Goal: Information Seeking & Learning: Find specific fact

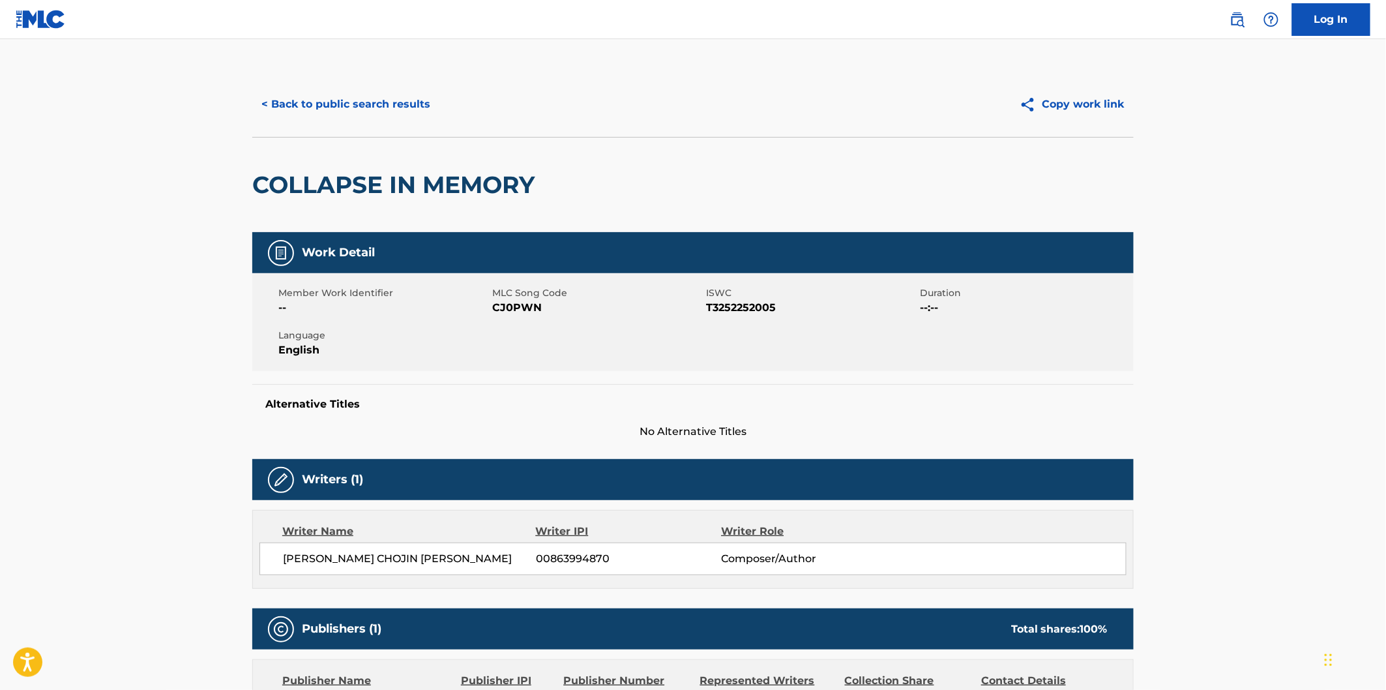
click at [372, 102] on button "< Back to public search results" at bounding box center [345, 104] width 187 height 33
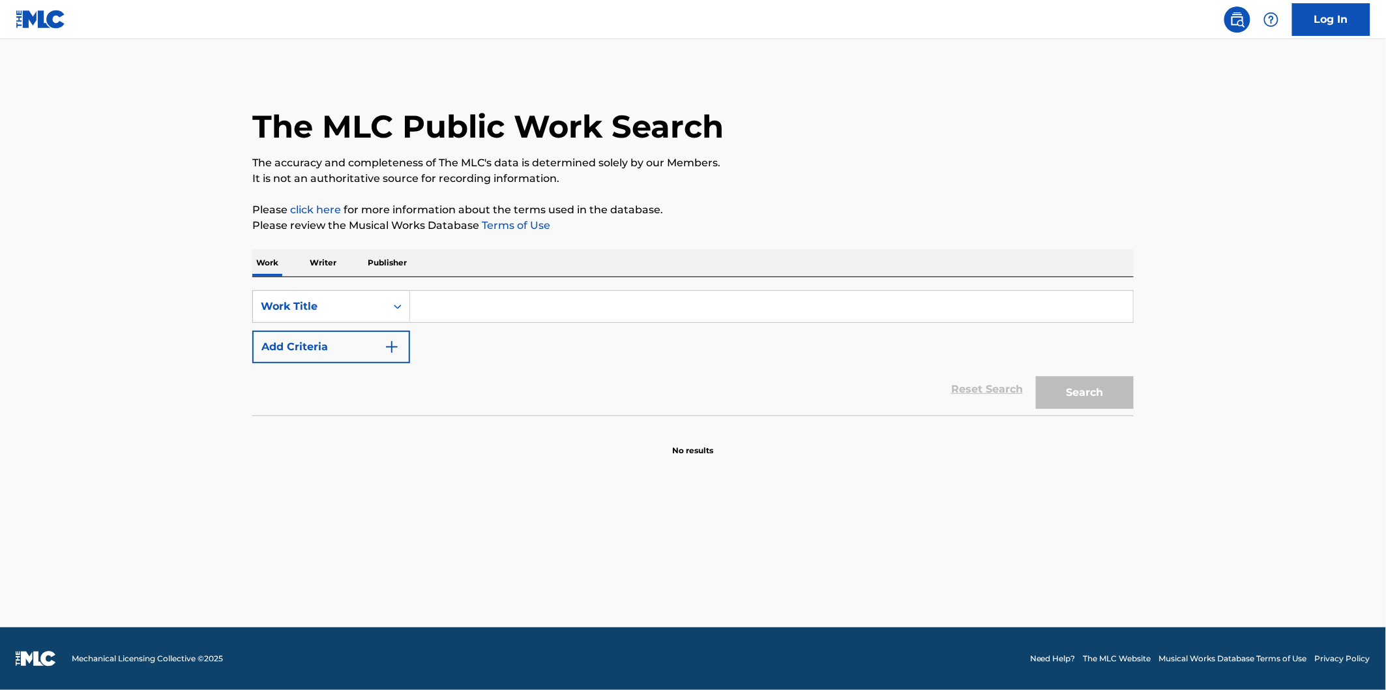
click at [524, 294] on input "Search Form" at bounding box center [771, 306] width 723 height 31
paste input "CJ0PW4"
type input "CJ0PW4"
click at [1036, 376] on button "Search" at bounding box center [1085, 392] width 98 height 33
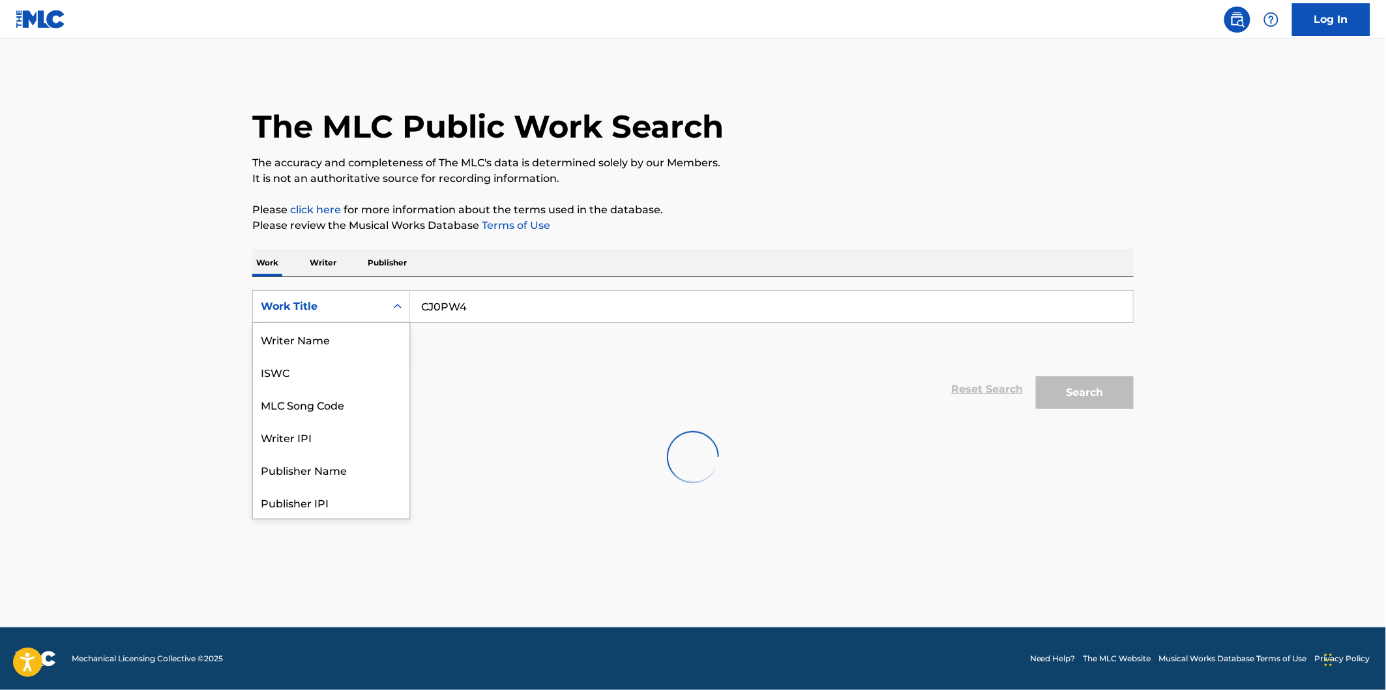
click at [393, 307] on icon "Search Form" at bounding box center [397, 306] width 13 height 13
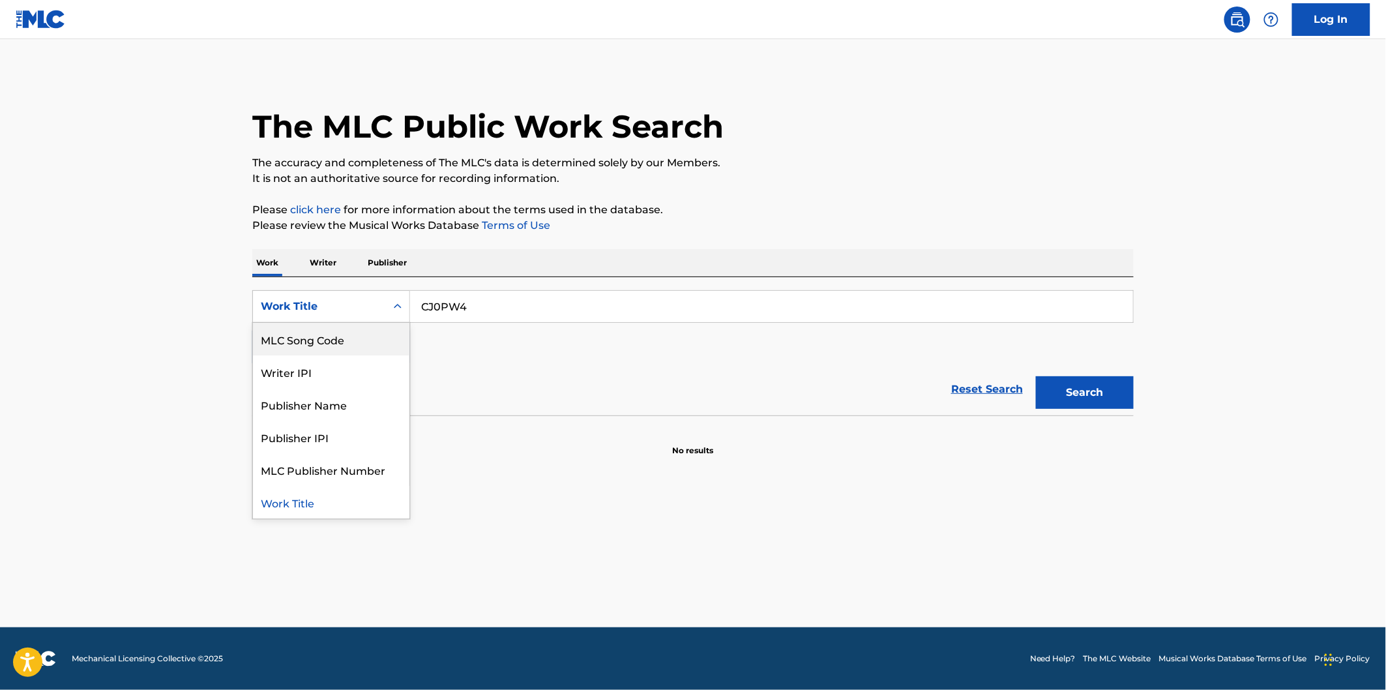
click at [375, 334] on div "MLC Song Code" at bounding box center [331, 339] width 156 height 33
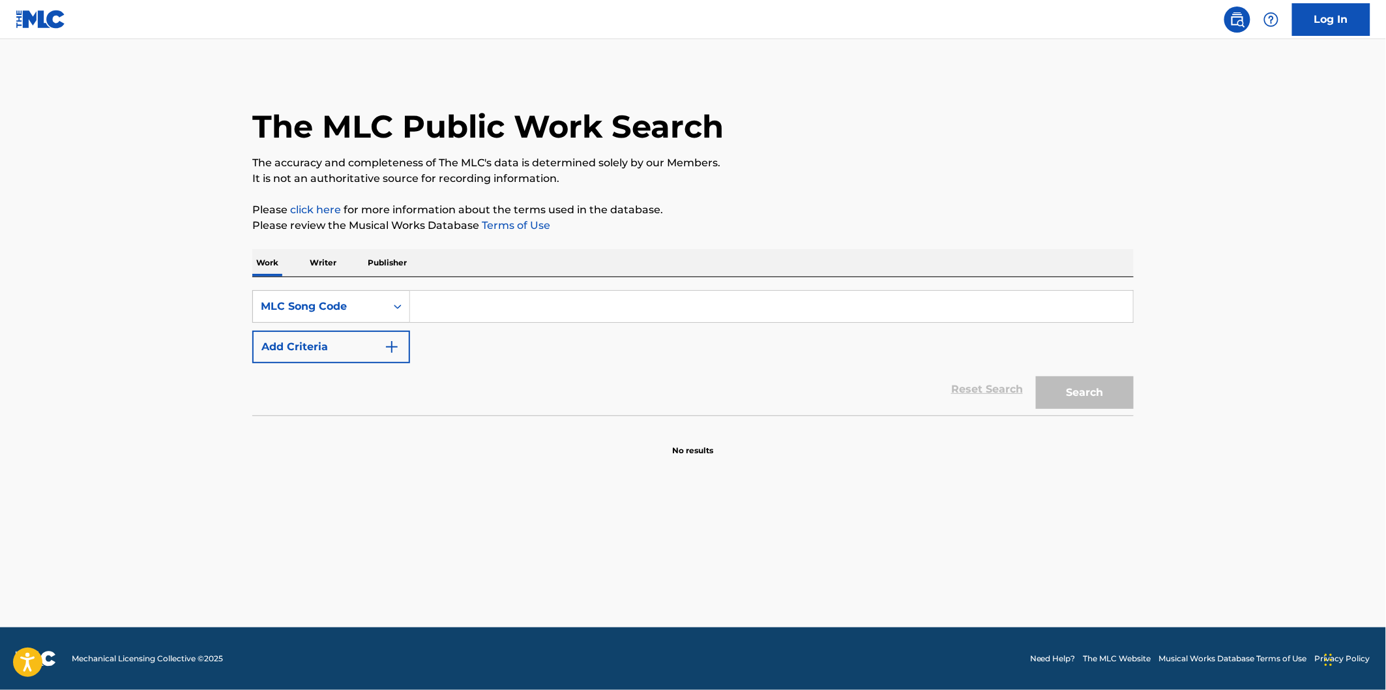
click at [733, 320] on input "Search Form" at bounding box center [771, 306] width 723 height 31
paste input "CJ0PW4"
type input "CJ0PW4"
click at [1036, 376] on button "Search" at bounding box center [1085, 392] width 98 height 33
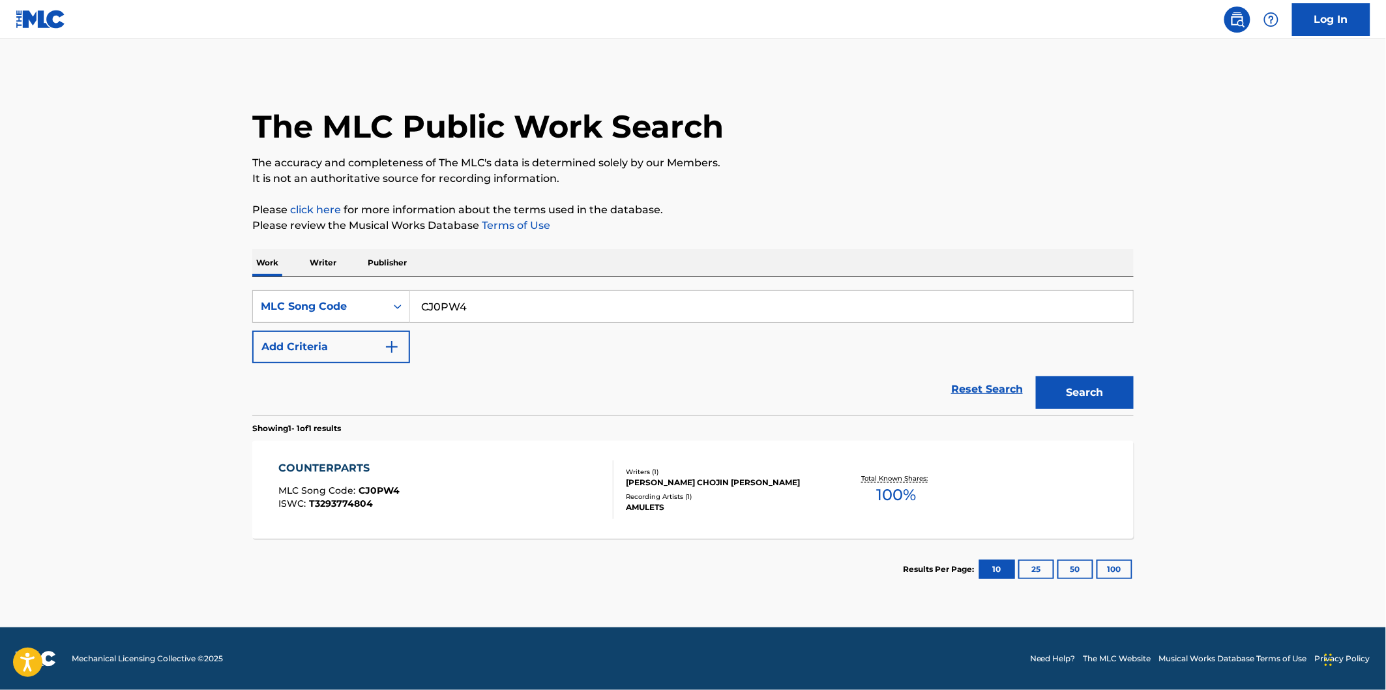
click at [551, 481] on div "COUNTERPARTS MLC Song Code : CJ0PW4 ISWC : T3293774804" at bounding box center [446, 489] width 335 height 59
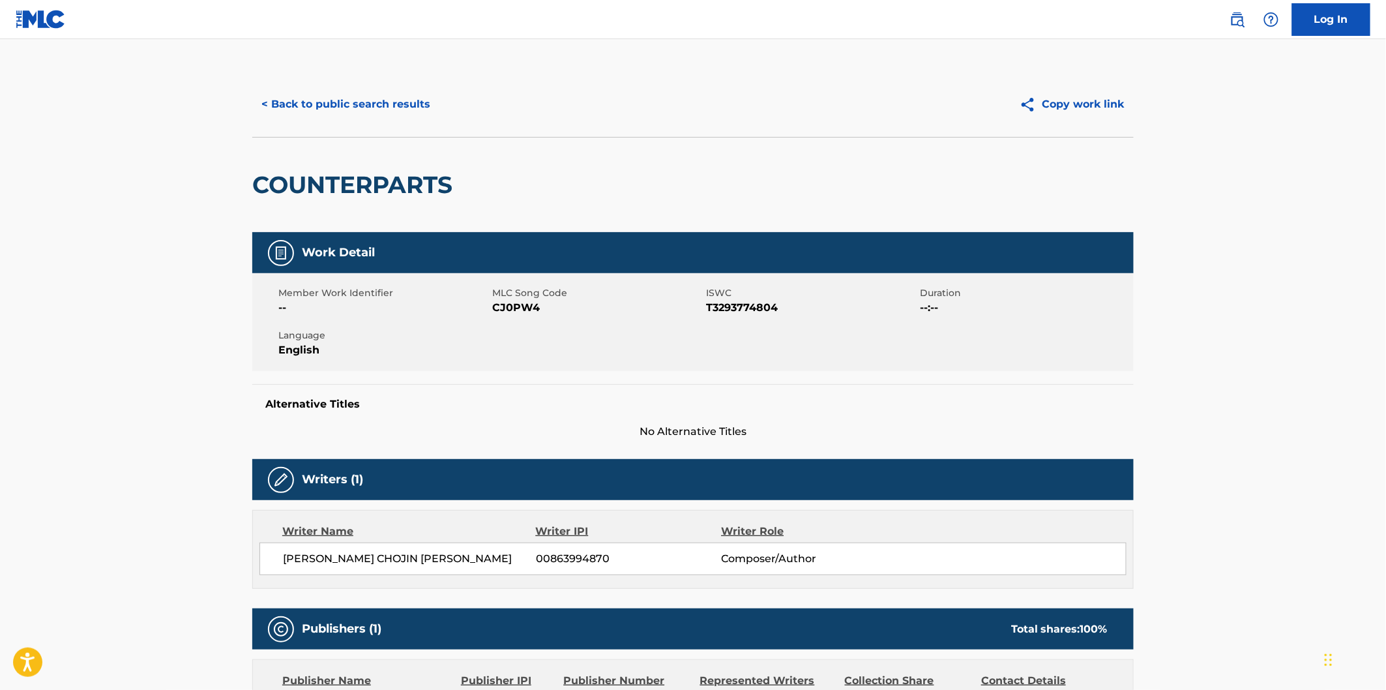
click at [359, 186] on h2 "COUNTERPARTS" at bounding box center [355, 184] width 207 height 29
copy h2 "COUNTERPARTS"
click at [416, 106] on button "< Back to public search results" at bounding box center [345, 104] width 187 height 33
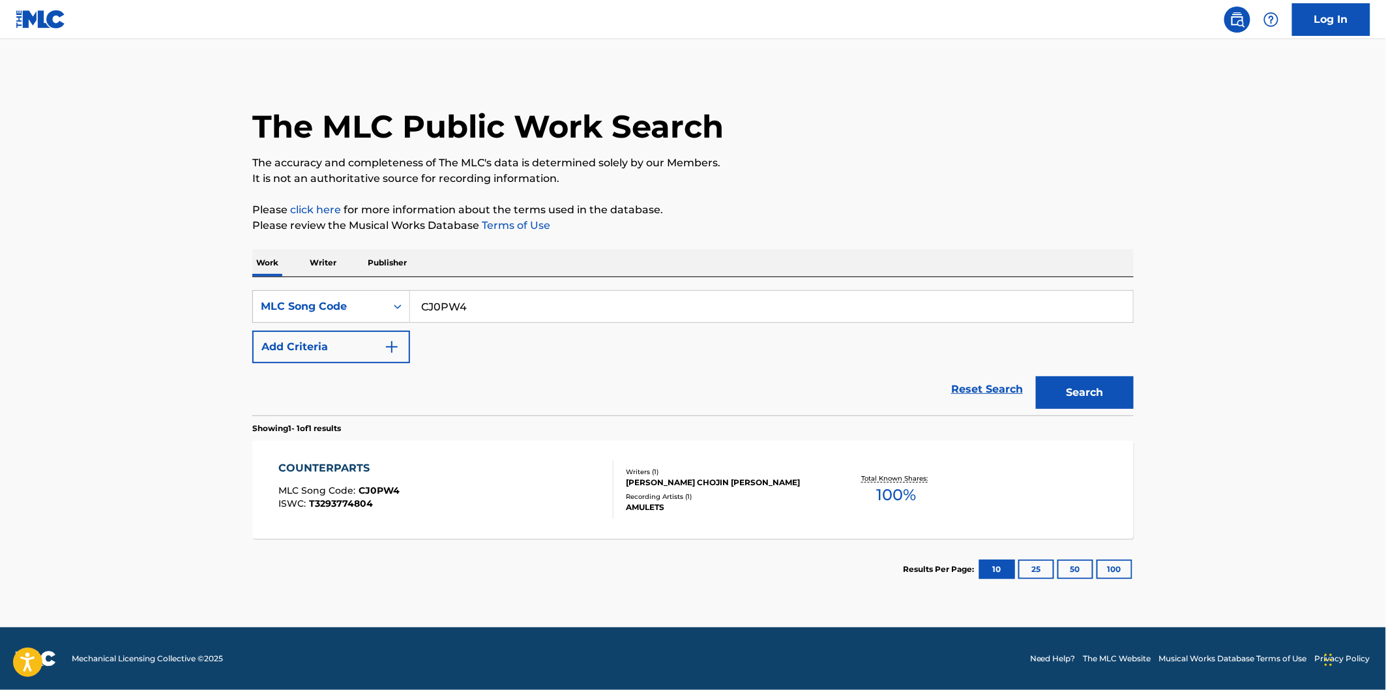
click at [505, 288] on div "SearchWithCriteriaa6e06569-ab62-4700-b0fc-07e1b6f77172 MLC Song Code CJ0PW4 Add…" at bounding box center [692, 346] width 881 height 138
click at [503, 312] on input "CJ0PW4" at bounding box center [771, 306] width 723 height 31
paste input "S64GNM"
type input "S64GNM"
click at [1036, 376] on button "Search" at bounding box center [1085, 392] width 98 height 33
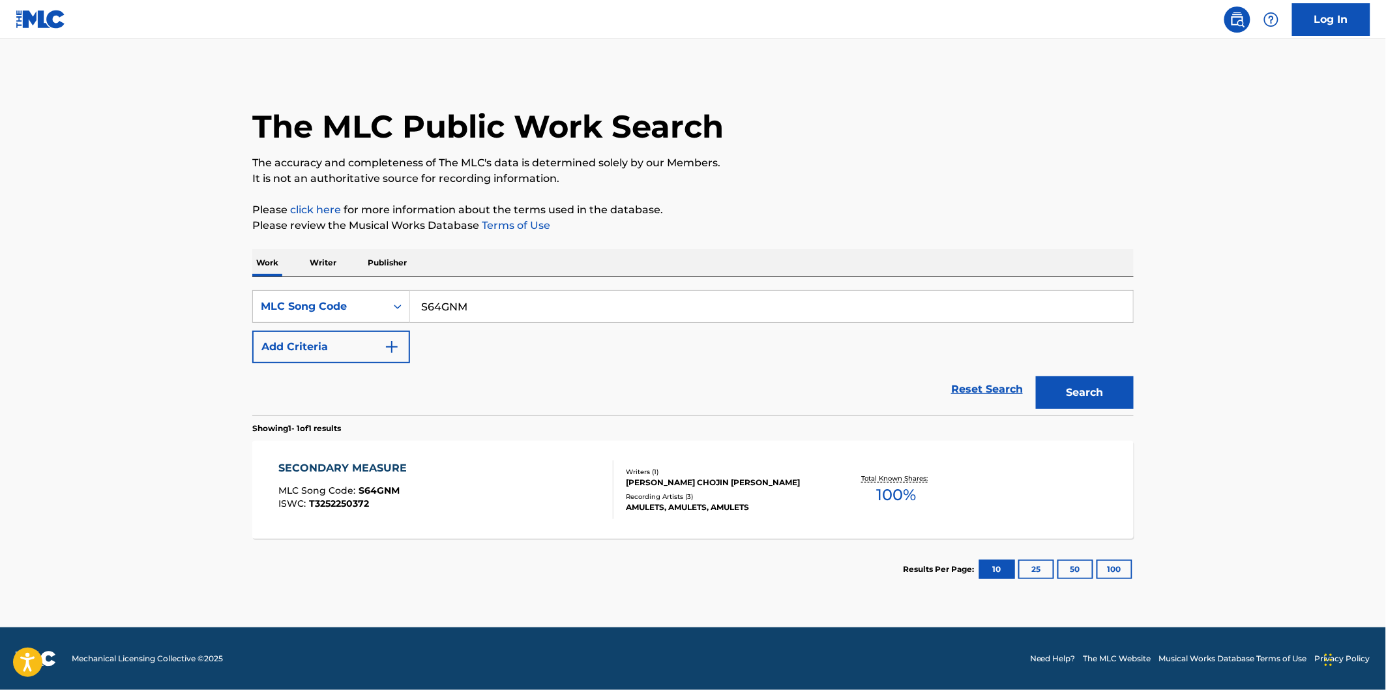
click at [453, 482] on div "SECONDARY MEASURE MLC Song Code : S64GNM ISWC : T3252250372" at bounding box center [446, 489] width 335 height 59
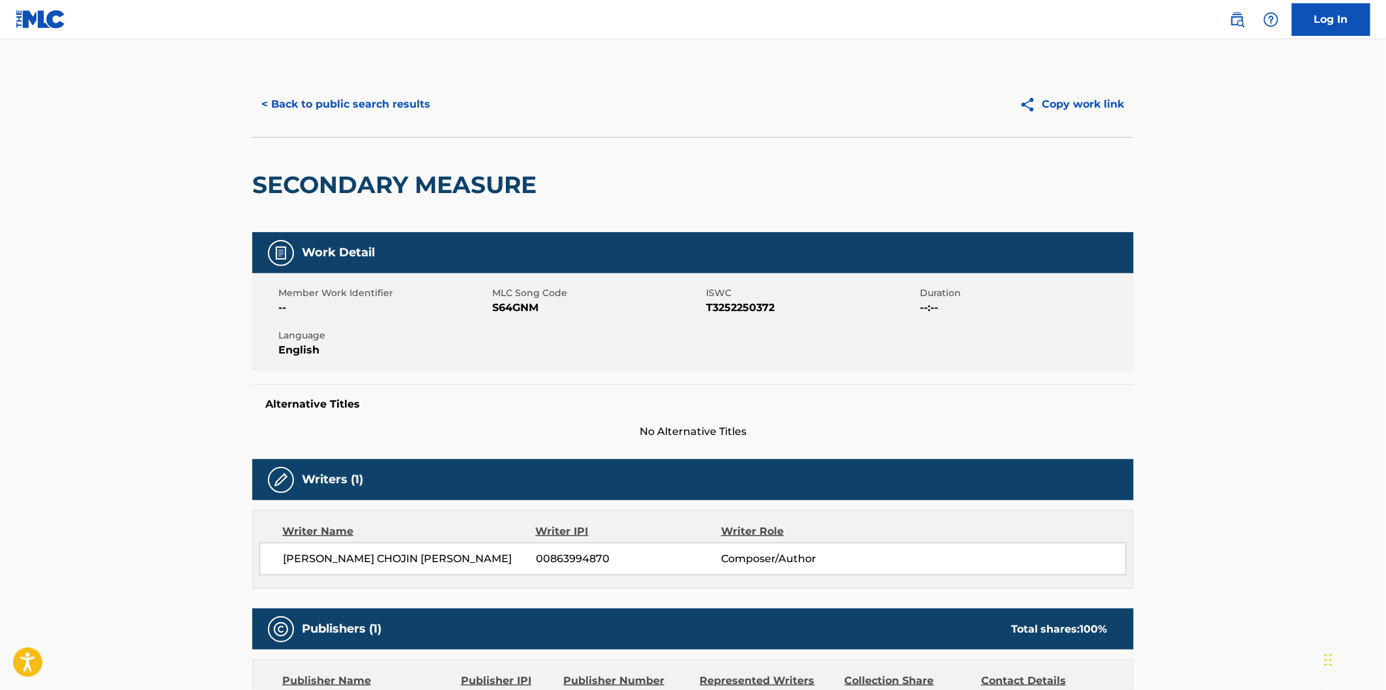
click at [308, 185] on h2 "SECONDARY MEASURE" at bounding box center [397, 184] width 291 height 29
click at [440, 185] on h2 "SECONDARY MEASURE" at bounding box center [397, 184] width 291 height 29
copy h2 "SECONDARY MEASURE"
click at [409, 100] on button "< Back to public search results" at bounding box center [345, 104] width 187 height 33
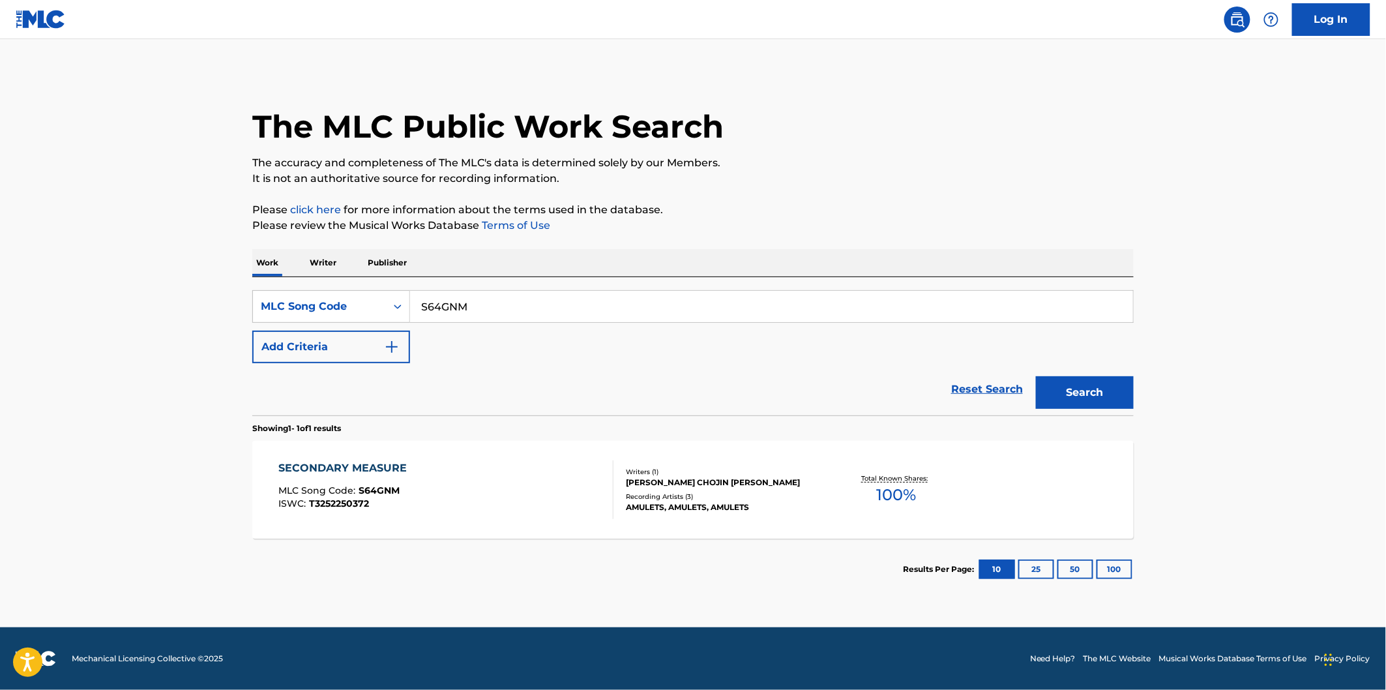
click at [538, 307] on input "S64GNM" at bounding box center [771, 306] width 723 height 31
paste input "S"
type input "S64GNS"
click at [1036, 376] on button "Search" at bounding box center [1085, 392] width 98 height 33
click at [417, 466] on div "SONG LAKE MLC Song Code : S64GNS ISWC : T3122277714" at bounding box center [446, 489] width 335 height 59
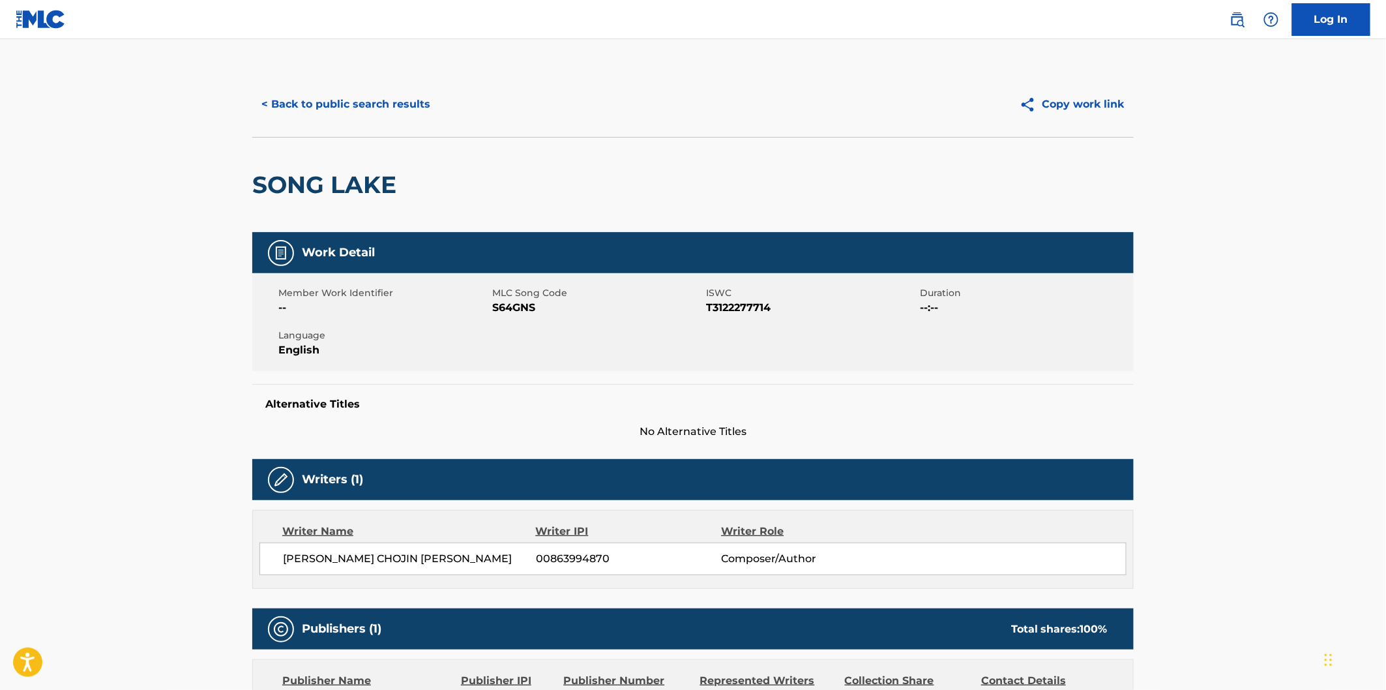
click at [296, 168] on div "SONG LAKE" at bounding box center [327, 185] width 151 height 95
click at [354, 172] on h2 "SONG LAKE" at bounding box center [327, 184] width 151 height 29
copy h2 "SONG LAKE"
click at [411, 96] on button "< Back to public search results" at bounding box center [345, 104] width 187 height 33
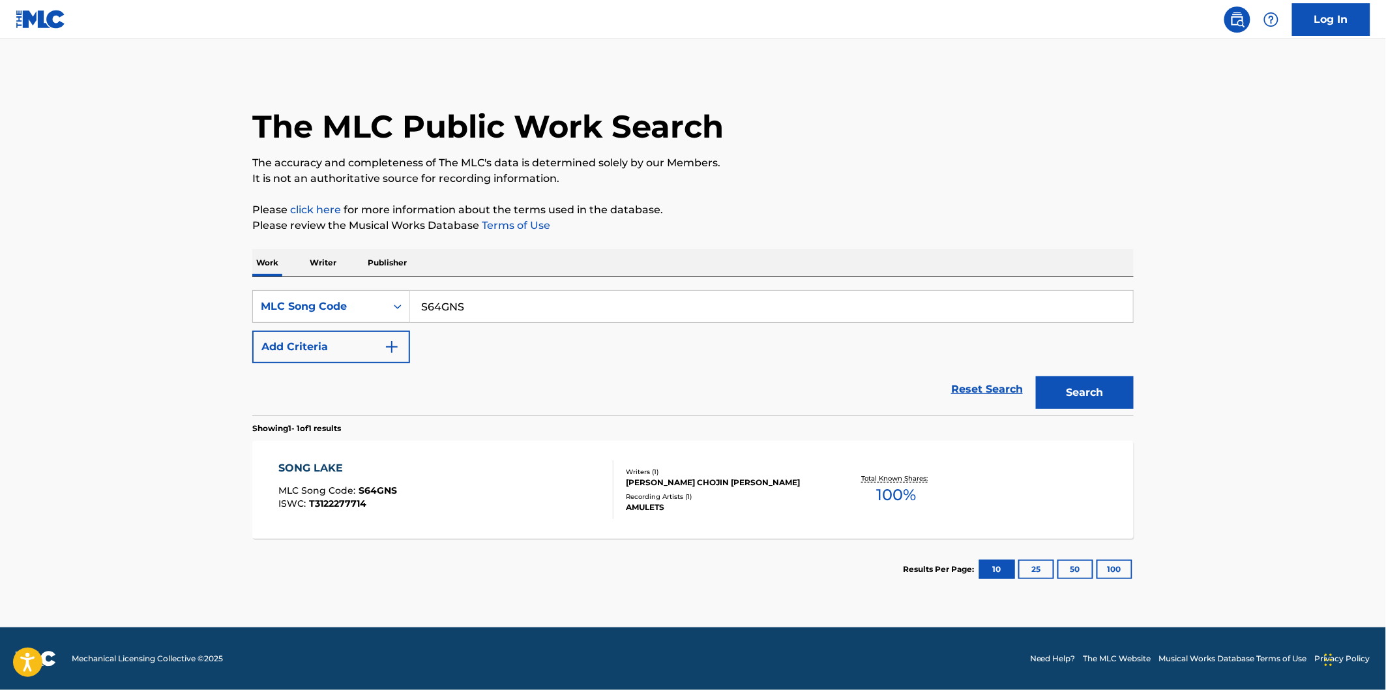
click at [515, 292] on input "S64GNS" at bounding box center [771, 306] width 723 height 31
click at [499, 304] on input "S64GNS" at bounding box center [771, 306] width 723 height 31
paste input "I29Z5R"
type input "I29Z5R"
click at [1036, 376] on button "Search" at bounding box center [1085, 392] width 98 height 33
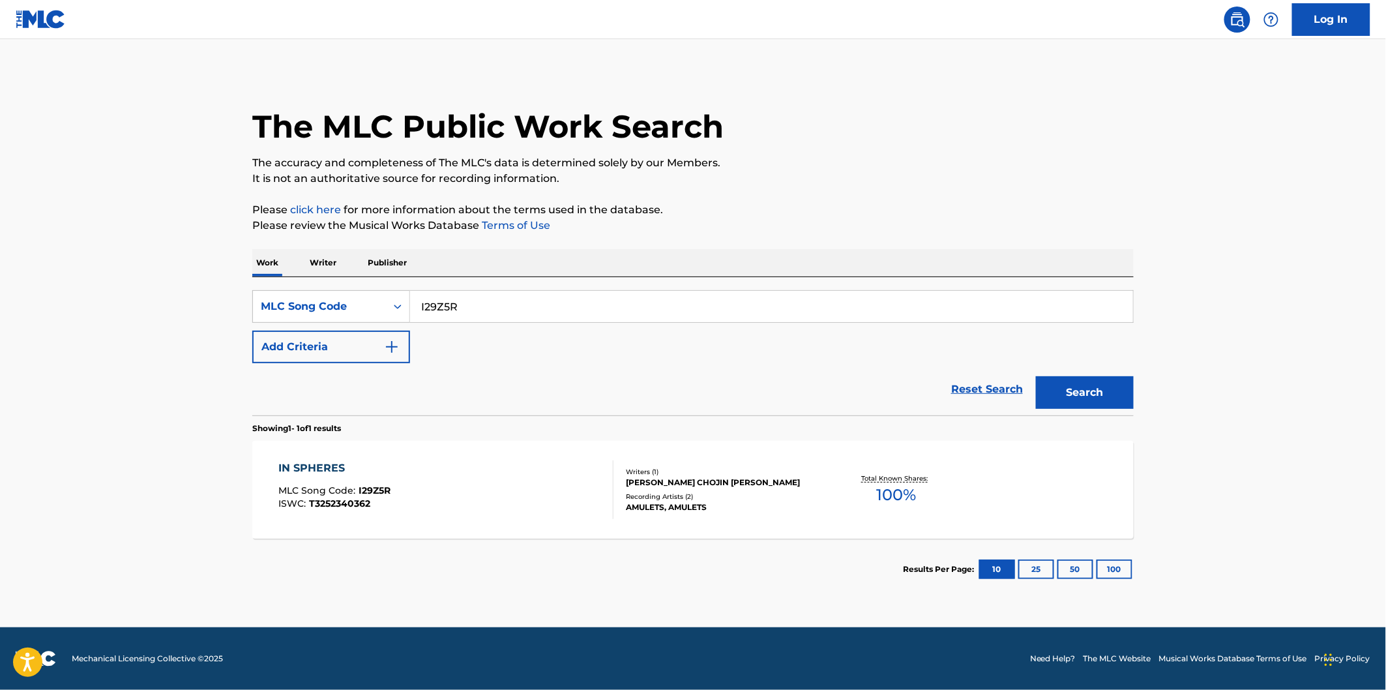
click at [374, 480] on div "IN SPHERES MLC Song Code : I29Z5R ISWC : T3252340362" at bounding box center [335, 489] width 112 height 59
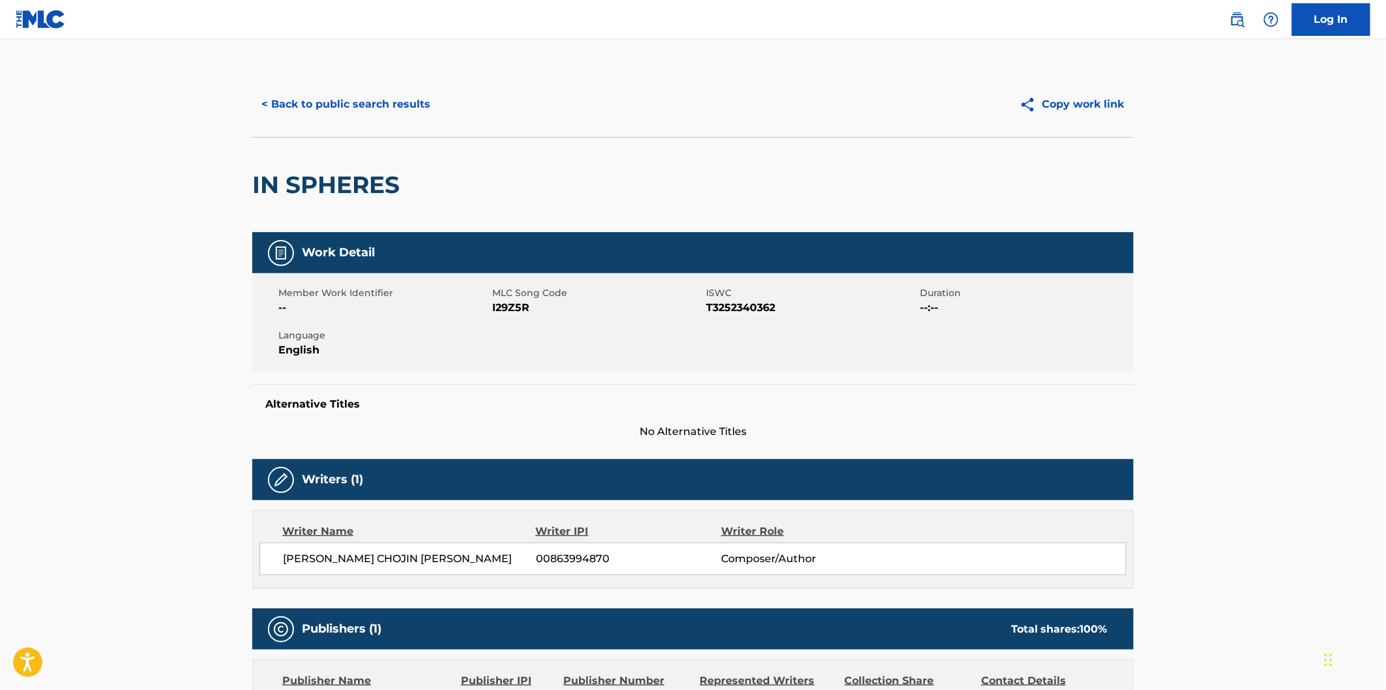
click at [248, 177] on div "< Back to public search results Copy work link IN SPHERES Work Detail Member Wo…" at bounding box center [693, 479] width 913 height 814
click at [264, 181] on h2 "IN SPHERES" at bounding box center [329, 184] width 154 height 29
click at [324, 179] on h2 "IN SPHERES" at bounding box center [329, 184] width 154 height 29
copy h2 "IN SPHERES"
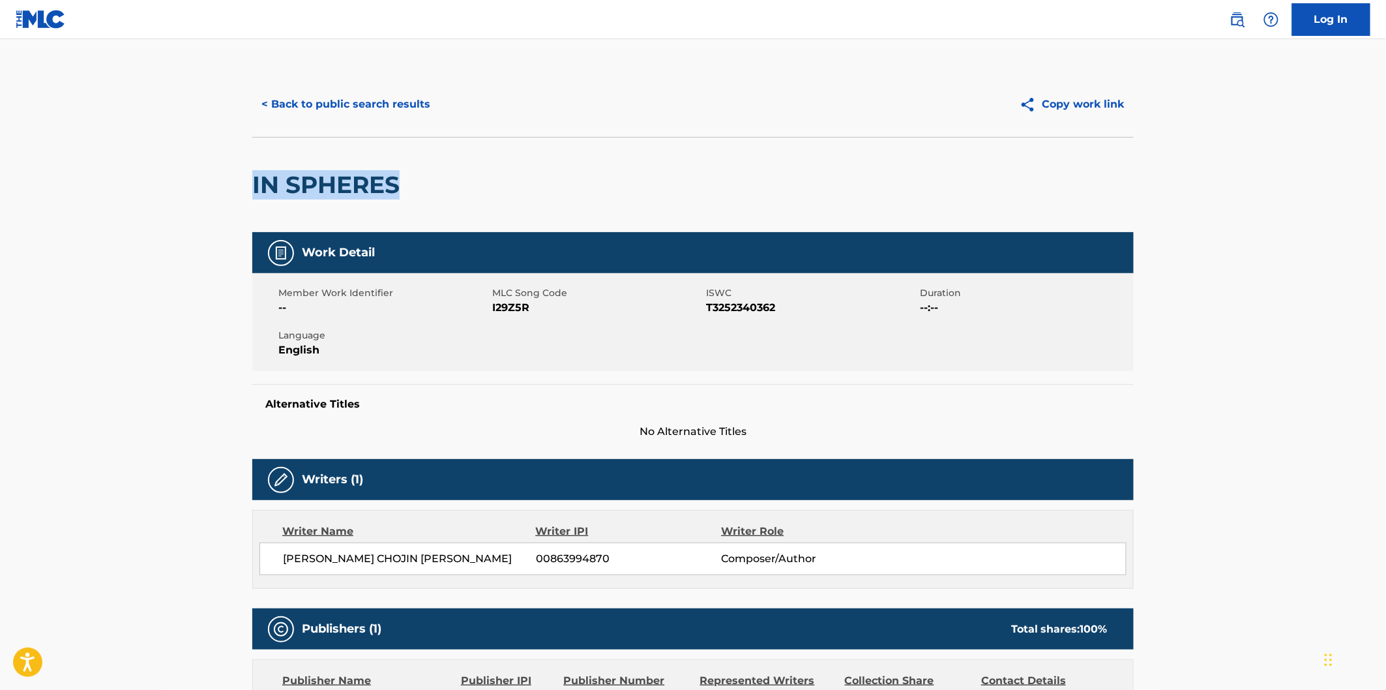
click at [376, 100] on button "< Back to public search results" at bounding box center [345, 104] width 187 height 33
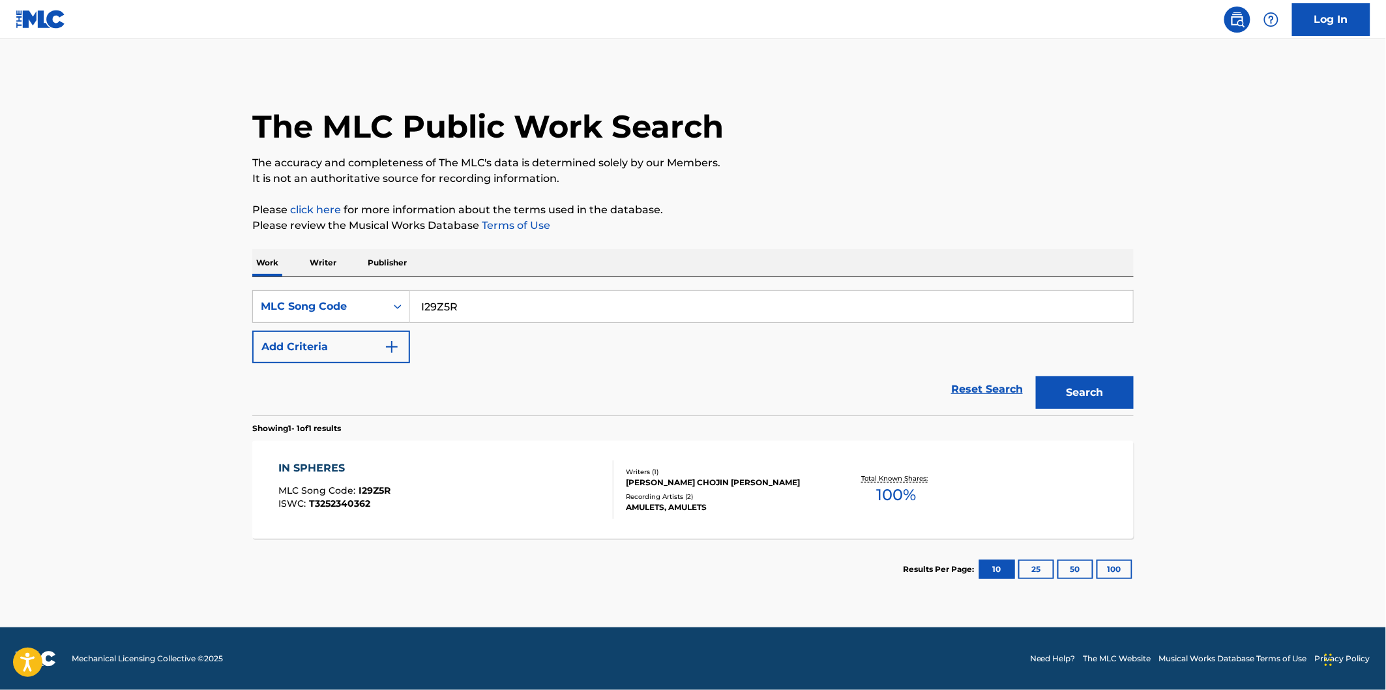
click at [475, 301] on input "I29Z5R" at bounding box center [771, 306] width 723 height 31
paste input "FA60WA"
type input "FA60WA"
click at [1036, 376] on button "Search" at bounding box center [1085, 392] width 98 height 33
click at [469, 451] on div "FINAL FRAMES MLC Song Code : FA60WA ISWC : T3293717525 Writers ( 1 ) [PERSON_NA…" at bounding box center [692, 490] width 881 height 98
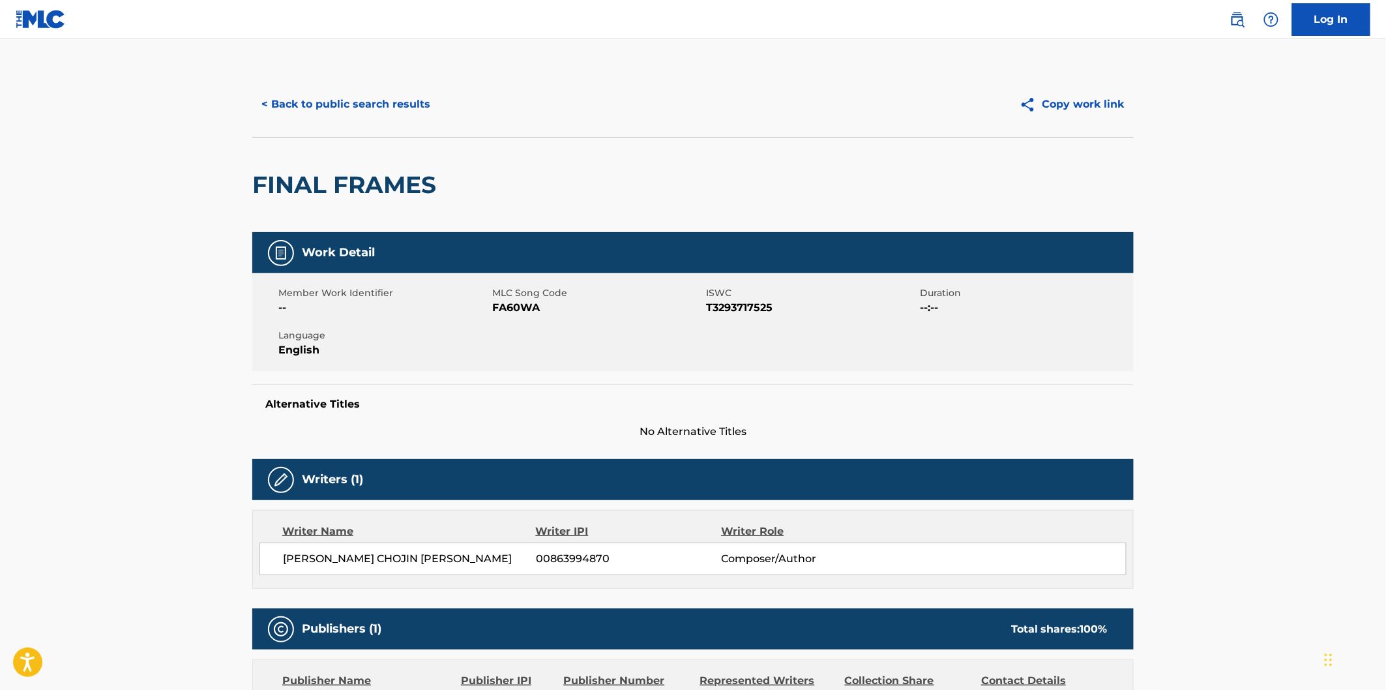
click at [301, 196] on h2 "FINAL FRAMES" at bounding box center [347, 184] width 190 height 29
click at [359, 186] on h2 "FINAL FRAMES" at bounding box center [347, 184] width 190 height 29
copy h2 "FINAL FRAMES"
click at [426, 110] on button "< Back to public search results" at bounding box center [345, 104] width 187 height 33
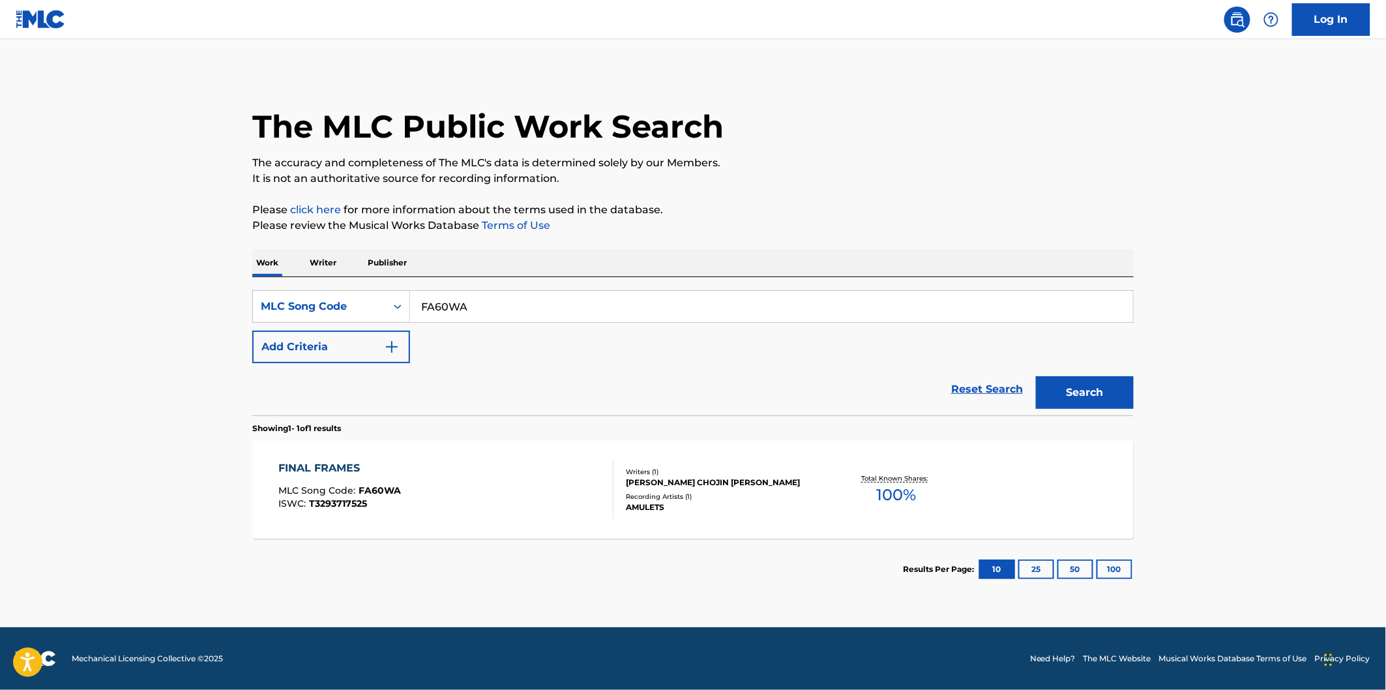
click at [500, 306] on input "FA60WA" at bounding box center [771, 306] width 723 height 31
paste input "TX0K9R"
type input "TX0K9R"
click at [1036, 376] on button "Search" at bounding box center [1085, 392] width 98 height 33
click at [460, 469] on div "TWIN SYMMETRY, PT. 2 MLC Song Code : TX0K9R ISWC : T3293771429" at bounding box center [446, 489] width 335 height 59
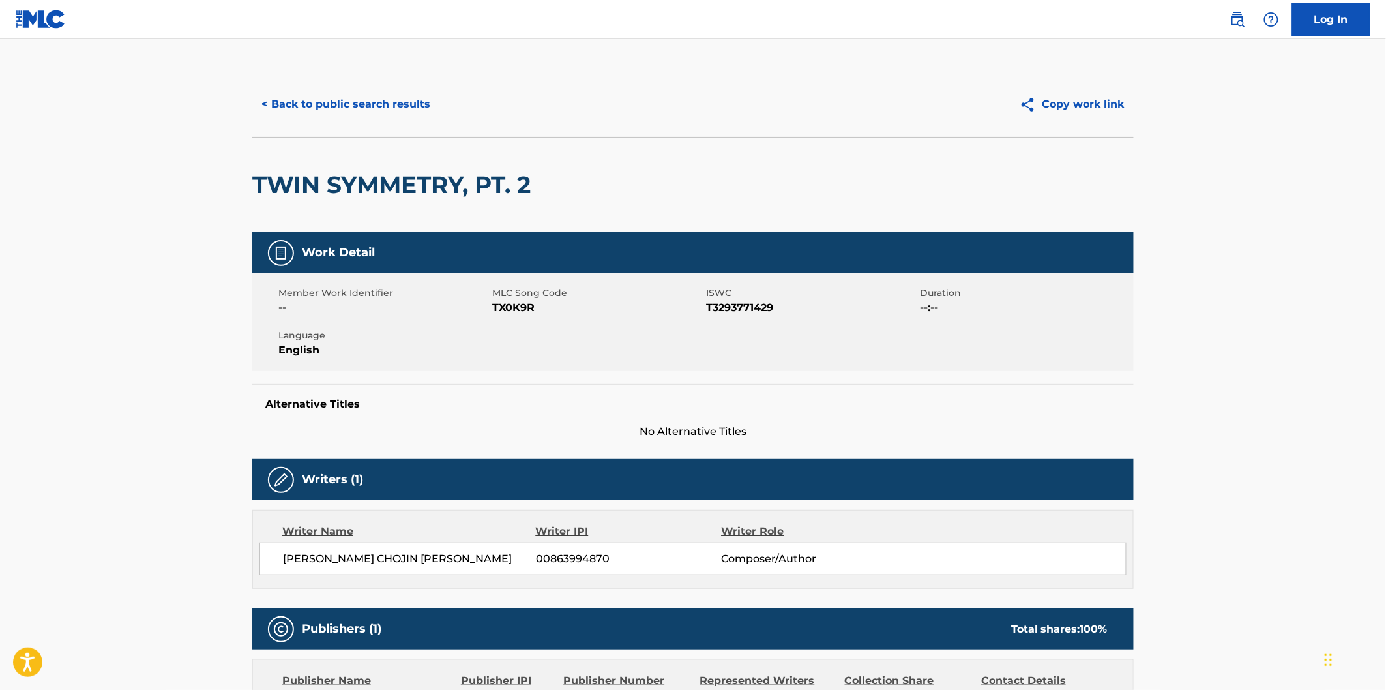
click at [309, 179] on h2 "TWIN SYMMETRY, PT. 2" at bounding box center [394, 184] width 285 height 29
drag, startPoint x: 530, startPoint y: 179, endPoint x: 542, endPoint y: 179, distance: 11.7
click at [542, 179] on div "TWIN SYMMETRY, PT. 2" at bounding box center [692, 184] width 881 height 95
copy div "TWIN SYMMETRY, PT. 2"
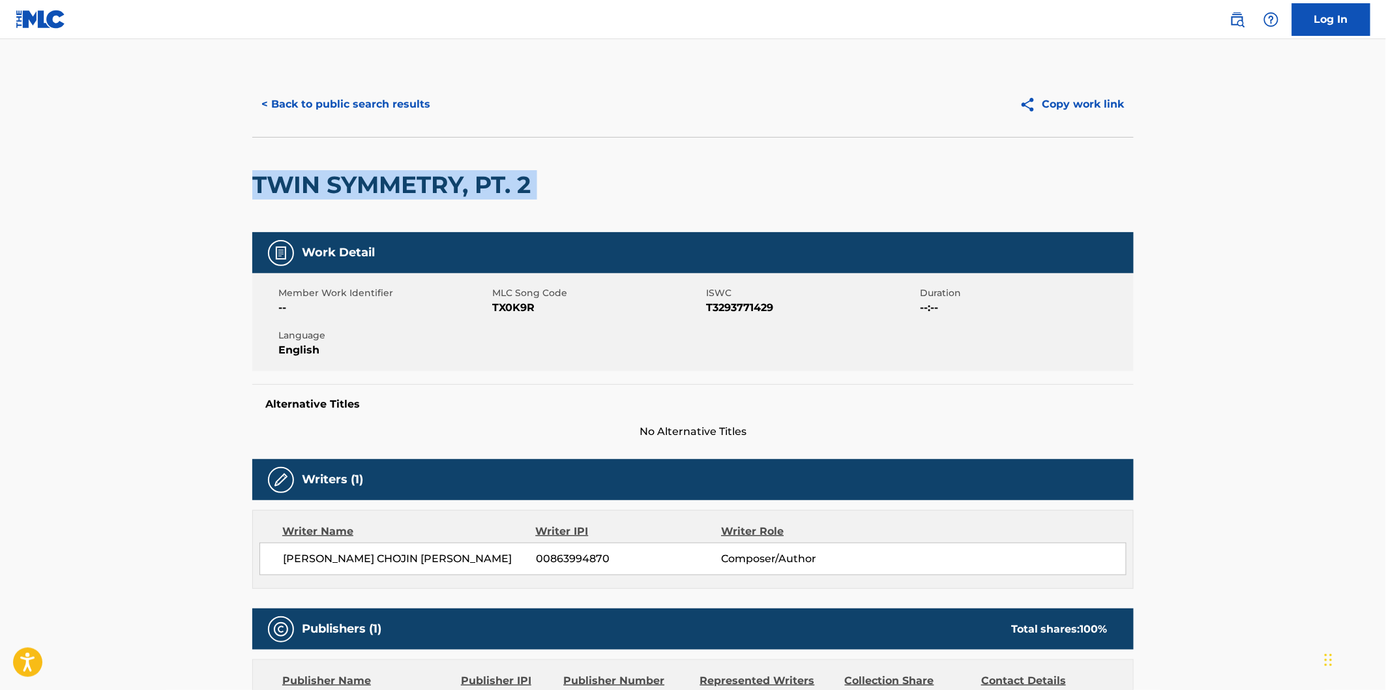
click at [357, 105] on button "< Back to public search results" at bounding box center [345, 104] width 187 height 33
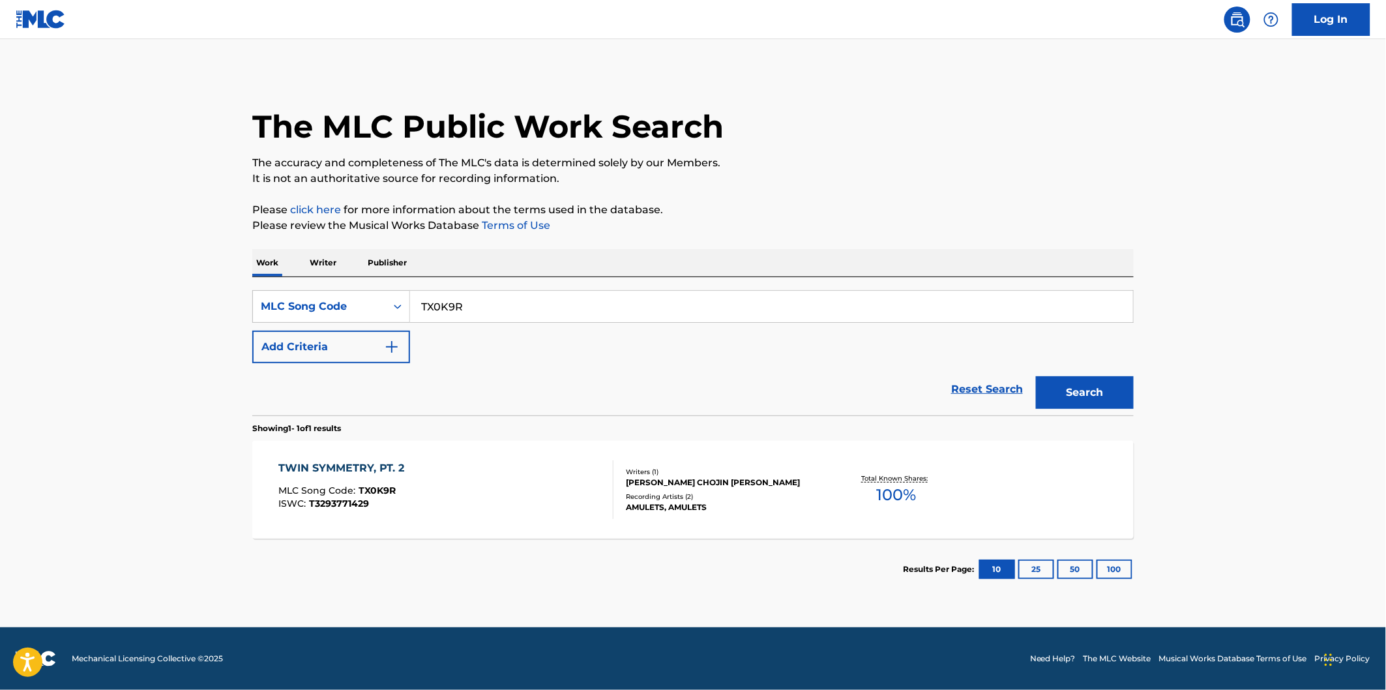
click at [537, 306] on input "TX0K9R" at bounding box center [771, 306] width 723 height 31
paste input "W56EG"
type input "W56EGR"
click at [1036, 376] on button "Search" at bounding box center [1085, 392] width 98 height 33
click at [441, 473] on div "WHIRL MLC Song Code : W56EGR ISWC : T3252251831" at bounding box center [446, 489] width 335 height 59
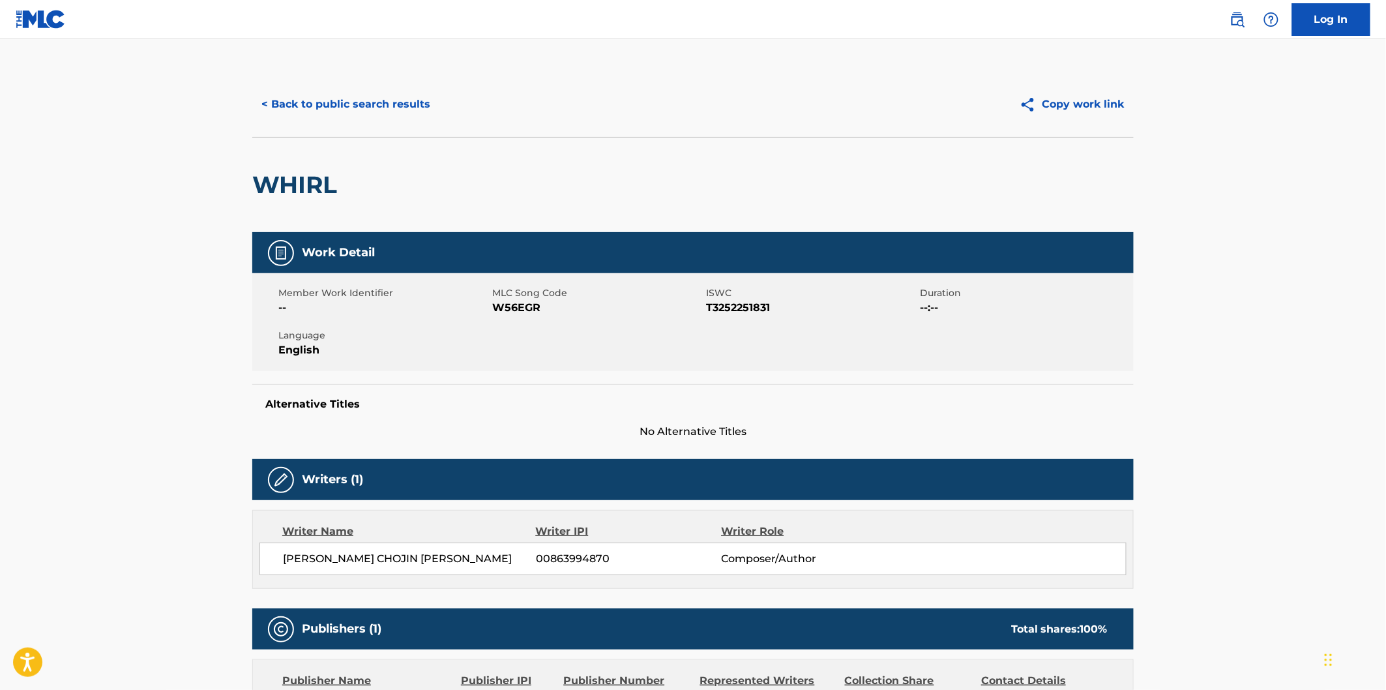
click at [308, 181] on h2 "WHIRL" at bounding box center [297, 184] width 91 height 29
copy h2 "WHIRL"
click at [415, 102] on button "< Back to public search results" at bounding box center [345, 104] width 187 height 33
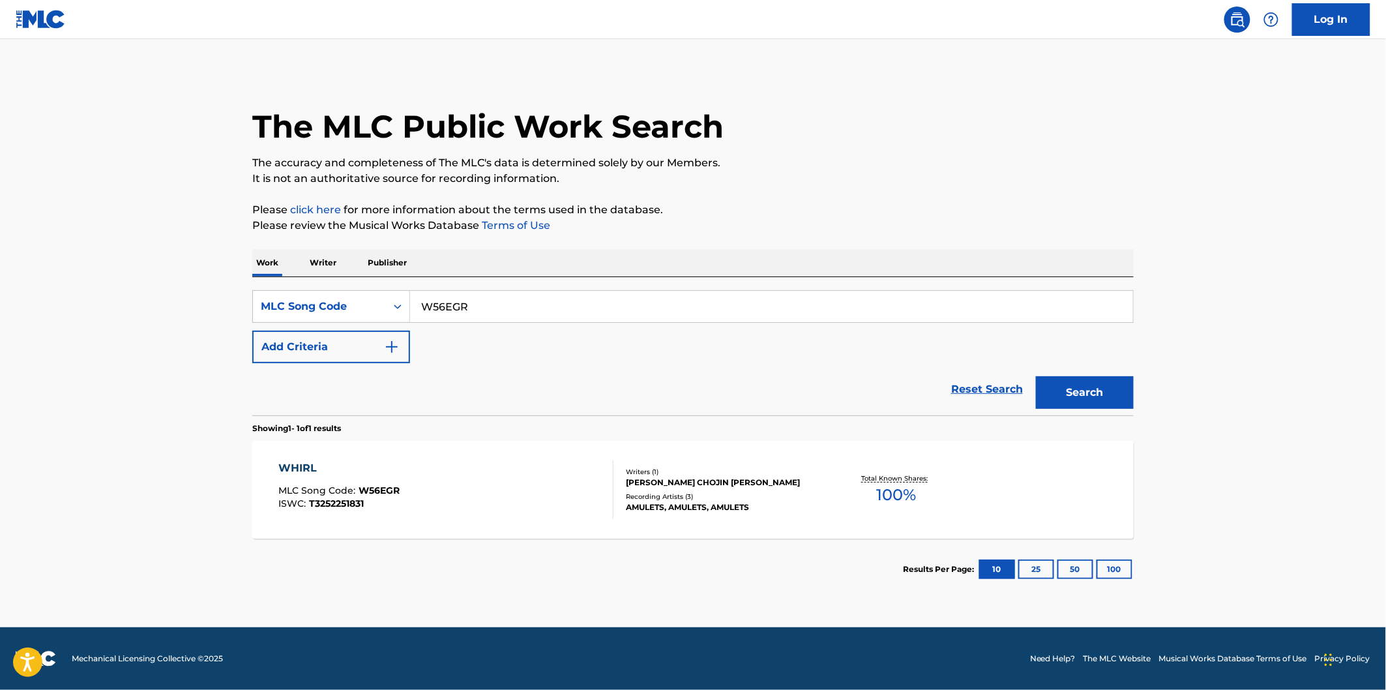
click at [537, 301] on input "W56EGR" at bounding box center [771, 306] width 723 height 31
paste input "AW8HCM"
type input "AW8HCM"
click at [1036, 376] on button "Search" at bounding box center [1085, 392] width 98 height 33
click at [438, 455] on div "A BOOK OF SEEDS MLC Song Code : AW8HCM ISWC : T3293717718 Writers ( 1 ) [PERSON…" at bounding box center [692, 490] width 881 height 98
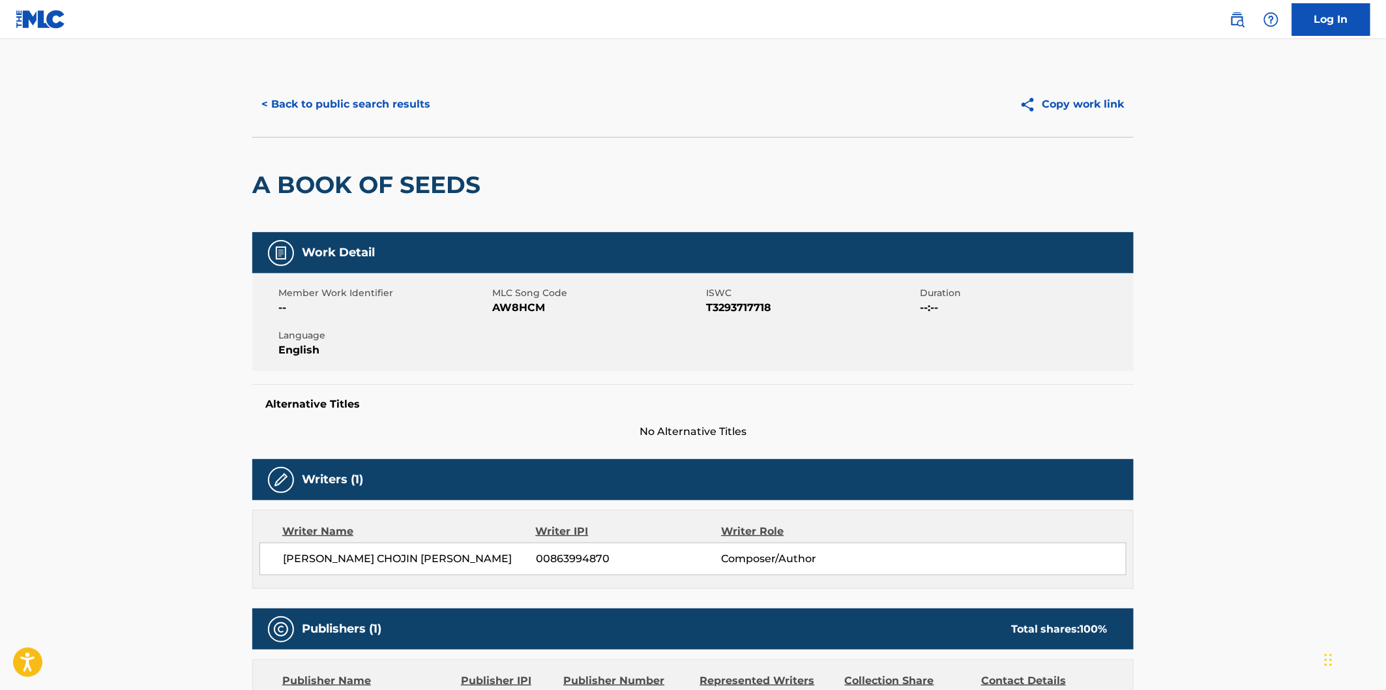
click at [273, 190] on h2 "A BOOK OF SEEDS" at bounding box center [369, 184] width 235 height 29
click at [259, 181] on h2 "A BOOK OF SEEDS" at bounding box center [369, 184] width 235 height 29
click at [399, 179] on h2 "A BOOK OF SEEDS" at bounding box center [369, 184] width 235 height 29
copy h2 "A BOOK OF SEEDS"
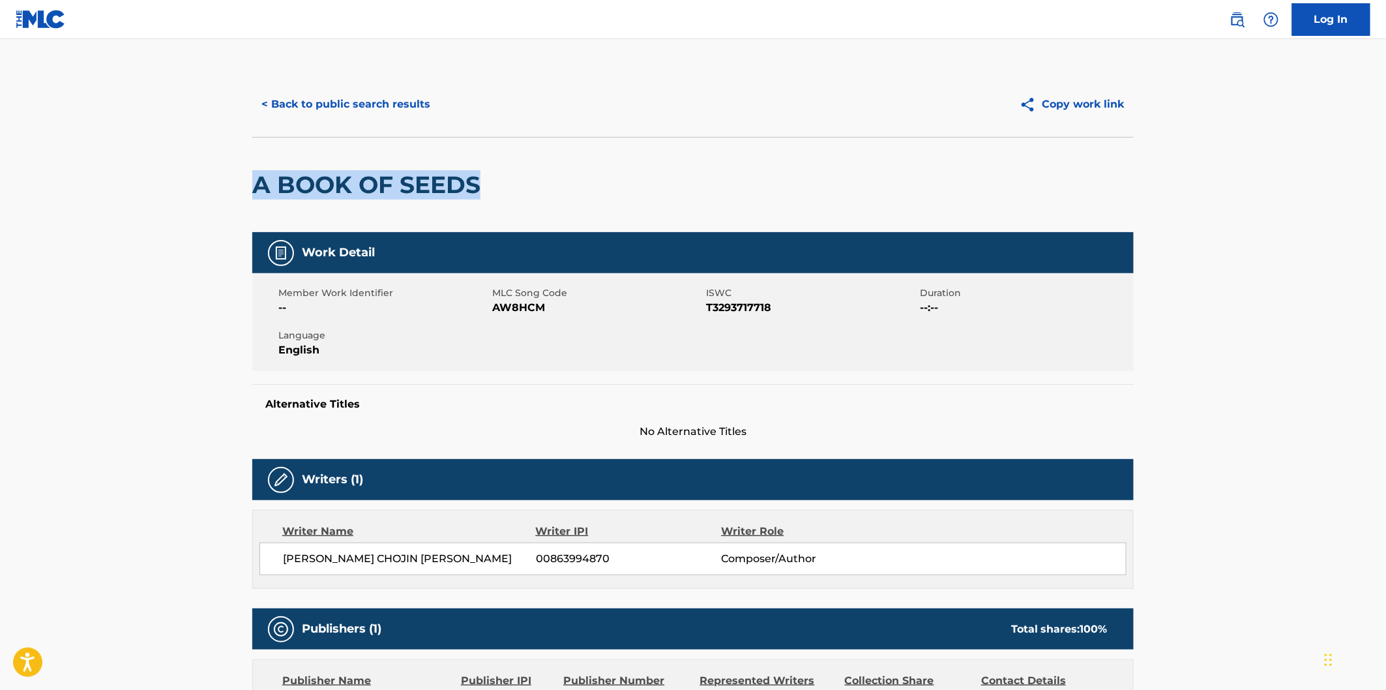
click at [376, 96] on button "< Back to public search results" at bounding box center [345, 104] width 187 height 33
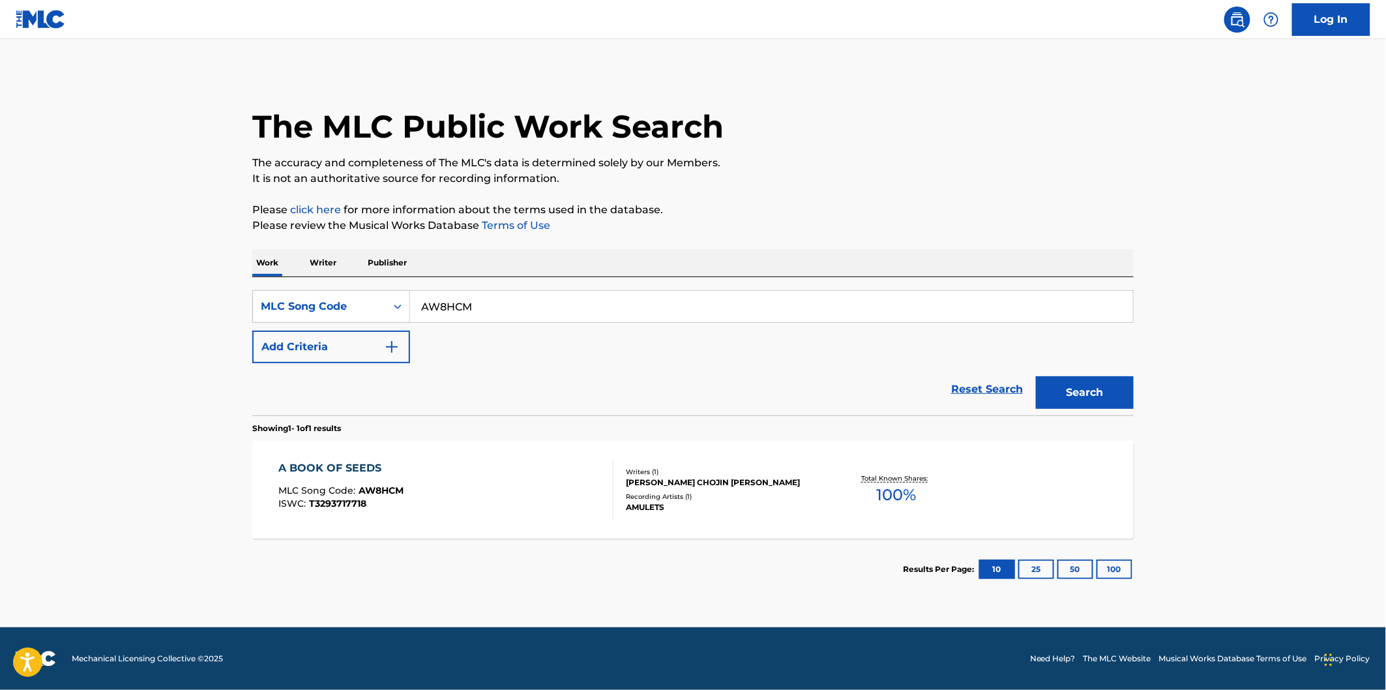
click at [506, 316] on input "AW8HCM" at bounding box center [771, 306] width 723 height 31
paste input "PM8R87"
type input "PM8R87"
click at [1036, 376] on button "Search" at bounding box center [1085, 392] width 98 height 33
click at [515, 451] on div "PROCESS OF UNLEARNING MLC Song Code : PM8R87 ISWC : T3081471225 Writers ( 1 ) […" at bounding box center [692, 490] width 881 height 98
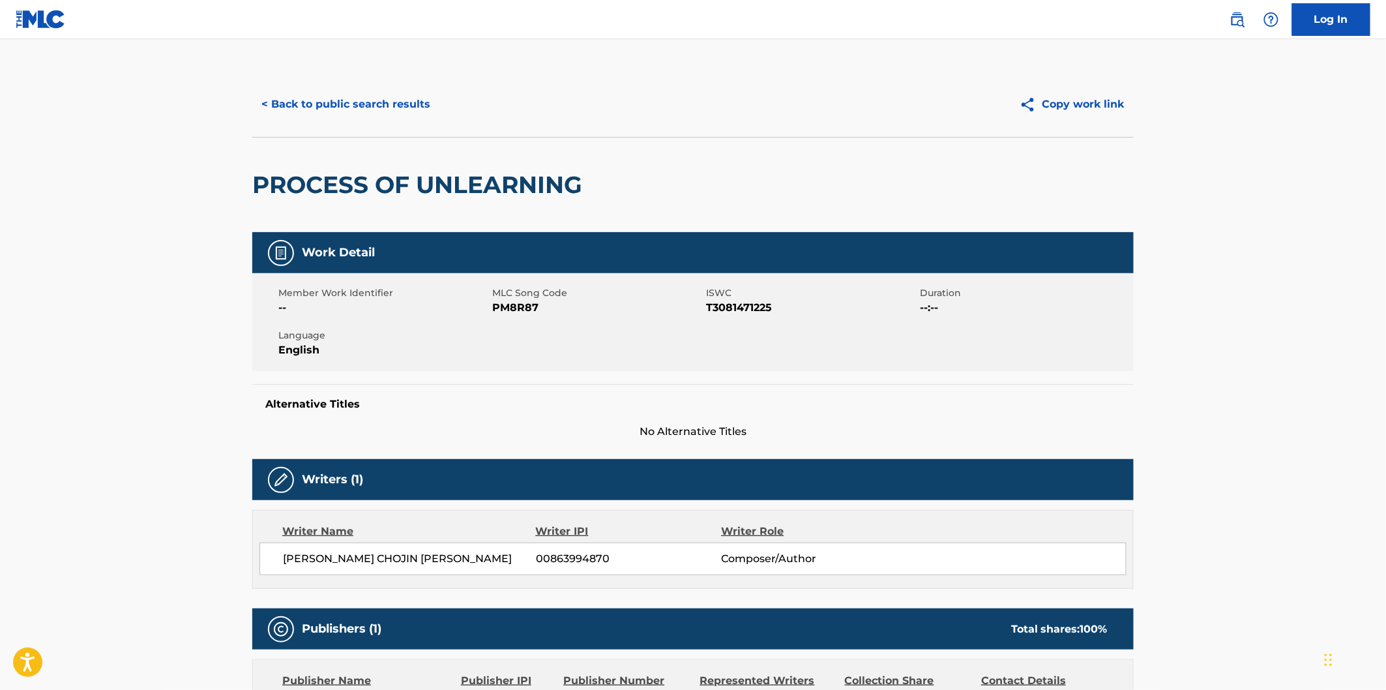
click at [348, 181] on h2 "PROCESS OF UNLEARNING" at bounding box center [420, 184] width 336 height 29
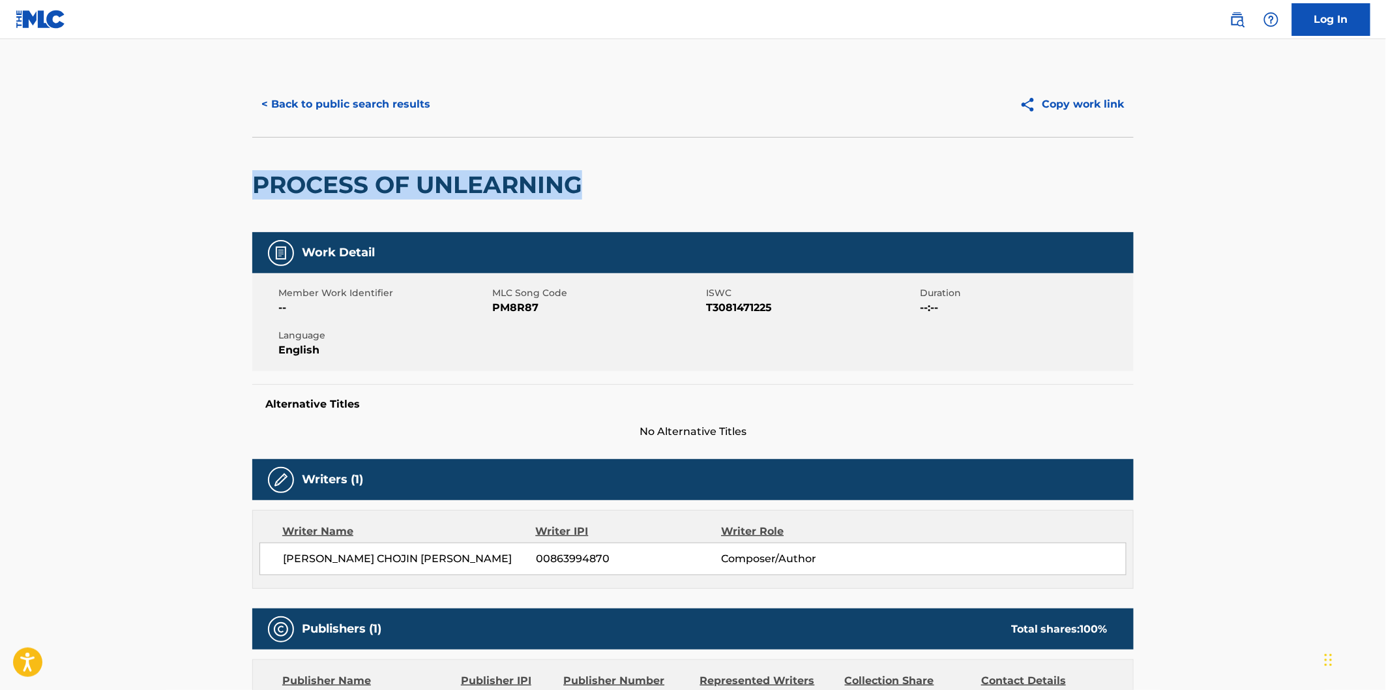
click at [506, 170] on h2 "PROCESS OF UNLEARNING" at bounding box center [420, 184] width 336 height 29
copy h2 "PROCESS OF UNLEARNING"
click at [406, 98] on button "< Back to public search results" at bounding box center [345, 104] width 187 height 33
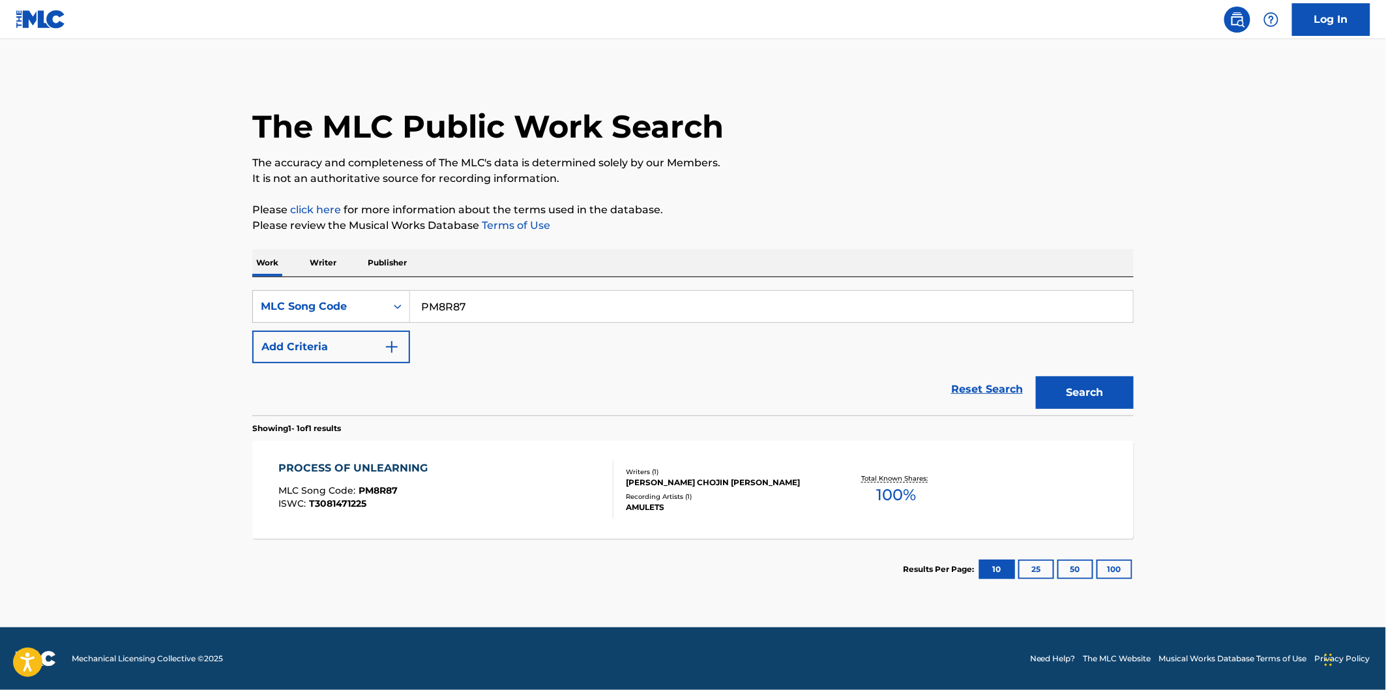
click at [481, 323] on div "SearchWithCriteriaa6e06569-ab62-4700-b0fc-07e1b6f77172 MLC Song Code PM8R87 Add…" at bounding box center [692, 326] width 881 height 73
click at [491, 311] on input "PM8R87" at bounding box center [771, 306] width 723 height 31
paste input "BD7D0U"
type input "BD7D0U"
click at [1036, 376] on button "Search" at bounding box center [1085, 392] width 98 height 33
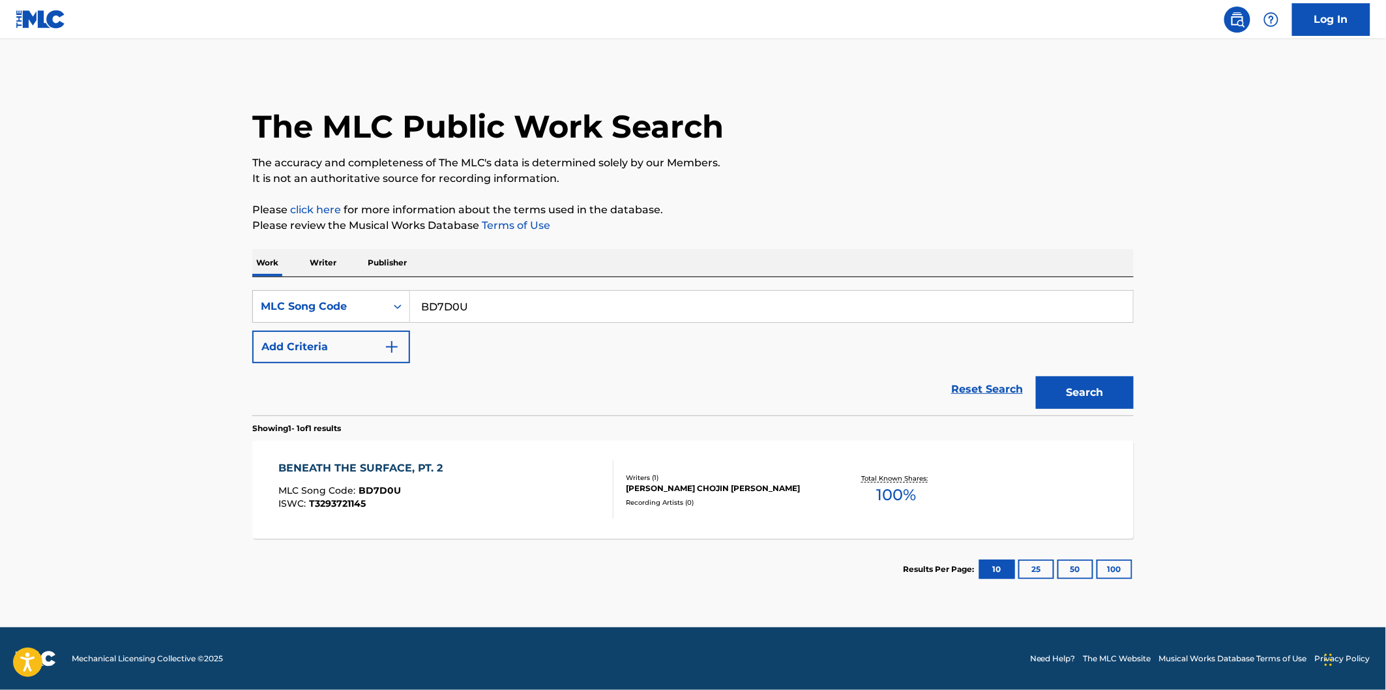
click at [512, 446] on div "BENEATH THE SURFACE, PT. 2 MLC Song Code : BD7D0U ISWC : T3293721145 Writers ( …" at bounding box center [692, 490] width 881 height 98
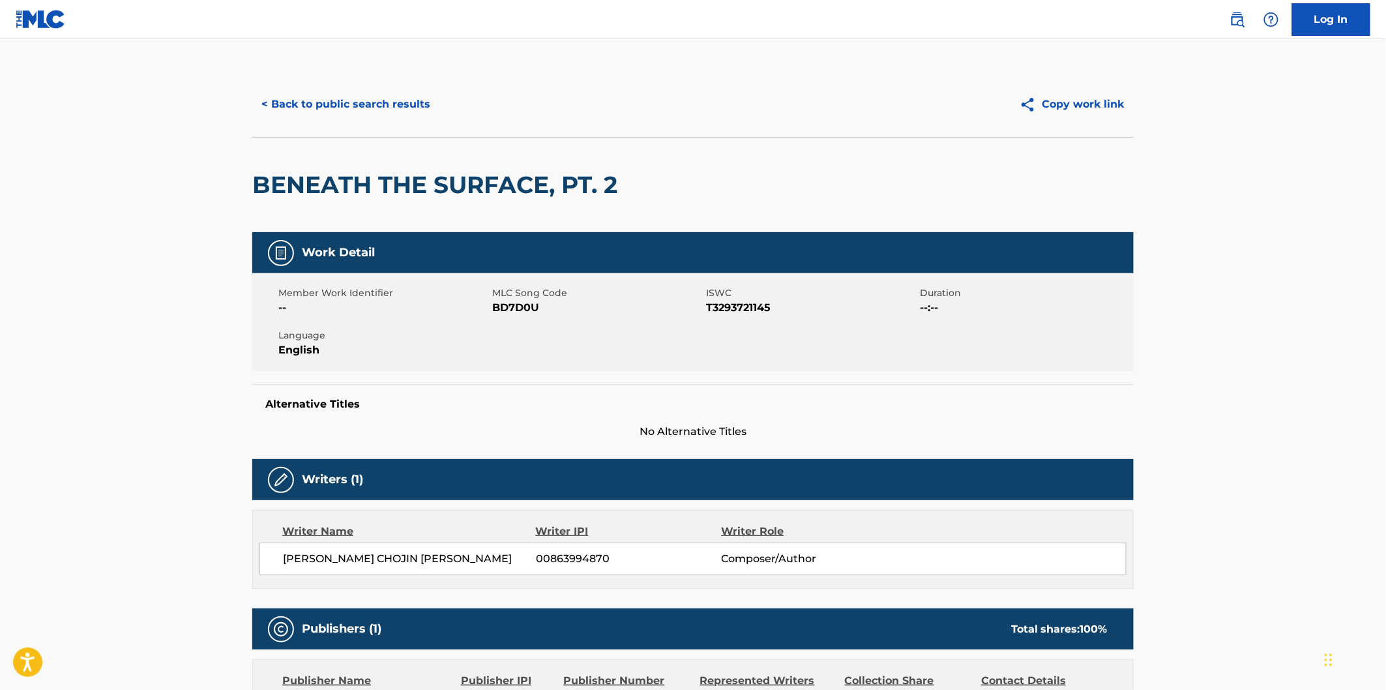
click at [283, 185] on h2 "BENEATH THE SURFACE, PT. 2" at bounding box center [438, 184] width 372 height 29
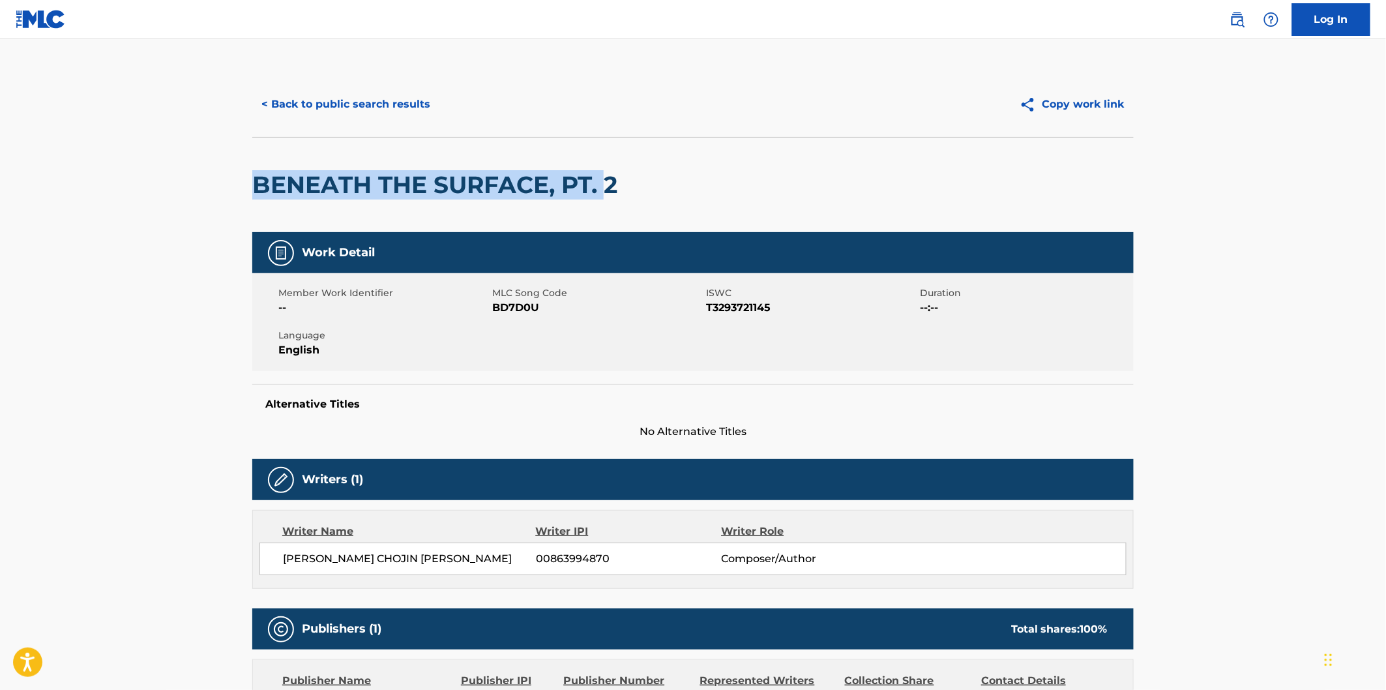
drag, startPoint x: 529, startPoint y: 183, endPoint x: 599, endPoint y: 180, distance: 69.8
click at [599, 180] on h2 "BENEATH THE SURFACE, PT. 2" at bounding box center [438, 184] width 372 height 29
click at [614, 180] on h2 "BENEATH THE SURFACE, PT. 2" at bounding box center [438, 184] width 372 height 29
copy h2 "BENEATH THE SURFACE, PT. 2"
click at [398, 107] on button "< Back to public search results" at bounding box center [345, 104] width 187 height 33
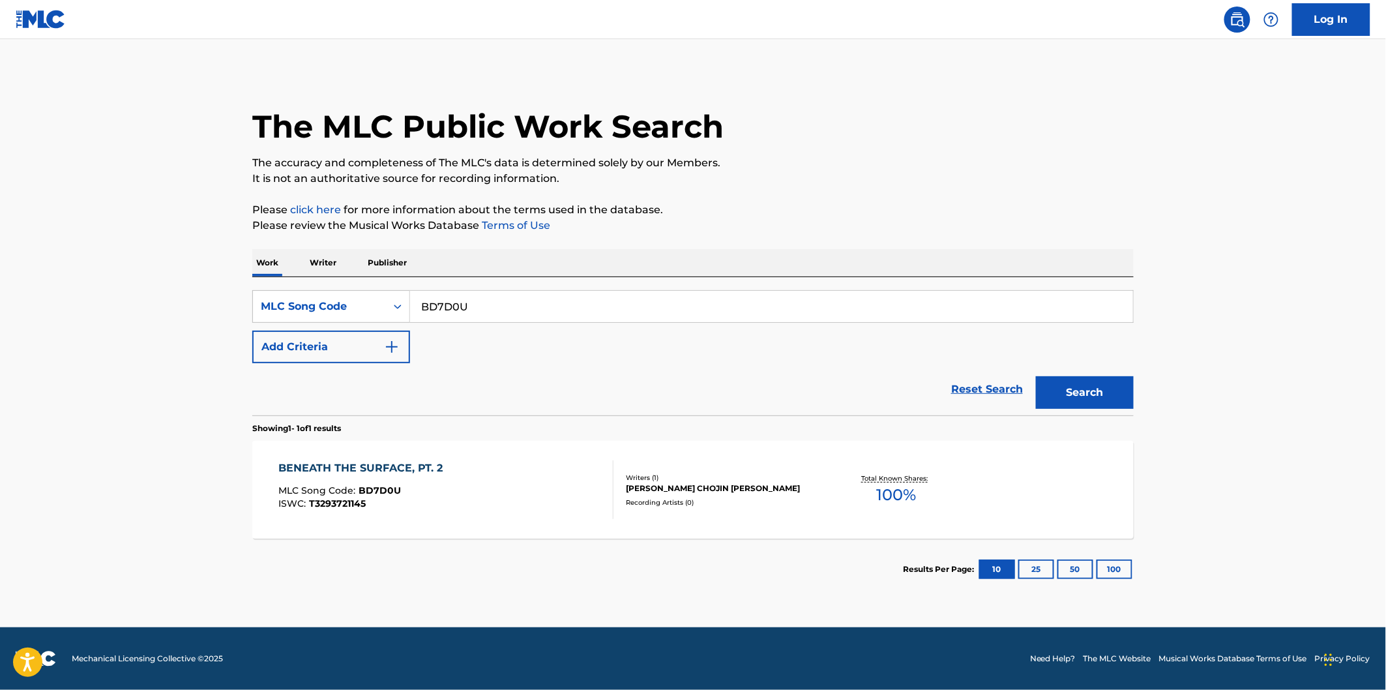
click at [488, 331] on div "SearchWithCriteriaa6e06569-ab62-4700-b0fc-07e1b6f77172 MLC Song Code BD7D0U Add…" at bounding box center [692, 326] width 881 height 73
click at [488, 309] on input "BD7D0U" at bounding box center [771, 306] width 723 height 31
paste input "DQ402M"
type input "DQ402M"
click at [1036, 376] on button "Search" at bounding box center [1085, 392] width 98 height 33
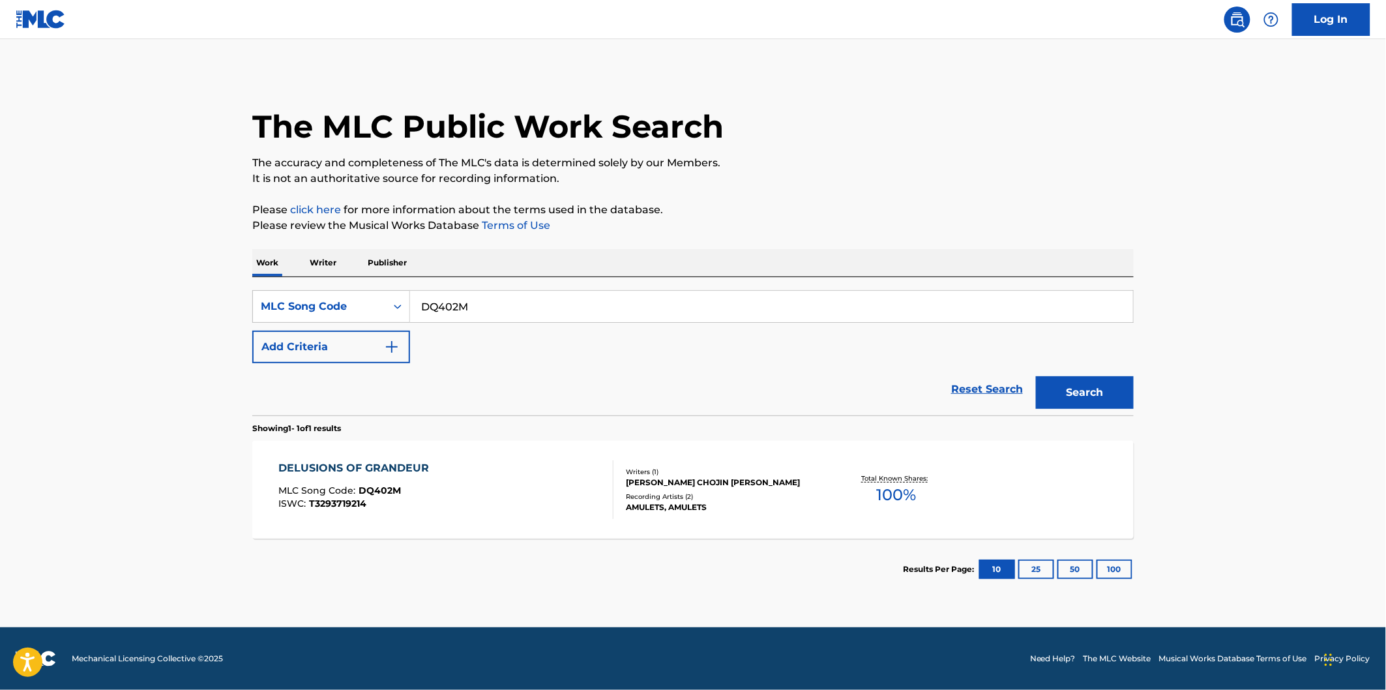
click at [488, 472] on div "DELUSIONS OF GRANDEUR MLC Song Code : DQ402M ISWC : T3293719214" at bounding box center [446, 489] width 335 height 59
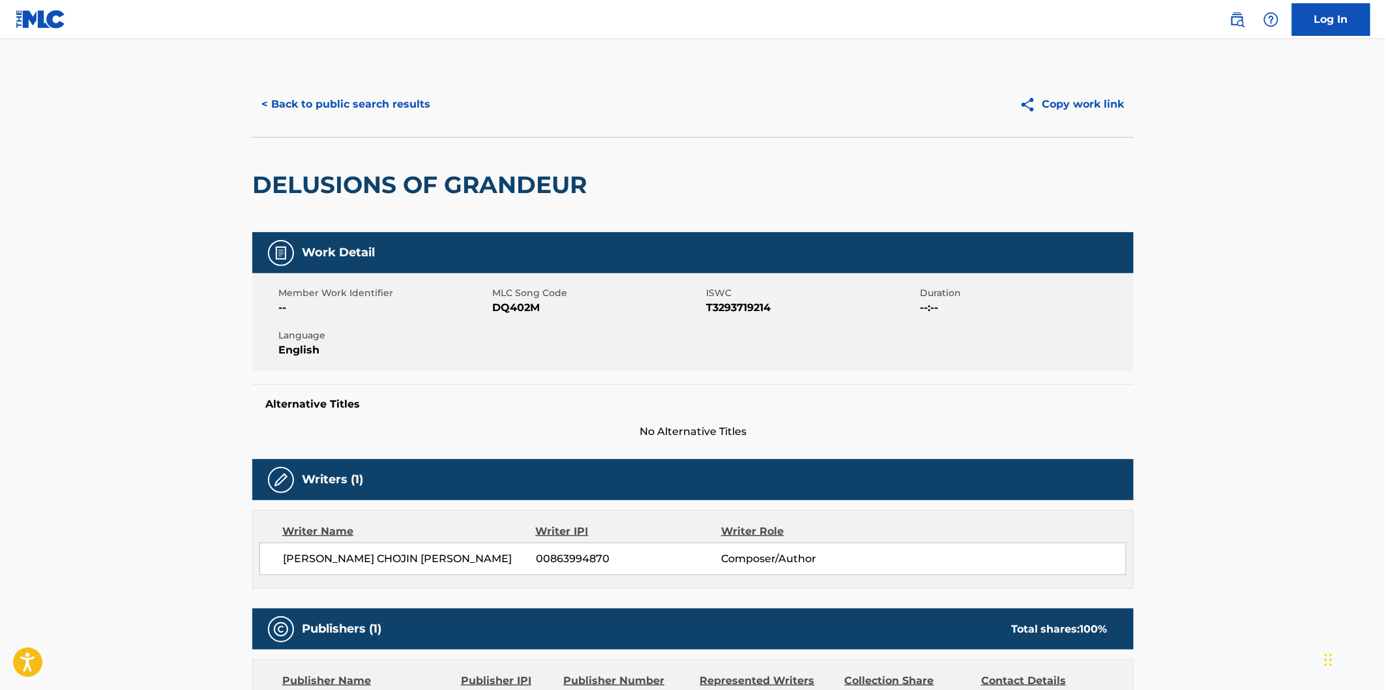
click at [285, 168] on div "DELUSIONS OF GRANDEUR" at bounding box center [422, 185] width 341 height 95
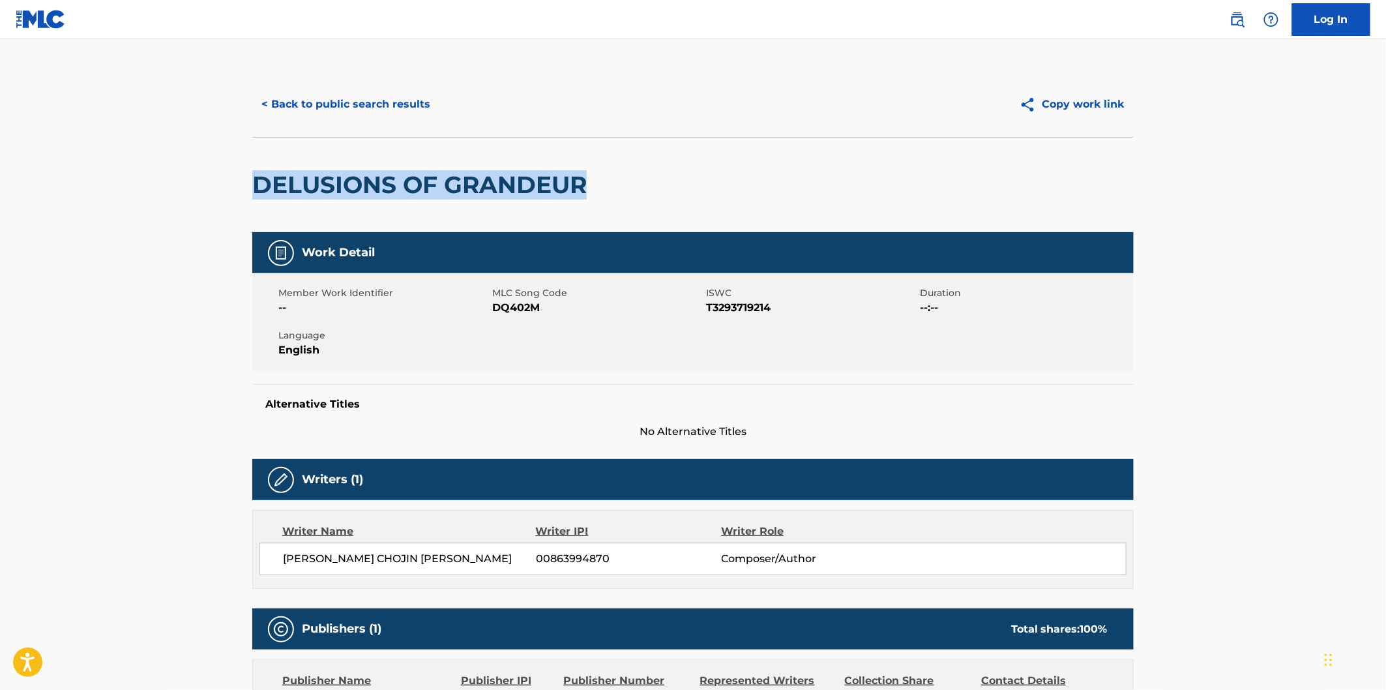
click at [542, 173] on h2 "DELUSIONS OF GRANDEUR" at bounding box center [422, 184] width 341 height 29
click at [363, 104] on button "< Back to public search results" at bounding box center [345, 104] width 187 height 33
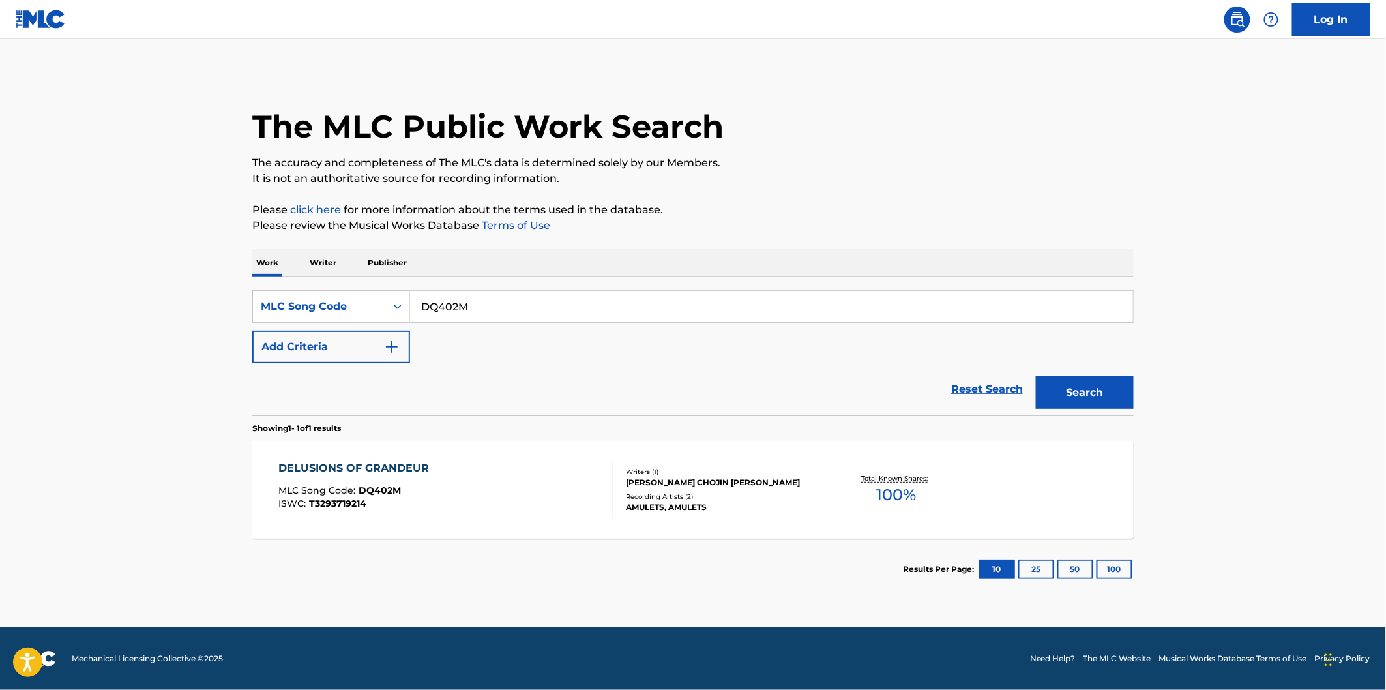
click at [484, 321] on input "DQ402M" at bounding box center [771, 306] width 723 height 31
paste input "I29Z7K"
type input "I29Z7K"
click at [1067, 382] on button "Search" at bounding box center [1085, 392] width 98 height 33
click at [491, 479] on div "IN VACANT SILENCE MLC Song Code : I29Z7K ISWC : T3254729181" at bounding box center [446, 489] width 335 height 59
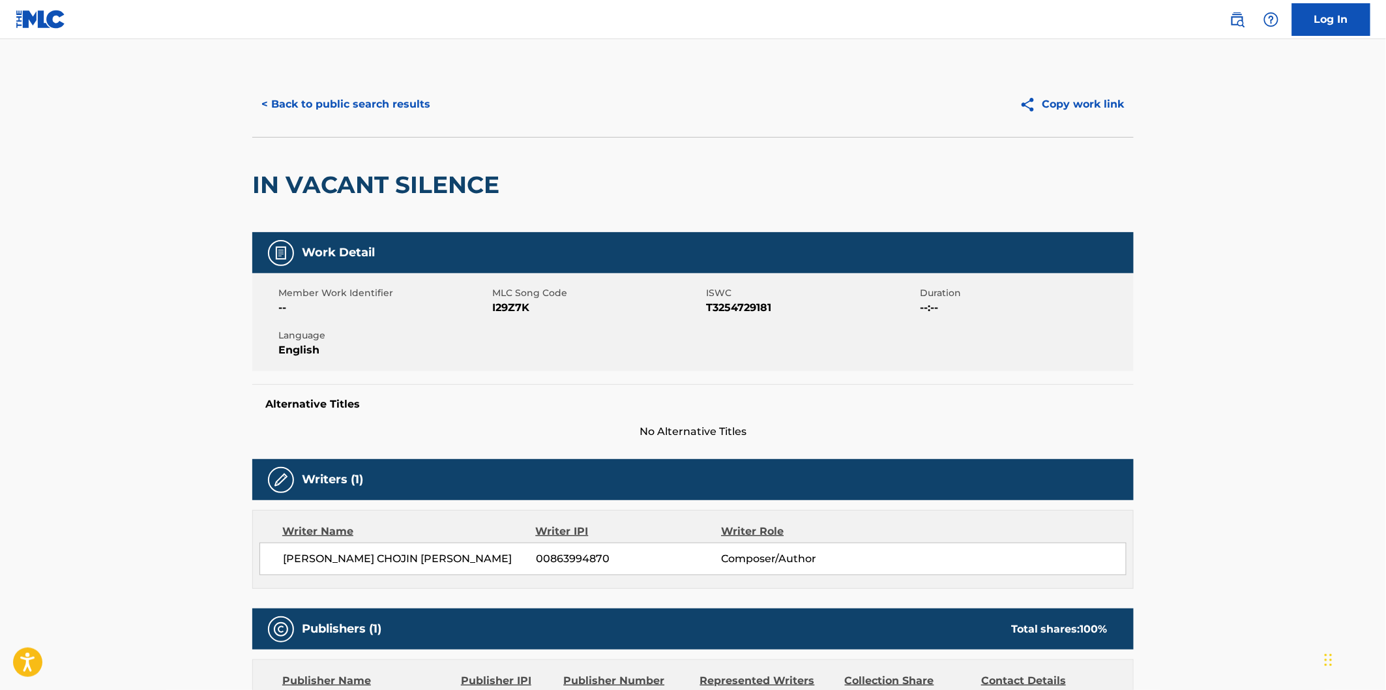
click at [265, 179] on h2 "IN VACANT SILENCE" at bounding box center [379, 184] width 254 height 29
click at [383, 177] on h2 "IN VACANT SILENCE" at bounding box center [379, 184] width 254 height 29
click at [415, 177] on h2 "IN VACANT SILENCE" at bounding box center [379, 184] width 254 height 29
click at [408, 98] on button "< Back to public search results" at bounding box center [345, 104] width 187 height 33
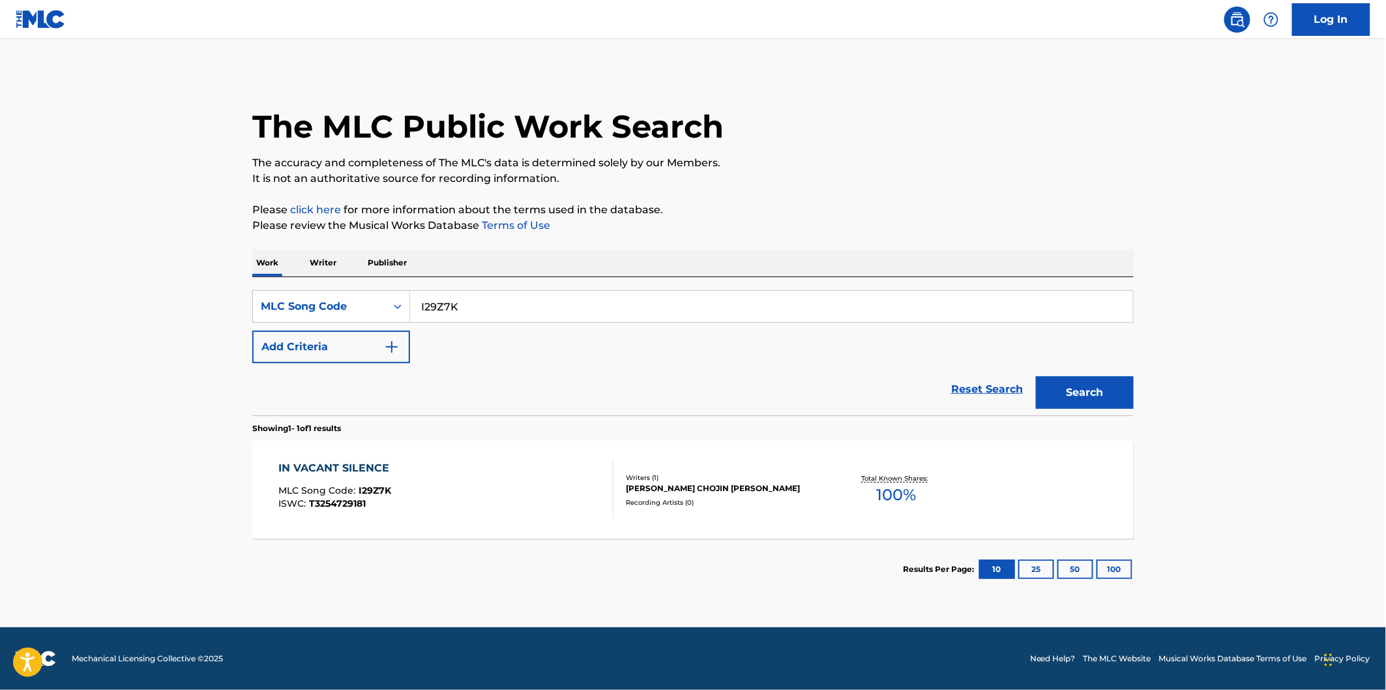
click at [503, 314] on input "I29Z7K" at bounding box center [771, 306] width 723 height 31
paste input "LOWEST TIDE"
click at [1073, 396] on button "Search" at bounding box center [1085, 392] width 98 height 33
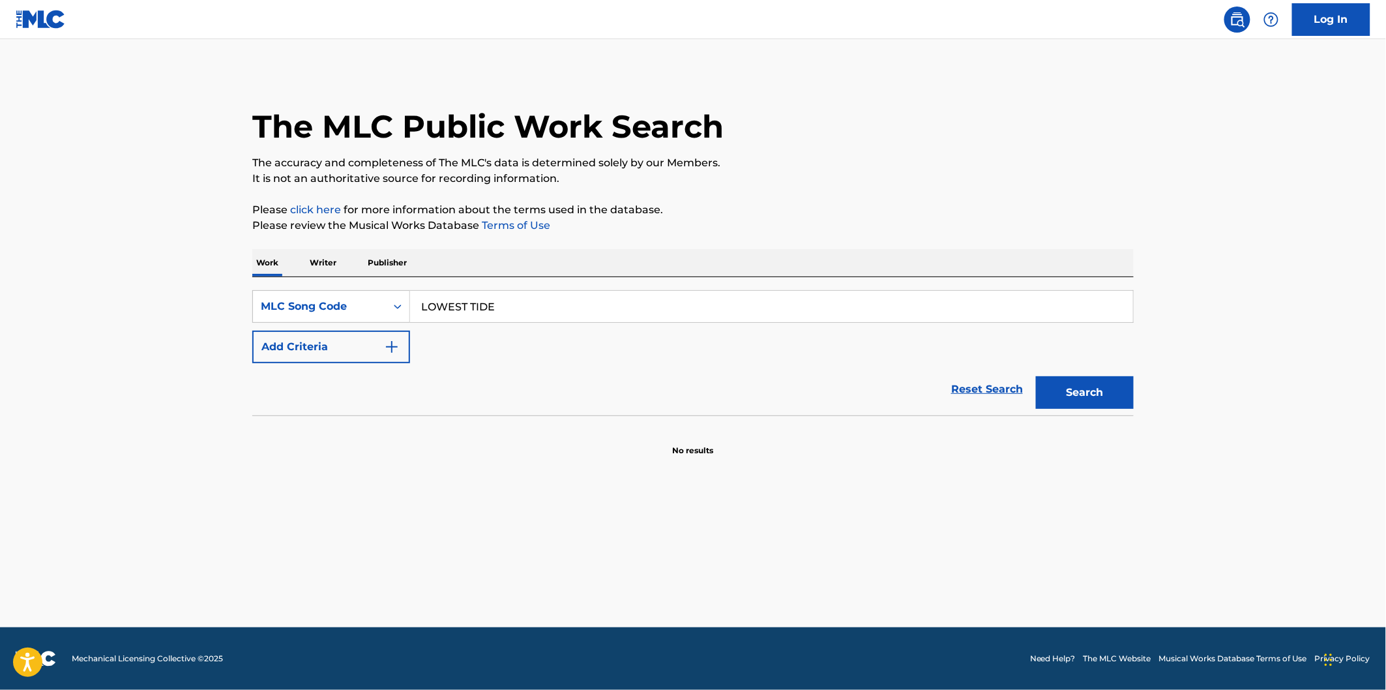
click at [519, 311] on input "LOWEST TIDE" at bounding box center [771, 306] width 723 height 31
paste input "T5ZUH"
type input "LT5ZUH"
click at [1036, 376] on button "Search" at bounding box center [1085, 392] width 98 height 33
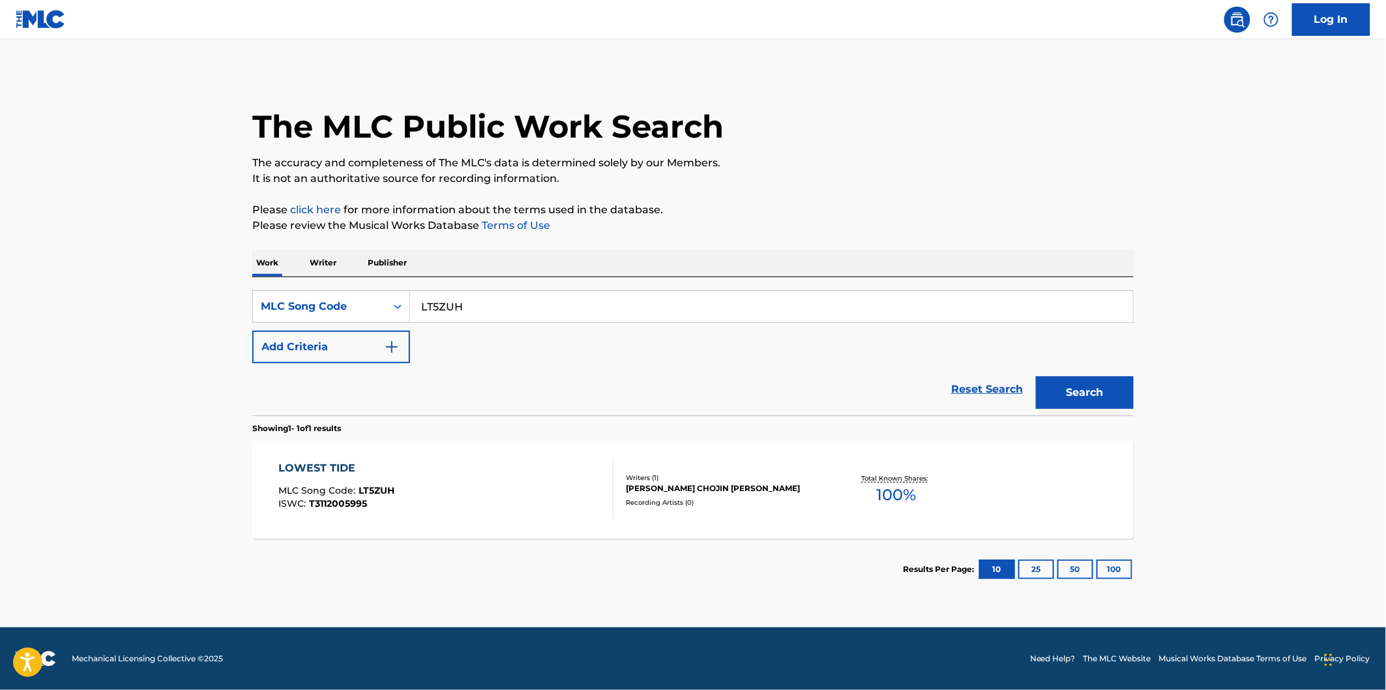
click at [519, 459] on div "LOWEST TIDE MLC Song Code : LT5ZUH ISWC : T3112005995 Writers ( 1 ) [PERSON_NAM…" at bounding box center [692, 490] width 881 height 98
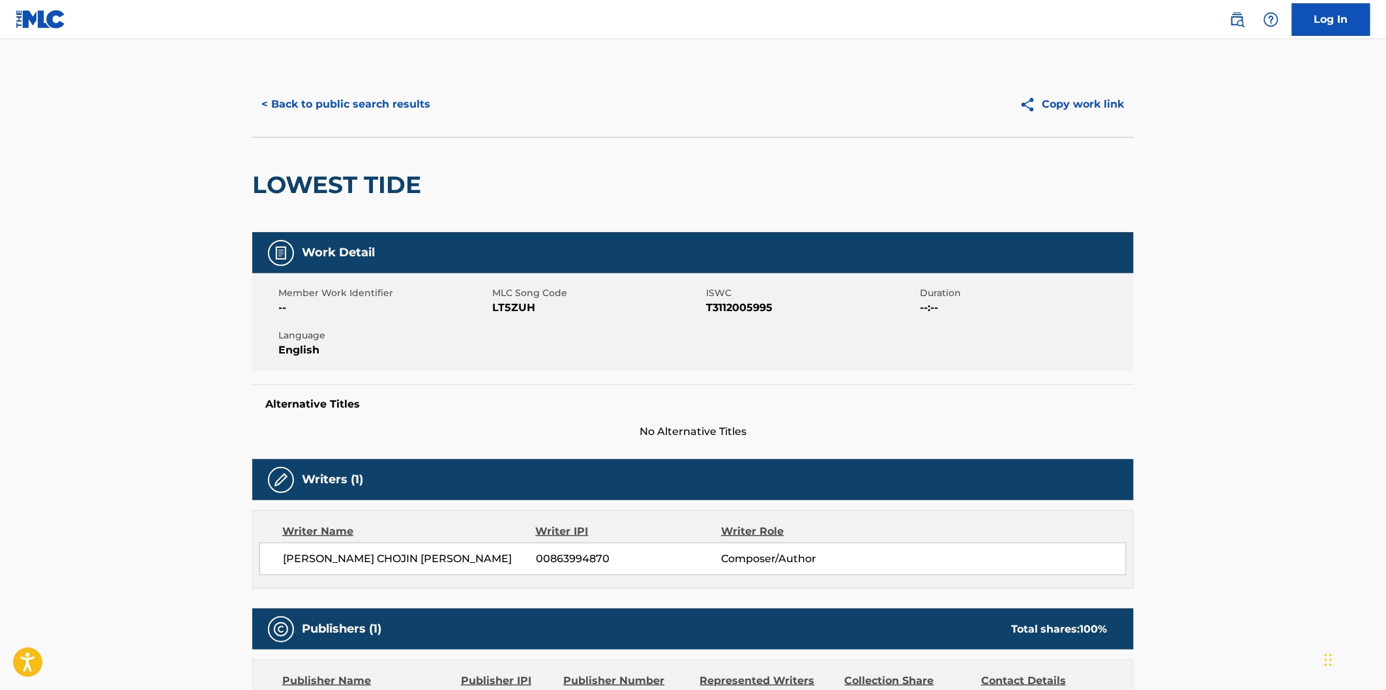
click at [302, 177] on h2 "LOWEST TIDE" at bounding box center [339, 184] width 175 height 29
click at [379, 177] on h2 "LOWEST TIDE" at bounding box center [339, 184] width 175 height 29
click at [296, 175] on h2 "LOWEST TIDE" at bounding box center [339, 184] width 175 height 29
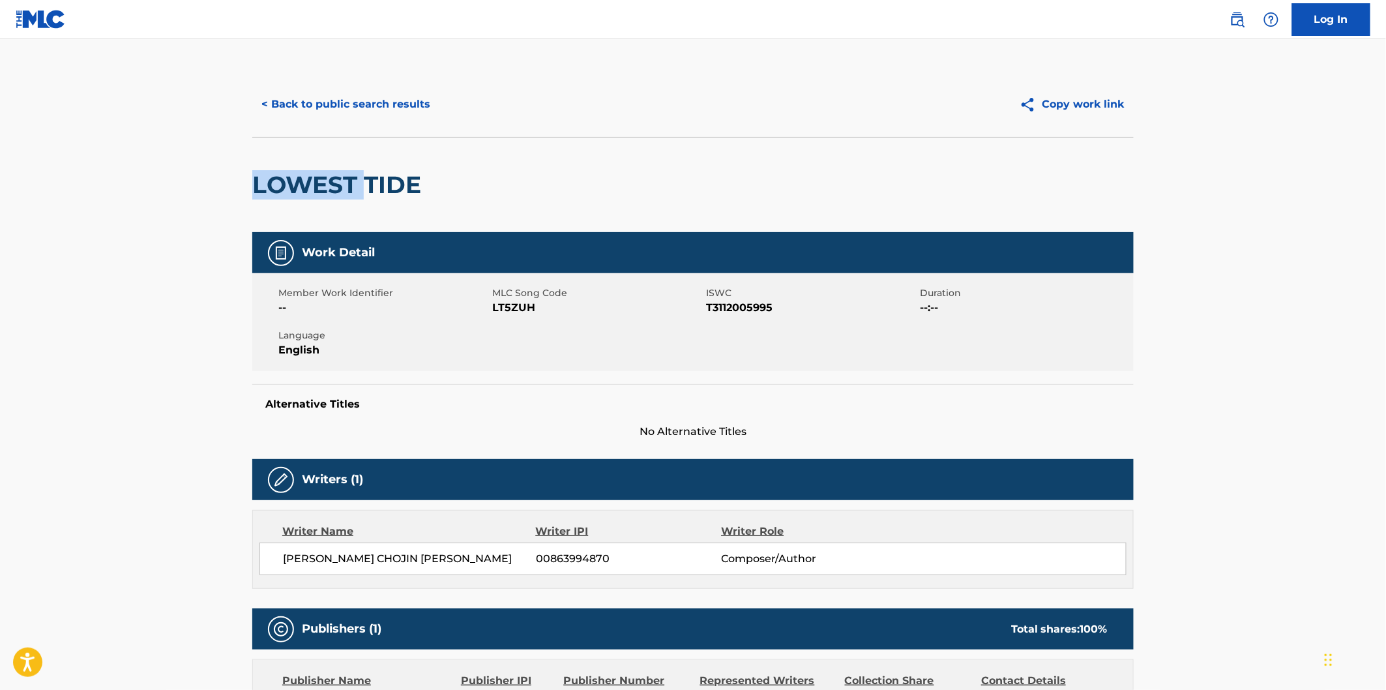
click at [353, 177] on h2 "LOWEST TIDE" at bounding box center [339, 184] width 175 height 29
click at [381, 183] on h2 "LOWEST TIDE" at bounding box center [339, 184] width 175 height 29
click at [386, 79] on div "< Back to public search results Copy work link" at bounding box center [692, 104] width 881 height 65
click at [389, 106] on button "< Back to public search results" at bounding box center [345, 104] width 187 height 33
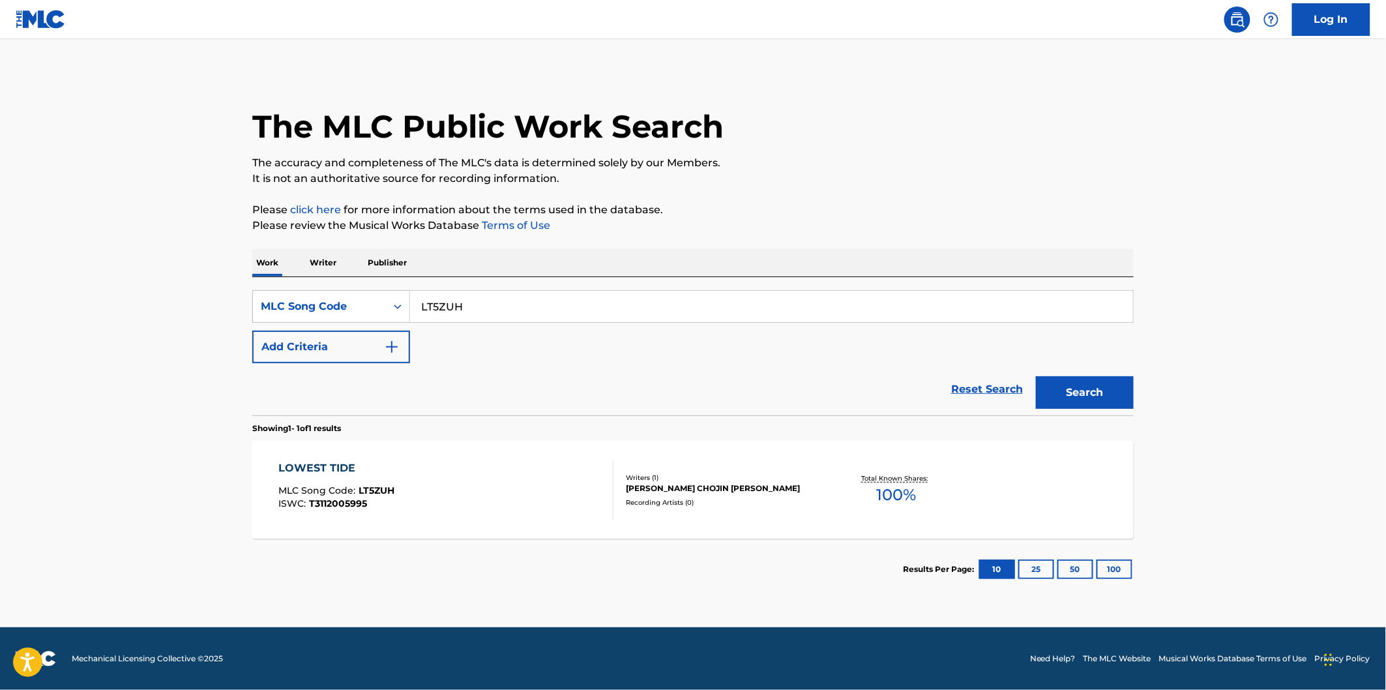
click at [524, 298] on input "LT5ZUH" at bounding box center [771, 306] width 723 height 31
paste input "OL6OEJ"
type input "OL6OEJ"
click at [1036, 376] on button "Search" at bounding box center [1085, 392] width 98 height 33
click at [510, 466] on div "OBSERVER EFFECT MLC Song Code : OL6OEJ ISWC : T3252251626" at bounding box center [446, 489] width 335 height 59
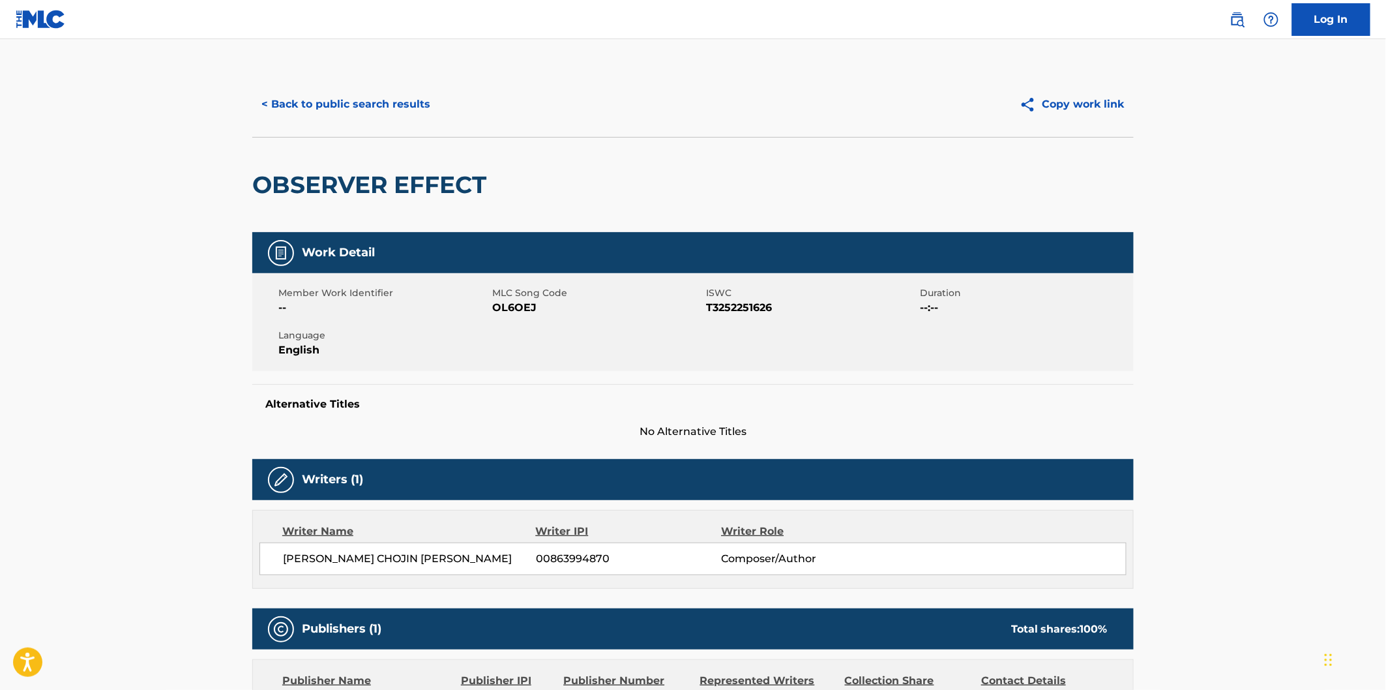
click at [318, 183] on h2 "OBSERVER EFFECT" at bounding box center [372, 184] width 241 height 29
click at [409, 176] on h2 "OBSERVER EFFECT" at bounding box center [372, 184] width 241 height 29
click at [390, 102] on button "< Back to public search results" at bounding box center [345, 104] width 187 height 33
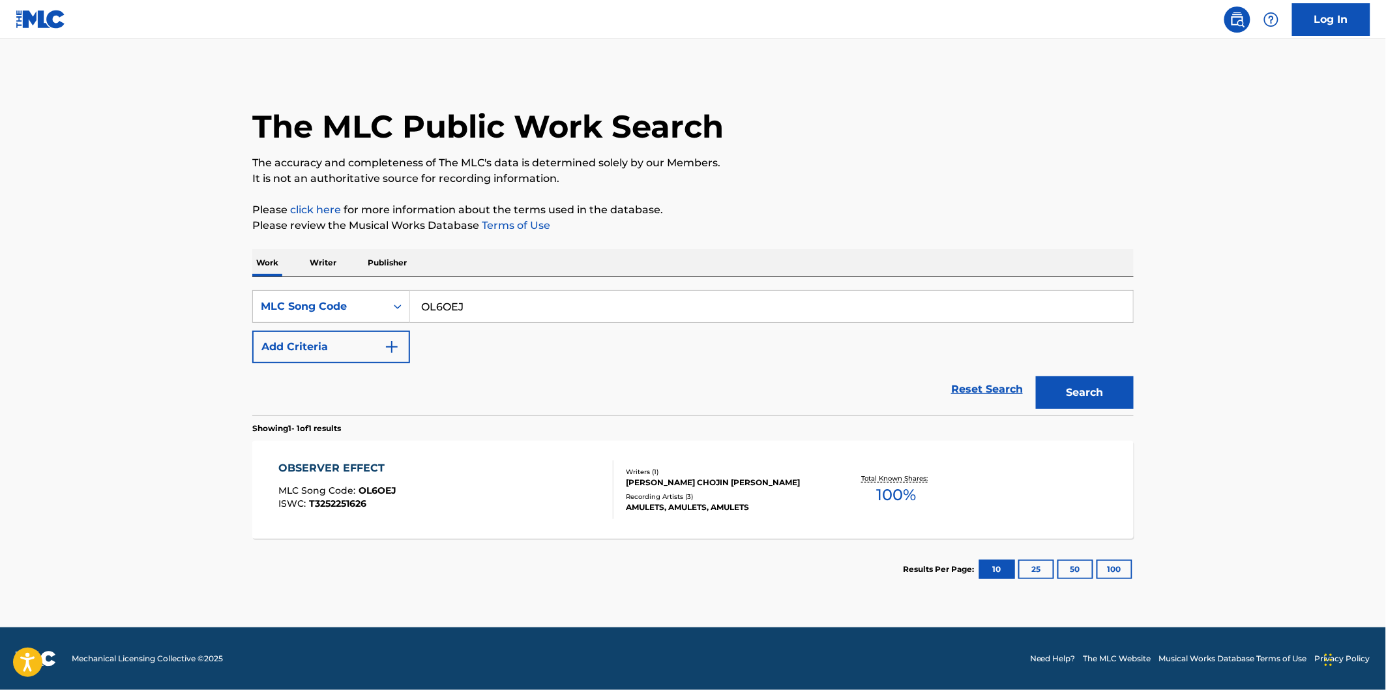
click at [588, 316] on input "OL6OEJ" at bounding box center [771, 306] width 723 height 31
paste input "CJ0PZ9"
type input "CJ0PZ9"
click at [1036, 376] on button "Search" at bounding box center [1085, 392] width 98 height 33
click at [544, 438] on section "CANONS OF THE HIGH COUNCIL MLC Song Code : CJ0PZ9 ISWC : T3293705730 Writers ( …" at bounding box center [692, 486] width 881 height 104
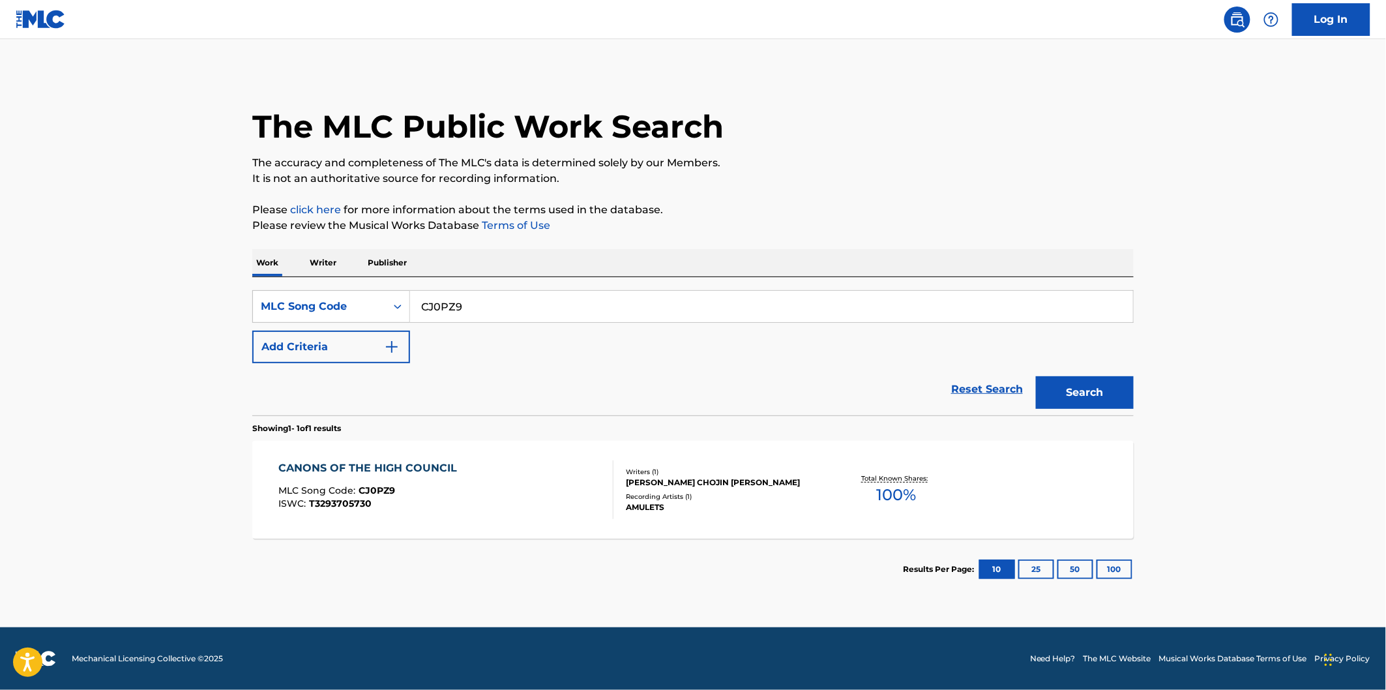
click at [537, 466] on div "CANONS OF THE HIGH COUNCIL MLC Song Code : CJ0PZ9 ISWC : T3293705730" at bounding box center [446, 489] width 335 height 59
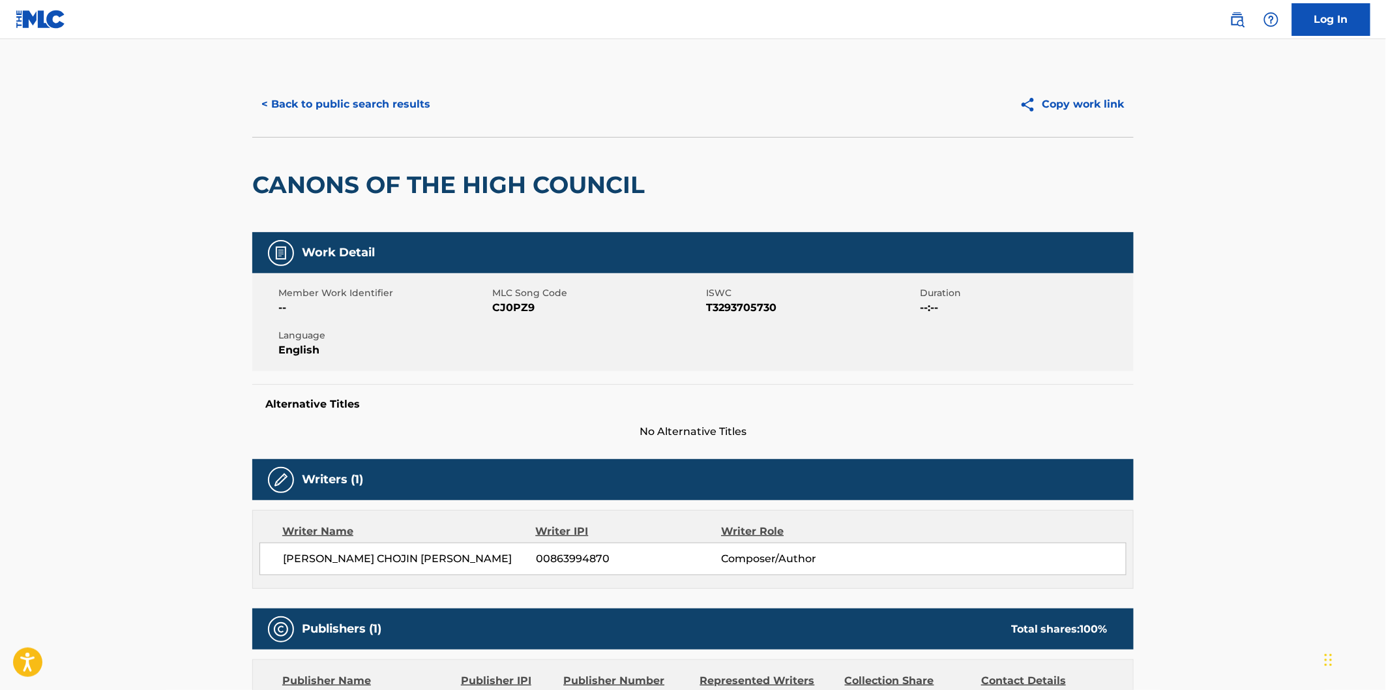
click at [313, 188] on h2 "CANONS OF THE HIGH COUNCIL" at bounding box center [451, 184] width 399 height 29
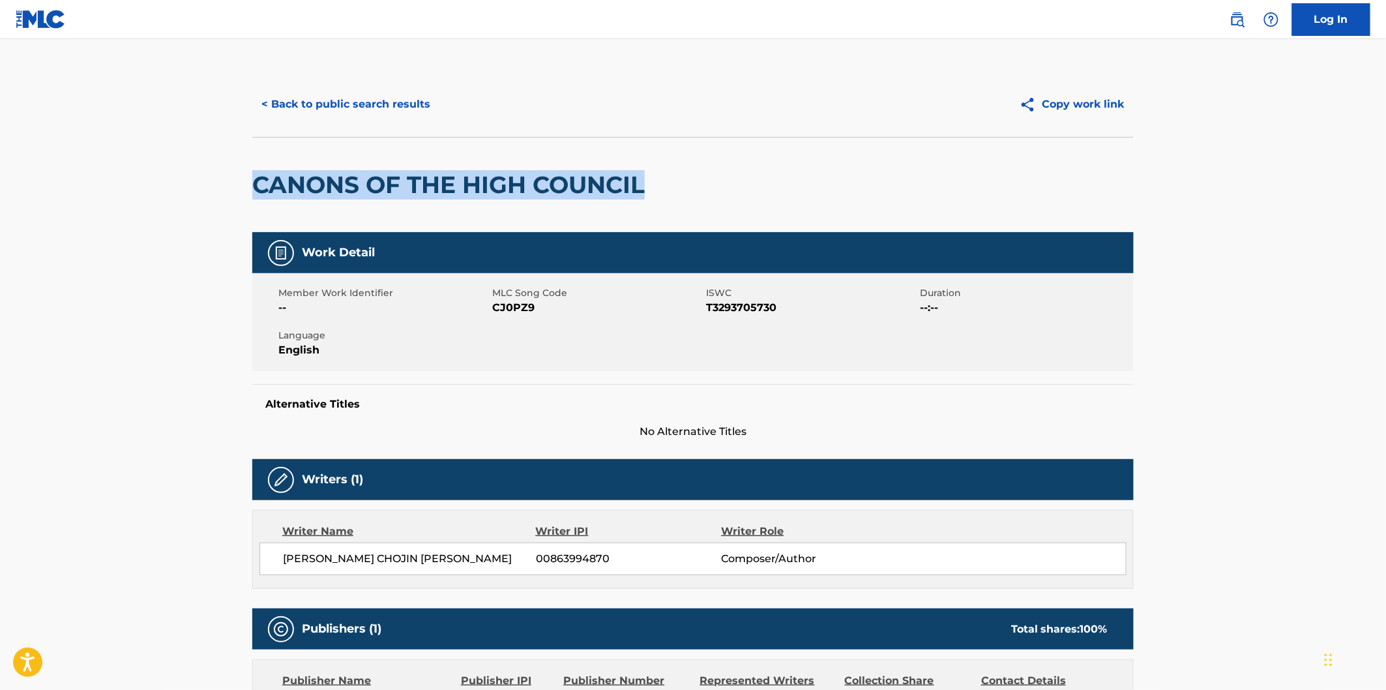
click at [531, 187] on h2 "CANONS OF THE HIGH COUNCIL" at bounding box center [451, 184] width 399 height 29
click at [421, 96] on button "< Back to public search results" at bounding box center [345, 104] width 187 height 33
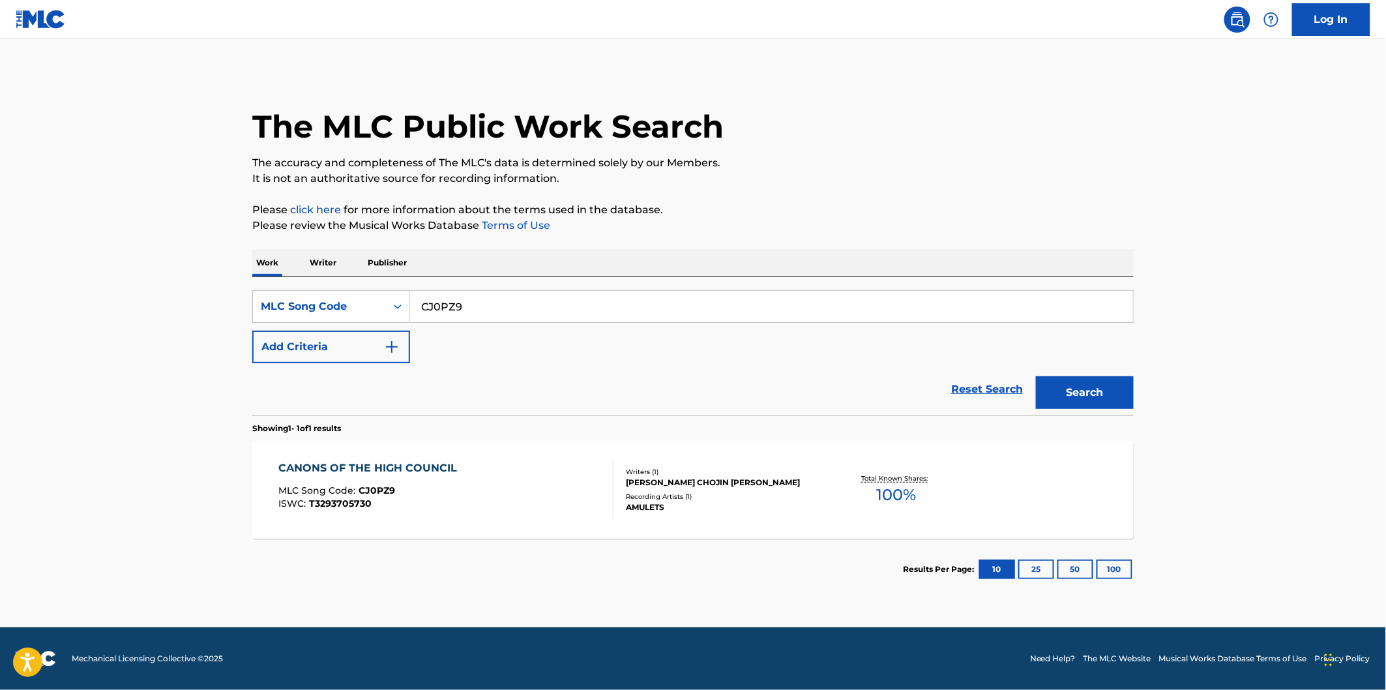
click at [526, 300] on input "CJ0PZ9" at bounding box center [771, 306] width 723 height 31
paste input "FA67X8"
type input "FA67X8"
click at [1036, 376] on button "Search" at bounding box center [1085, 392] width 98 height 33
click at [529, 466] on div "FUTURE SPECTRUMS OF LIGHT MLC Song Code : FA67X8 ISWC : T3111048109" at bounding box center [446, 489] width 335 height 59
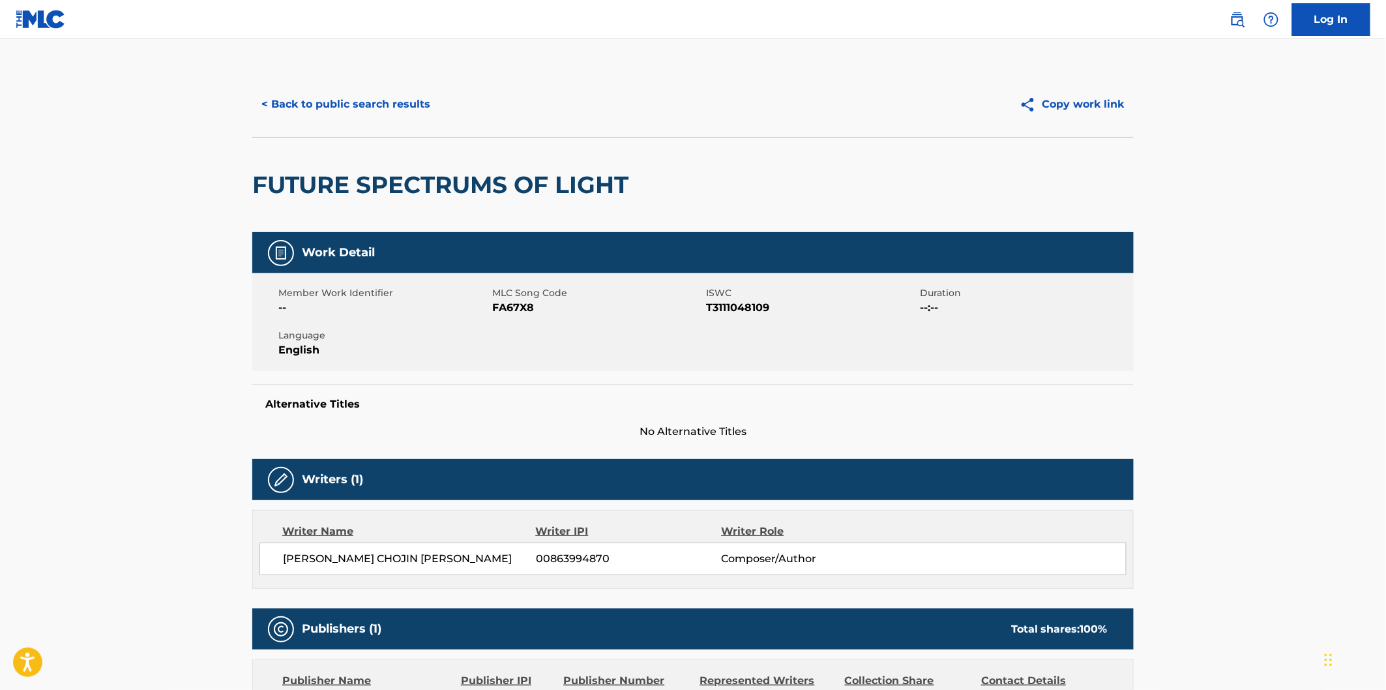
click at [304, 178] on h2 "FUTURE SPECTRUMS OF LIGHT" at bounding box center [443, 184] width 383 height 29
click at [516, 173] on h2 "FUTURE SPECTRUMS OF LIGHT" at bounding box center [443, 184] width 383 height 29
click at [552, 178] on h2 "FUTURE SPECTRUMS OF LIGHT" at bounding box center [443, 184] width 383 height 29
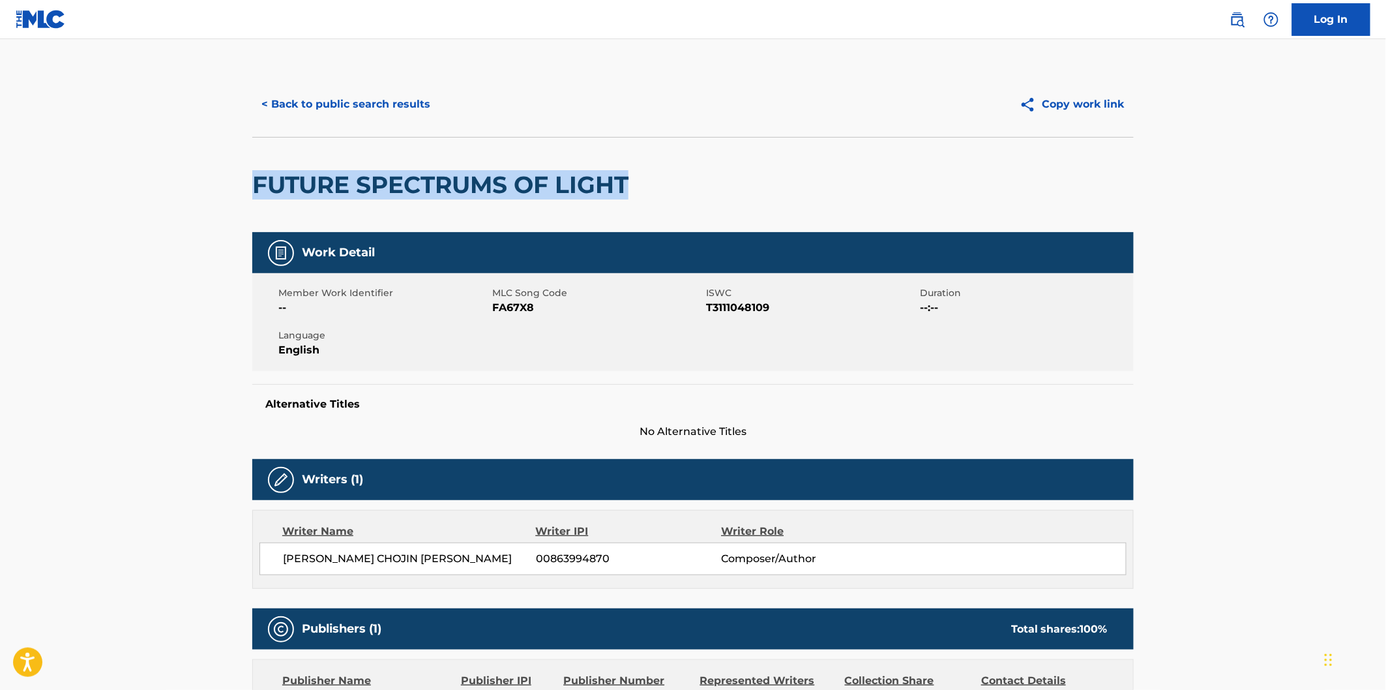
click at [569, 179] on h2 "FUTURE SPECTRUMS OF LIGHT" at bounding box center [443, 184] width 383 height 29
click at [411, 99] on button "< Back to public search results" at bounding box center [345, 104] width 187 height 33
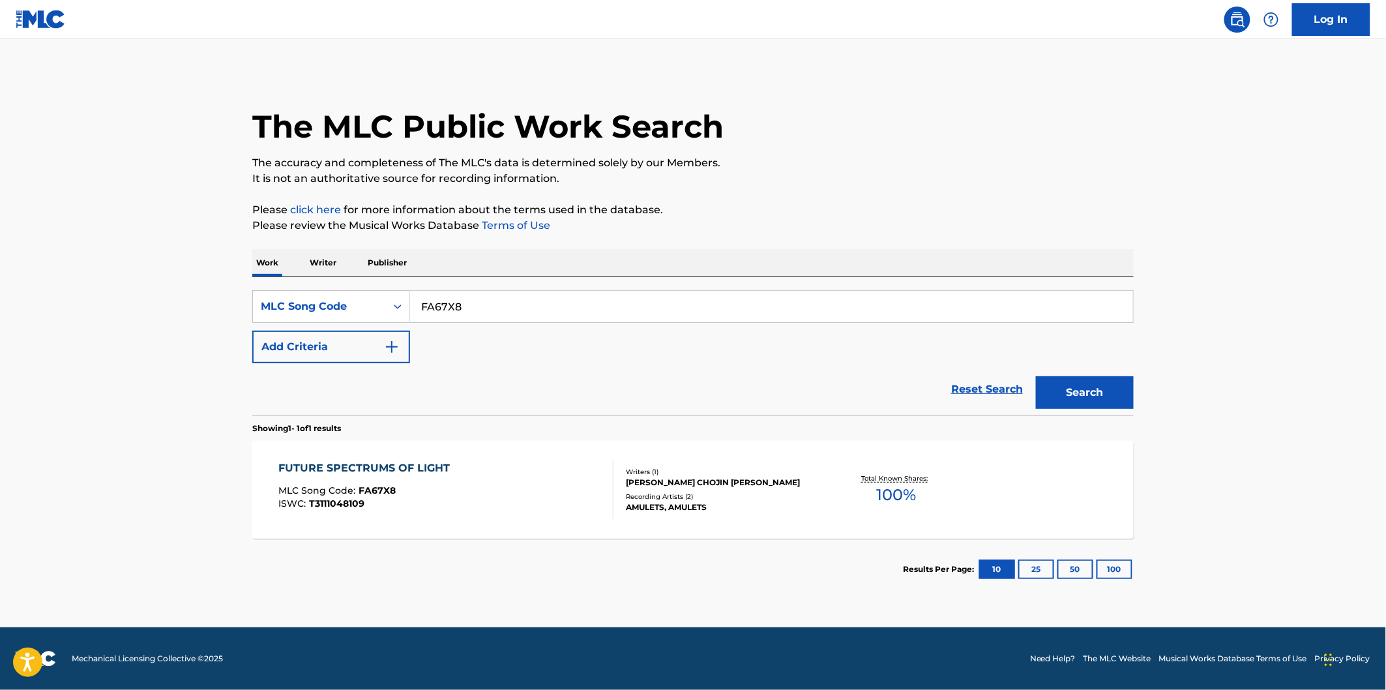
click at [535, 306] on input "FA67X8" at bounding box center [771, 306] width 723 height 31
paste input "TX0LC"
type input "TX0LC8"
click at [1036, 376] on button "Search" at bounding box center [1085, 392] width 98 height 33
click at [522, 441] on div "THESE STATIC TRANSMISSIONS MLC Song Code : TX0LC8 ISWC : T3293771587 Writers ( …" at bounding box center [692, 490] width 881 height 98
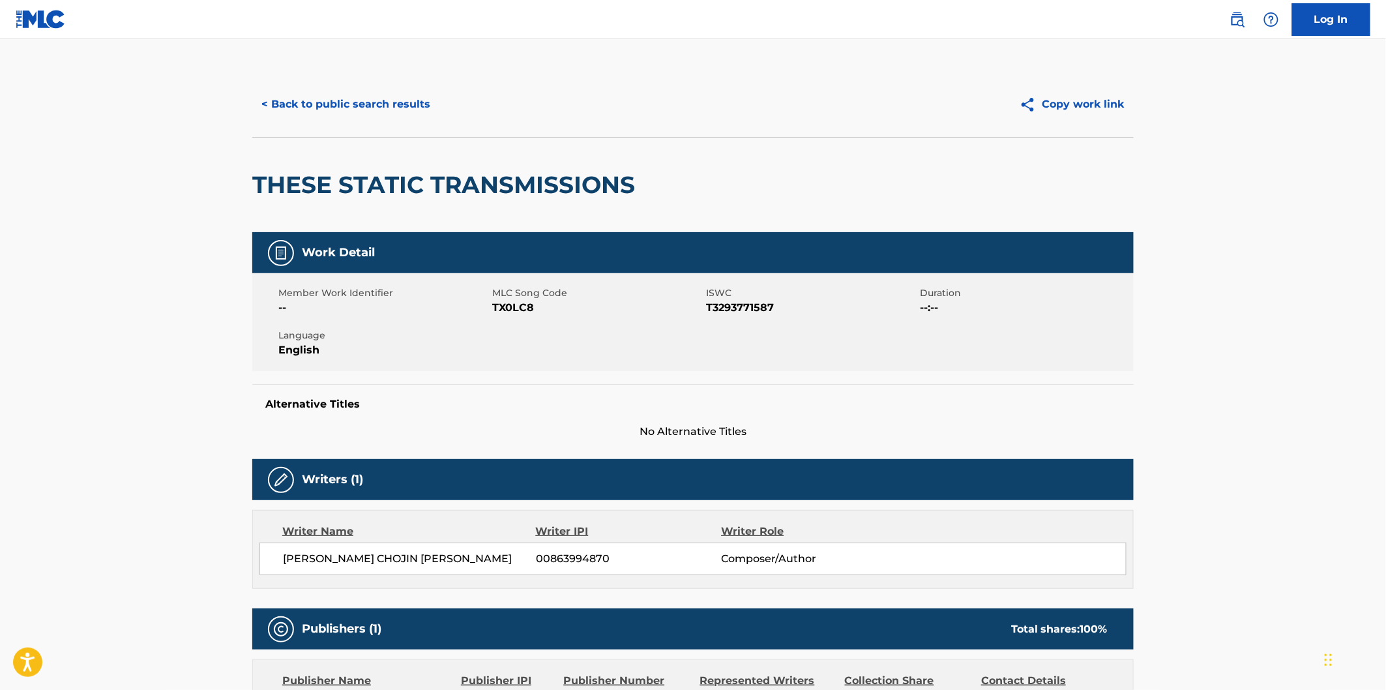
click at [303, 170] on h2 "THESE STATIC TRANSMISSIONS" at bounding box center [446, 184] width 389 height 29
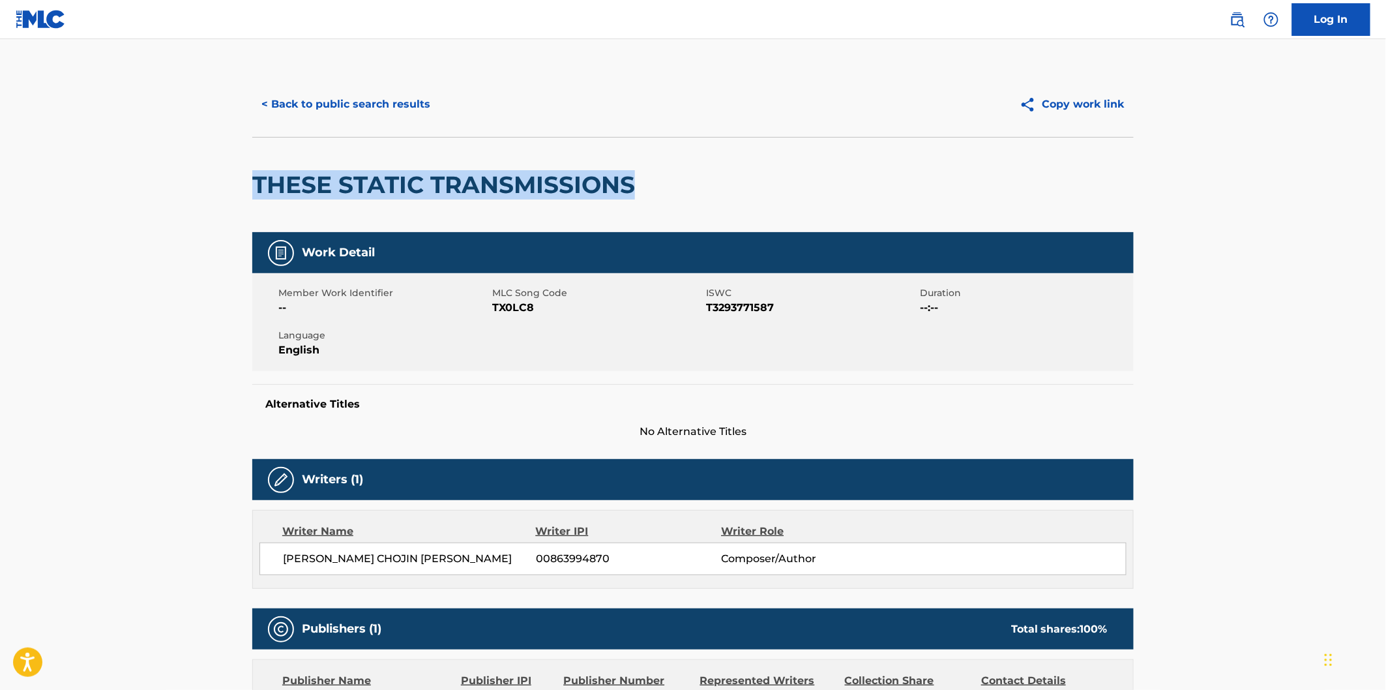
click at [554, 172] on h2 "THESE STATIC TRANSMISSIONS" at bounding box center [446, 184] width 389 height 29
click at [411, 88] on button "< Back to public search results" at bounding box center [345, 104] width 187 height 33
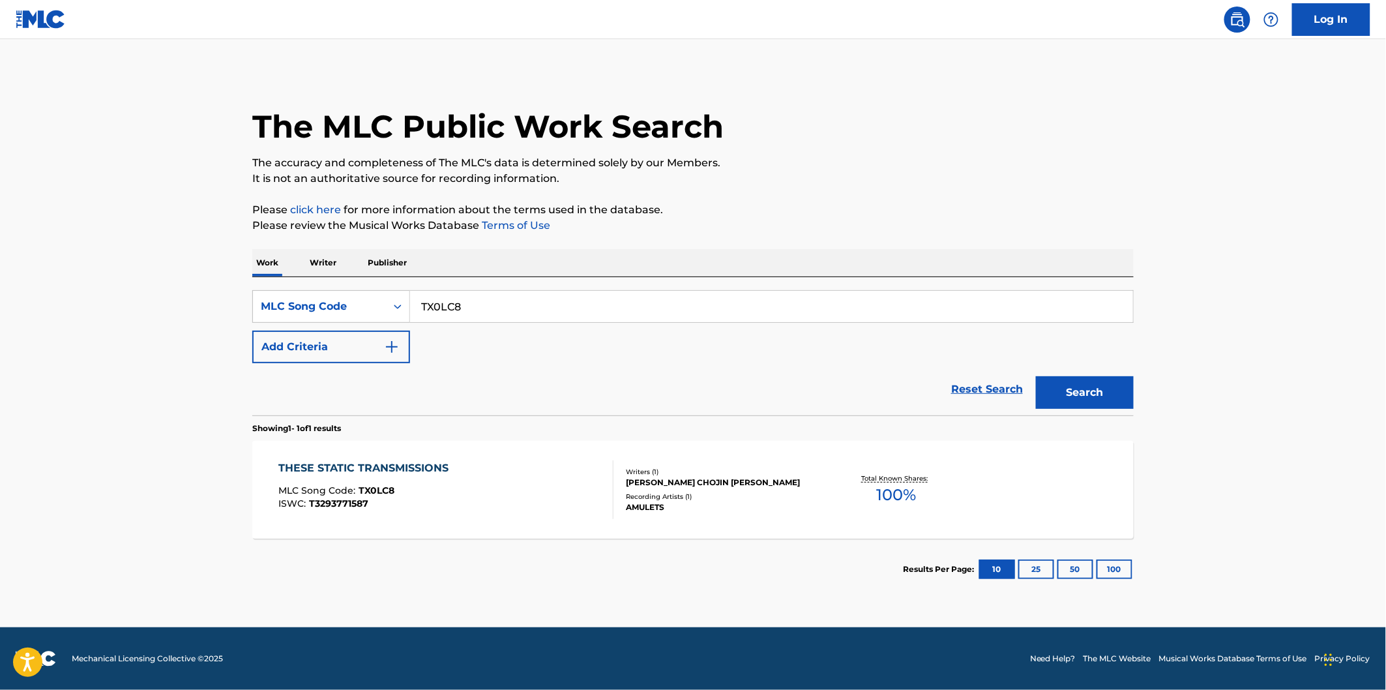
click at [506, 323] on div "SearchWithCriteriaa6e06569-ab62-4700-b0fc-07e1b6f77172 MLC Song Code TX0LC8 Add…" at bounding box center [692, 326] width 881 height 73
click at [507, 313] on input "TX0LC8" at bounding box center [771, 306] width 723 height 31
paste input "VW7PL7"
type input "VW7PL7"
click at [1036, 376] on button "Search" at bounding box center [1085, 392] width 98 height 33
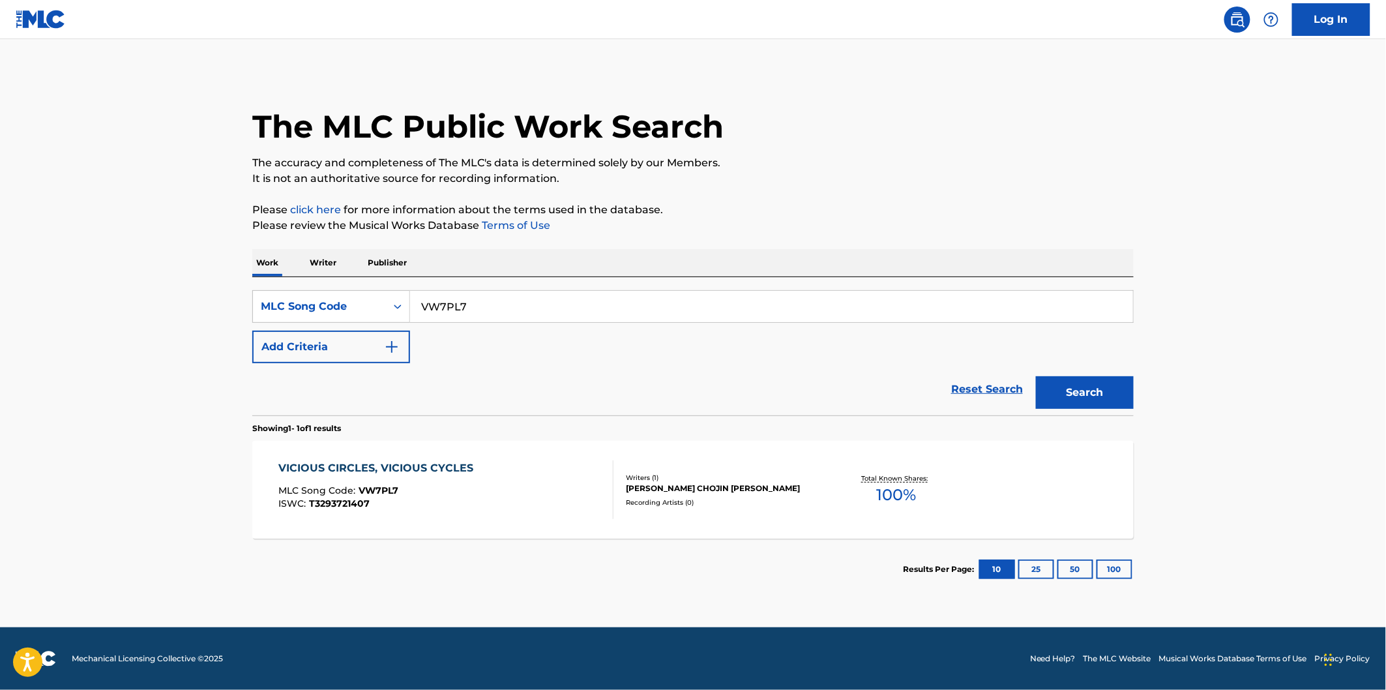
click at [466, 488] on div "MLC Song Code : VW7PL7" at bounding box center [379, 492] width 201 height 13
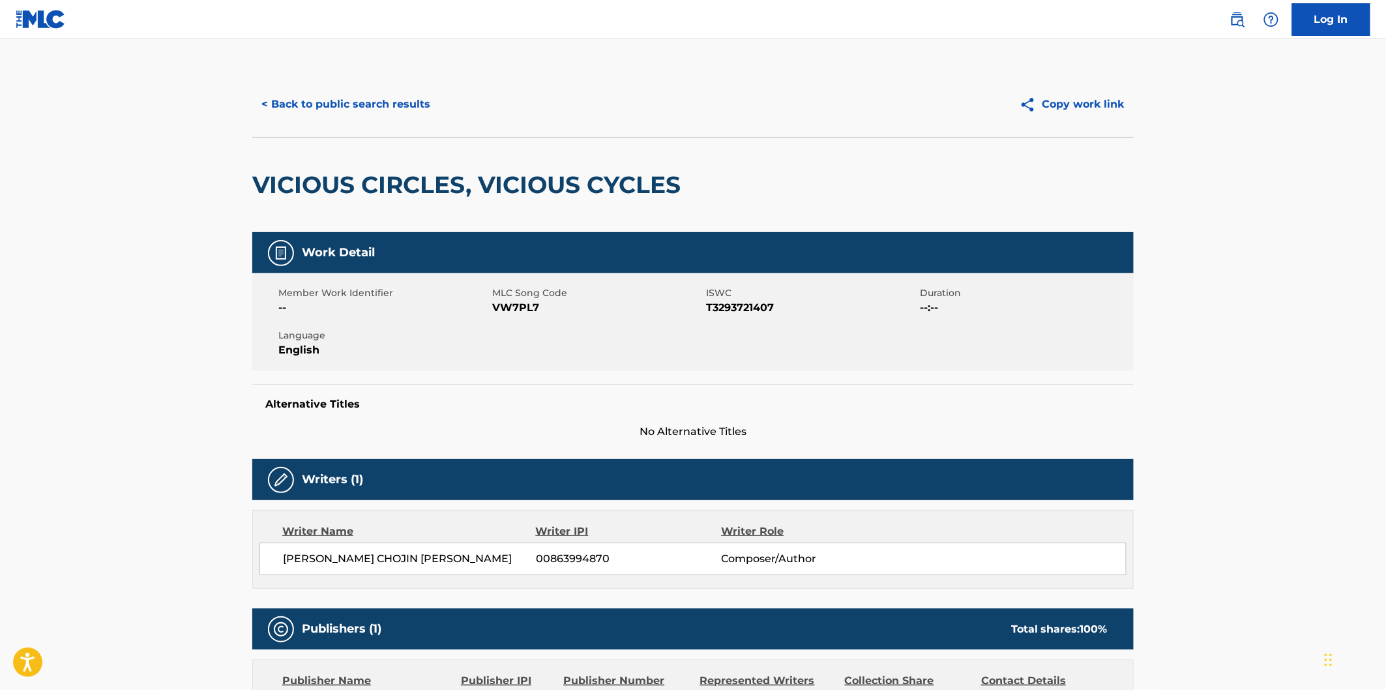
click at [312, 173] on h2 "VICIOUS CIRCLES, VICIOUS CYCLES" at bounding box center [469, 184] width 435 height 29
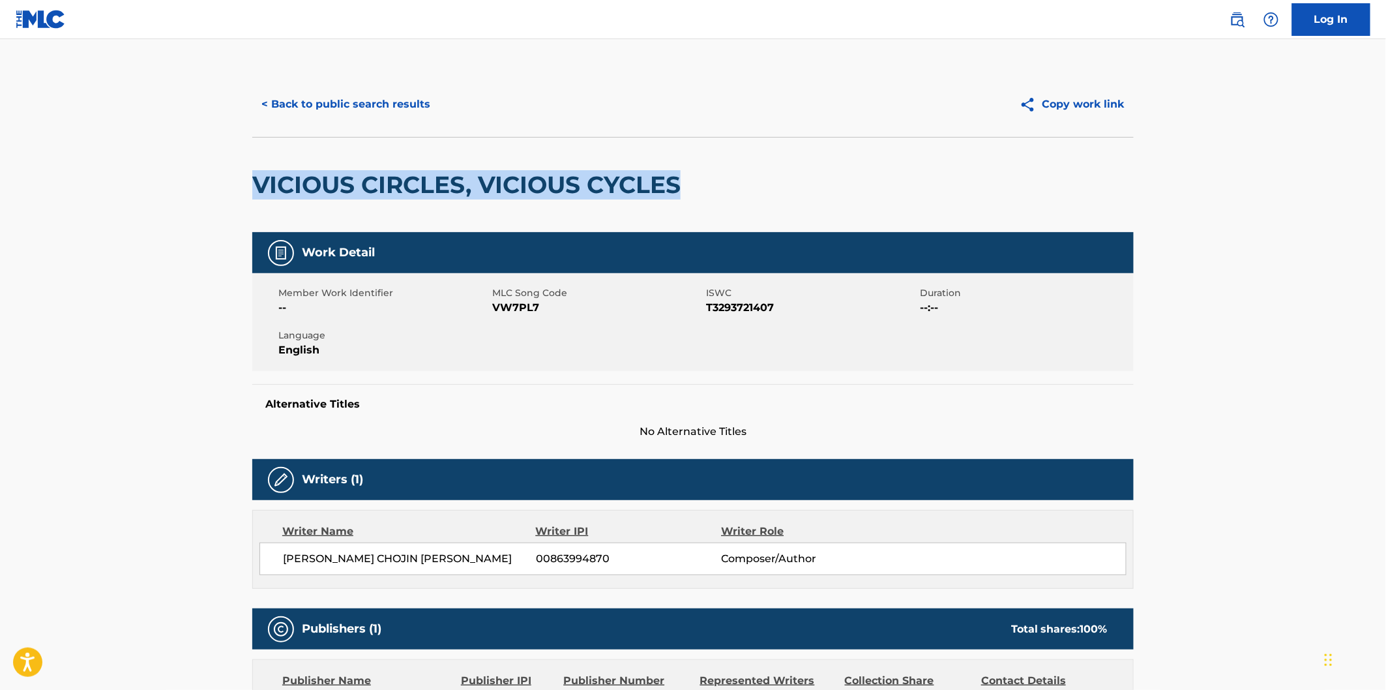
drag, startPoint x: 585, startPoint y: 173, endPoint x: 645, endPoint y: 173, distance: 60.6
click at [645, 173] on h2 "VICIOUS CIRCLES, VICIOUS CYCLES" at bounding box center [469, 184] width 435 height 29
click at [387, 88] on button "< Back to public search results" at bounding box center [345, 104] width 187 height 33
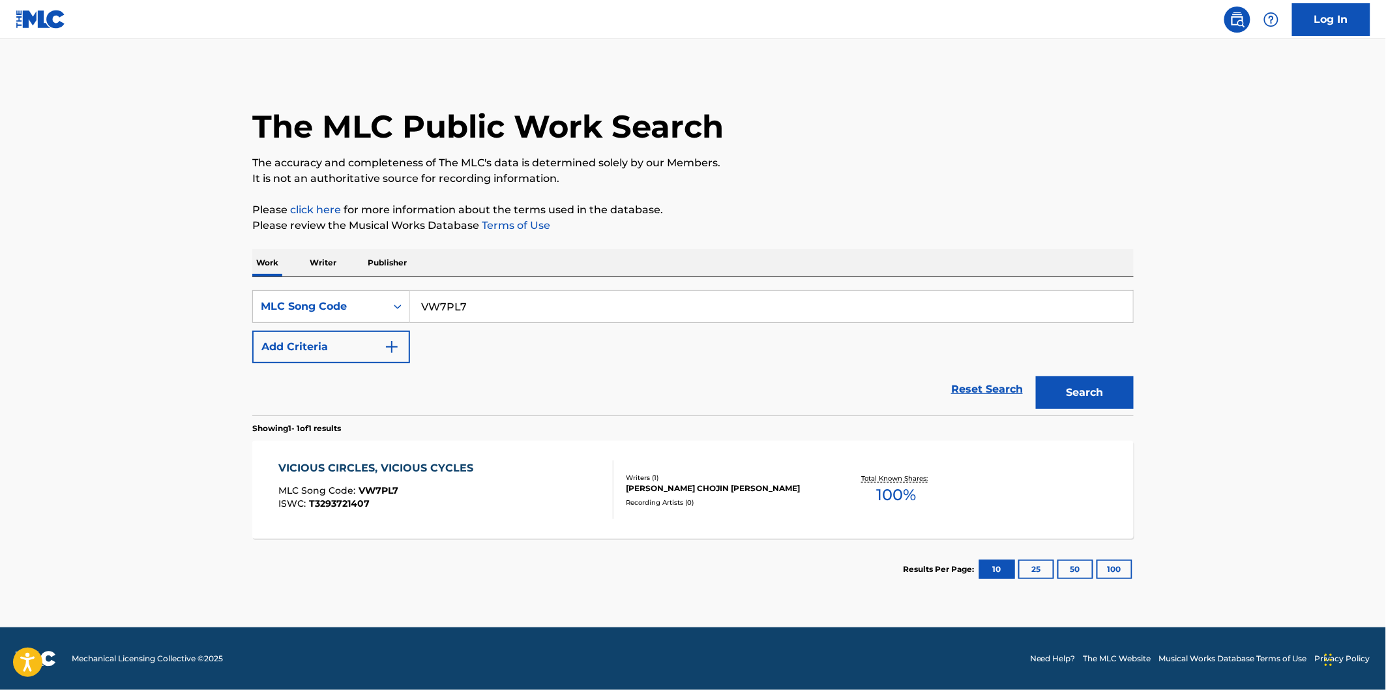
click at [518, 298] on input "VW7PL7" at bounding box center [771, 306] width 723 height 31
paste input "TX0LDB"
type input "TX0LDB"
click at [1036, 376] on button "Search" at bounding box center [1085, 392] width 98 height 33
click at [517, 447] on div "THE POWER OF FOCUS MLC Song Code : TX0LDB ISWC : T3293719418 Writers ( 1 ) [PER…" at bounding box center [692, 490] width 881 height 98
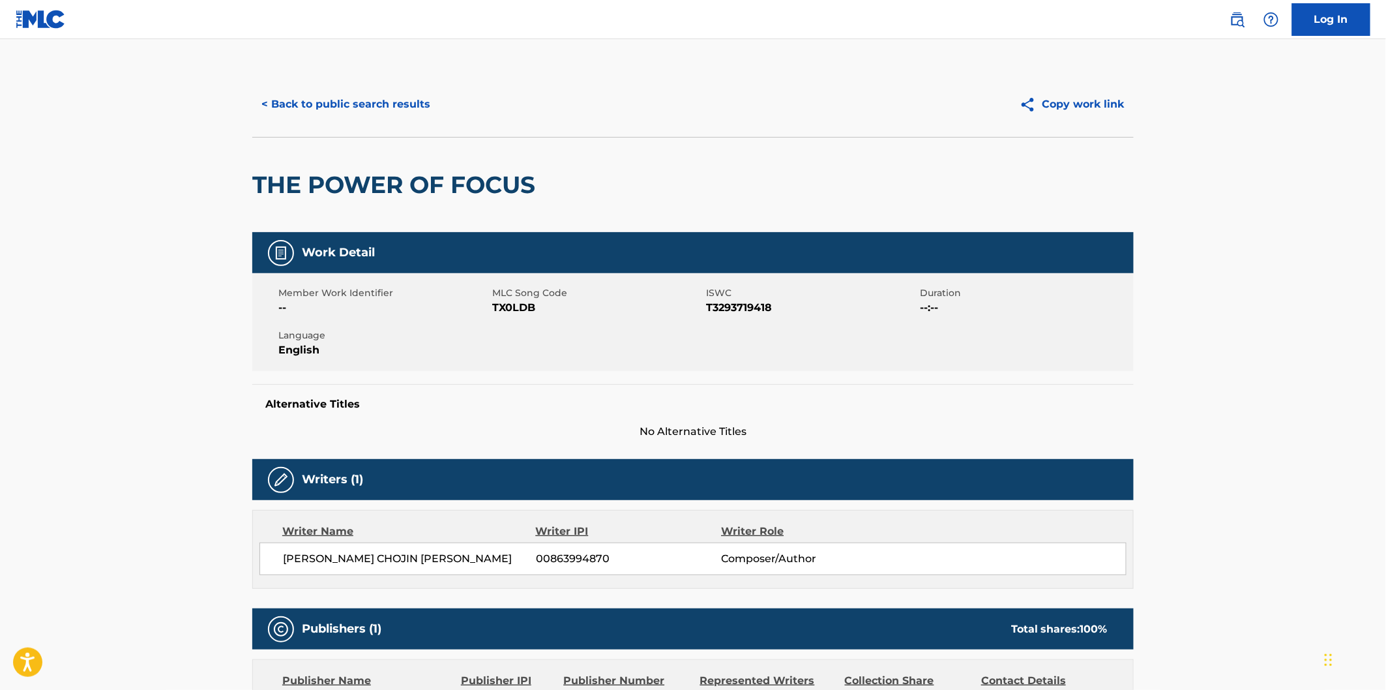
drag, startPoint x: 342, startPoint y: 187, endPoint x: 333, endPoint y: 185, distance: 10.0
click at [342, 187] on h2 "THE POWER OF FOCUS" at bounding box center [396, 184] width 289 height 29
click at [270, 173] on h2 "THE POWER OF FOCUS" at bounding box center [396, 184] width 289 height 29
click at [460, 173] on h2 "THE POWER OF FOCUS" at bounding box center [396, 184] width 289 height 29
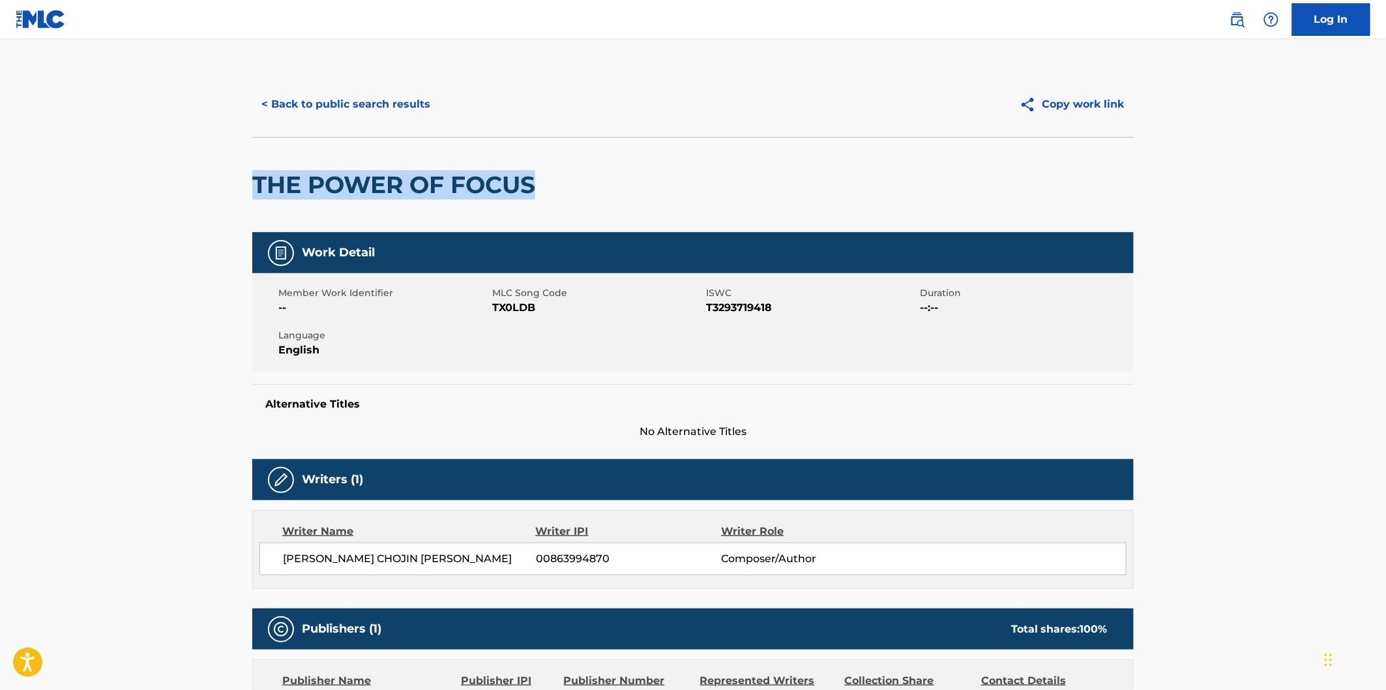
click at [383, 101] on button "< Back to public search results" at bounding box center [345, 104] width 187 height 33
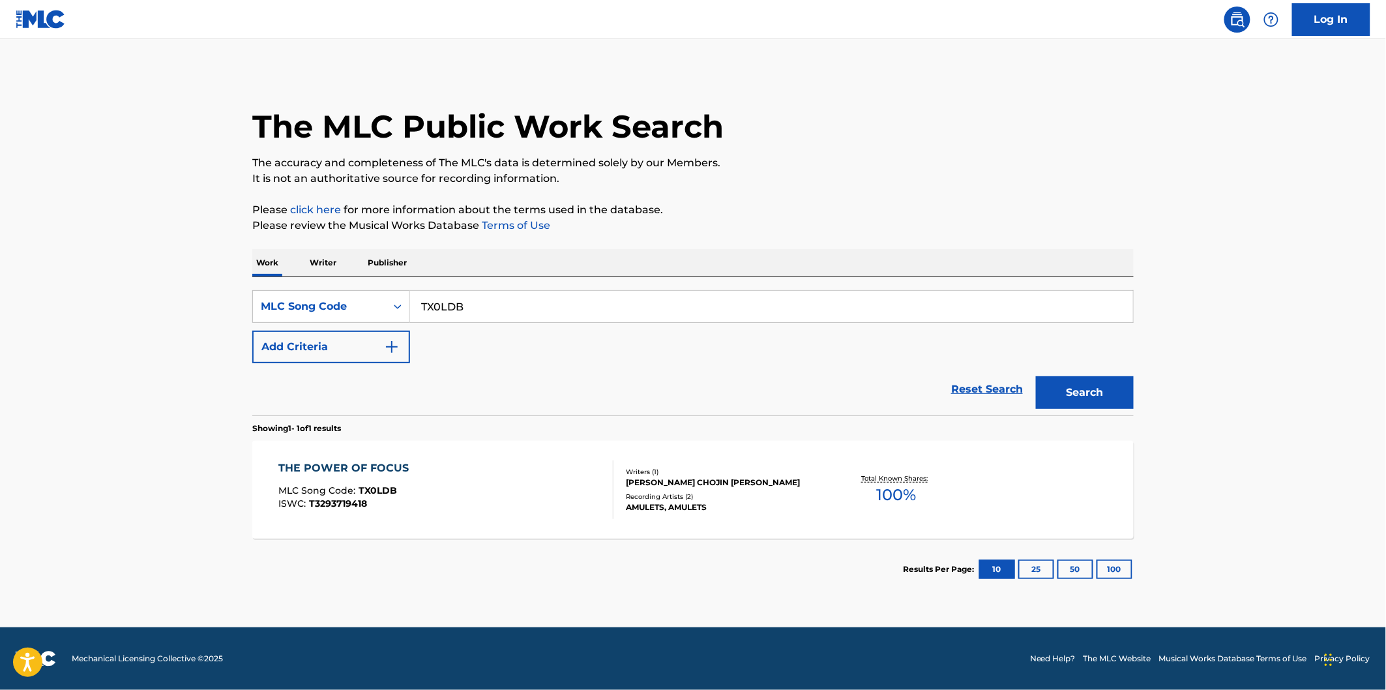
click at [471, 297] on input "TX0LDB" at bounding box center [771, 306] width 723 height 31
paste input "DQ403Z"
type input "DQ403Z"
click at [1036, 376] on button "Search" at bounding box center [1085, 392] width 98 height 33
click at [451, 463] on div "DECRYPTION MLC Song Code : DQ403Z ISWC : T3293774860" at bounding box center [446, 489] width 335 height 59
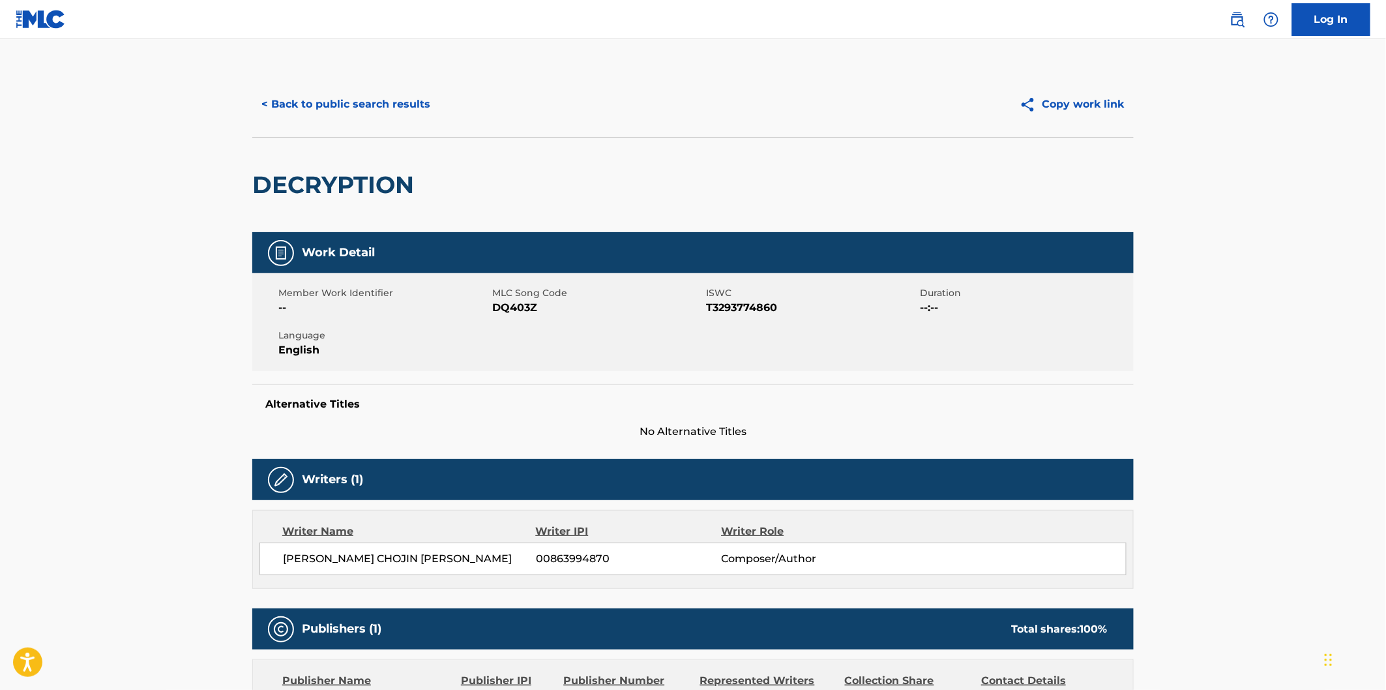
click at [308, 175] on h2 "DECRYPTION" at bounding box center [336, 184] width 168 height 29
click at [407, 111] on button "< Back to public search results" at bounding box center [345, 104] width 187 height 33
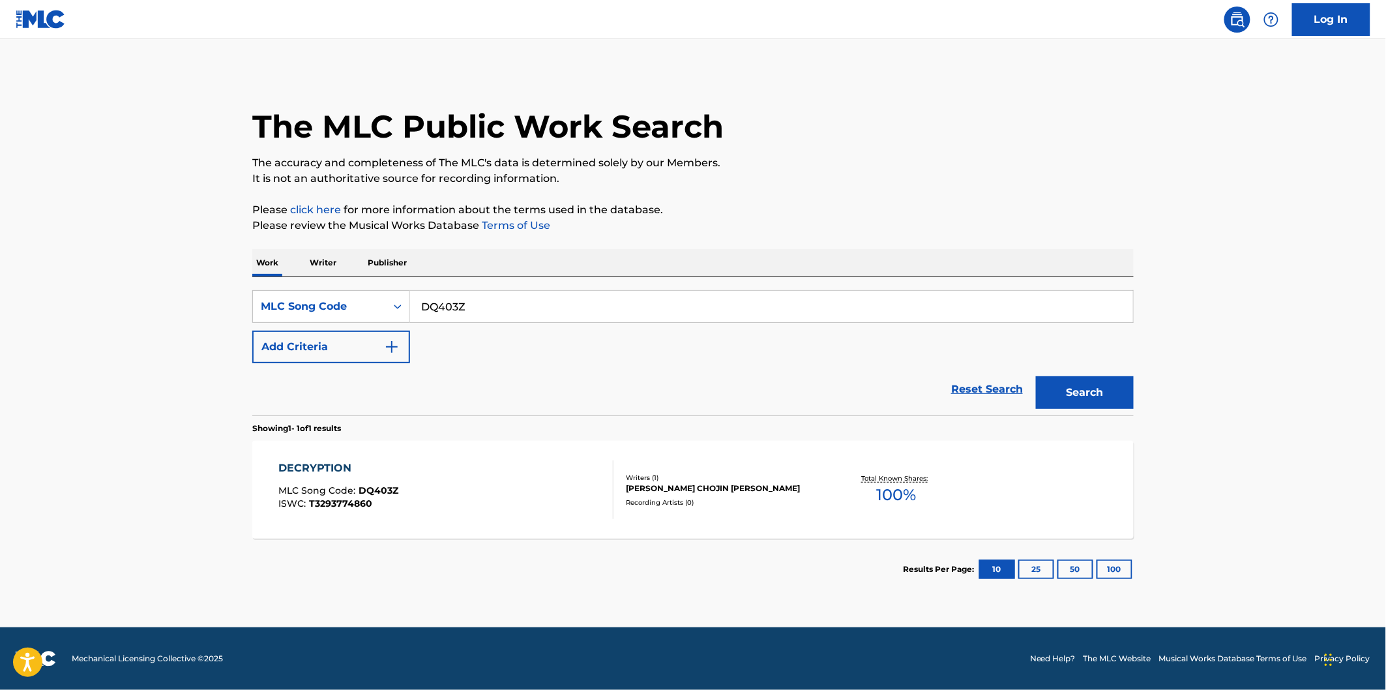
click at [519, 297] on input "DQ403Z" at bounding box center [771, 306] width 723 height 31
paste input "I29Z9E"
type input "I29Z9E"
click at [1081, 383] on button "Search" at bounding box center [1085, 392] width 98 height 33
click at [1222, 282] on main "The MLC Public Work Search The accuracy and completeness of The MLC's data is d…" at bounding box center [693, 333] width 1386 height 588
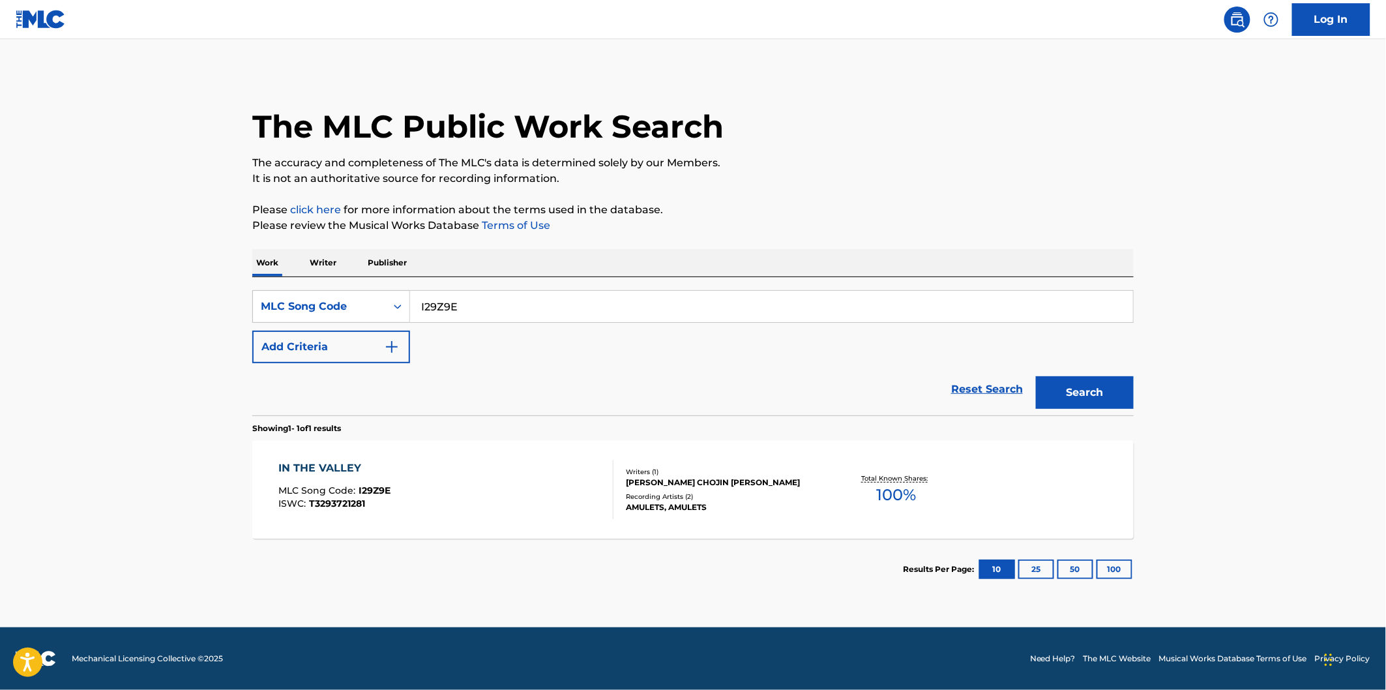
click at [464, 477] on div "IN THE VALLEY MLC Song Code : I29Z9E ISWC : T3293721281" at bounding box center [446, 489] width 335 height 59
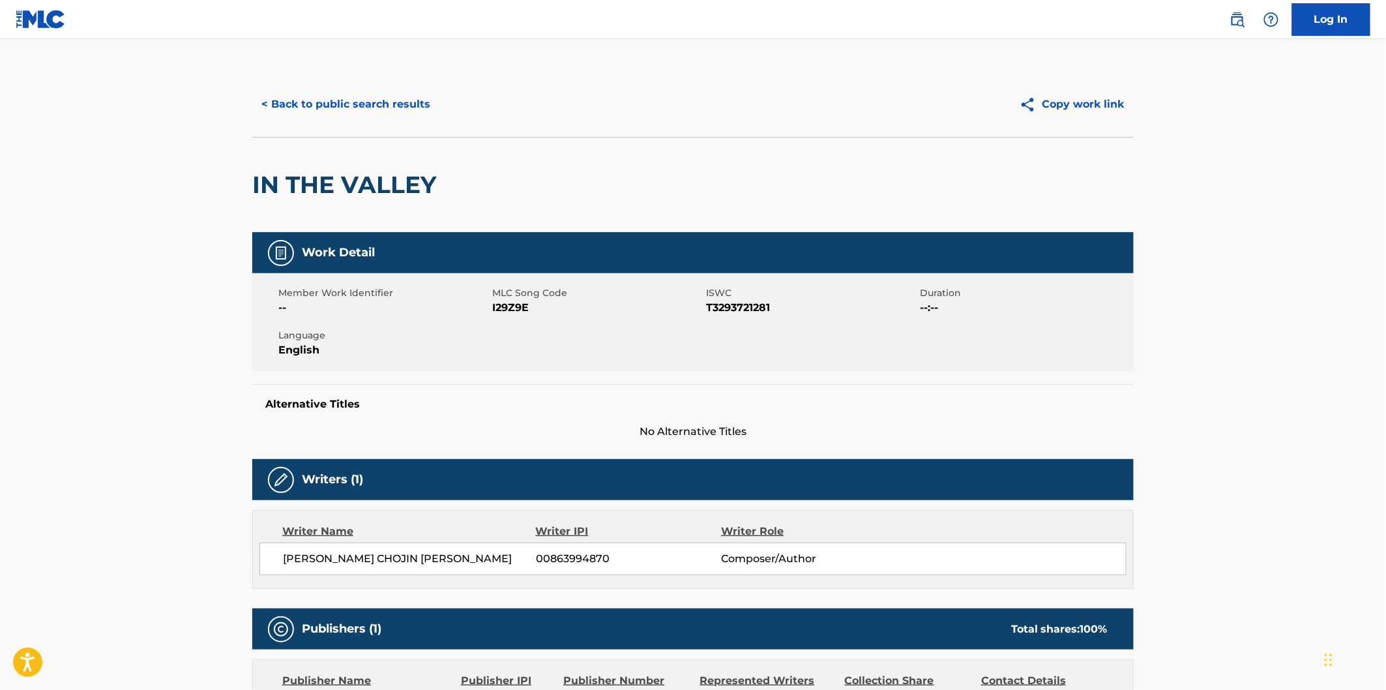
click at [407, 93] on button "< Back to public search results" at bounding box center [345, 104] width 187 height 33
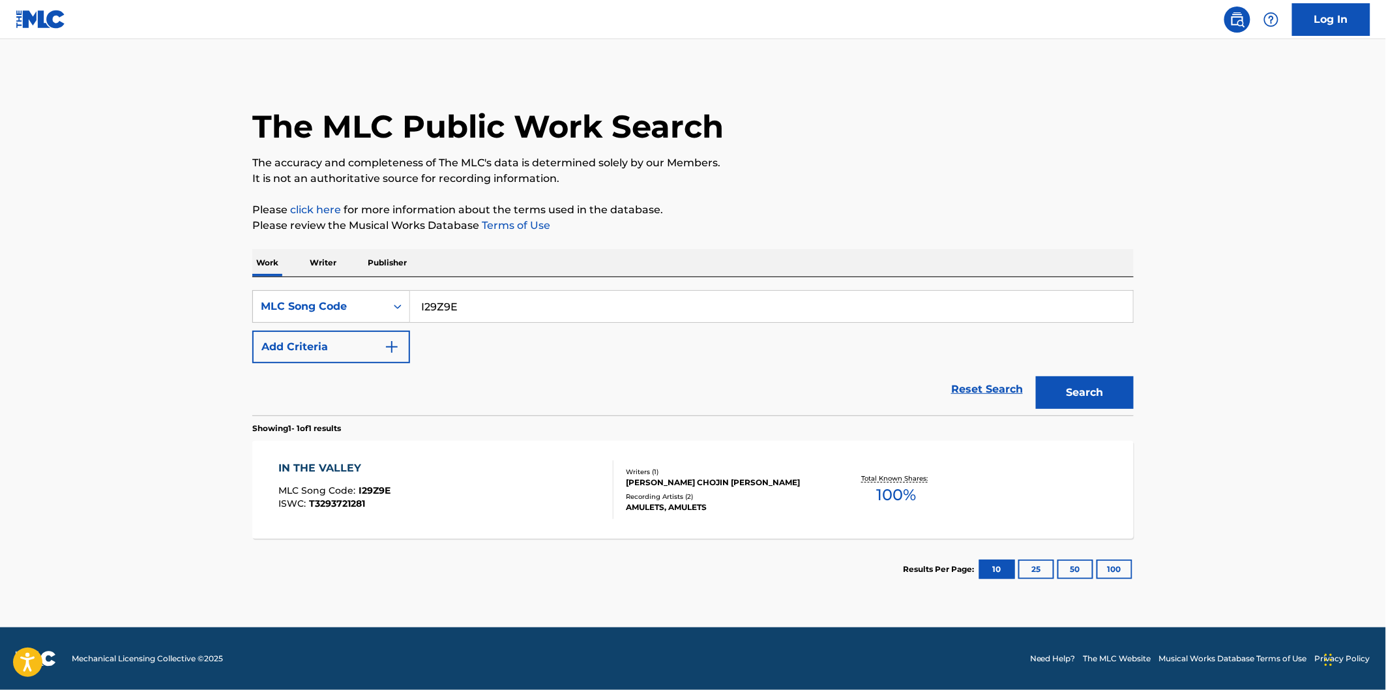
click at [487, 327] on div "SearchWithCriteriaa6e06569-ab62-4700-b0fc-07e1b6f77172 MLC Song Code I29Z9E Add…" at bounding box center [692, 326] width 881 height 73
click at [492, 308] on input "I29Z9E" at bounding box center [771, 306] width 723 height 31
paste input "N75DLP"
type input "N75DLP"
click at [1036, 376] on button "Search" at bounding box center [1085, 392] width 98 height 33
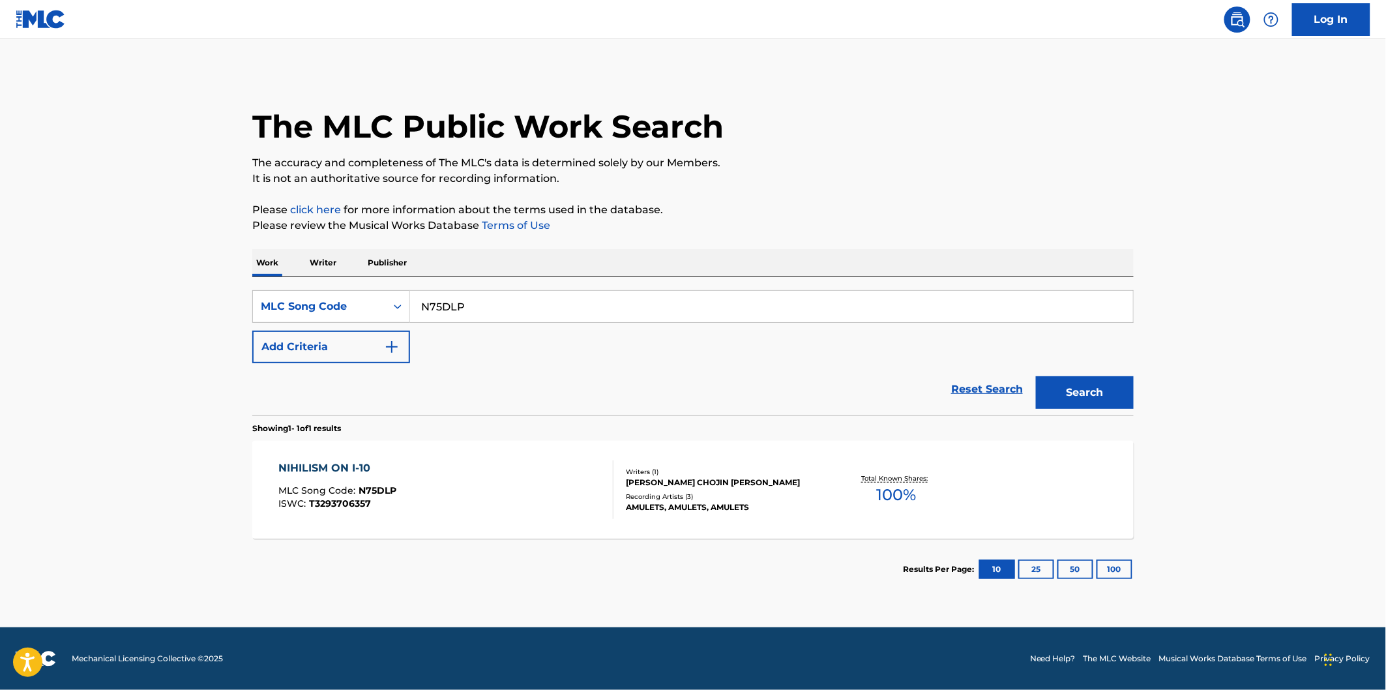
click at [472, 484] on div "NIHILISM ON I-10 MLC Song Code : N75DLP ISWC : T3293706357" at bounding box center [446, 489] width 335 height 59
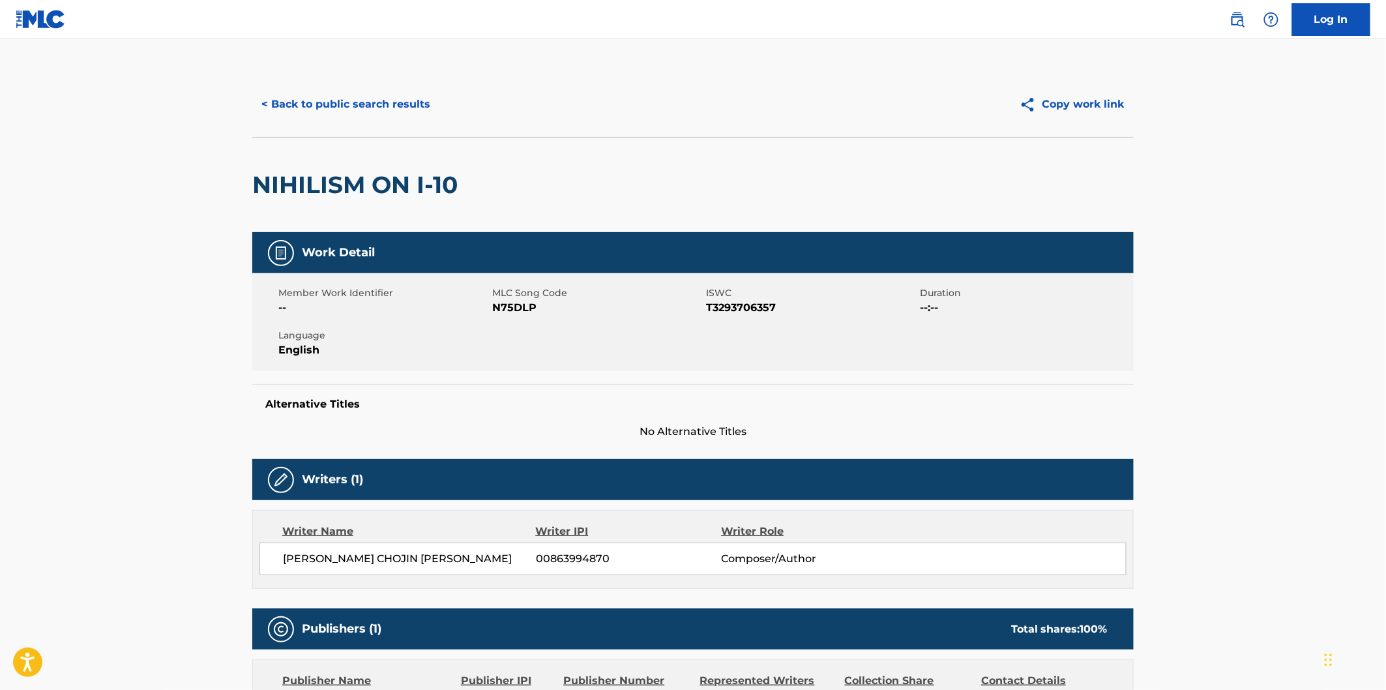
click at [330, 166] on div "NIHILISM ON I-10" at bounding box center [358, 185] width 212 height 95
drag, startPoint x: 425, startPoint y: 171, endPoint x: 438, endPoint y: 171, distance: 13.0
click at [427, 171] on h2 "NIHILISM ON I-10" at bounding box center [358, 184] width 212 height 29
click at [441, 171] on h2 "NIHILISM ON I-10" at bounding box center [358, 184] width 212 height 29
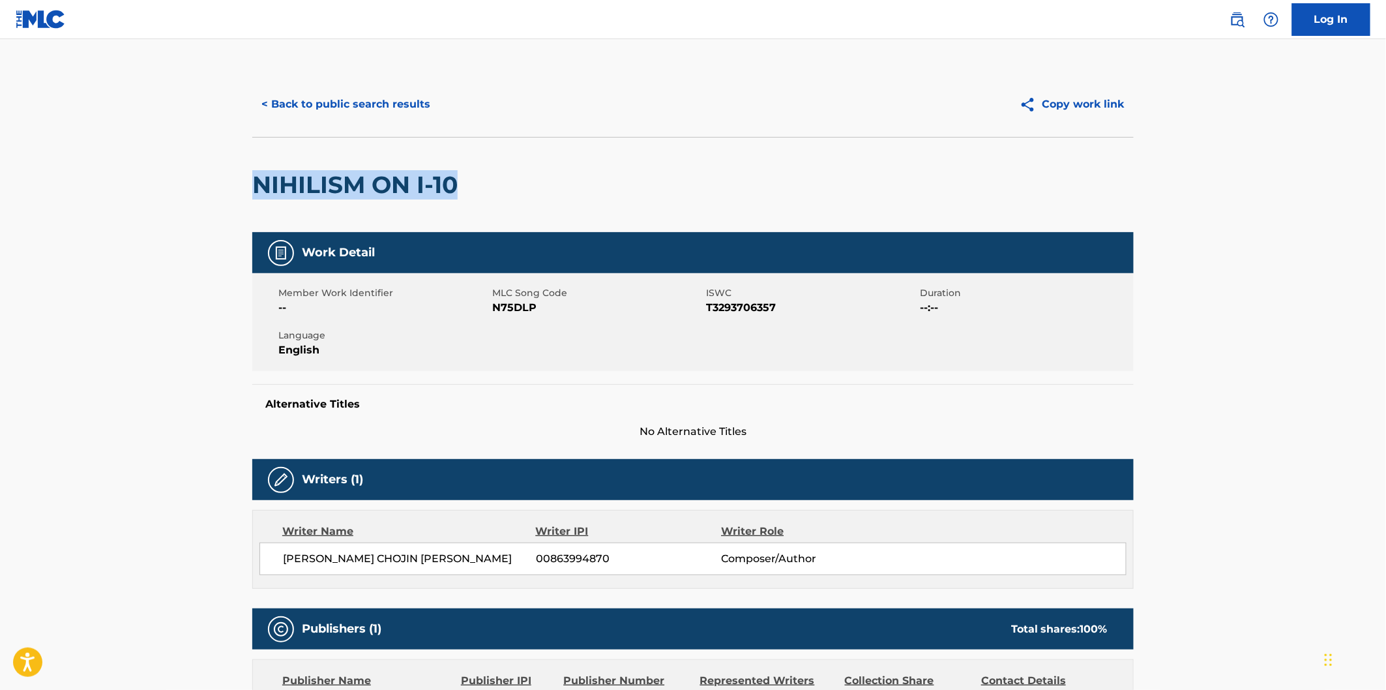
click at [416, 106] on button "< Back to public search results" at bounding box center [345, 104] width 187 height 33
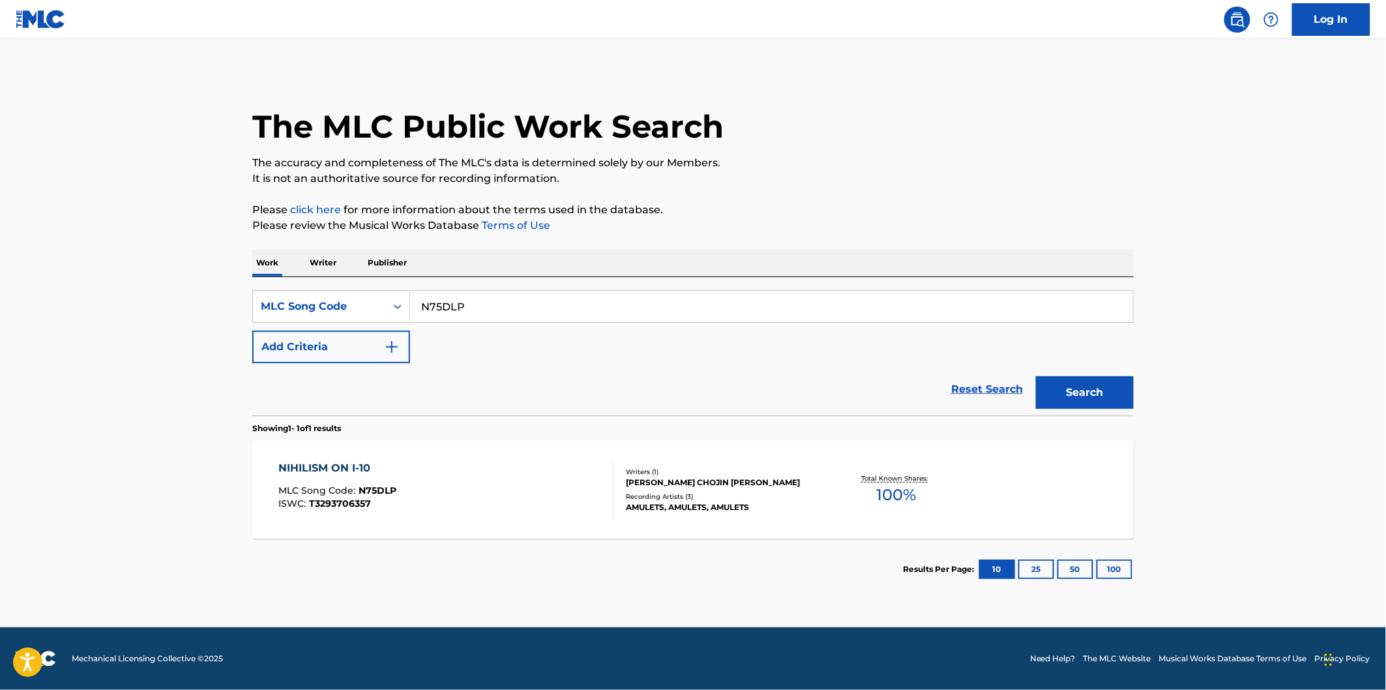
click at [492, 298] on input "N75DLP" at bounding box center [771, 306] width 723 height 31
paste input "AW8OFJ"
type input "AW8OFJ"
click at [1036, 376] on button "Search" at bounding box center [1085, 392] width 98 height 33
click at [493, 466] on div "A LIBRARY OF FLOWERS MLC Song Code : AW8OFJ ISWC : T3293717809" at bounding box center [446, 489] width 335 height 59
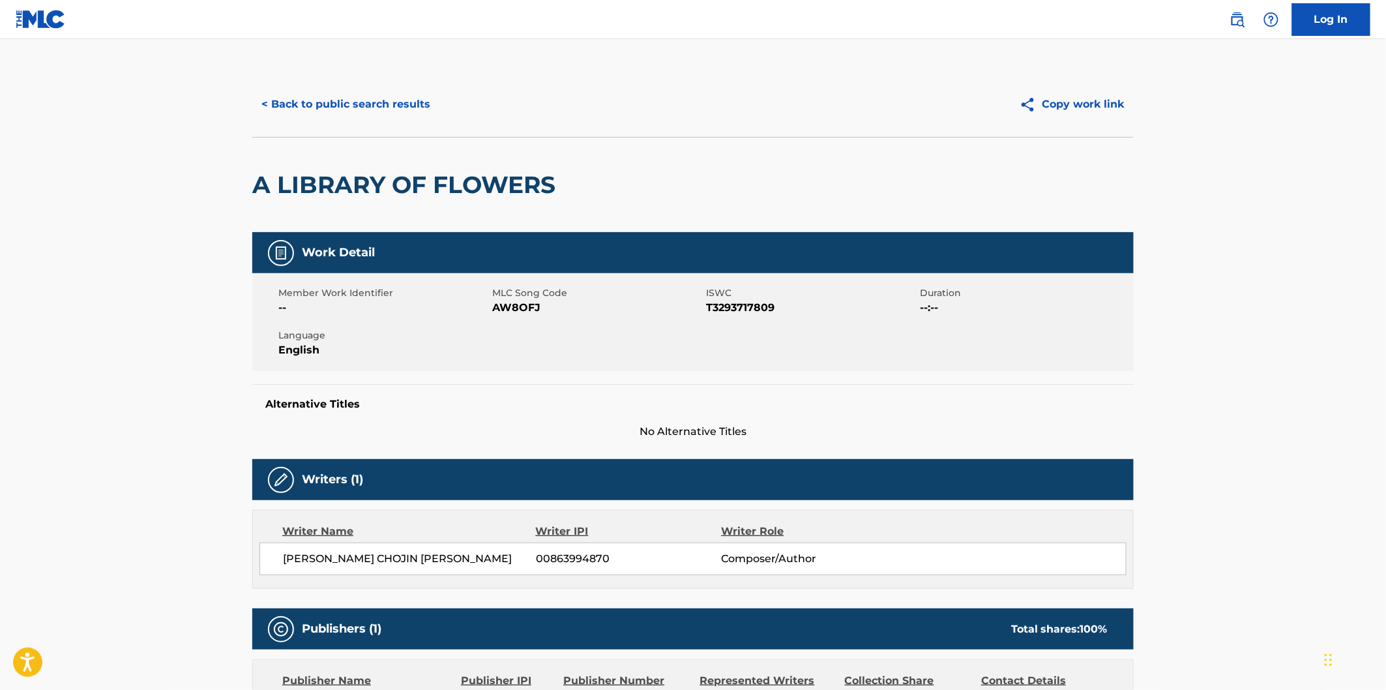
click at [252, 179] on h2 "A LIBRARY OF FLOWERS" at bounding box center [407, 184] width 310 height 29
click at [484, 179] on h2 "A LIBRARY OF FLOWERS" at bounding box center [407, 184] width 310 height 29
click at [419, 554] on span "[PERSON_NAME] CHOJIN [PERSON_NAME]" at bounding box center [409, 559] width 253 height 16
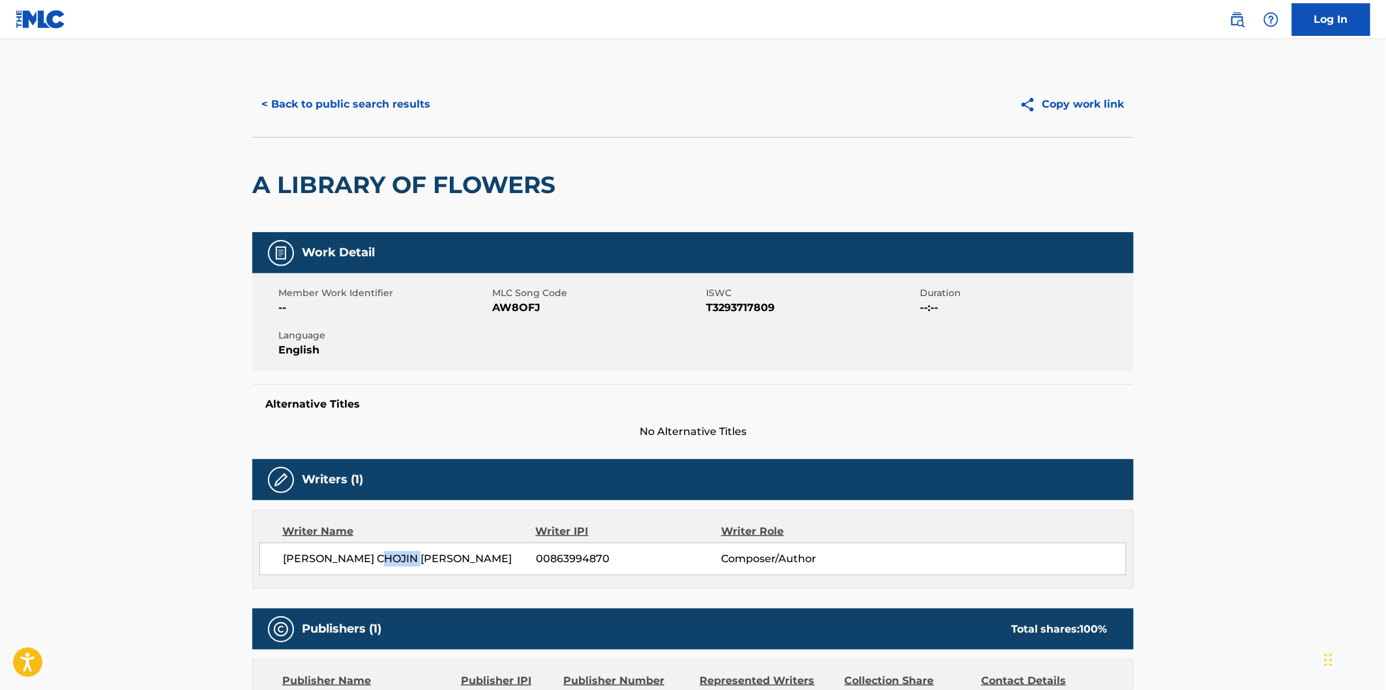
click at [370, 105] on button "< Back to public search results" at bounding box center [345, 104] width 187 height 33
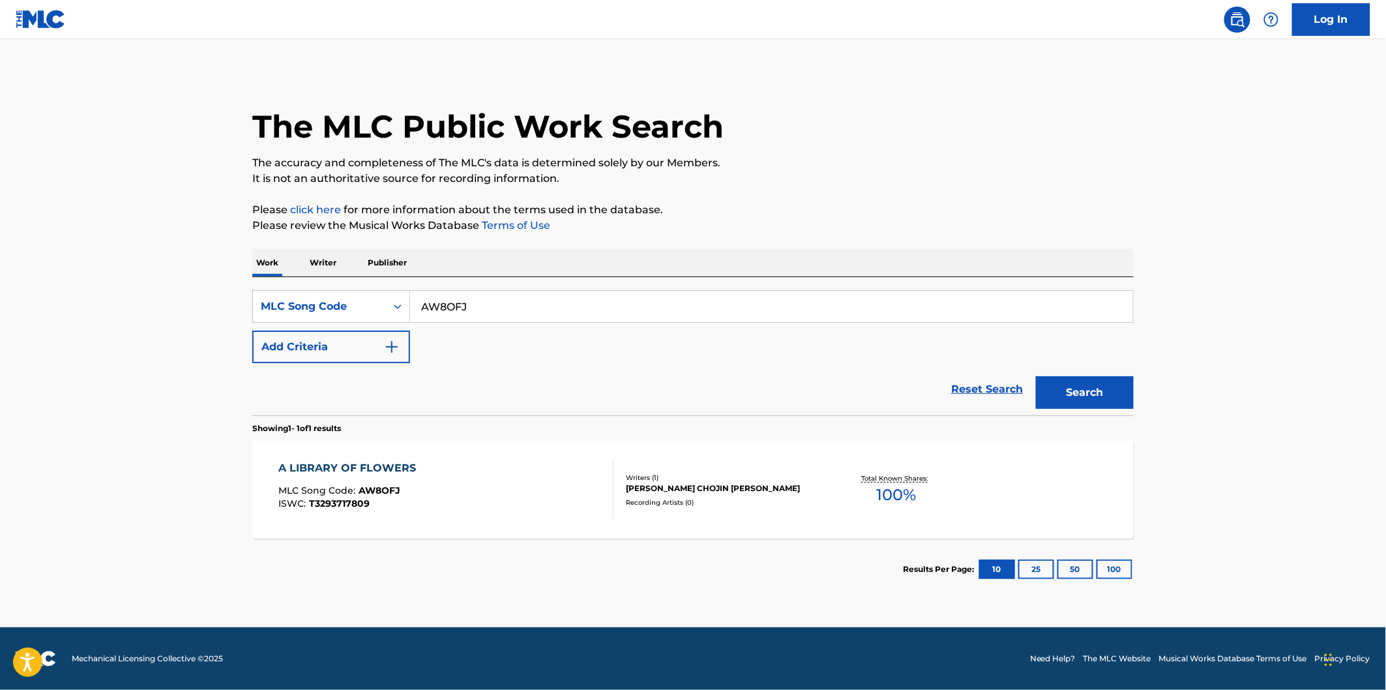
click at [507, 301] on input "AW8OFJ" at bounding box center [771, 306] width 723 height 31
paste input "BD7D3M"
type input "BD7D3M"
click at [1036, 376] on button "Search" at bounding box center [1085, 392] width 98 height 33
click at [484, 477] on div "BENEATH THE SURFACE, PT. 1 MLC Song Code : BD7D3M ISWC : T3293721316" at bounding box center [446, 489] width 335 height 59
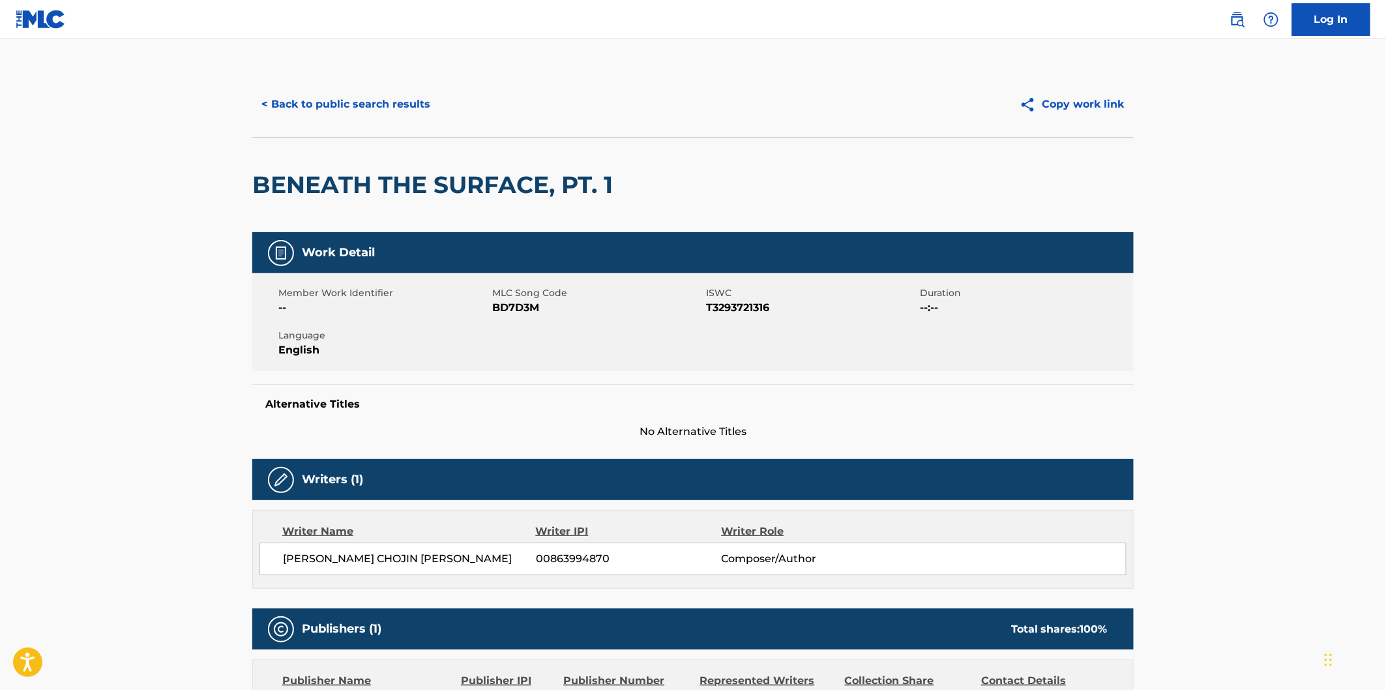
click at [329, 185] on h2 "BENEATH THE SURFACE, PT. 1" at bounding box center [435, 184] width 367 height 29
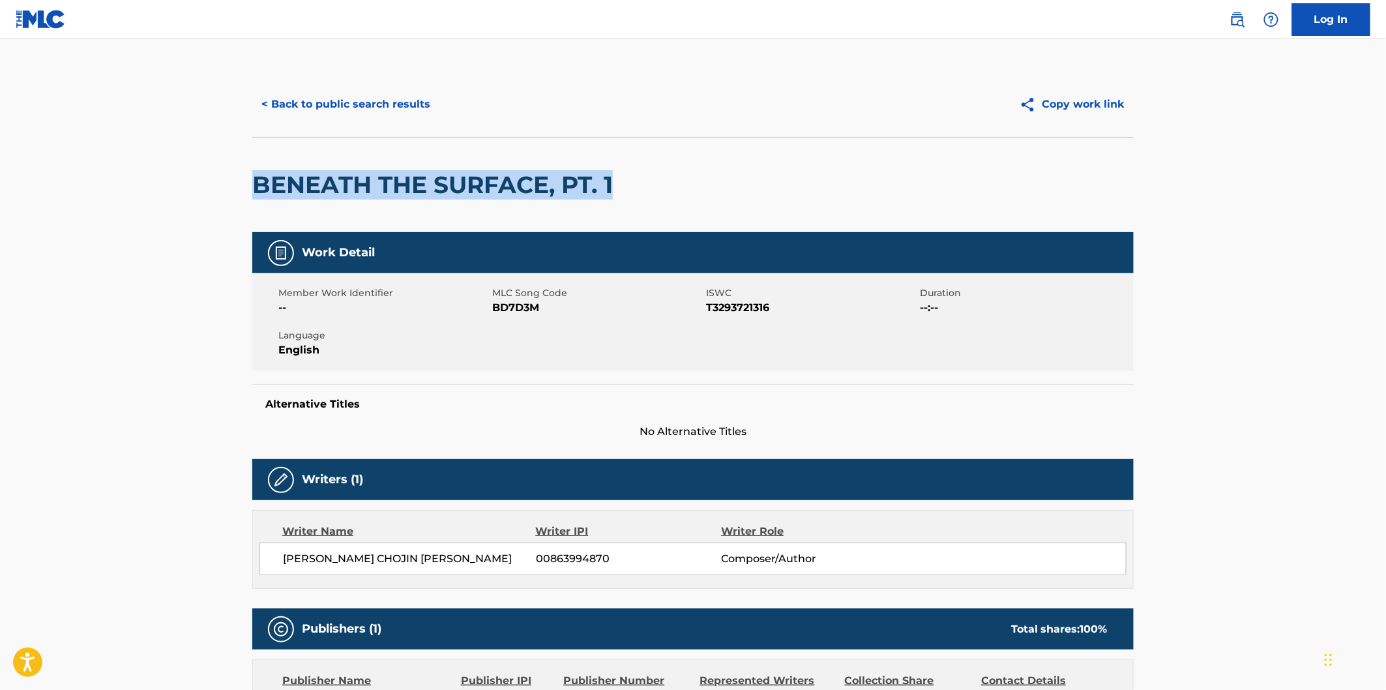
drag, startPoint x: 515, startPoint y: 181, endPoint x: 609, endPoint y: 181, distance: 93.9
click at [609, 181] on h2 "BENEATH THE SURFACE, PT. 1" at bounding box center [435, 184] width 367 height 29
click at [417, 93] on button "< Back to public search results" at bounding box center [345, 104] width 187 height 33
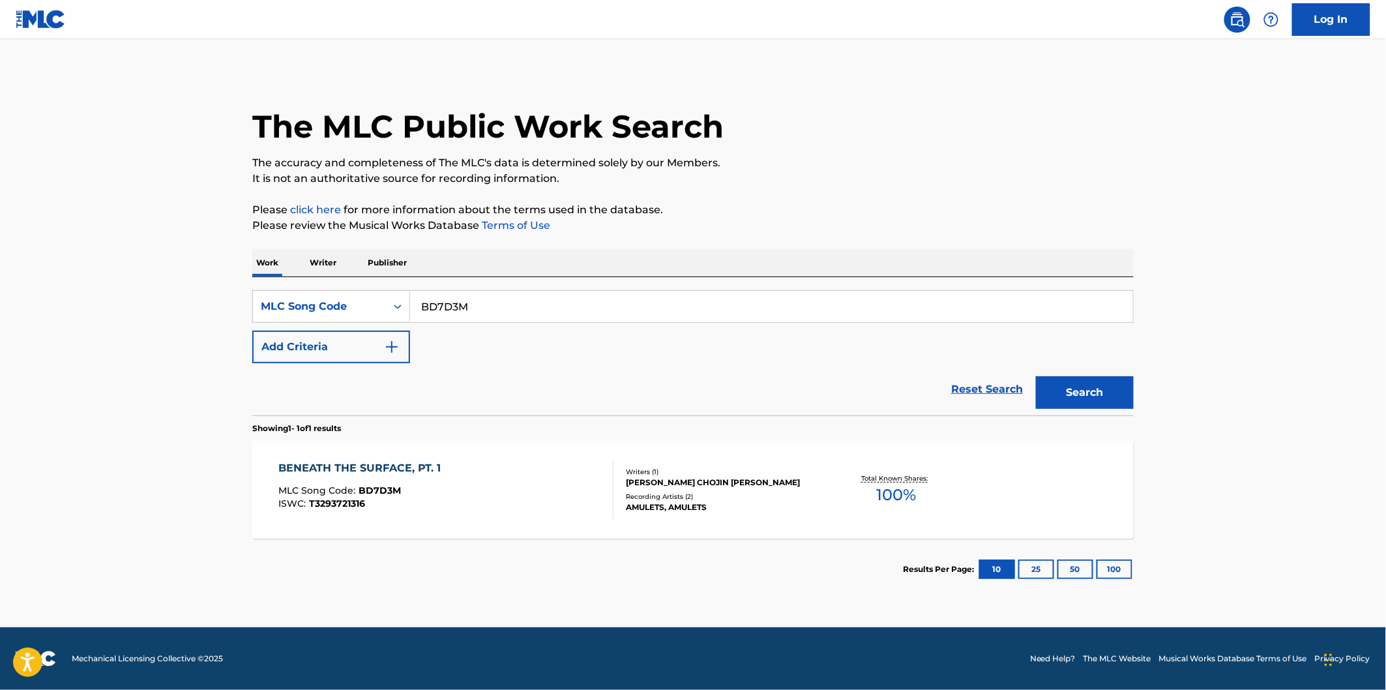
click at [490, 310] on input "BD7D3M" at bounding box center [771, 306] width 723 height 31
paste input "DQ4042"
type input "DQ4042"
click at [1036, 376] on button "Search" at bounding box center [1085, 392] width 98 height 33
click at [484, 480] on div "DISMANTLED MLC Song Code : DQ4042 ISWC : T3252339912" at bounding box center [446, 489] width 335 height 59
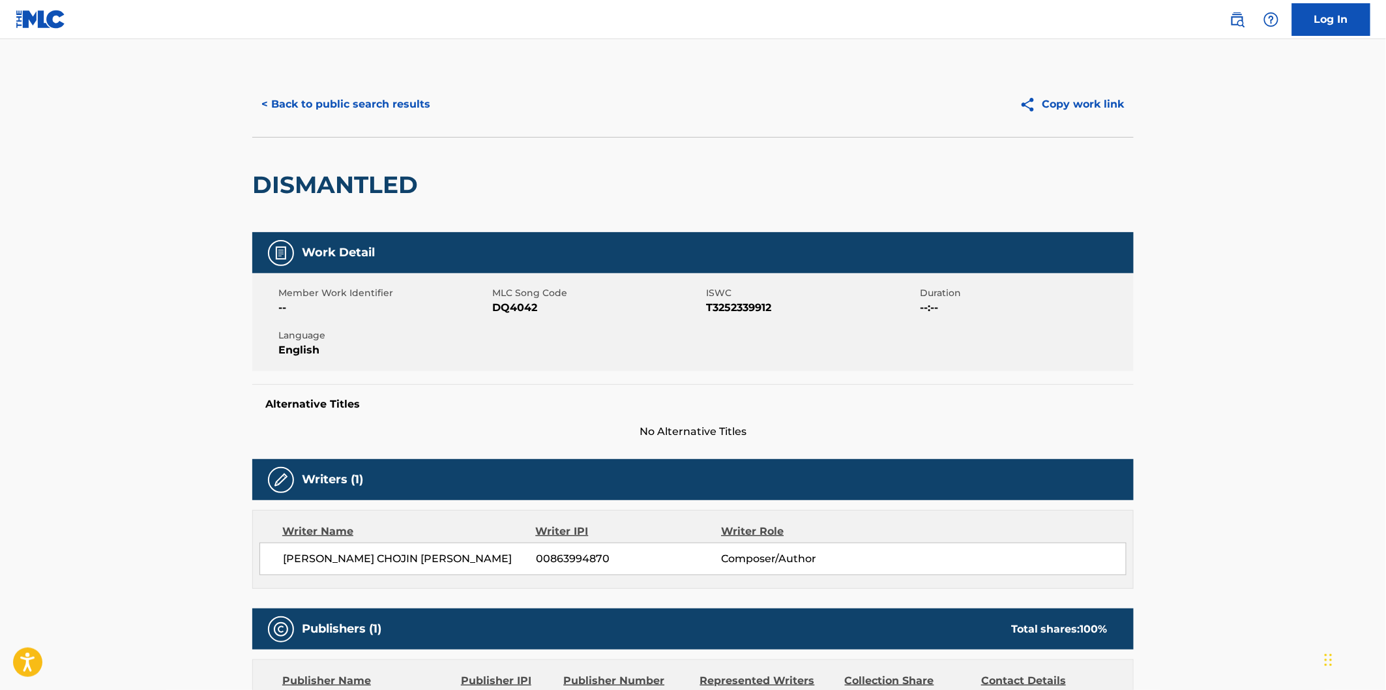
click at [306, 181] on h2 "DISMANTLED" at bounding box center [338, 184] width 172 height 29
click at [407, 101] on button "< Back to public search results" at bounding box center [345, 104] width 187 height 33
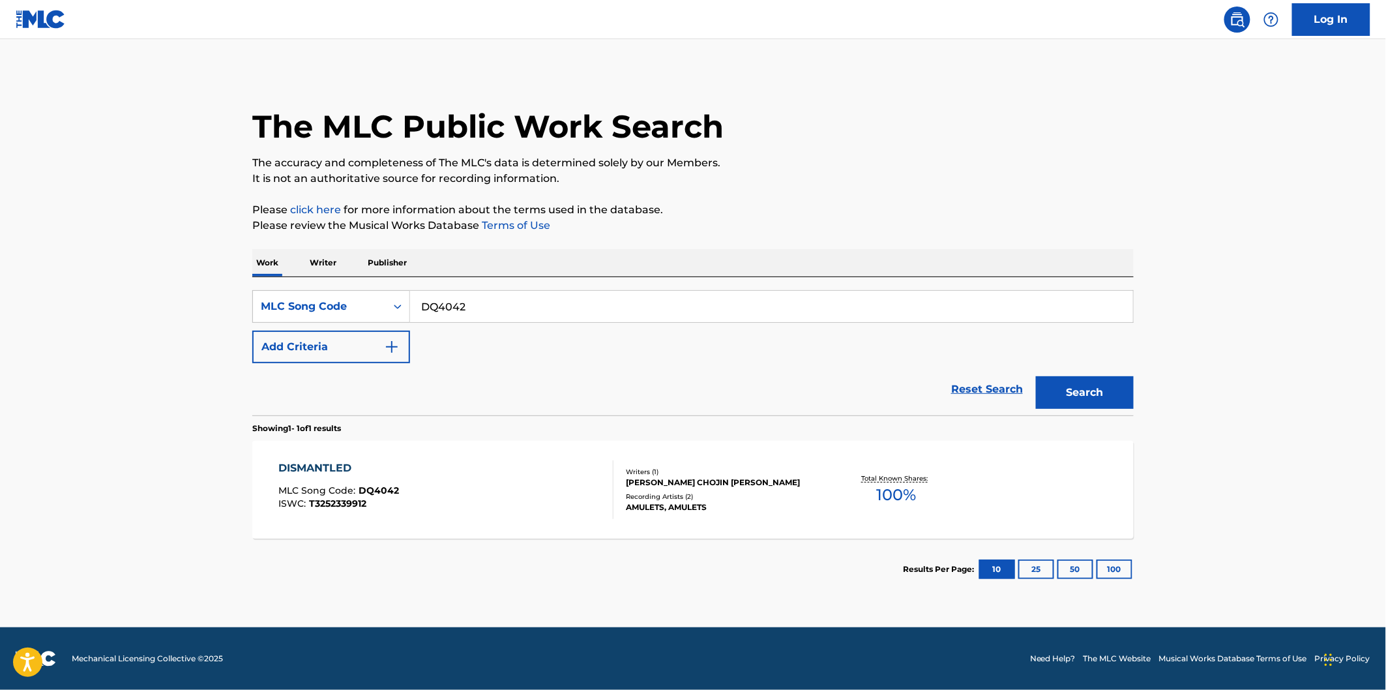
click at [491, 314] on input "DQ4042" at bounding box center [771, 306] width 723 height 31
paste input "BD7D3S"
type input "BD7D3S"
click at [1036, 376] on button "Search" at bounding box center [1085, 392] width 98 height 33
click at [505, 449] on div "BEYOND 2000 MLC Song Code : BD7D3S ISWC : T3252250383 Writers ( 1 ) [PERSON_NAM…" at bounding box center [692, 490] width 881 height 98
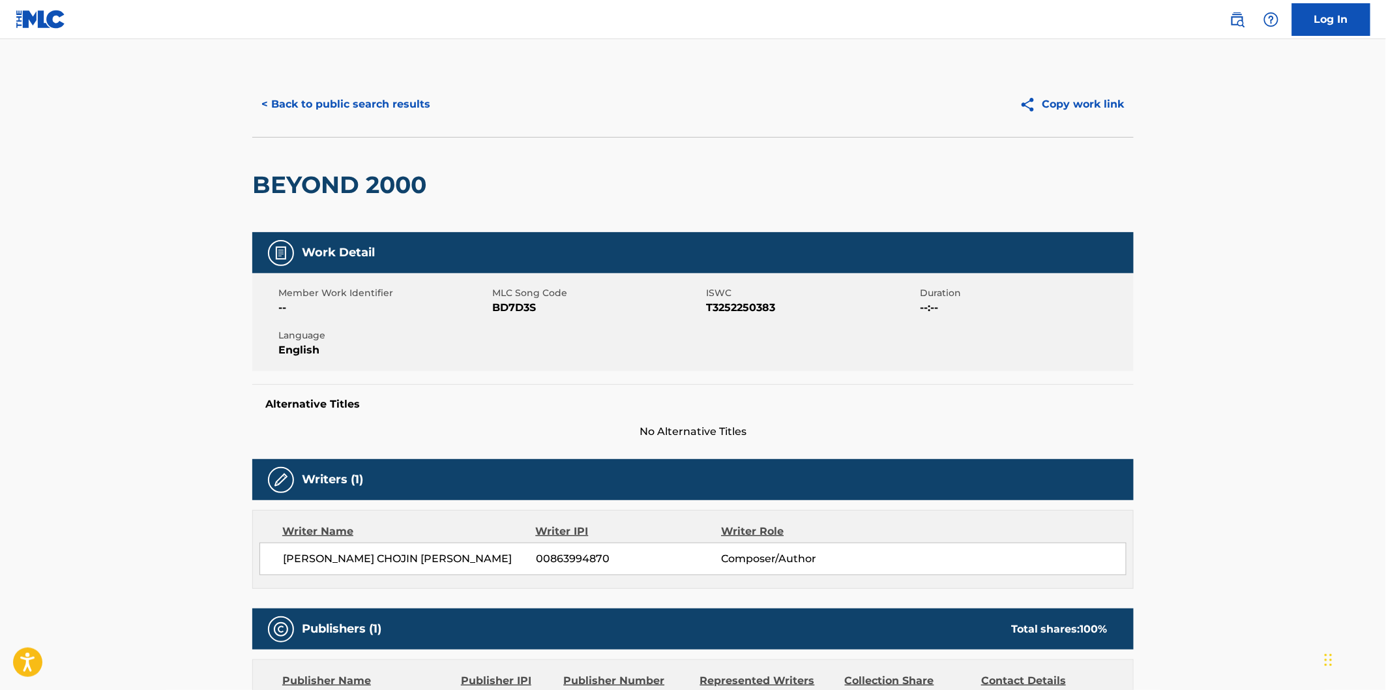
click at [304, 177] on h2 "BEYOND 2000" at bounding box center [342, 184] width 181 height 29
drag, startPoint x: 363, startPoint y: 176, endPoint x: 370, endPoint y: 176, distance: 7.8
click at [363, 176] on h2 "BEYOND 2000" at bounding box center [342, 184] width 181 height 29
click at [406, 113] on button "< Back to public search results" at bounding box center [345, 104] width 187 height 33
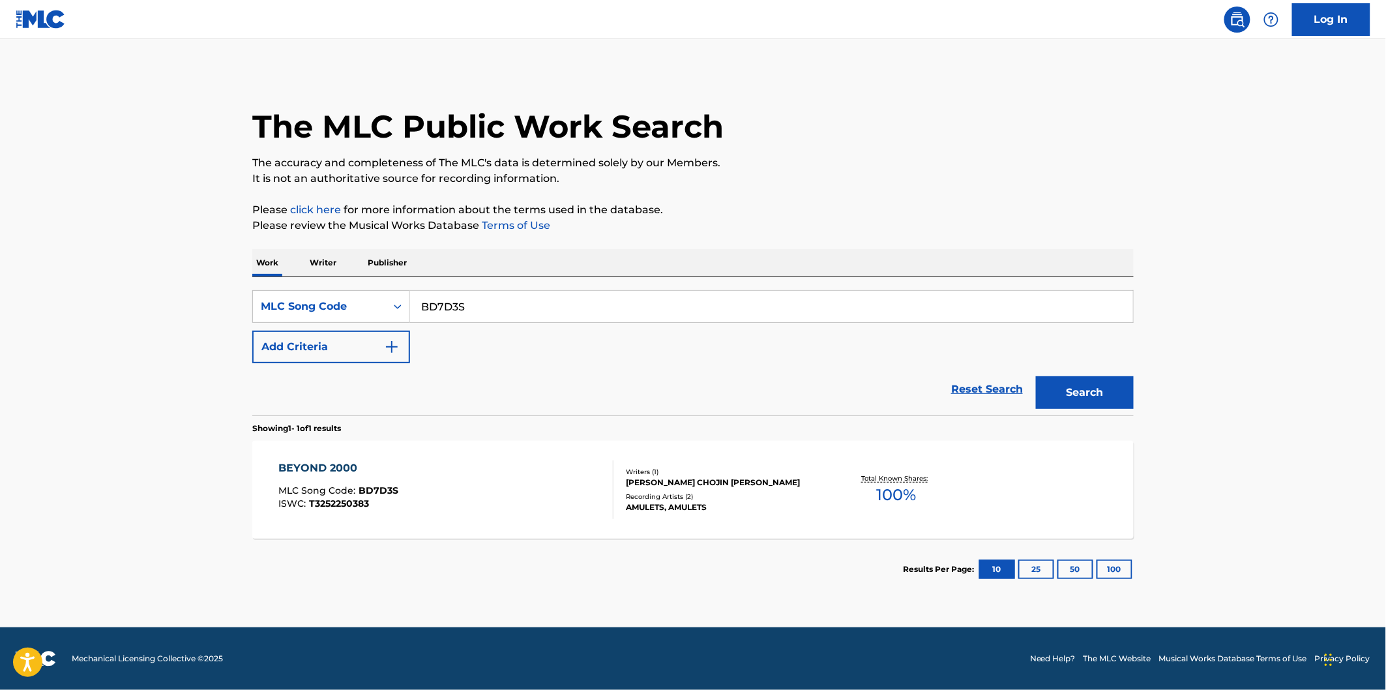
click at [511, 238] on div "The MLC Public Work Search The accuracy and completeness of The MLC's data is d…" at bounding box center [693, 336] width 913 height 528
click at [516, 282] on div "SearchWithCriteriaa6e06569-ab62-4700-b0fc-07e1b6f77172 MLC Song Code BD7D3S Add…" at bounding box center [692, 346] width 881 height 138
click at [516, 304] on input "BD7D3S" at bounding box center [771, 306] width 723 height 31
paste input "ES1LYF"
type input "ES1LYF"
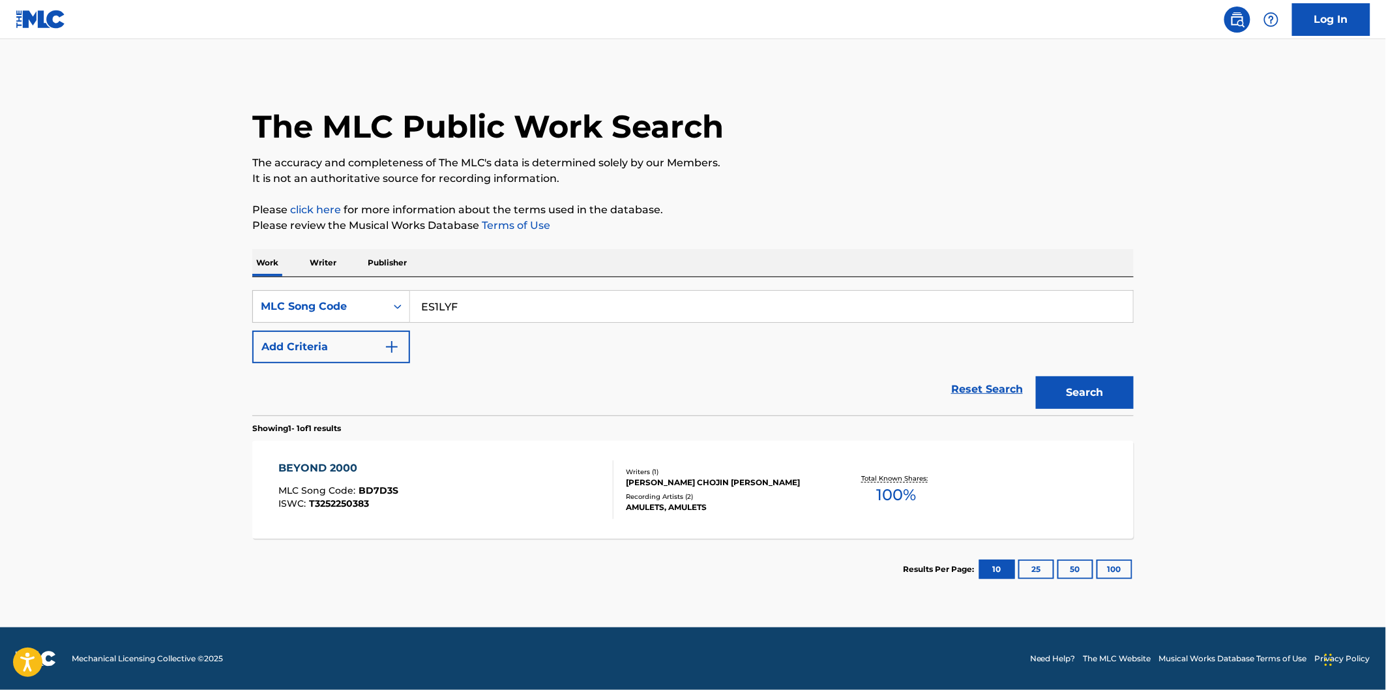
click at [1036, 376] on button "Search" at bounding box center [1085, 392] width 98 height 33
click at [430, 441] on div "EMPTY TRIBUTE MLC Song Code : ES1LYF ISWC : T3252251773 Writers ( 1 ) [PERSON_N…" at bounding box center [692, 490] width 881 height 98
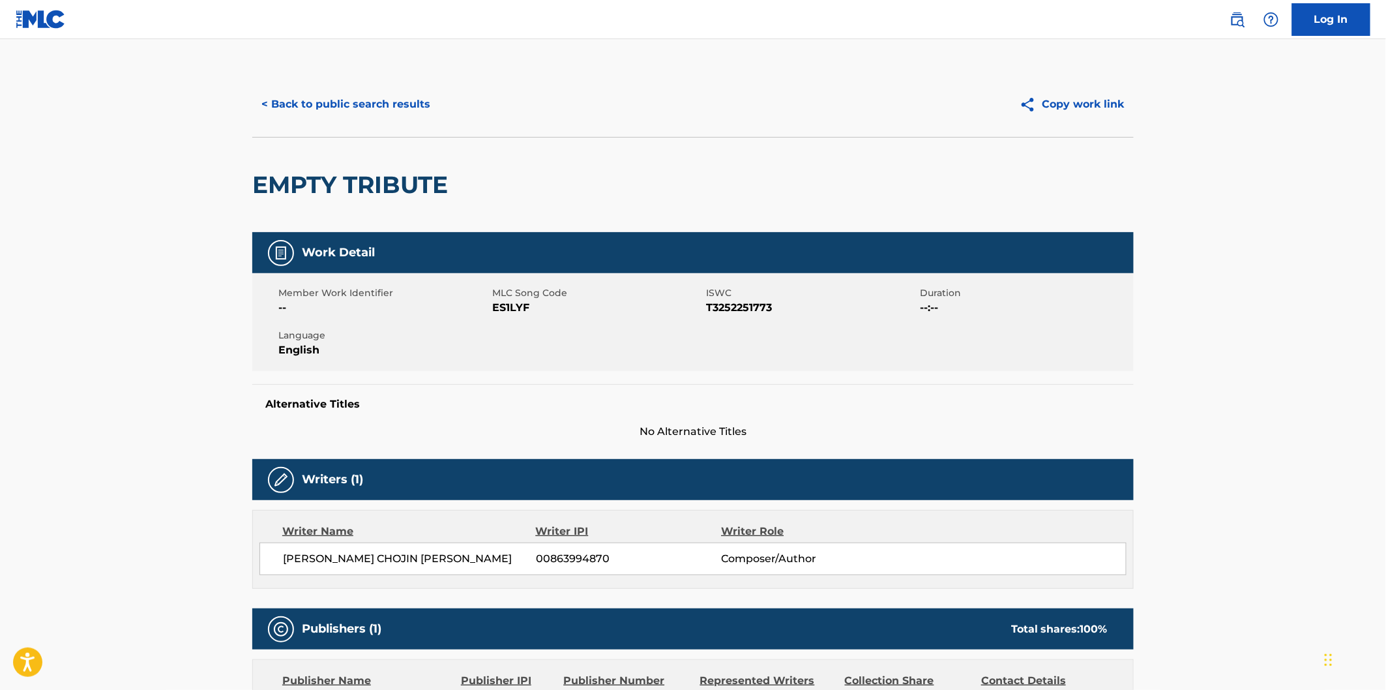
click at [279, 151] on div "EMPTY TRIBUTE" at bounding box center [353, 185] width 202 height 95
click at [287, 176] on h2 "EMPTY TRIBUTE" at bounding box center [353, 184] width 202 height 29
click at [377, 176] on h2 "EMPTY TRIBUTE" at bounding box center [353, 184] width 202 height 29
click at [414, 99] on button "< Back to public search results" at bounding box center [345, 104] width 187 height 33
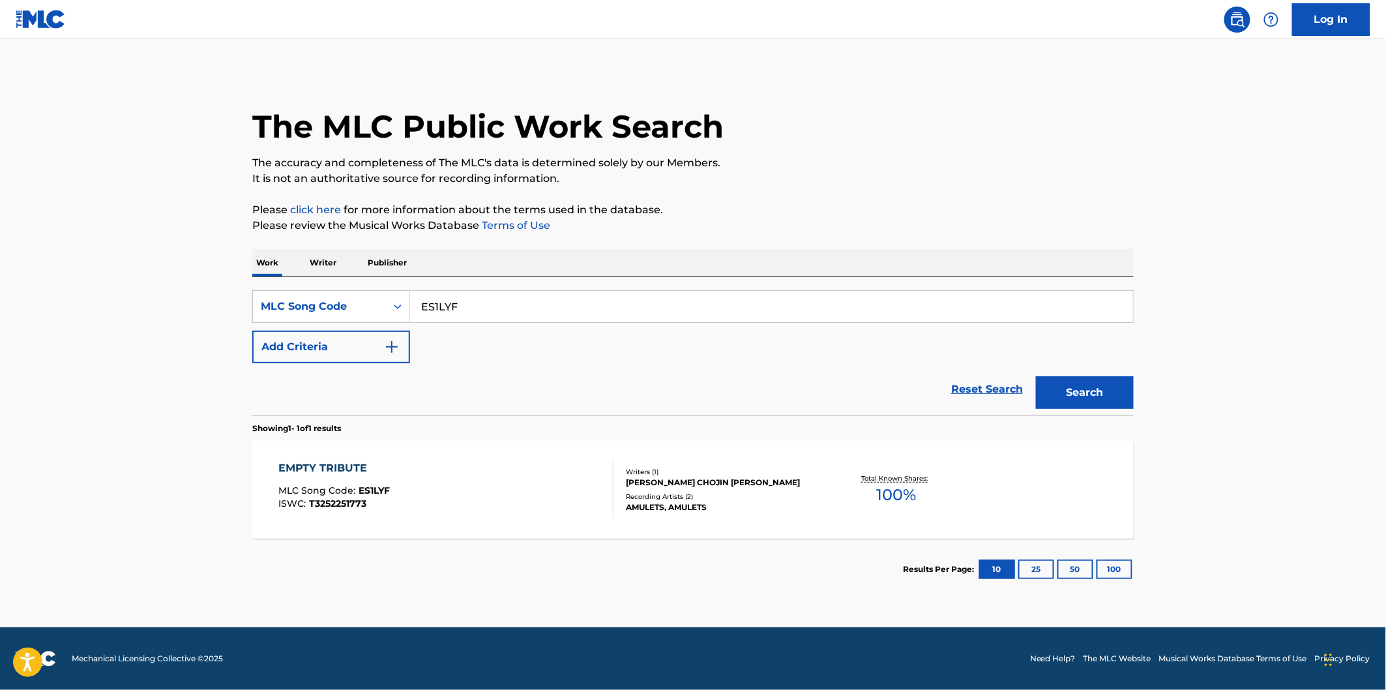
click at [540, 298] on input "ES1LYF" at bounding box center [771, 306] width 723 height 31
paste input "OL6OFP"
type input "OL6OFP"
click at [1036, 376] on button "Search" at bounding box center [1085, 392] width 98 height 33
click at [405, 484] on div "[ODD+11] MLC Song Code : OL6OFP ISWC : T3293720948" at bounding box center [446, 489] width 335 height 59
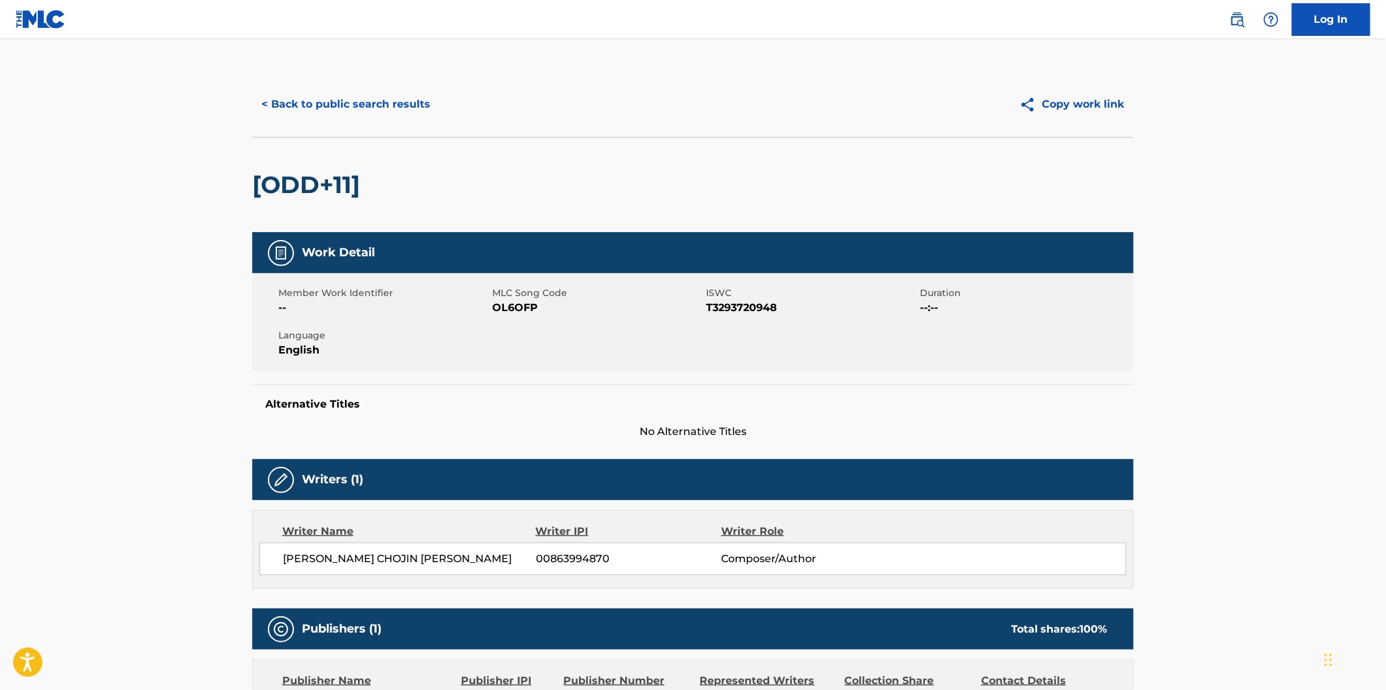
click at [268, 191] on h2 "[ODD+11]" at bounding box center [309, 184] width 114 height 29
click at [250, 185] on div "< Back to public search results Copy work link [ODD+11] Work Detail Member Work…" at bounding box center [693, 471] width 913 height 798
drag, startPoint x: 254, startPoint y: 186, endPoint x: 362, endPoint y: 186, distance: 107.6
click at [362, 186] on h2 "[ODD+11]" at bounding box center [309, 184] width 114 height 29
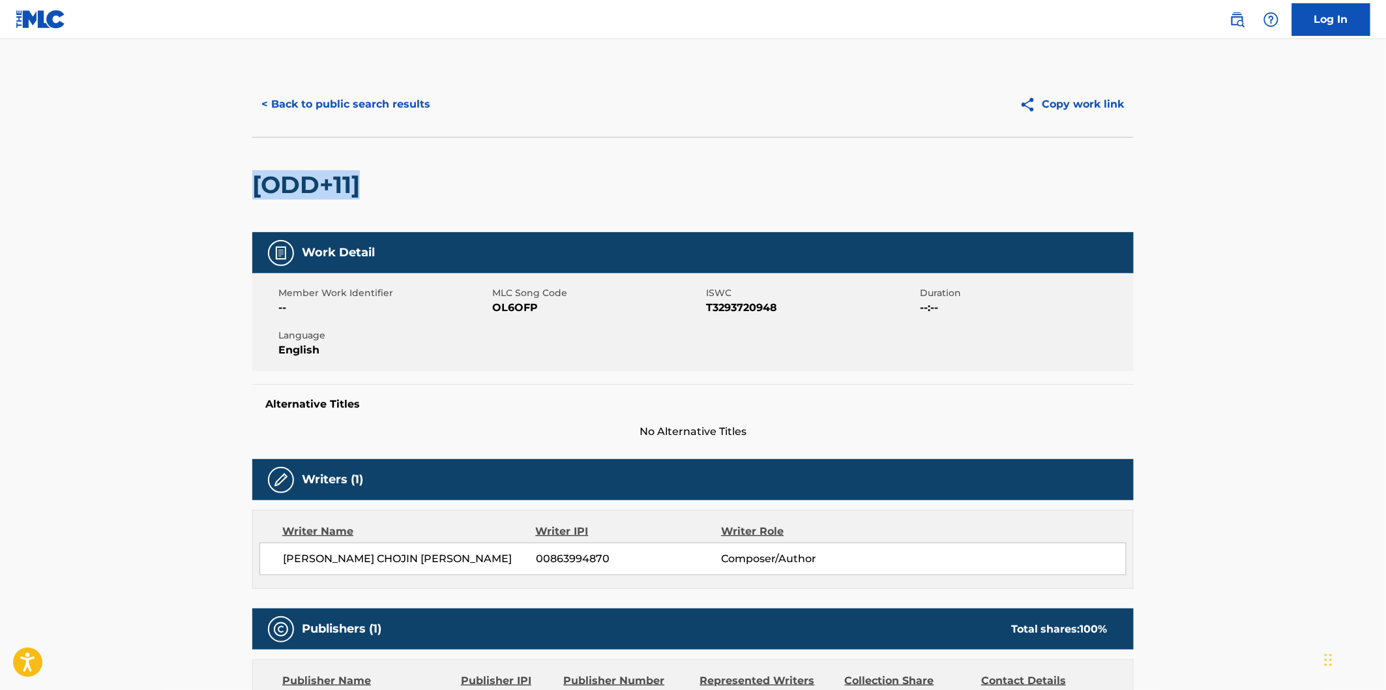
click at [357, 100] on button "< Back to public search results" at bounding box center [345, 104] width 187 height 33
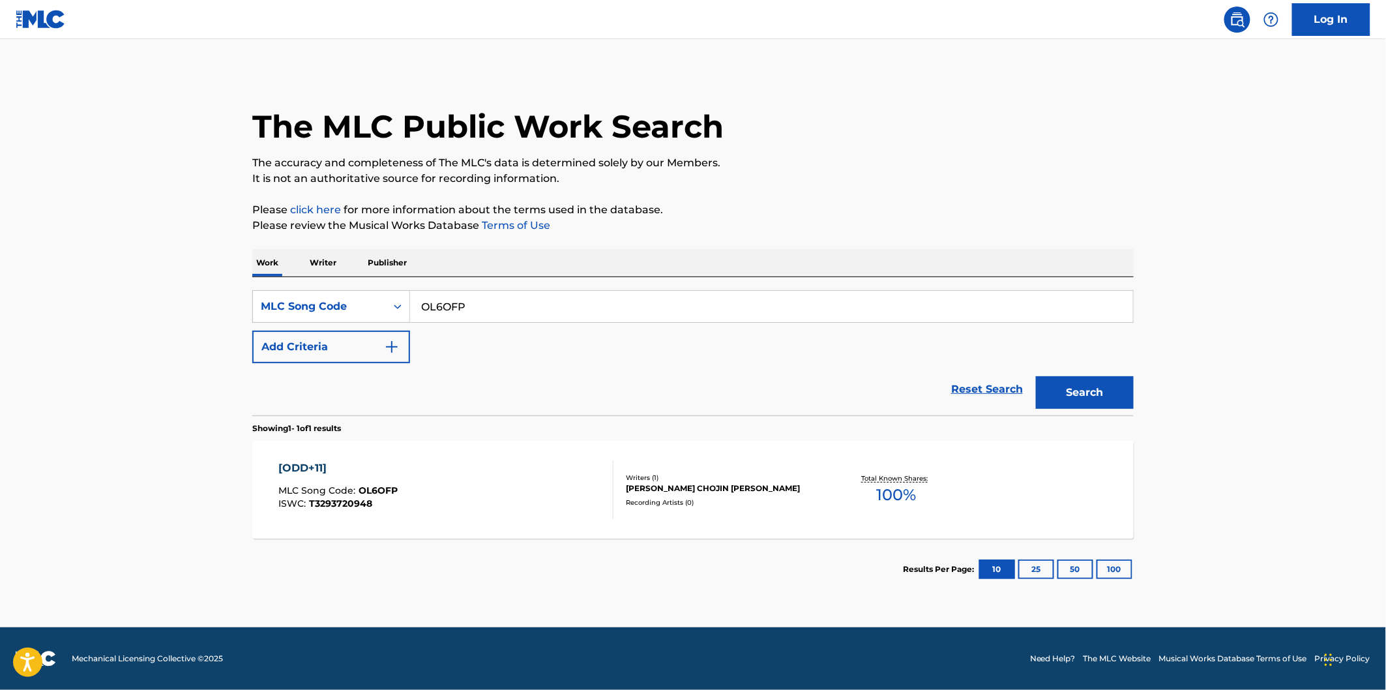
click at [494, 310] on input "OL6OFP" at bounding box center [771, 306] width 723 height 31
paste input "BD7D34"
type input "BD7D34"
click at [1036, 376] on button "Search" at bounding box center [1085, 392] width 98 height 33
click at [501, 307] on input "BD7D34" at bounding box center [771, 306] width 723 height 31
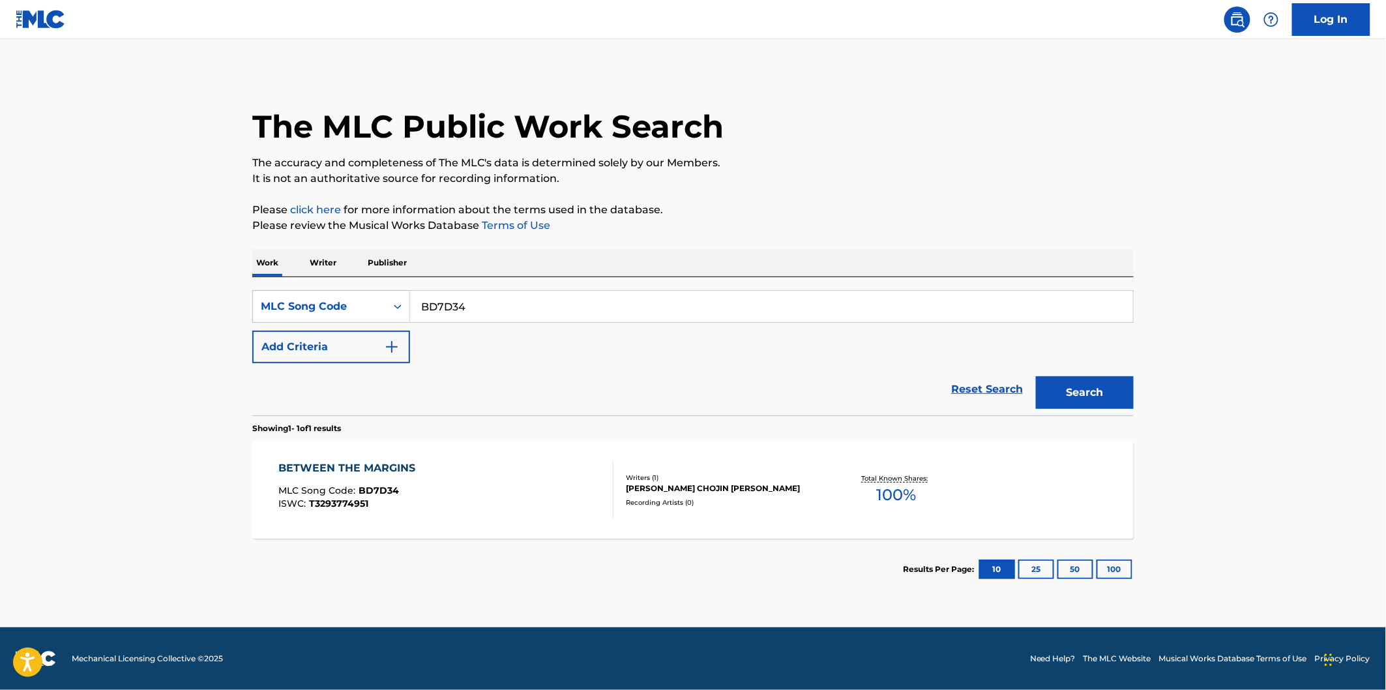
click at [457, 475] on div "BETWEEN THE MARGINS MLC Song Code : BD7D34 ISWC : T3293774951" at bounding box center [446, 489] width 335 height 59
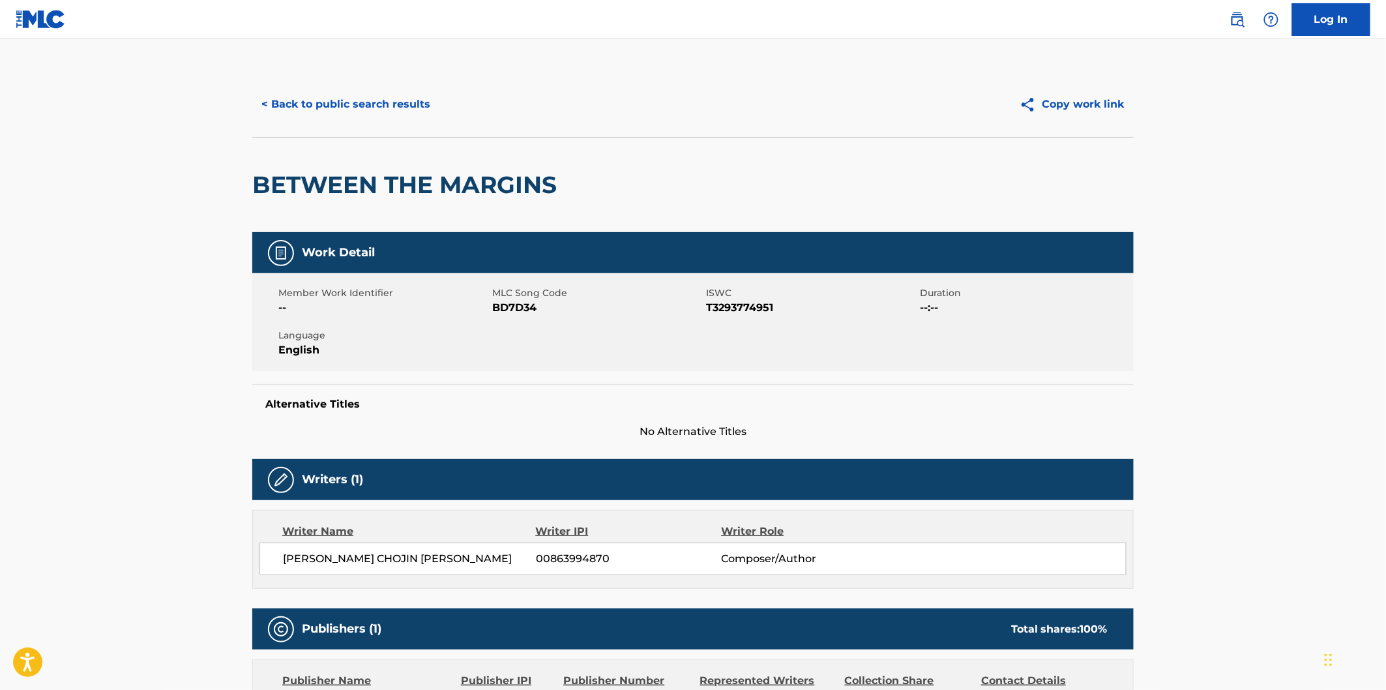
click at [314, 189] on h2 "BETWEEN THE MARGINS" at bounding box center [407, 184] width 311 height 29
click at [469, 187] on h2 "BETWEEN THE MARGINS" at bounding box center [407, 184] width 311 height 29
click at [404, 110] on button "< Back to public search results" at bounding box center [345, 104] width 187 height 33
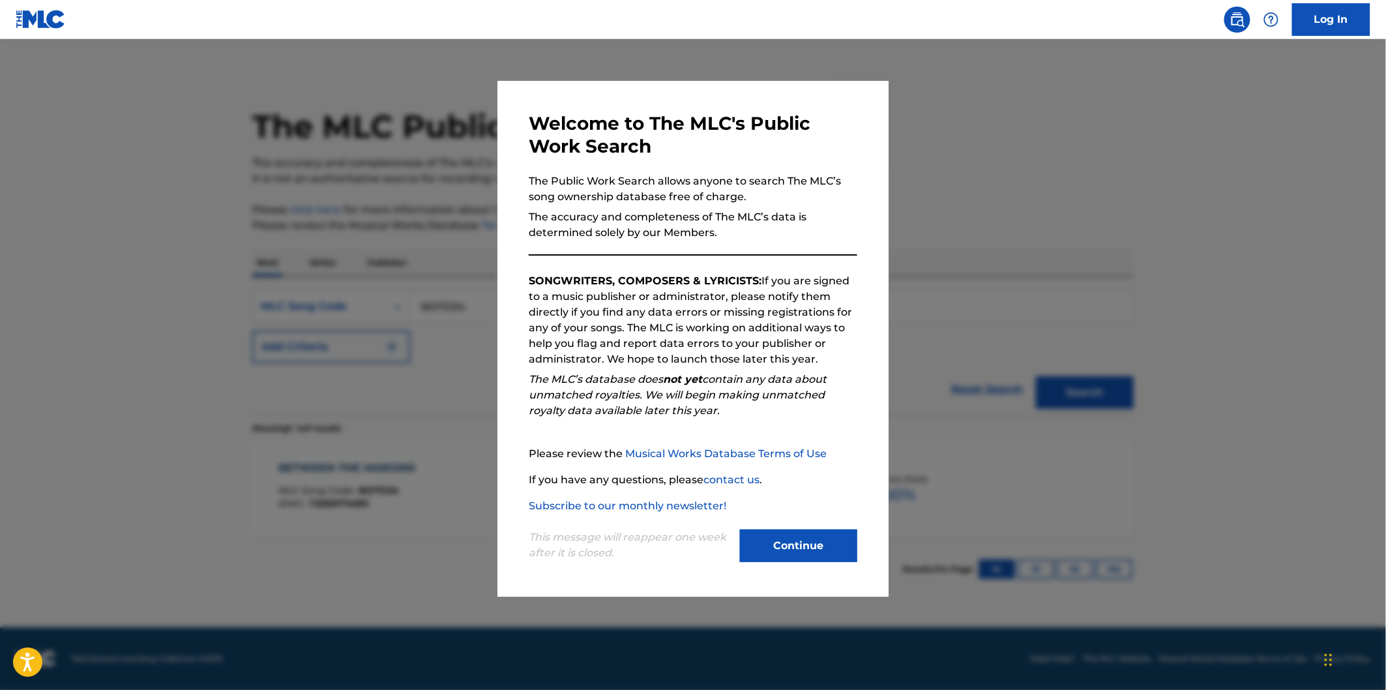
click at [767, 555] on button "Continue" at bounding box center [798, 545] width 117 height 33
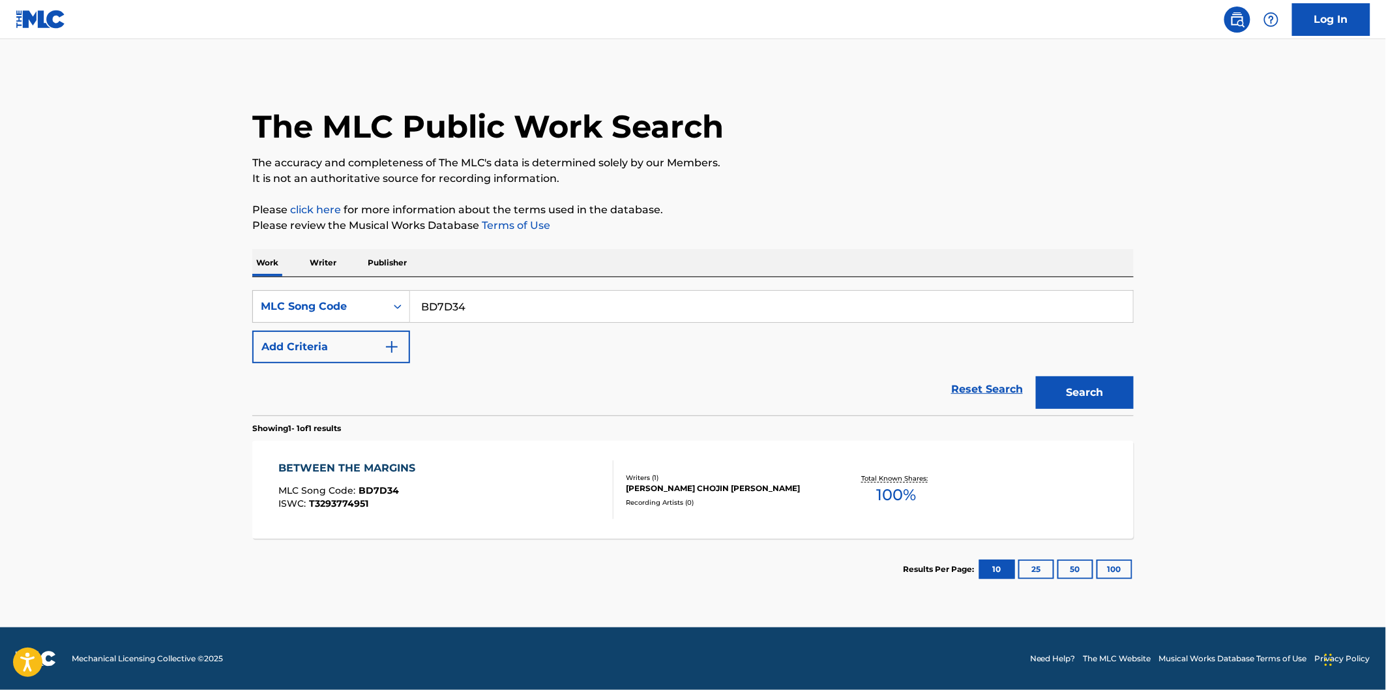
click at [511, 308] on input "BD7D34" at bounding box center [771, 306] width 723 height 31
paste input "N75DMI"
type input "N75DMI"
click at [1036, 376] on button "Search" at bounding box center [1085, 392] width 98 height 33
click at [458, 470] on div "NEW NORMAL MLC Song Code : N75DMI ISWC : T3252251568" at bounding box center [446, 489] width 335 height 59
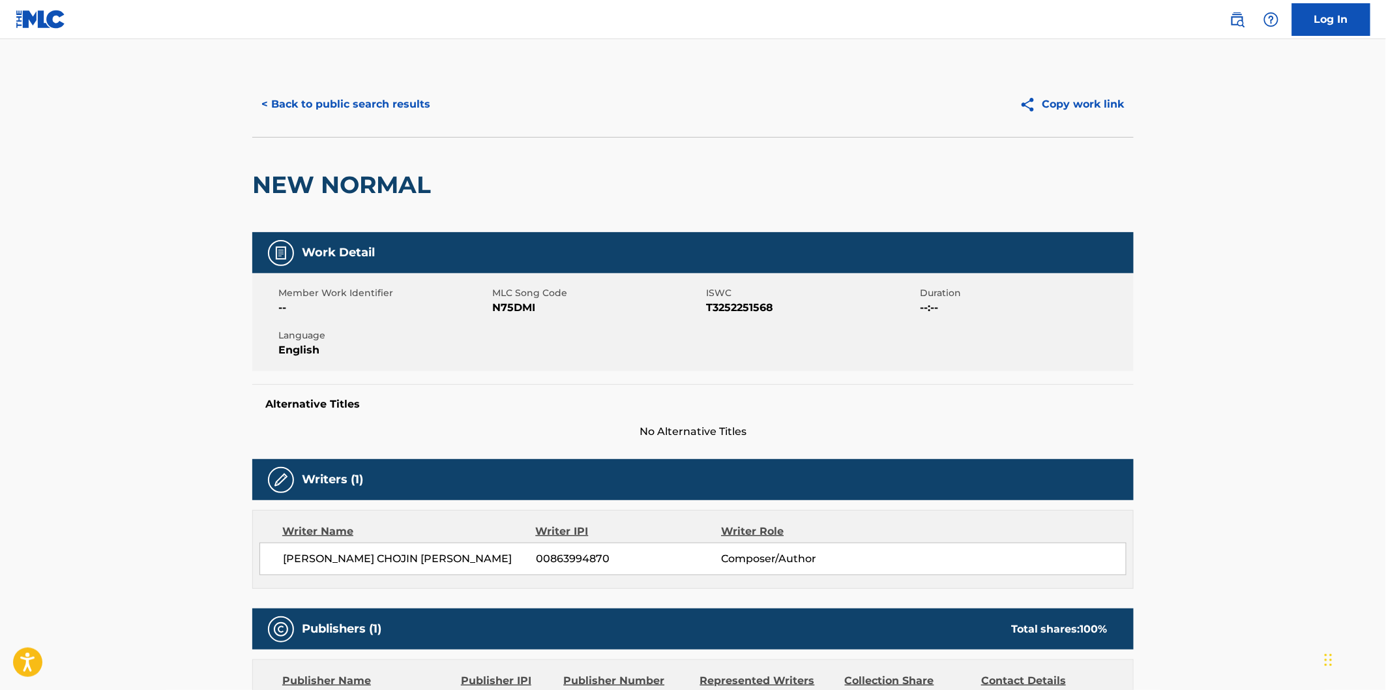
click at [295, 189] on h2 "NEW NORMAL" at bounding box center [344, 184] width 185 height 29
click at [331, 189] on h2 "NEW NORMAL" at bounding box center [344, 184] width 185 height 29
click at [421, 100] on button "< Back to public search results" at bounding box center [345, 104] width 187 height 33
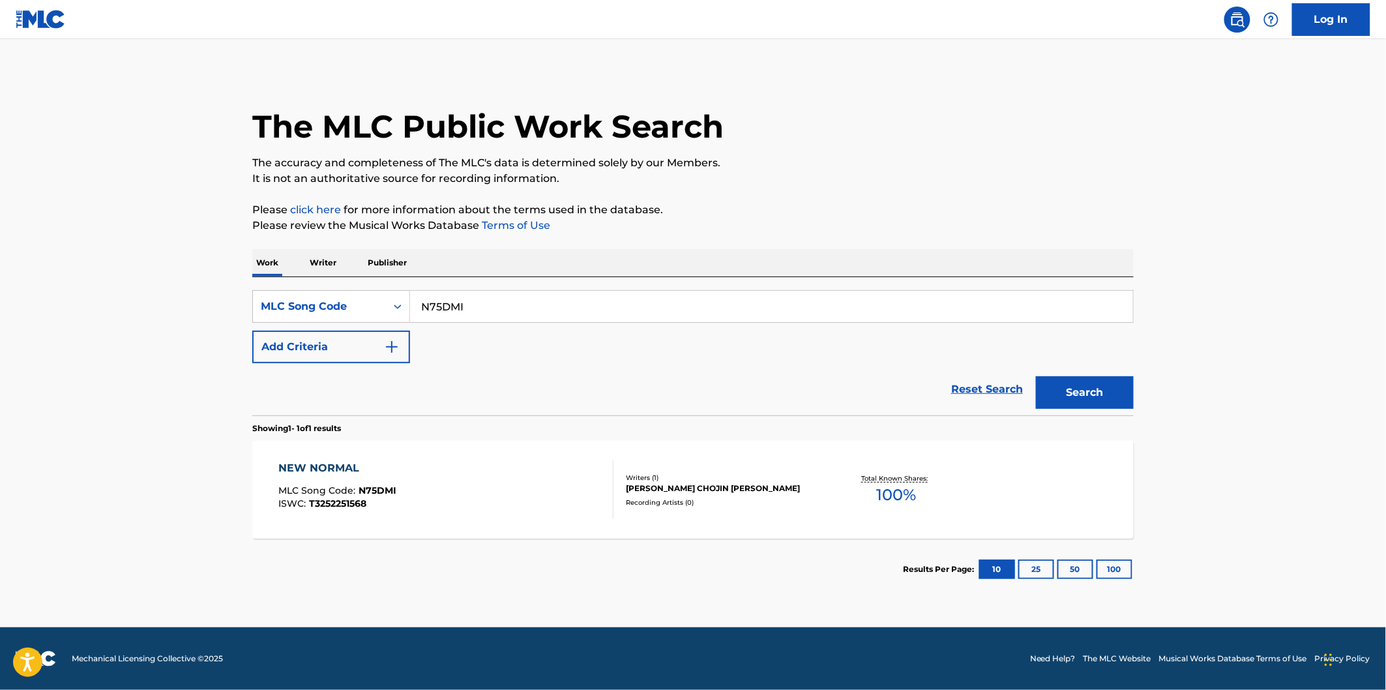
click at [526, 296] on input "N75DMI" at bounding box center [771, 306] width 723 height 31
paste input "W56EJN"
type input "W56EJN"
click at [1036, 376] on button "Search" at bounding box center [1085, 392] width 98 height 33
click at [447, 482] on div "WHEN THE DEW DROPS MLC Song Code : W56EJN ISWC : T3293771601" at bounding box center [446, 489] width 335 height 59
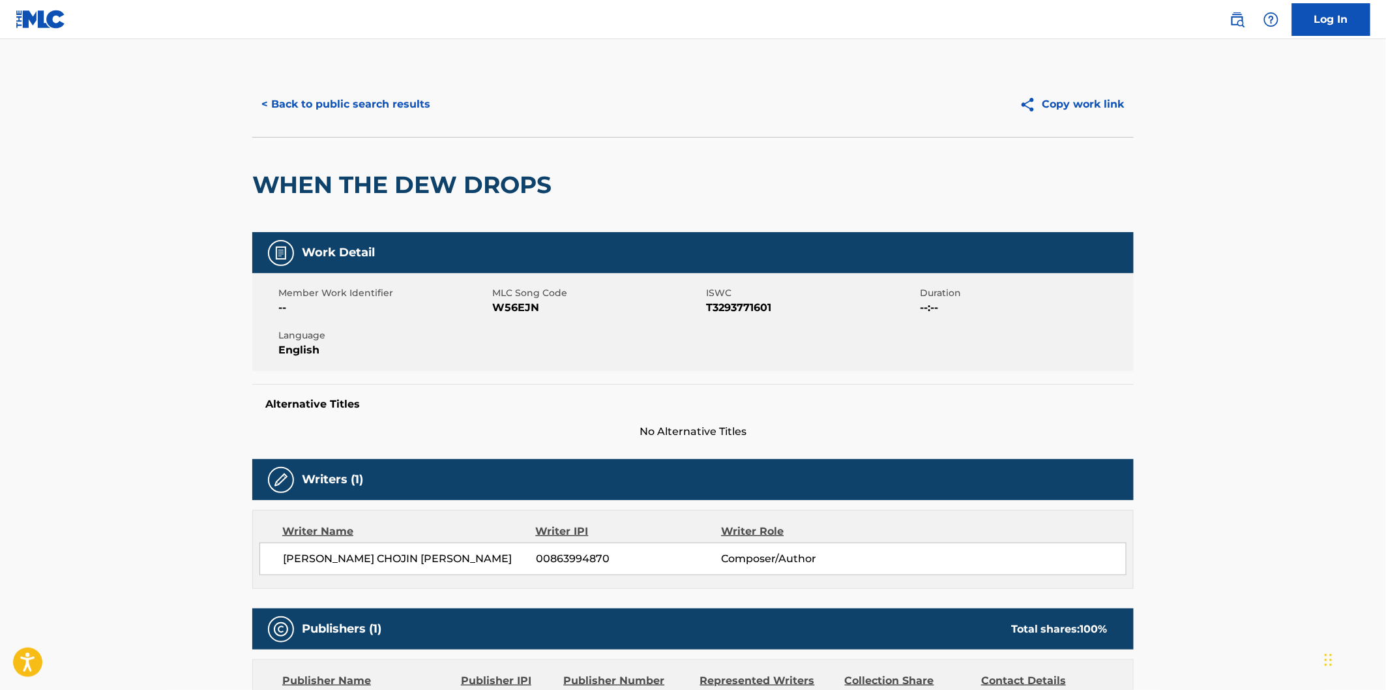
click at [301, 193] on h2 "WHEN THE DEW DROPS" at bounding box center [405, 184] width 306 height 29
click at [472, 193] on h2 "WHEN THE DEW DROPS" at bounding box center [405, 184] width 306 height 29
click at [389, 106] on button "< Back to public search results" at bounding box center [345, 104] width 187 height 33
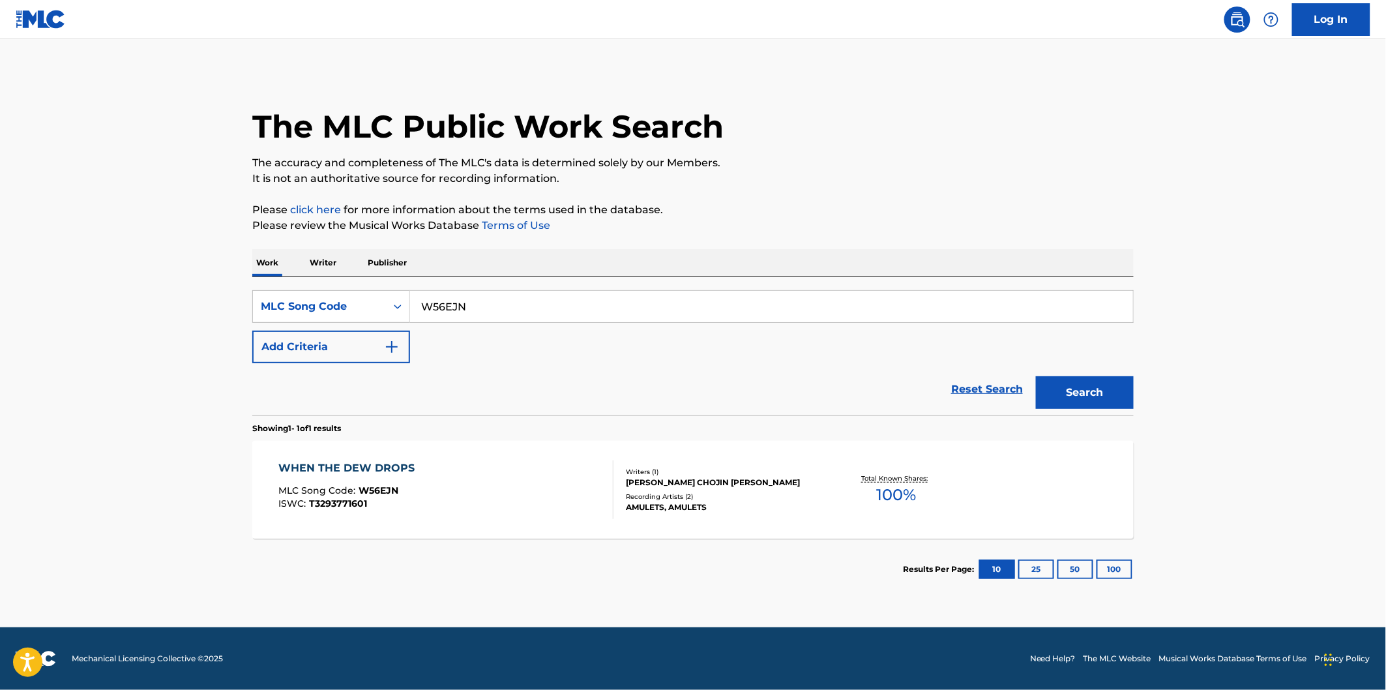
click at [501, 301] on input "W56EJN" at bounding box center [771, 306] width 723 height 31
paste input "PM8SC4"
type input "PM8SC4"
click at [494, 291] on div "PM8SC4" at bounding box center [772, 306] width 724 height 33
click at [501, 299] on input "PM8SC4" at bounding box center [771, 306] width 723 height 31
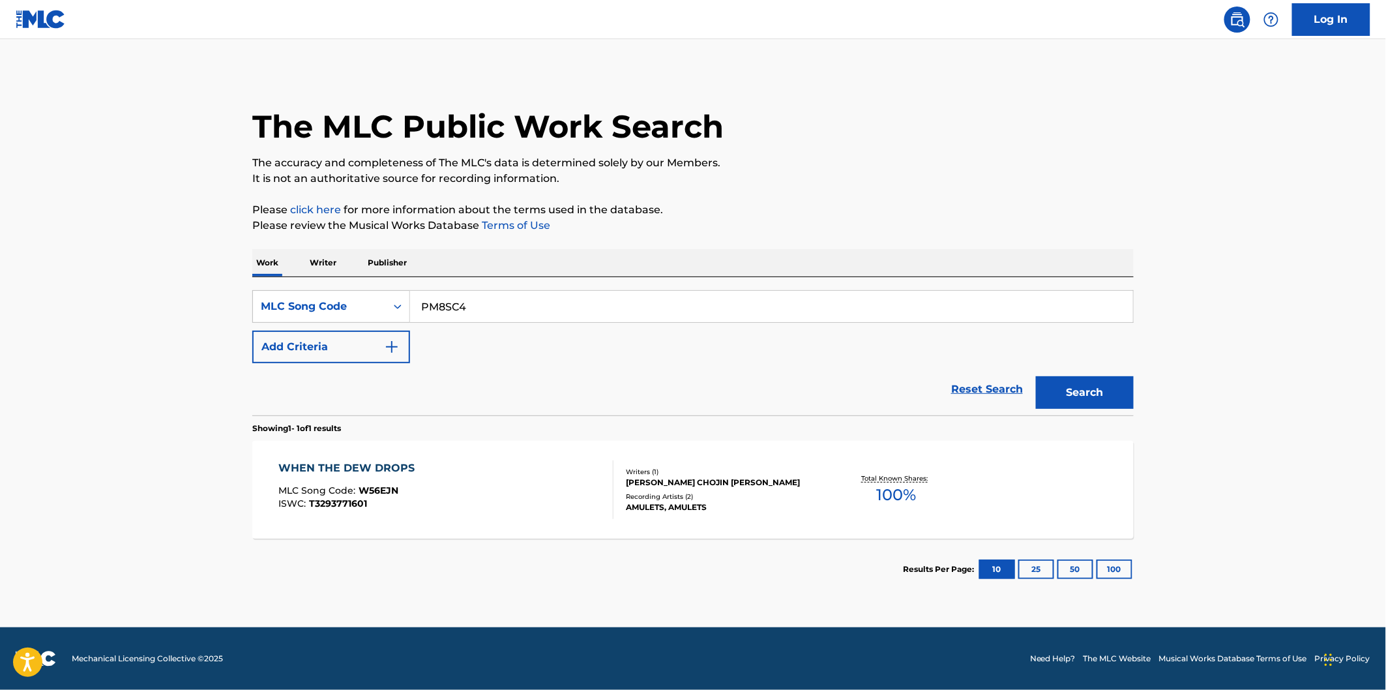
click at [1036, 376] on button "Search" at bounding box center [1085, 392] width 98 height 33
click at [451, 457] on div "PARADOX MEMORY MLC Song Code : PM8SC4 ISWC : T3293770948 Writers ( 1 ) [PERSON_…" at bounding box center [692, 490] width 881 height 98
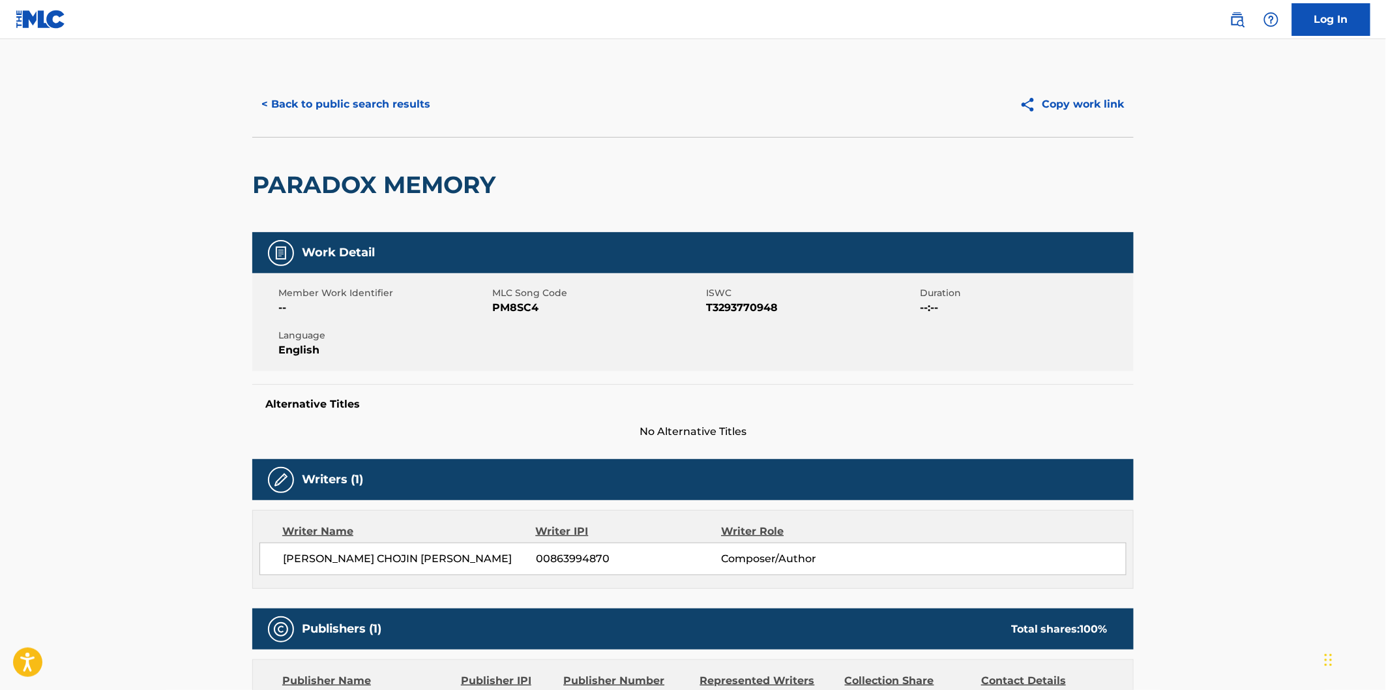
click at [312, 189] on h2 "PARADOX MEMORY" at bounding box center [377, 184] width 250 height 29
click at [422, 185] on h2 "PARADOX MEMORY" at bounding box center [377, 184] width 250 height 29
click at [434, 103] on button "< Back to public search results" at bounding box center [345, 104] width 187 height 33
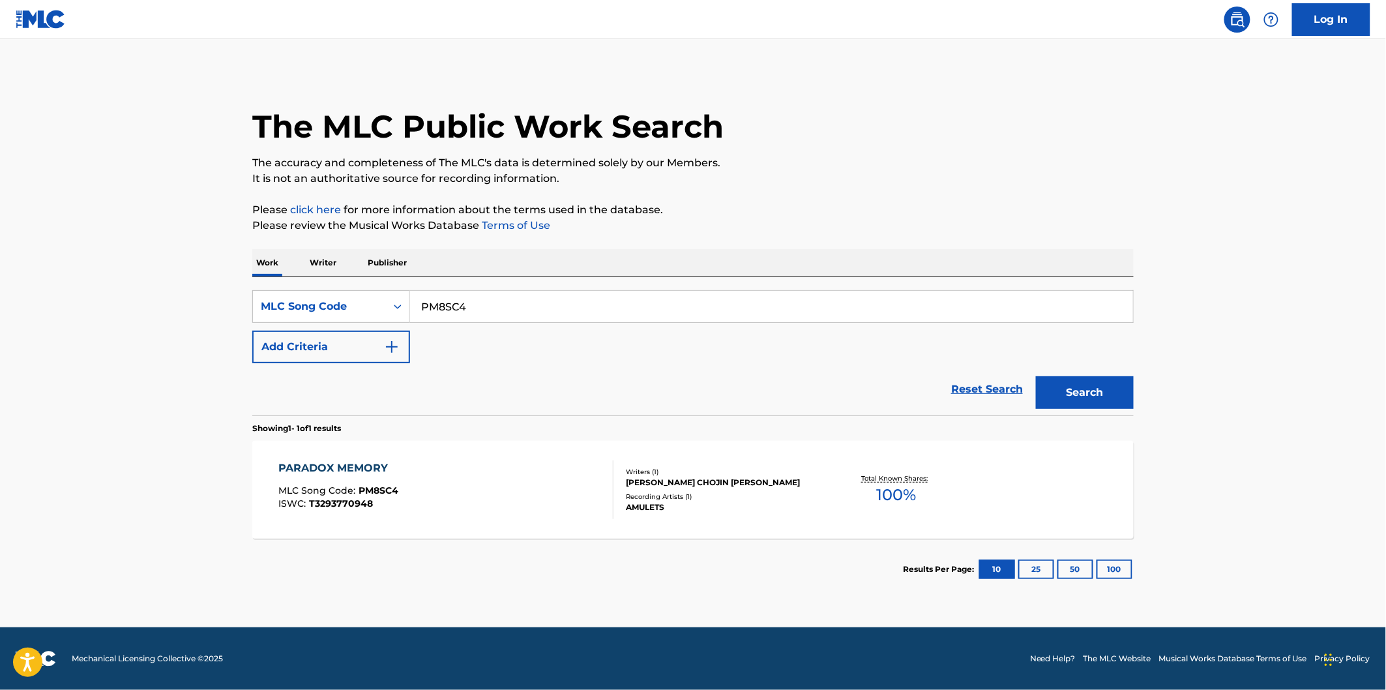
click at [535, 301] on input "PM8SC4" at bounding box center [771, 306] width 723 height 31
paste input "CJ0P23"
type input "CJ0P23"
click at [1036, 376] on button "Search" at bounding box center [1085, 392] width 98 height 33
click at [450, 454] on div "CUTTING ROOM FLOORED MLC Song Code : CJ0P23 ISWC : T3252250769 Writers ( 1 ) [P…" at bounding box center [692, 490] width 881 height 98
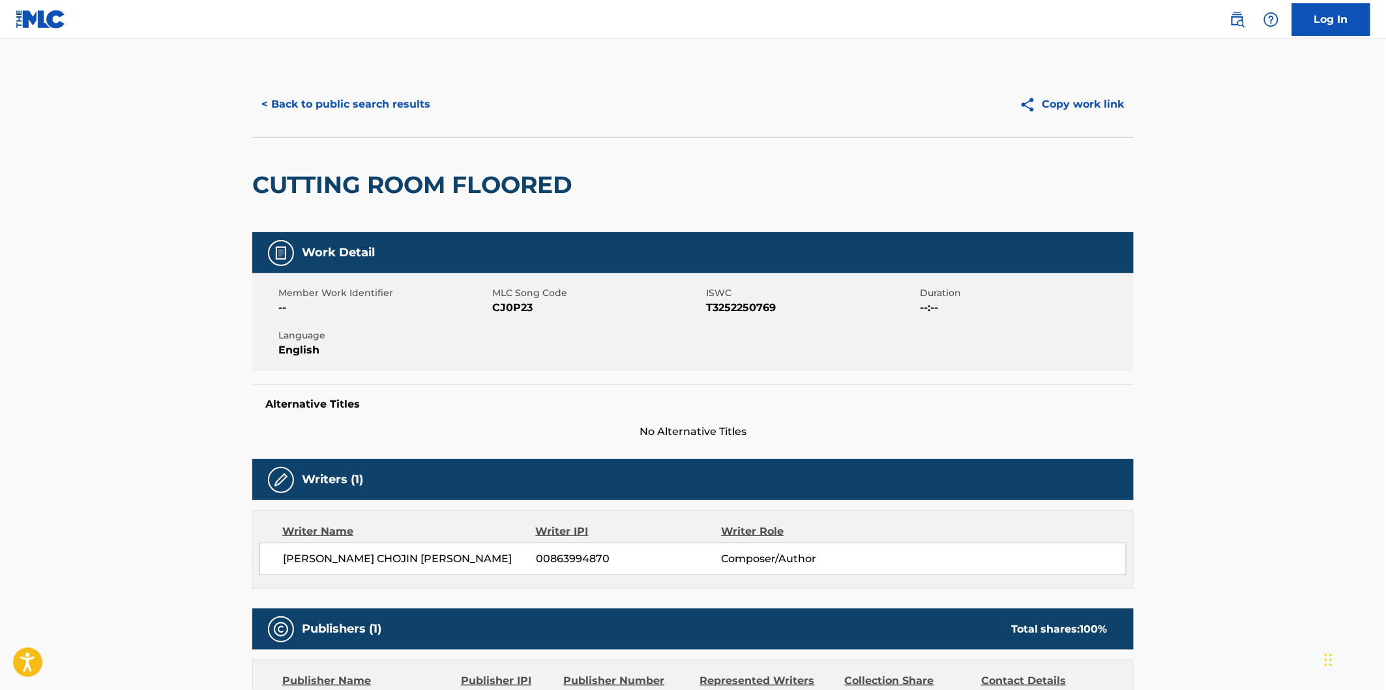
click at [314, 180] on h2 "CUTTING ROOM FLOORED" at bounding box center [415, 184] width 327 height 29
click at [489, 179] on h2 "CUTTING ROOM FLOORED" at bounding box center [415, 184] width 327 height 29
click at [402, 112] on button "< Back to public search results" at bounding box center [345, 104] width 187 height 33
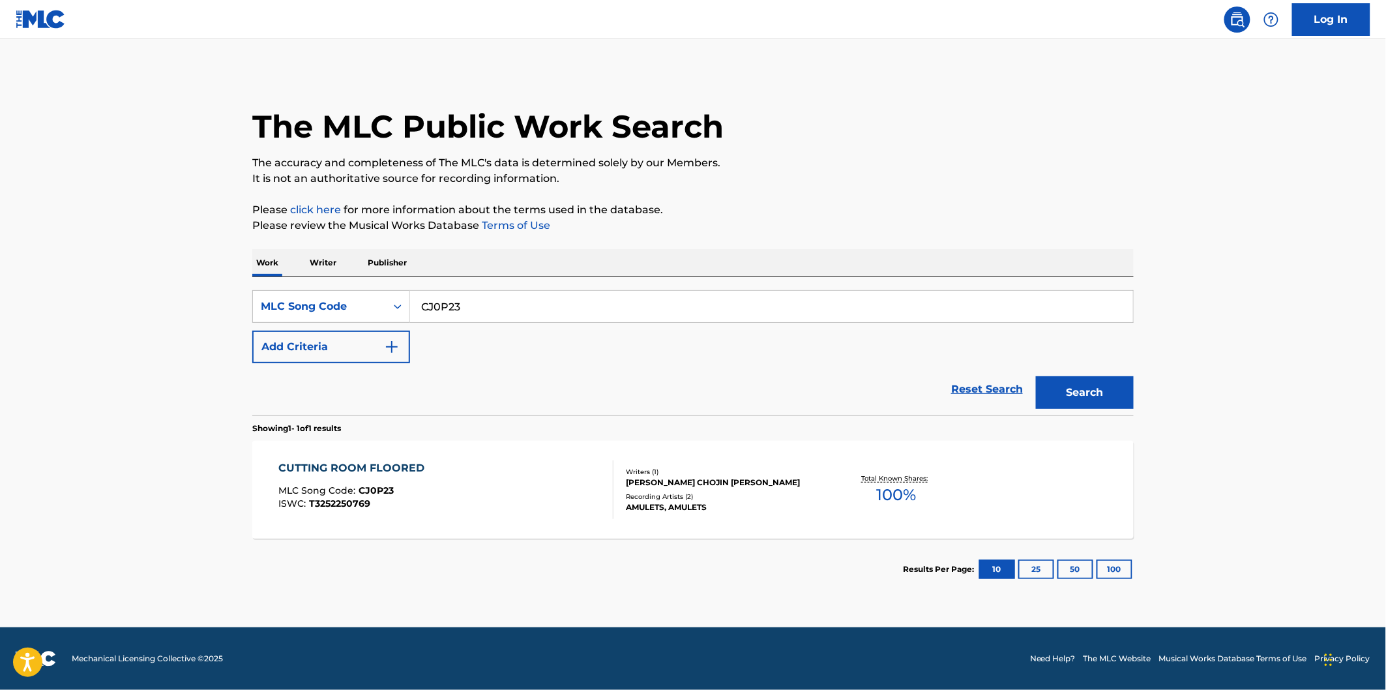
click at [492, 303] on input "CJ0P23" at bounding box center [771, 306] width 723 height 31
paste input "PM8SDO"
type input "PM8SDO"
click at [1036, 376] on button "Search" at bounding box center [1085, 392] width 98 height 33
click at [428, 463] on div "PATTERNS MLC Song Code : PM8SDO ISWC : T3293774906" at bounding box center [446, 489] width 335 height 59
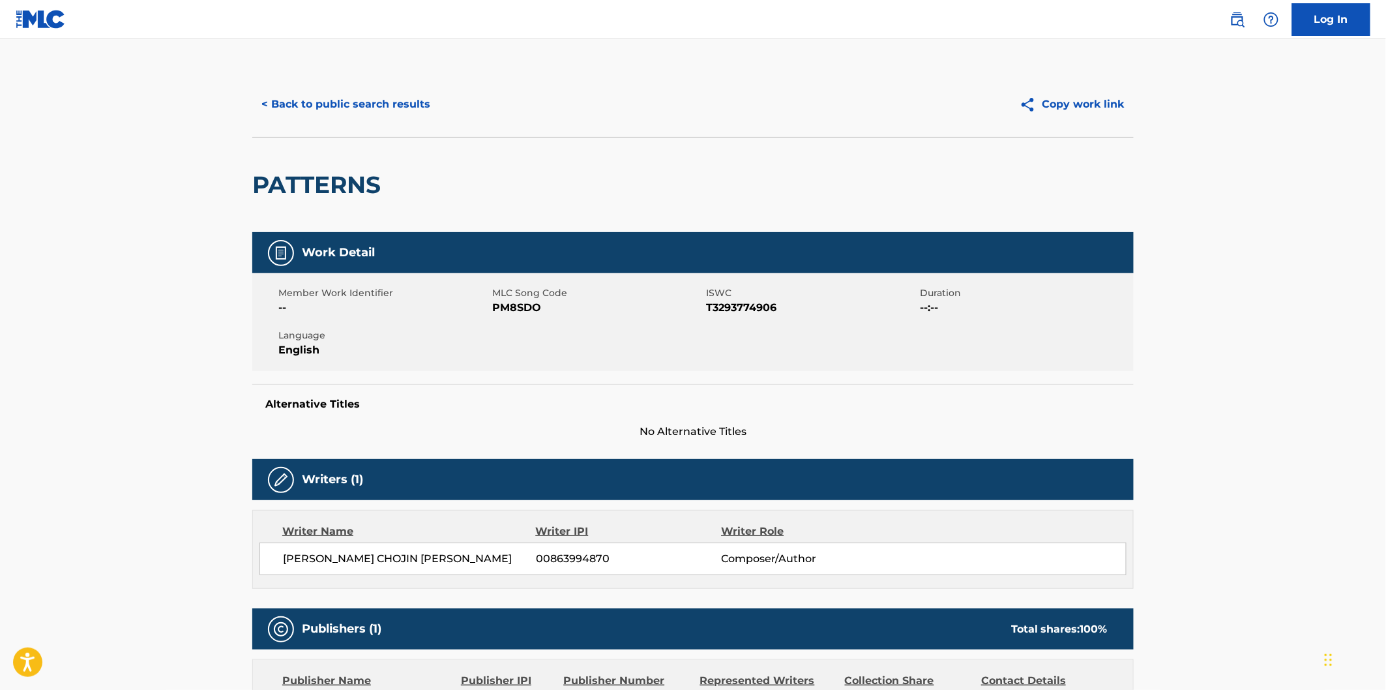
click at [329, 181] on h2 "PATTERNS" at bounding box center [319, 184] width 135 height 29
click at [389, 98] on button "< Back to public search results" at bounding box center [345, 104] width 187 height 33
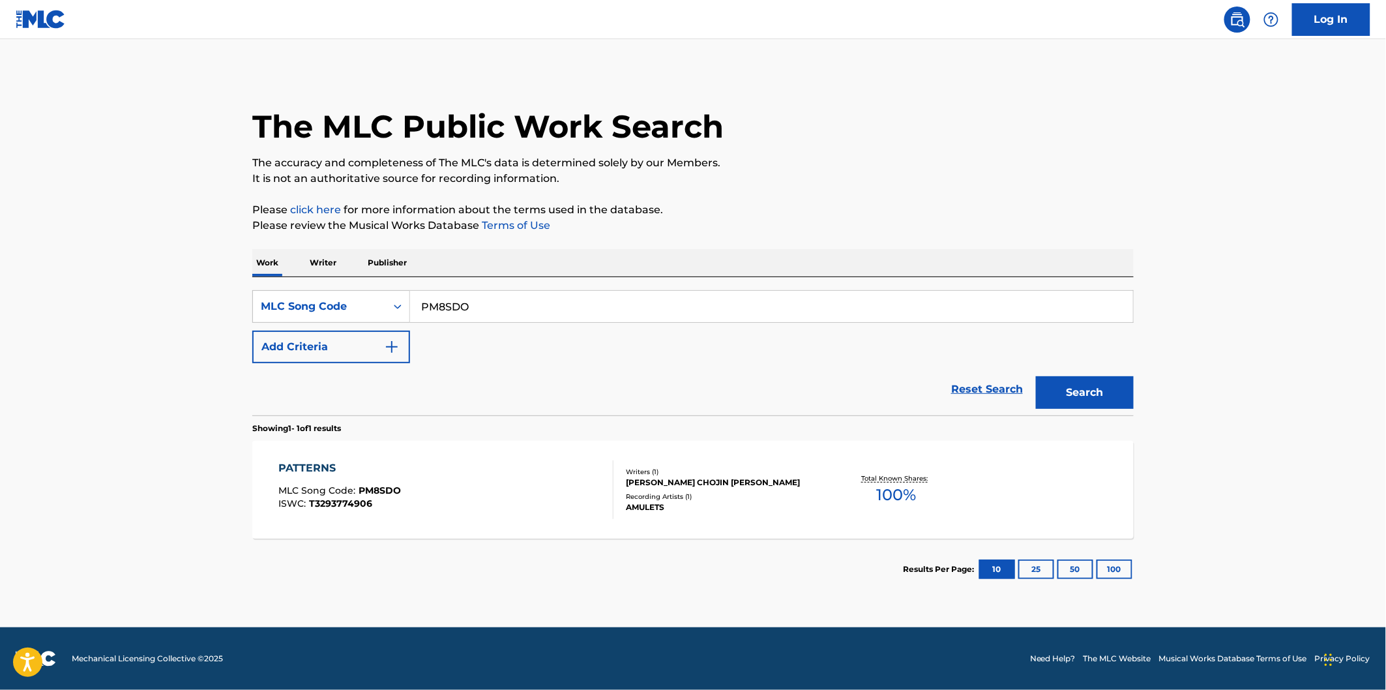
click at [523, 320] on input "PM8SDO" at bounding box center [771, 306] width 723 height 31
paste input "MV5UEN"
type input "MV5UEN"
click at [1067, 383] on button "Search" at bounding box center [1085, 392] width 98 height 33
click at [463, 510] on div "MYRIADS MLC Song Code : MV5UEN ISWC : T3293771112" at bounding box center [446, 489] width 335 height 59
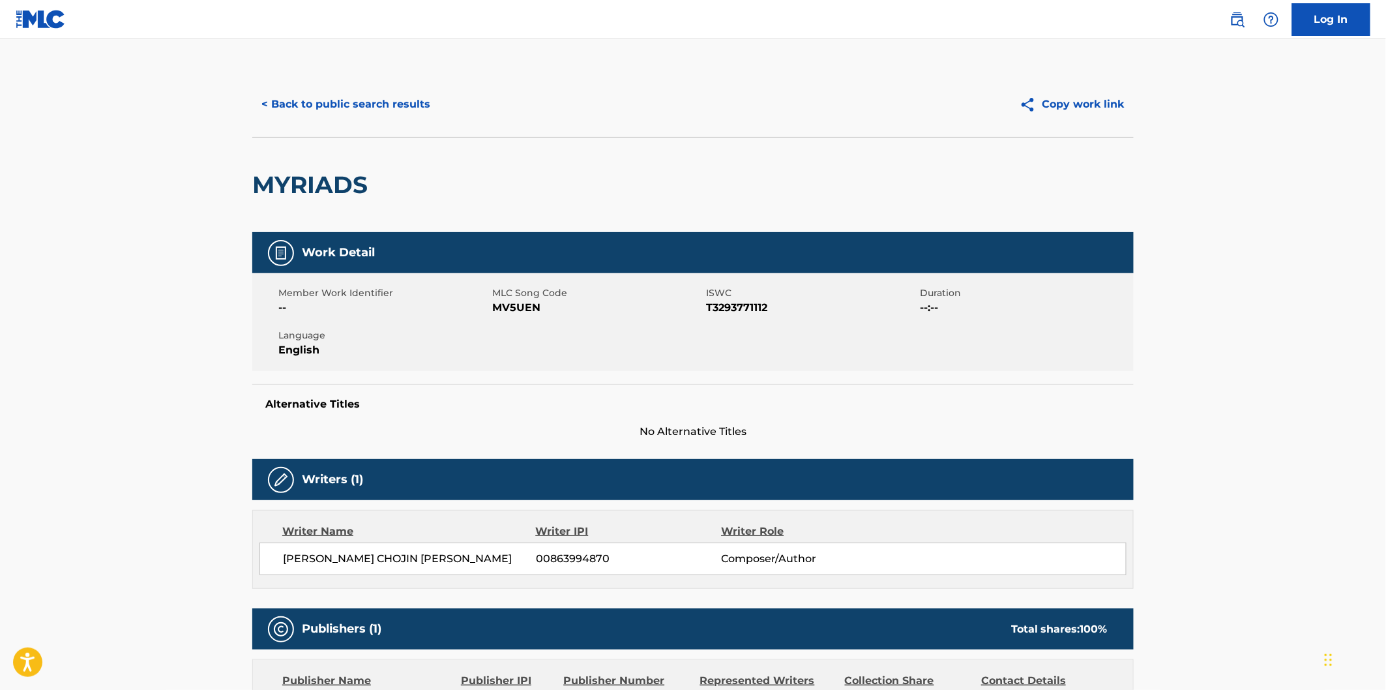
click at [336, 178] on h2 "MYRIADS" at bounding box center [313, 184] width 122 height 29
click at [352, 98] on button "< Back to public search results" at bounding box center [345, 104] width 187 height 33
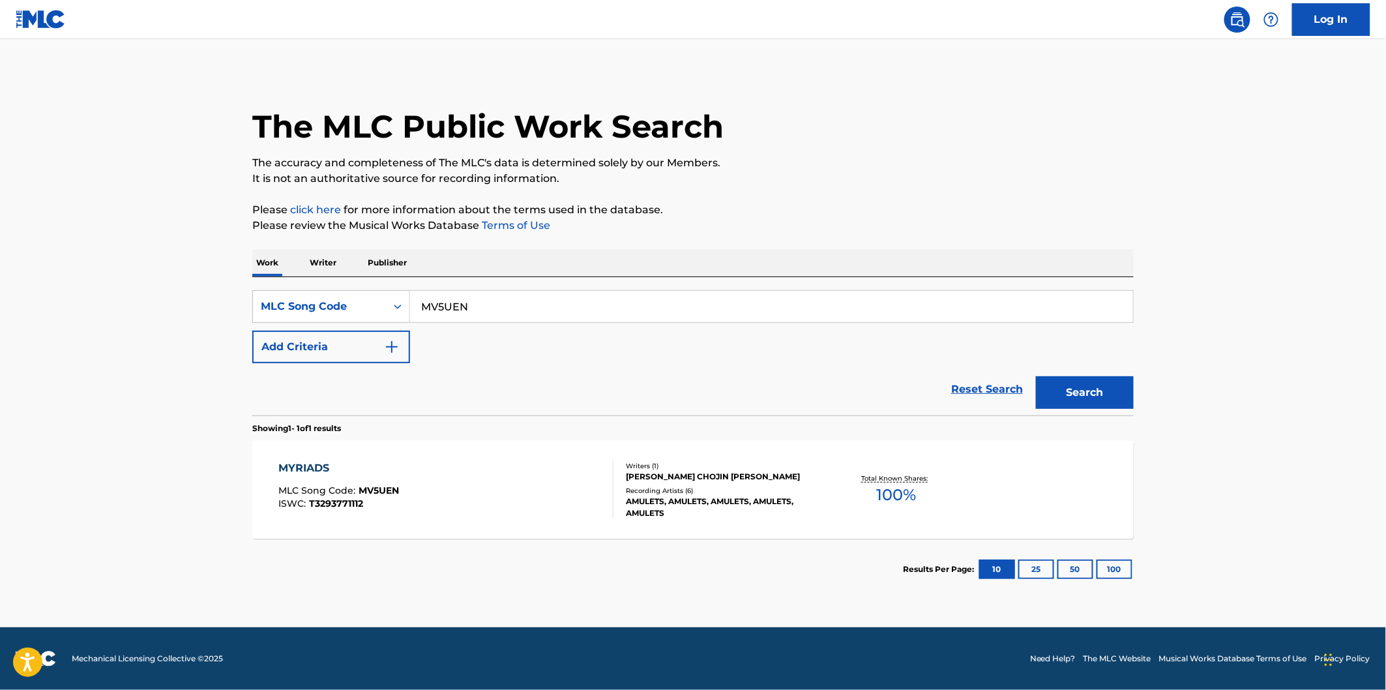
click at [491, 301] on input "MV5UEN" at bounding box center [771, 306] width 723 height 31
paste input "RO0068"
paste input "Search Form"
type input "RO0068"
click at [1036, 376] on button "Search" at bounding box center [1085, 392] width 98 height 33
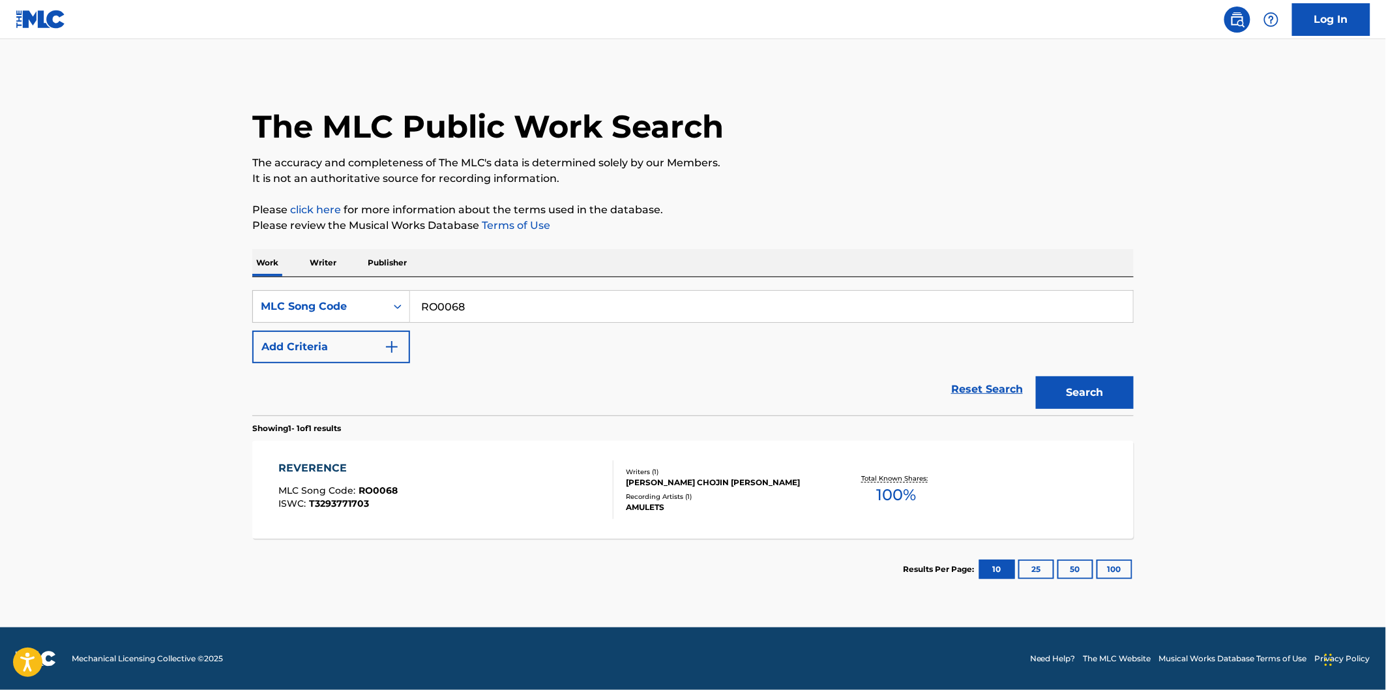
click at [447, 465] on div "REVERENCE MLC Song Code : RO0068 ISWC : T3293771703" at bounding box center [446, 489] width 335 height 59
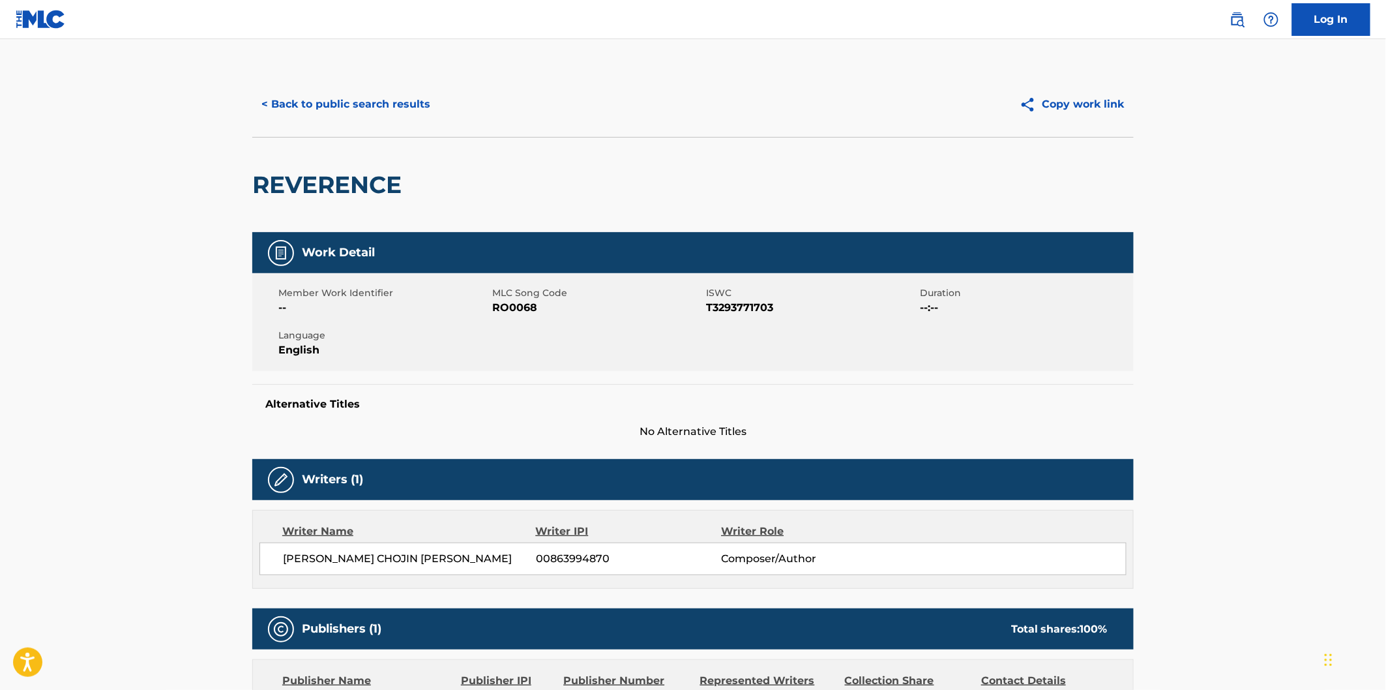
click at [344, 176] on h2 "REVERENCE" at bounding box center [330, 184] width 156 height 29
click at [431, 101] on button "< Back to public search results" at bounding box center [345, 104] width 187 height 33
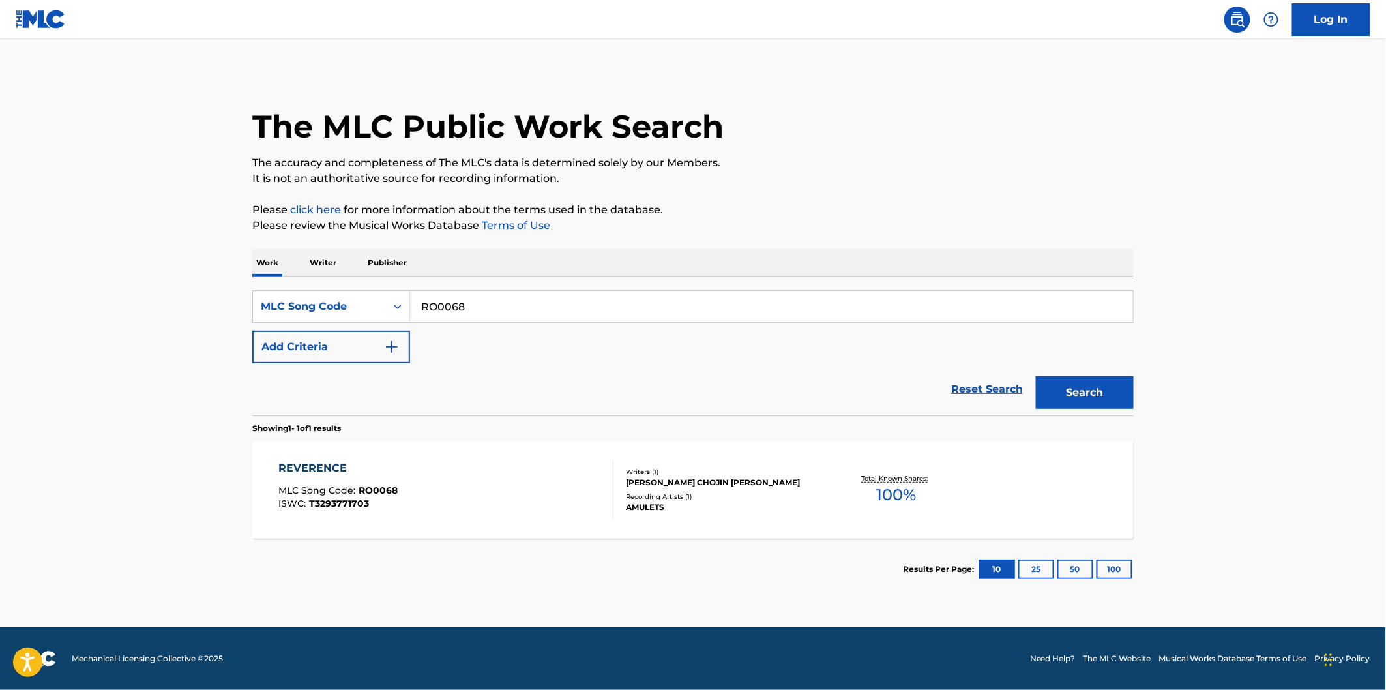
click at [522, 312] on input "RO0068" at bounding box center [771, 306] width 723 height 31
paste input "7A"
click at [1036, 376] on button "Search" at bounding box center [1085, 392] width 98 height 33
click at [474, 296] on input "RO007A" at bounding box center [771, 306] width 723 height 31
paste input "CJ0P3P"
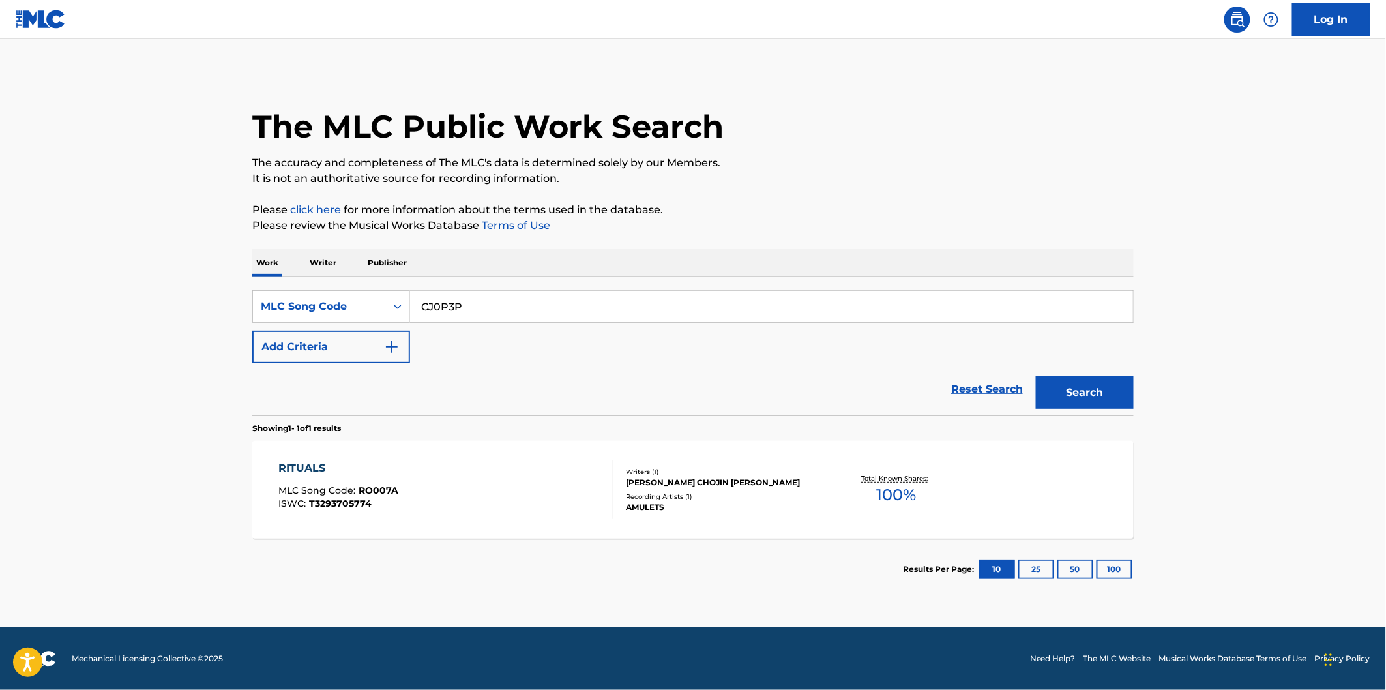
type input "CJ0P3P"
click at [1036, 376] on button "Search" at bounding box center [1085, 392] width 98 height 33
click at [458, 459] on div "CONDITIONALS MLC Song Code : CJ0P3P ISWC : T3293774564 Writers ( 1 ) [PERSON_NA…" at bounding box center [692, 490] width 881 height 98
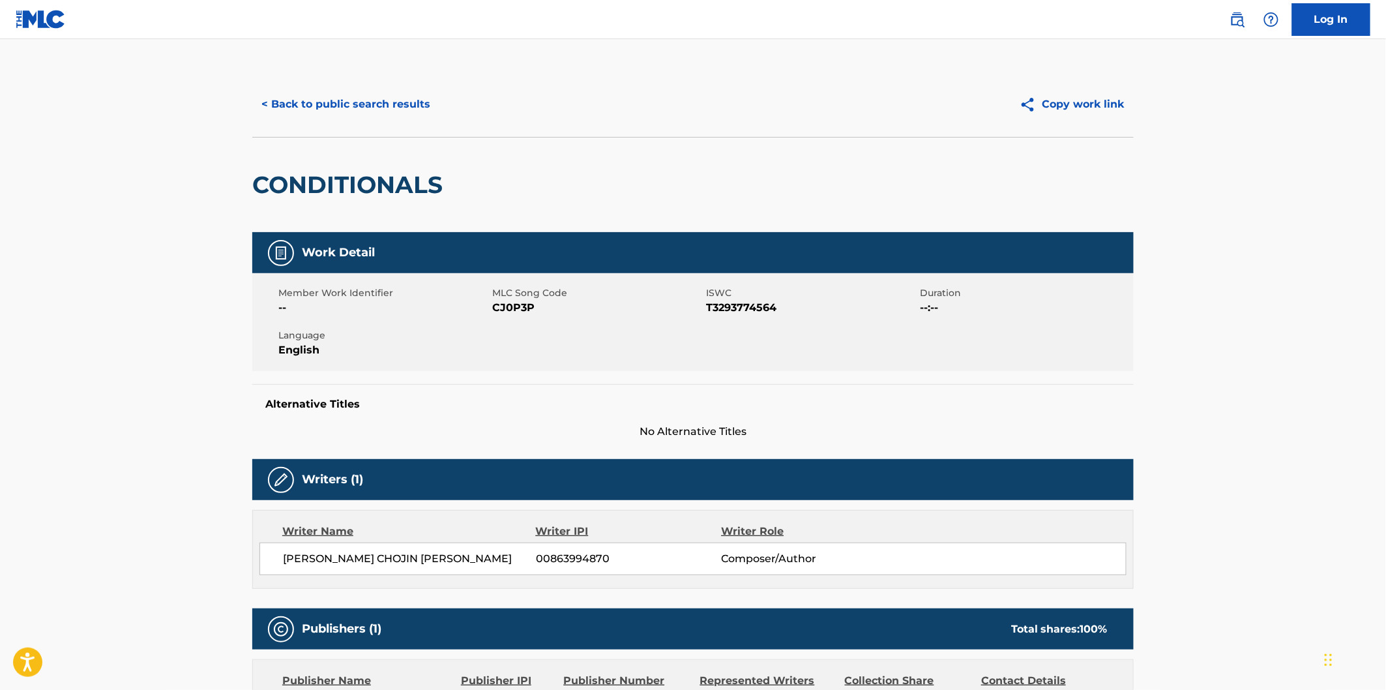
click at [363, 194] on h2 "CONDITIONALS" at bounding box center [350, 184] width 197 height 29
click at [400, 103] on button "< Back to public search results" at bounding box center [345, 104] width 187 height 33
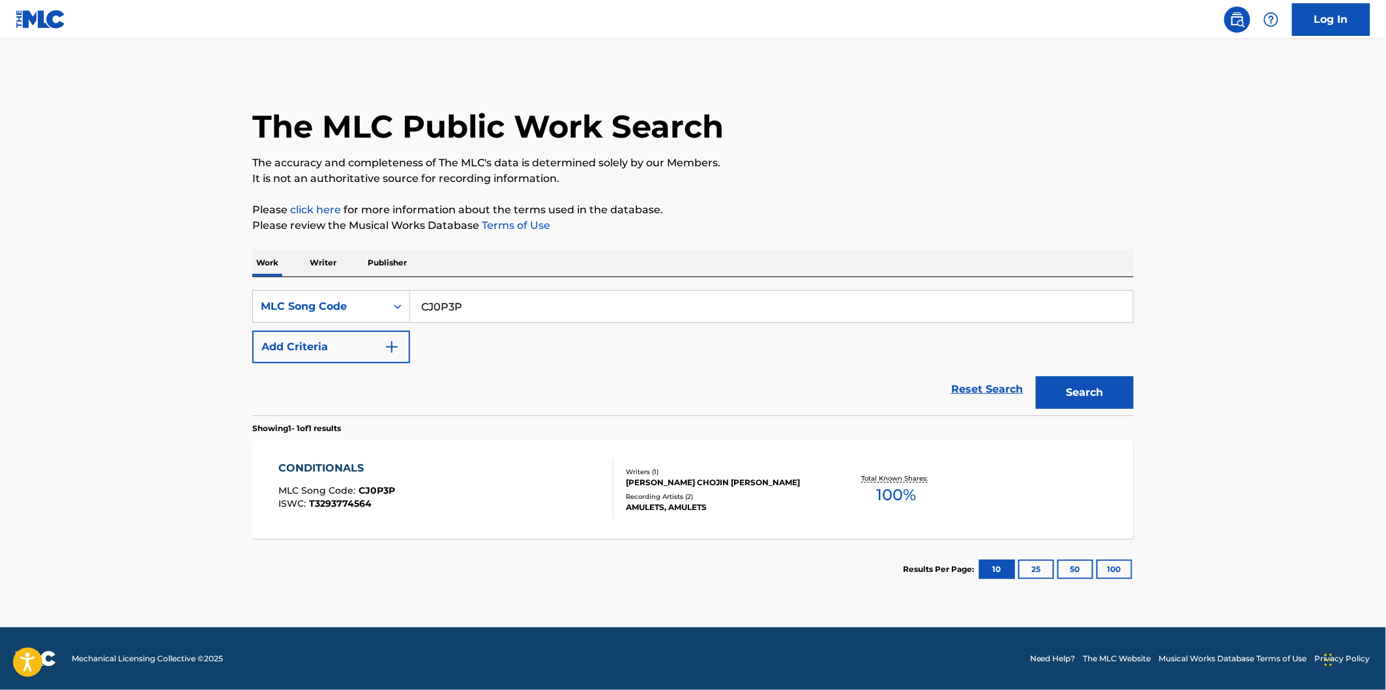
click at [501, 291] on input "CJ0P3P" at bounding box center [771, 306] width 723 height 31
paste input "DQ407B"
type input "DQ407B"
click at [1036, 376] on button "Search" at bounding box center [1085, 392] width 98 height 33
click at [441, 464] on div "DRIFT MIRROR MLC Song Code : DQ407B ISWC : T3111106000" at bounding box center [446, 489] width 335 height 59
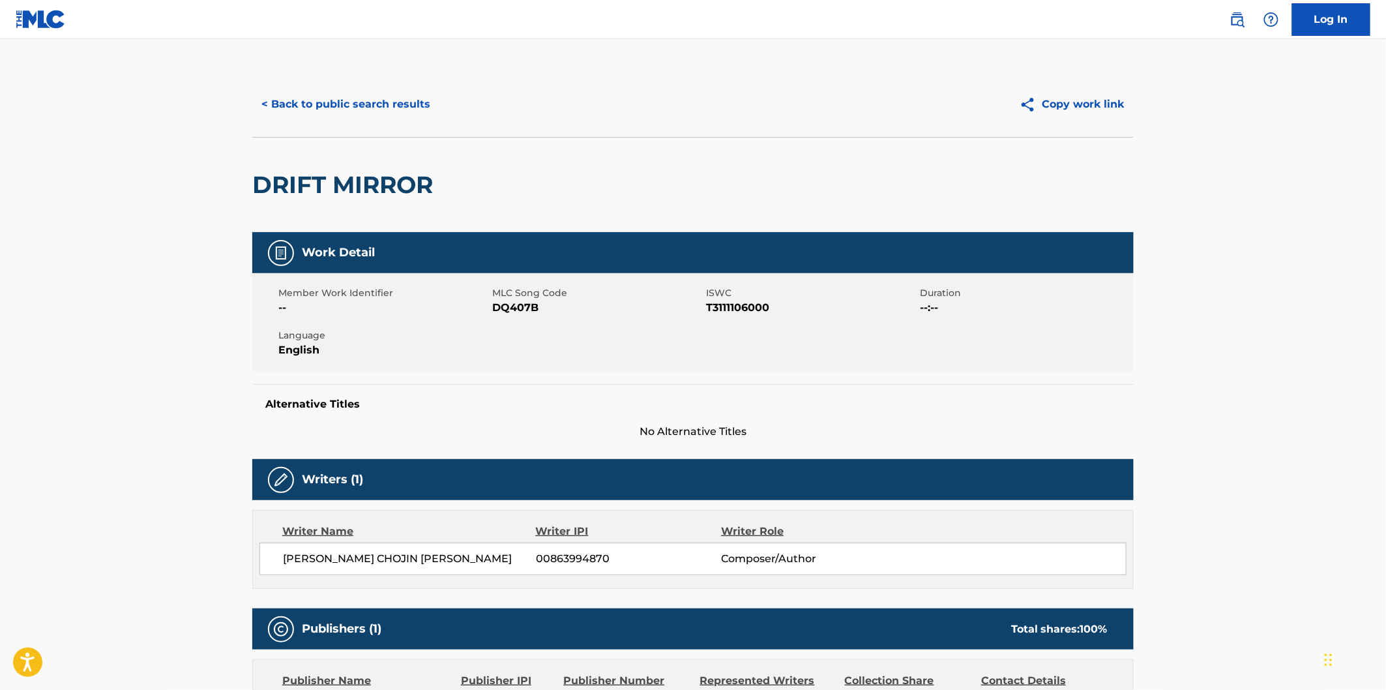
click at [301, 183] on h2 "DRIFT MIRROR" at bounding box center [345, 184] width 187 height 29
click at [349, 183] on h2 "DRIFT MIRROR" at bounding box center [345, 184] width 187 height 29
click at [406, 98] on button "< Back to public search results" at bounding box center [345, 104] width 187 height 33
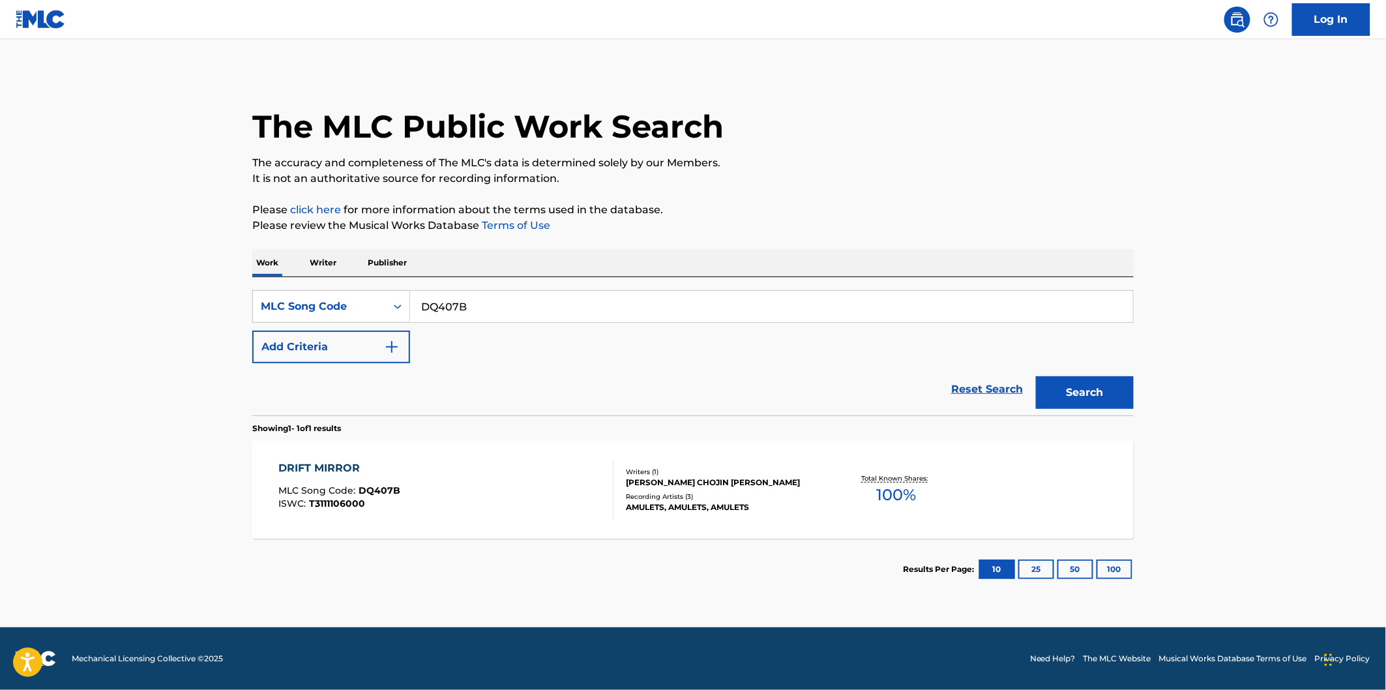
click at [502, 317] on input "DQ407B" at bounding box center [771, 306] width 723 height 31
paste input "BD7D6N"
type input "BD7D6N"
click at [1036, 376] on button "Search" at bounding box center [1085, 392] width 98 height 33
click at [441, 467] on div "BLOOMING MLC Song Code : BD7D6N ISWC : T3252339978" at bounding box center [446, 489] width 335 height 59
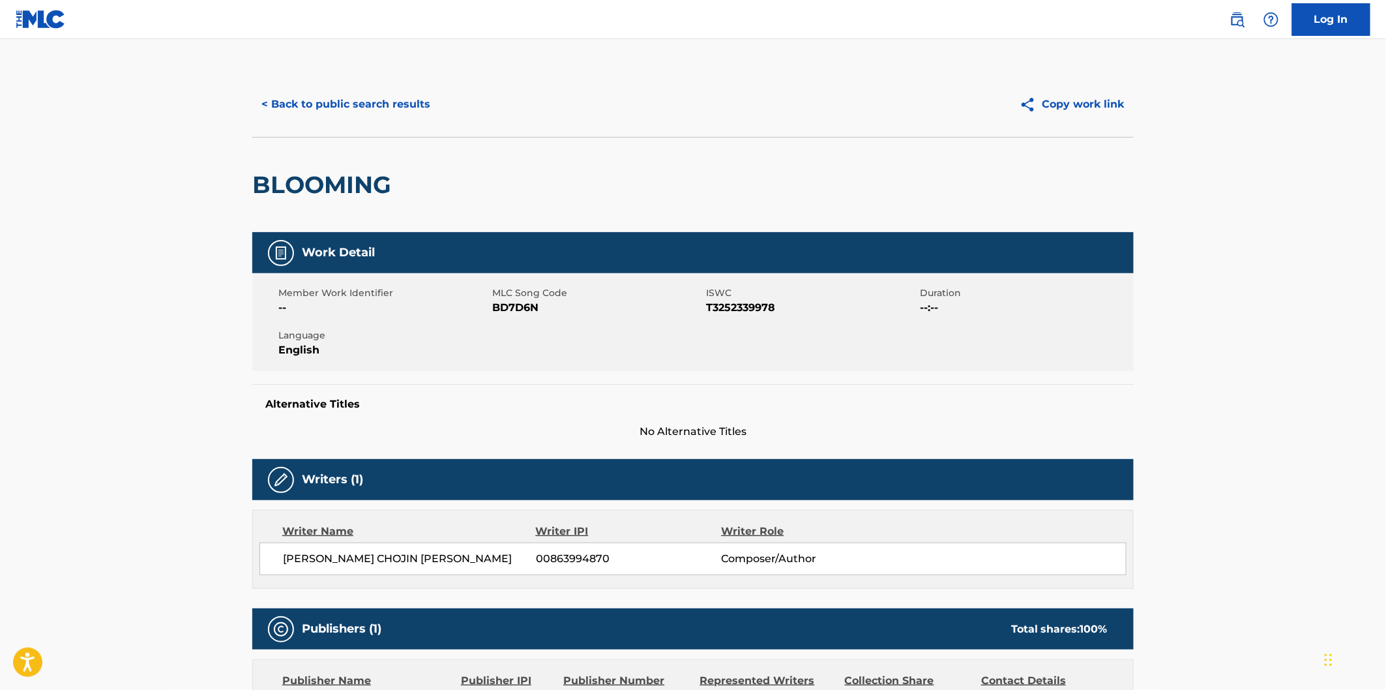
click at [357, 189] on h2 "BLOOMING" at bounding box center [324, 184] width 145 height 29
click at [425, 95] on button "< Back to public search results" at bounding box center [345, 104] width 187 height 33
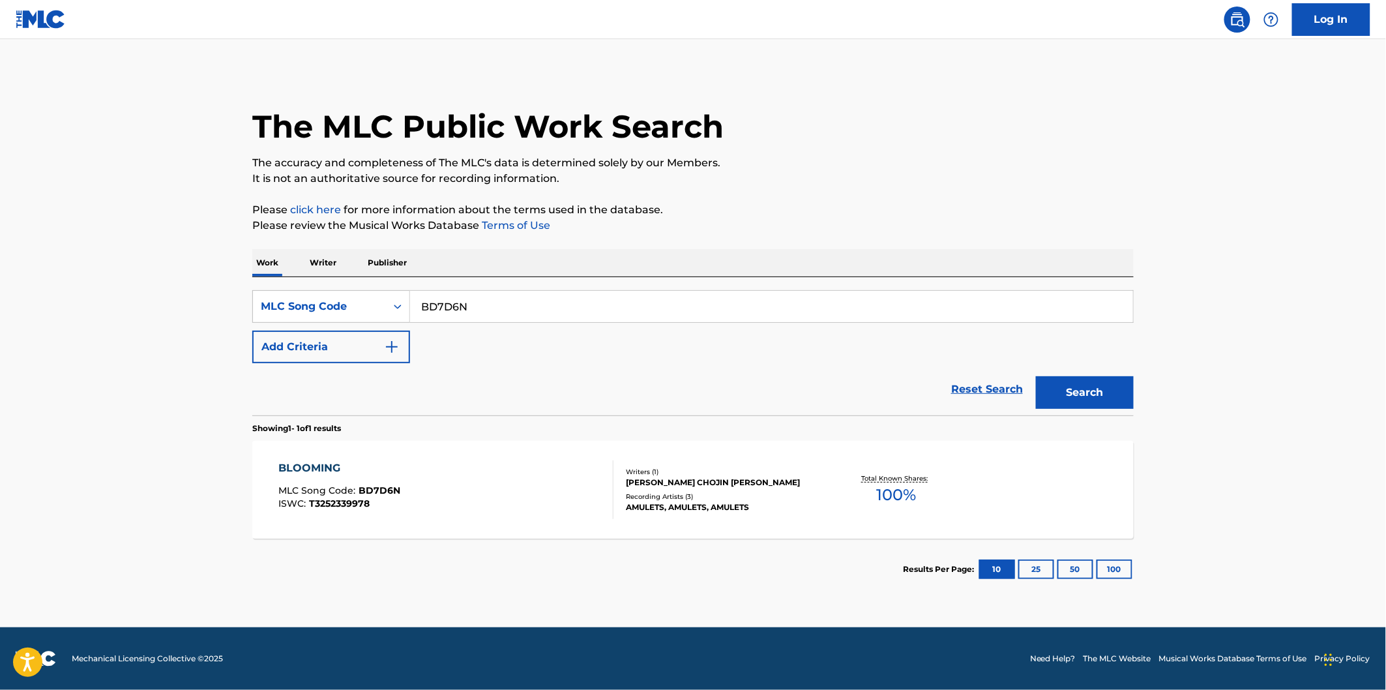
click at [559, 304] on input "BD7D6N" at bounding box center [771, 306] width 723 height 31
paste input "TX0LIC"
type input "TX0LIC"
click at [1036, 376] on button "Search" at bounding box center [1085, 392] width 98 height 33
click at [460, 488] on div "TEARS IN THE FABRIC MLC Song Code : TX0LIC ISWC : T3252251513" at bounding box center [446, 489] width 335 height 59
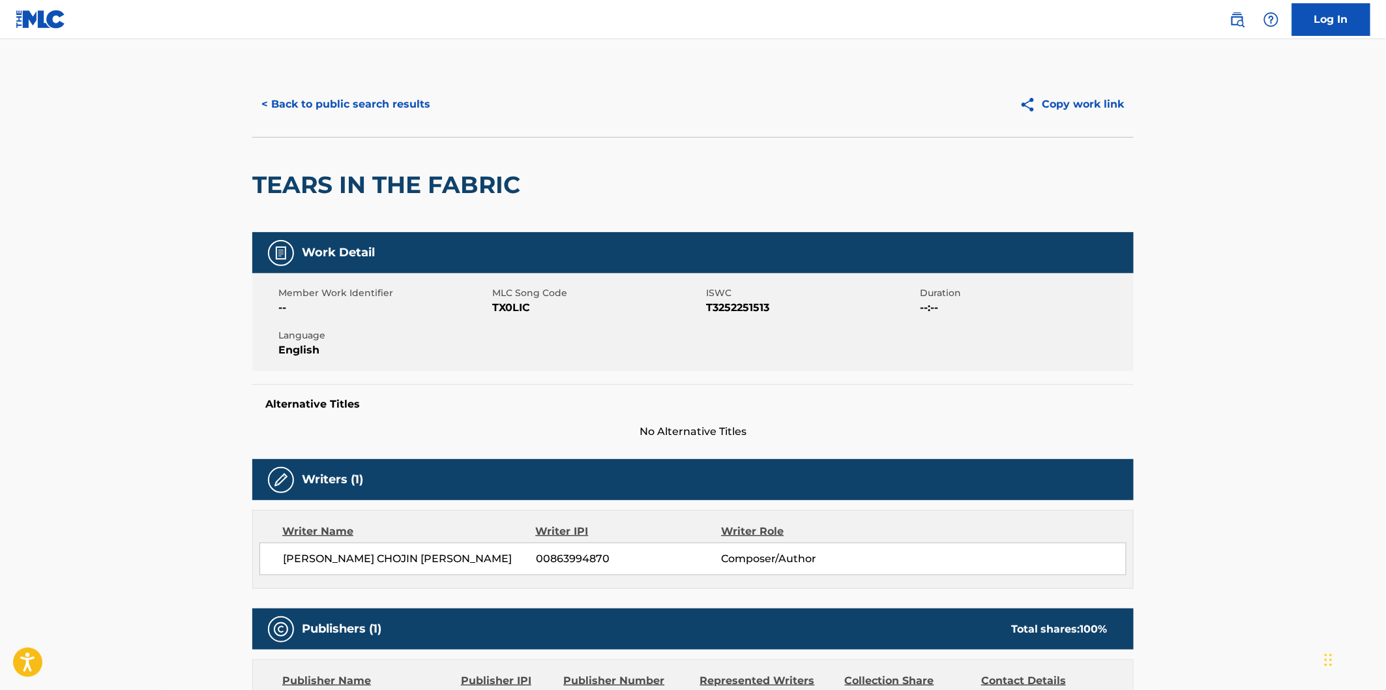
click at [313, 193] on h2 "TEARS IN THE FABRIC" at bounding box center [389, 184] width 274 height 29
click at [468, 187] on h2 "TEARS IN THE FABRIC" at bounding box center [389, 184] width 274 height 29
click at [327, 186] on h2 "TEARS IN THE FABRIC" at bounding box center [389, 184] width 274 height 29
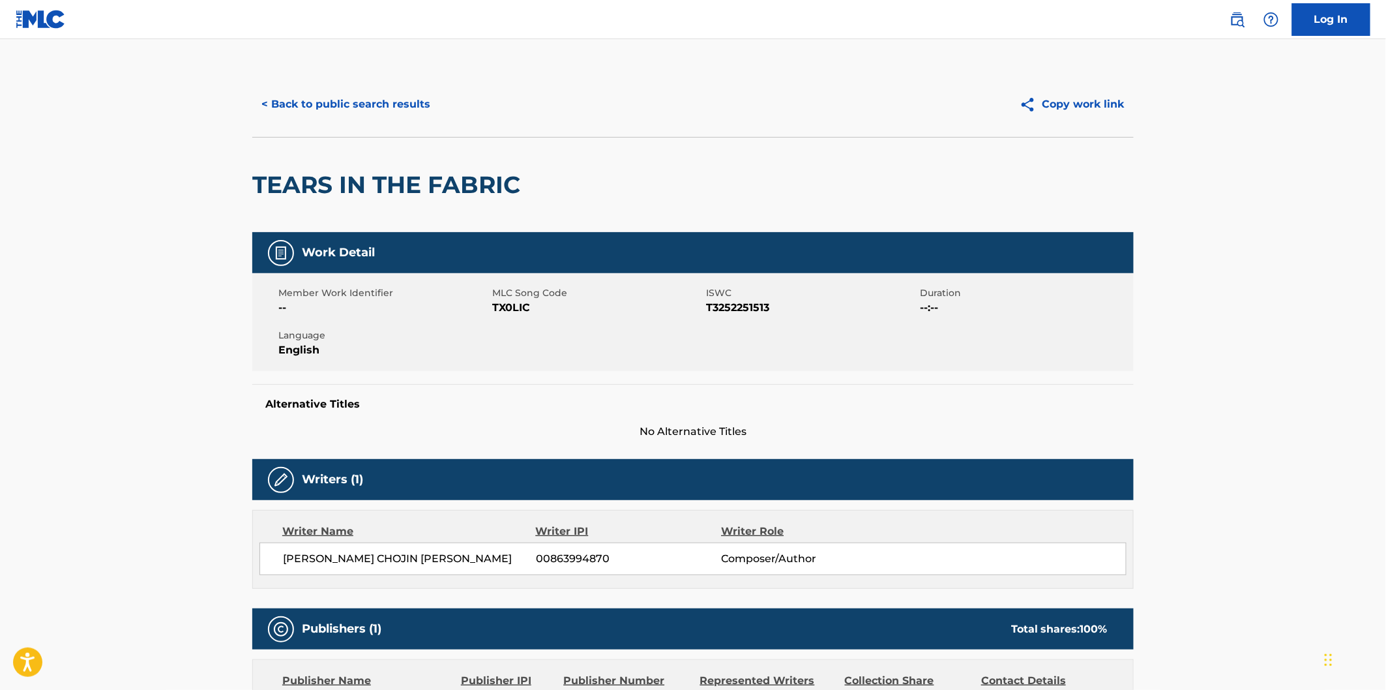
click at [301, 181] on h2 "TEARS IN THE FABRIC" at bounding box center [389, 184] width 274 height 29
click at [434, 181] on h2 "TEARS IN THE FABRIC" at bounding box center [389, 184] width 274 height 29
click at [413, 100] on button "< Back to public search results" at bounding box center [345, 104] width 187 height 33
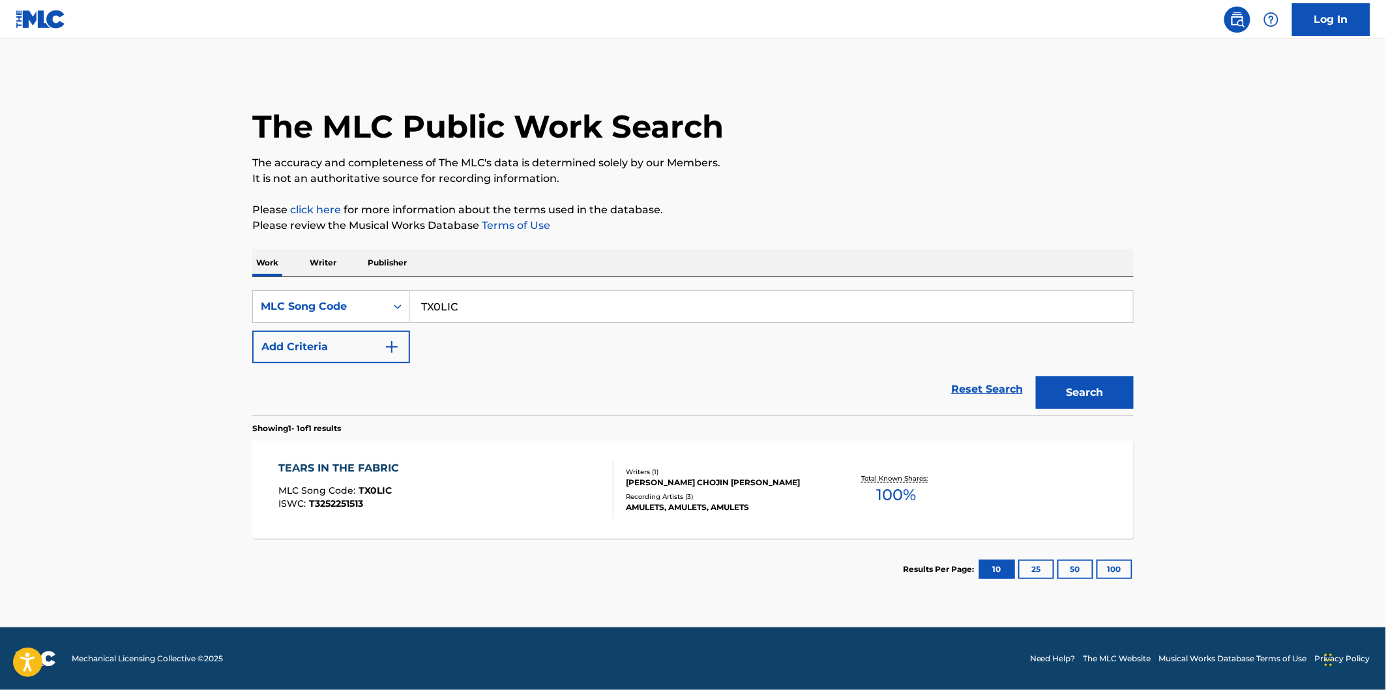
click at [516, 285] on div "SearchWithCriteriaa6e06569-ab62-4700-b0fc-07e1b6f77172 MLC Song Code TX0LIC Add…" at bounding box center [692, 346] width 881 height 138
click at [518, 301] on input "TX0LIC" at bounding box center [771, 306] width 723 height 31
paste input "GC24EP"
type input "GC24EP"
click at [1036, 376] on button "Search" at bounding box center [1085, 392] width 98 height 33
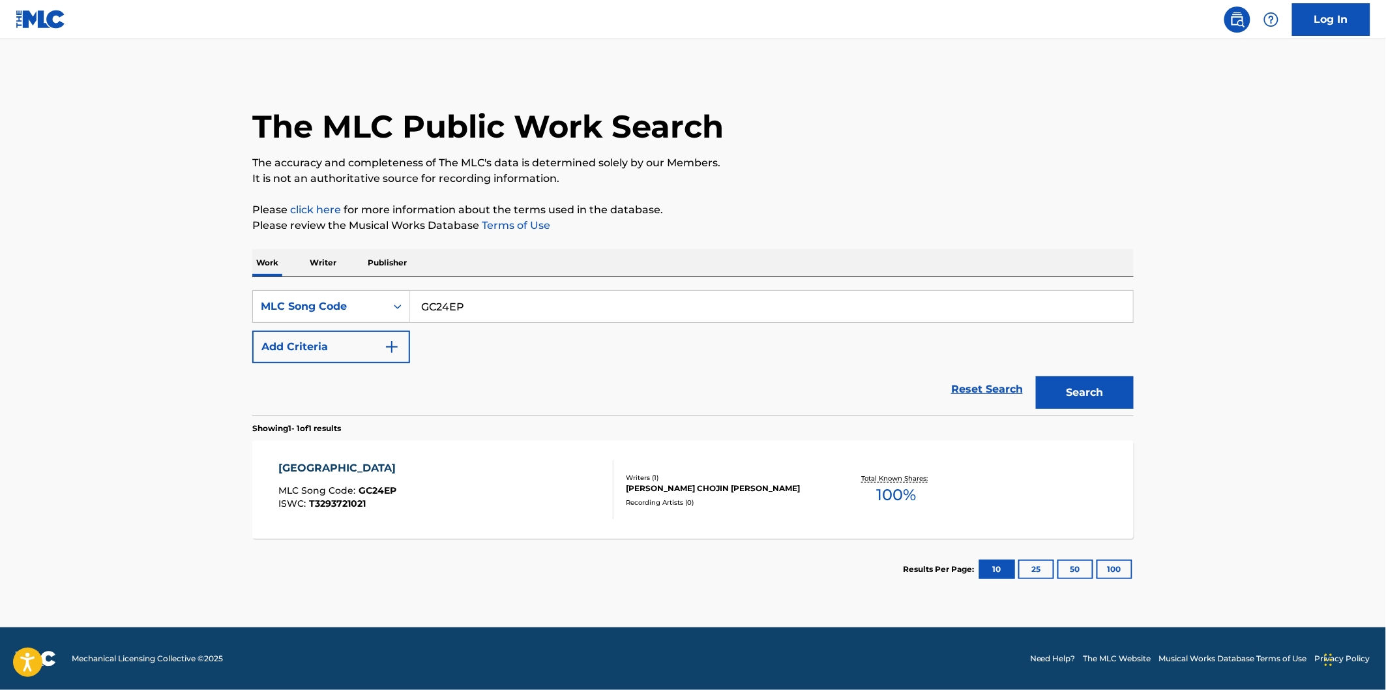
click at [525, 300] on input "GC24EP" at bounding box center [771, 306] width 723 height 31
click at [482, 478] on div "GREATNESS FALLS MLC Song Code : GC24EP ISWC : T3293721021" at bounding box center [446, 489] width 335 height 59
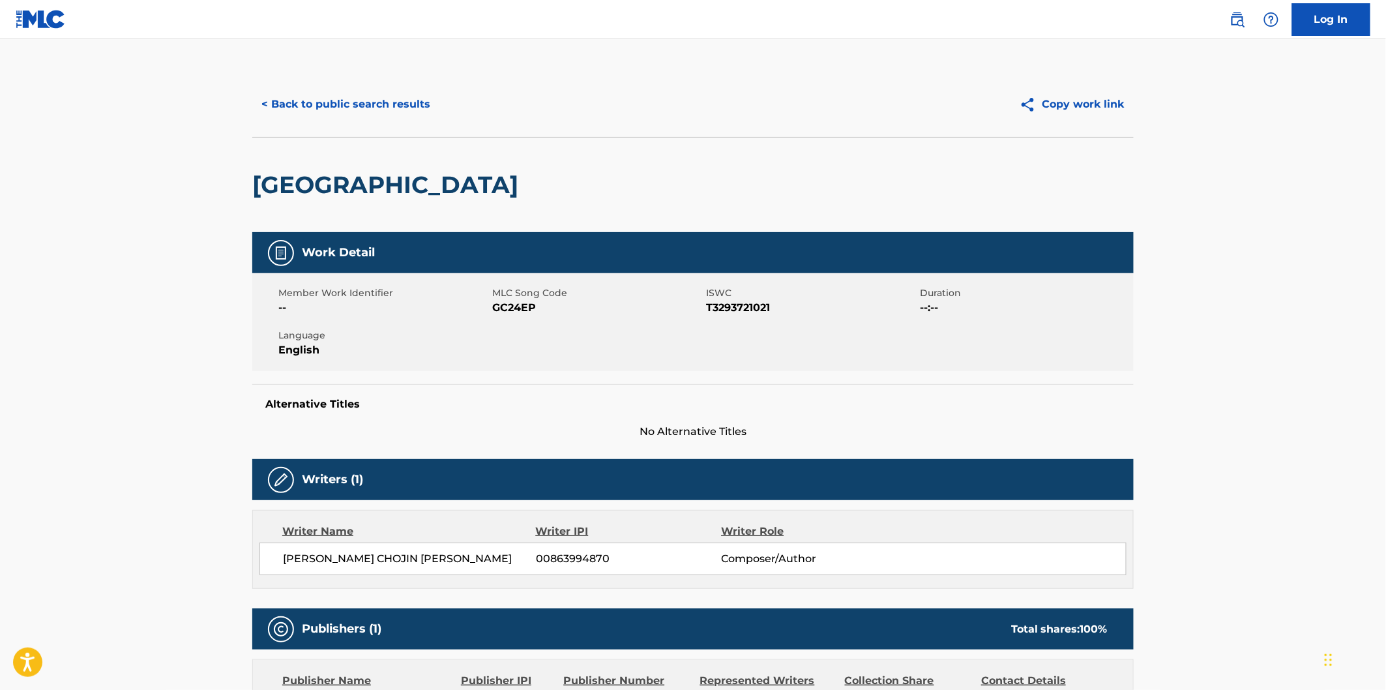
click at [337, 184] on h2 "[GEOGRAPHIC_DATA]" at bounding box center [388, 184] width 273 height 29
click at [411, 181] on h2 "[GEOGRAPHIC_DATA]" at bounding box center [388, 184] width 273 height 29
click at [385, 100] on button "< Back to public search results" at bounding box center [345, 104] width 187 height 33
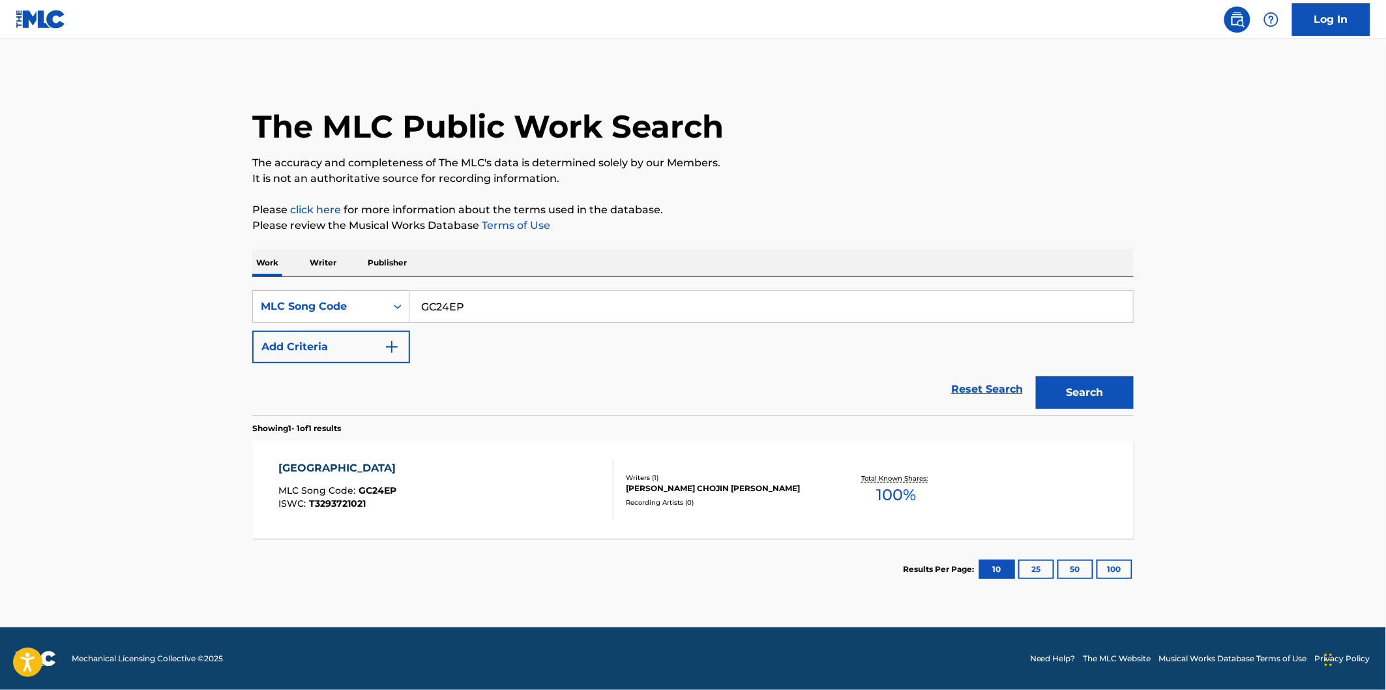
click at [486, 288] on div "SearchWithCriteriaa6e06569-ab62-4700-b0fc-07e1b6f77172 MLC Song Code GC24EP Add…" at bounding box center [692, 346] width 881 height 138
click at [491, 310] on input "GC24EP" at bounding box center [771, 306] width 723 height 31
paste input "LT5ZZQ"
type input "LT5ZZQ"
click at [1088, 400] on button "Search" at bounding box center [1085, 392] width 98 height 33
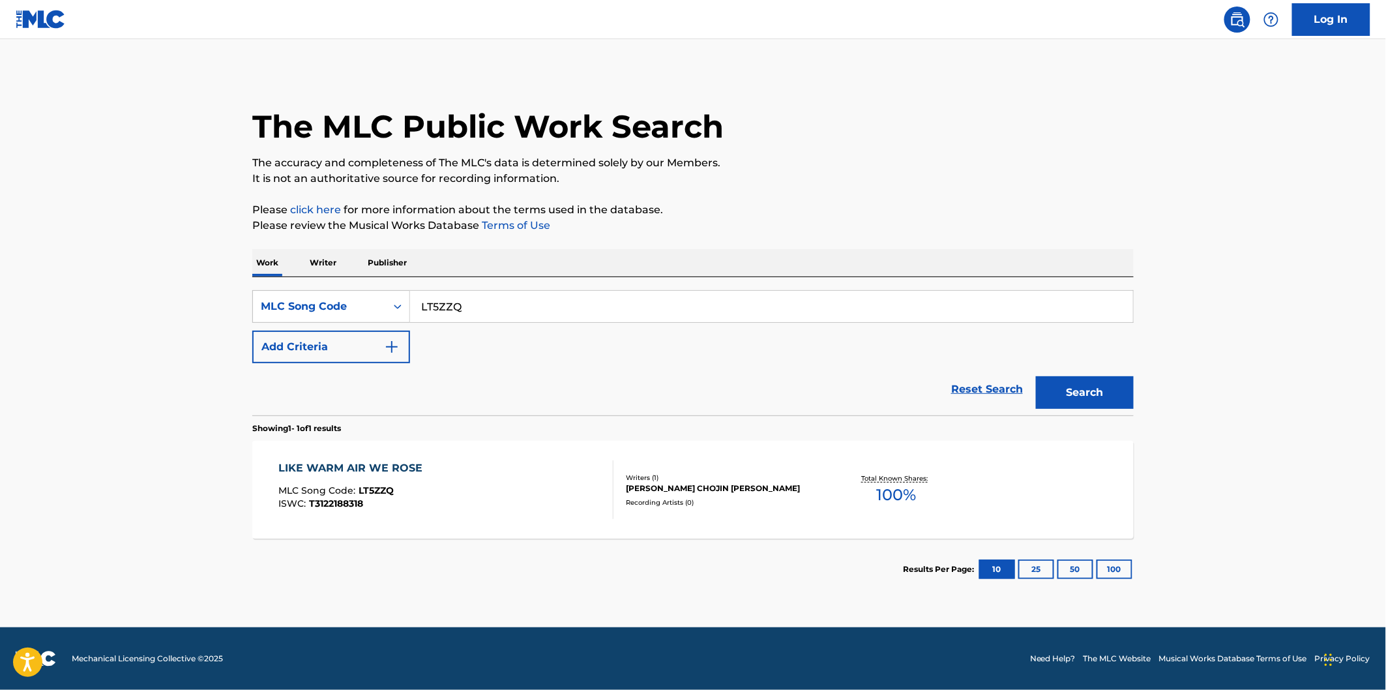
click at [496, 460] on div "LIKE WARM AIR WE ROSE MLC Song Code : LT5ZZQ ISWC : T3122188318" at bounding box center [446, 489] width 335 height 59
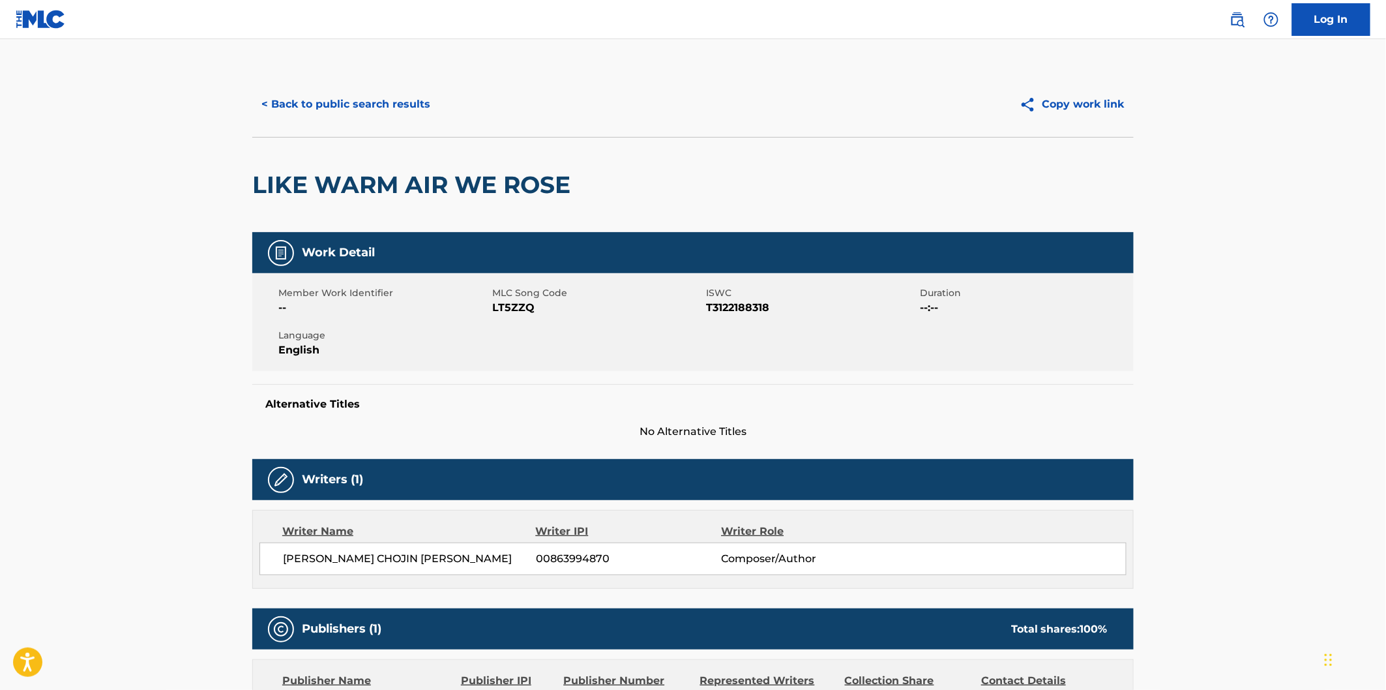
click at [273, 179] on h2 "LIKE WARM AIR WE ROSE" at bounding box center [414, 184] width 325 height 29
click at [514, 179] on h2 "LIKE WARM AIR WE ROSE" at bounding box center [414, 184] width 325 height 29
click at [433, 111] on button "< Back to public search results" at bounding box center [345, 104] width 187 height 33
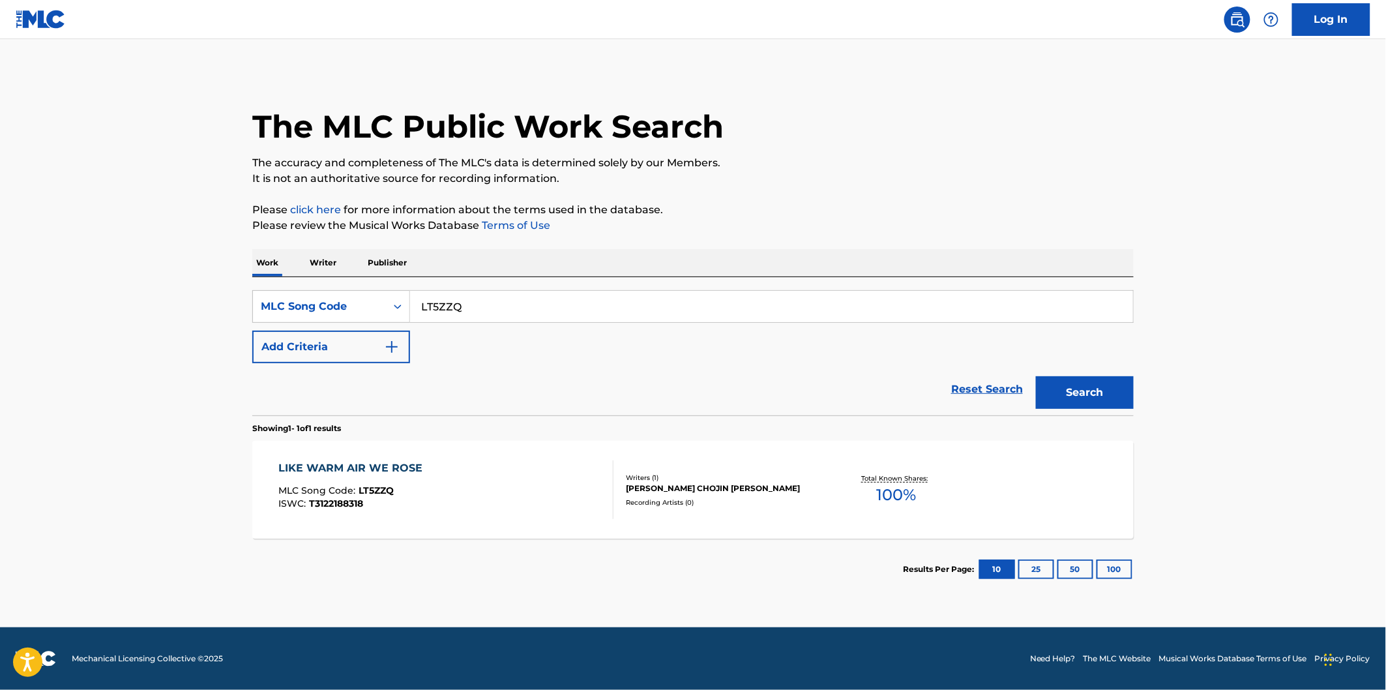
click at [483, 300] on input "LT5ZZQ" at bounding box center [771, 306] width 723 height 31
paste input "AW8OJA"
type input "AW8OJA"
click at [1036, 376] on button "Search" at bounding box center [1085, 392] width 98 height 33
click at [465, 482] on div "A FUNERAL BY THE SEA MLC Song Code : AW8OJA ISWC : T3293721463" at bounding box center [446, 489] width 335 height 59
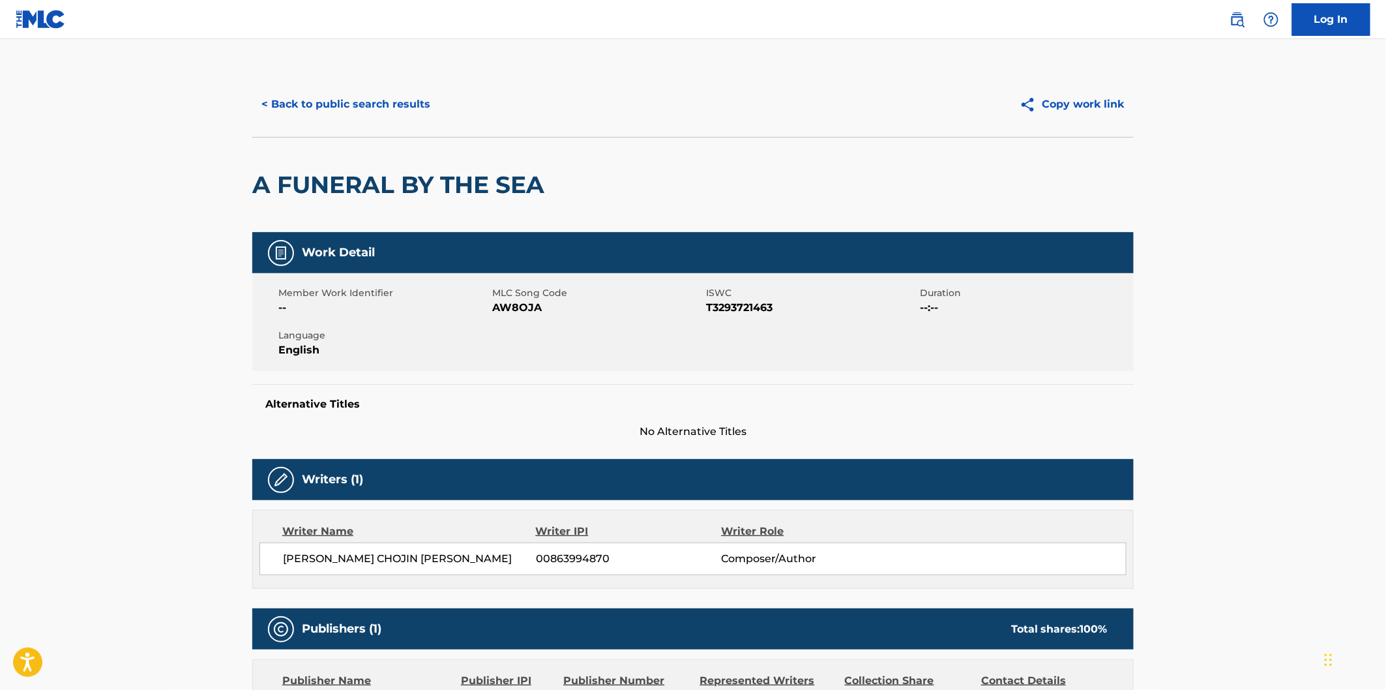
click at [255, 185] on h2 "A FUNERAL BY THE SEA" at bounding box center [401, 184] width 299 height 29
click at [469, 185] on h2 "A FUNERAL BY THE SEA" at bounding box center [401, 184] width 299 height 29
click at [506, 180] on h2 "A FUNERAL BY THE SEA" at bounding box center [401, 184] width 299 height 29
click at [406, 112] on button "< Back to public search results" at bounding box center [345, 104] width 187 height 33
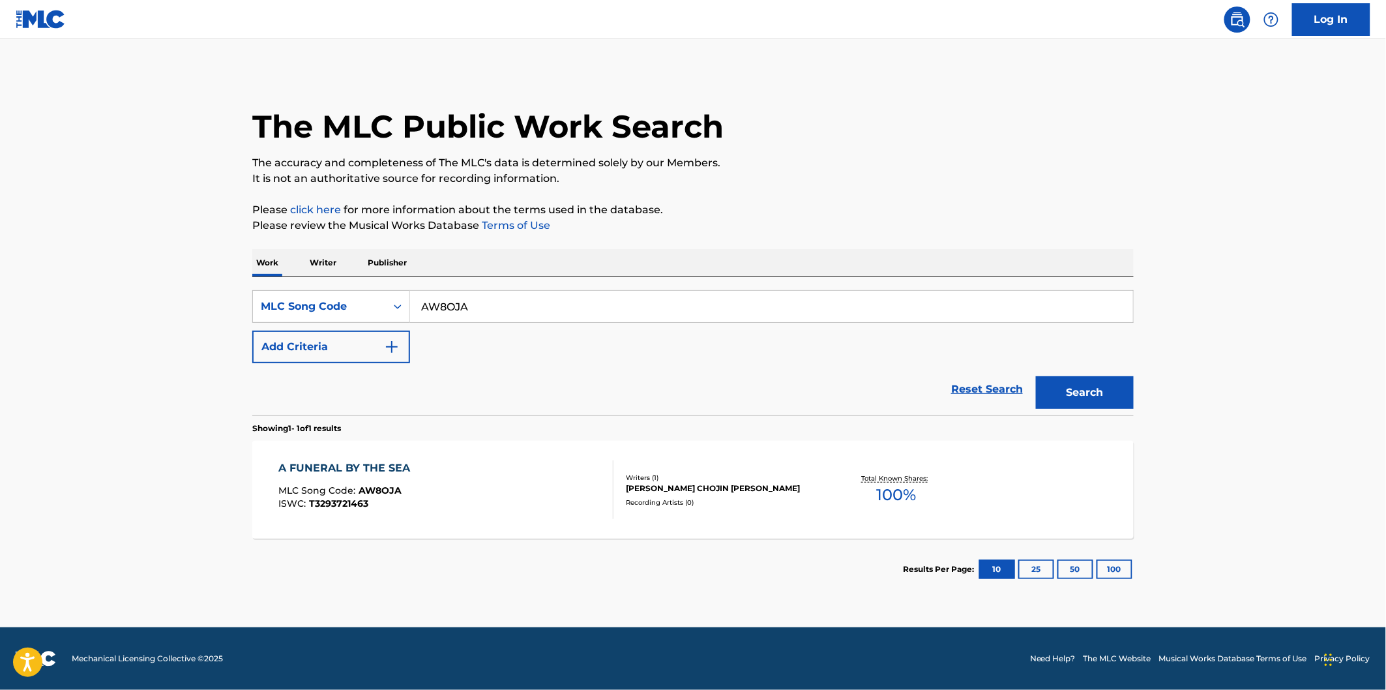
click at [497, 308] on input "AW8OJA" at bounding box center [771, 306] width 723 height 31
paste input "PM8SEV"
type input "PM8SEV"
click at [1036, 376] on button "Search" at bounding box center [1085, 392] width 98 height 33
click at [448, 456] on div "PSALM MLC Song Code : PM8SEV ISWC : T3293771667 Writers ( 1 ) [PERSON_NAME] CHO…" at bounding box center [692, 490] width 881 height 98
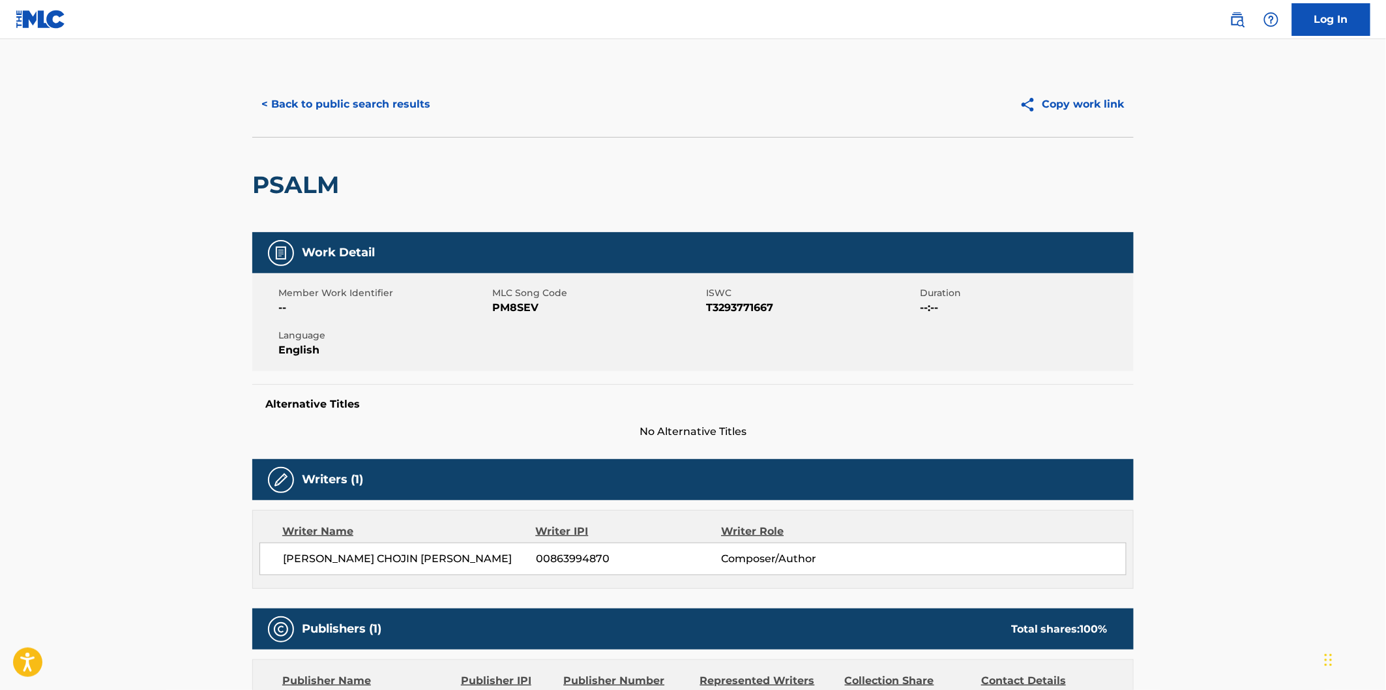
click at [320, 185] on h2 "PSALM" at bounding box center [298, 184] width 93 height 29
click at [405, 99] on button "< Back to public search results" at bounding box center [345, 104] width 187 height 33
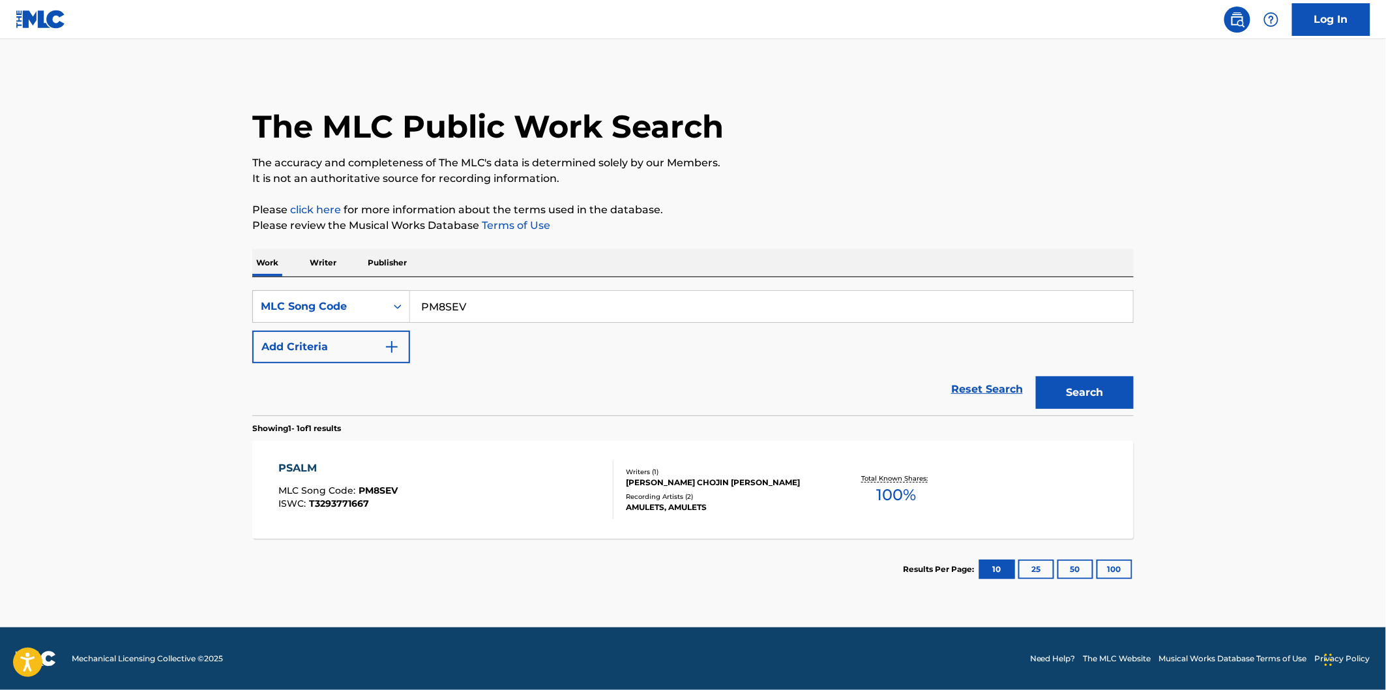
click at [568, 306] on input "PM8SEV" at bounding box center [771, 306] width 723 height 31
paste input "W56ELM"
click at [1087, 399] on button "Search" at bounding box center [1085, 392] width 98 height 33
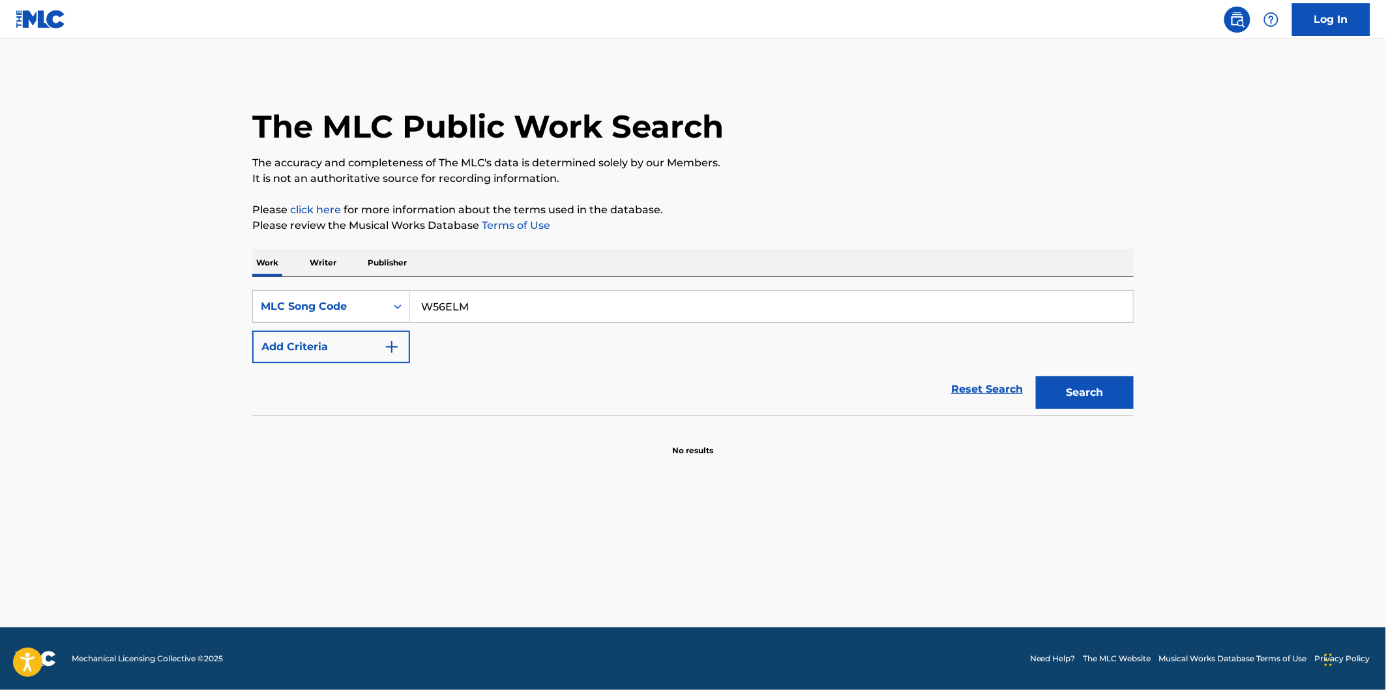
click at [482, 263] on div "Work Writer Publisher" at bounding box center [692, 262] width 881 height 27
click at [503, 291] on input "W56ELM" at bounding box center [771, 306] width 723 height 31
paste input "S64G1P"
type input "S64G1P"
click at [1036, 376] on button "Search" at bounding box center [1085, 392] width 98 height 33
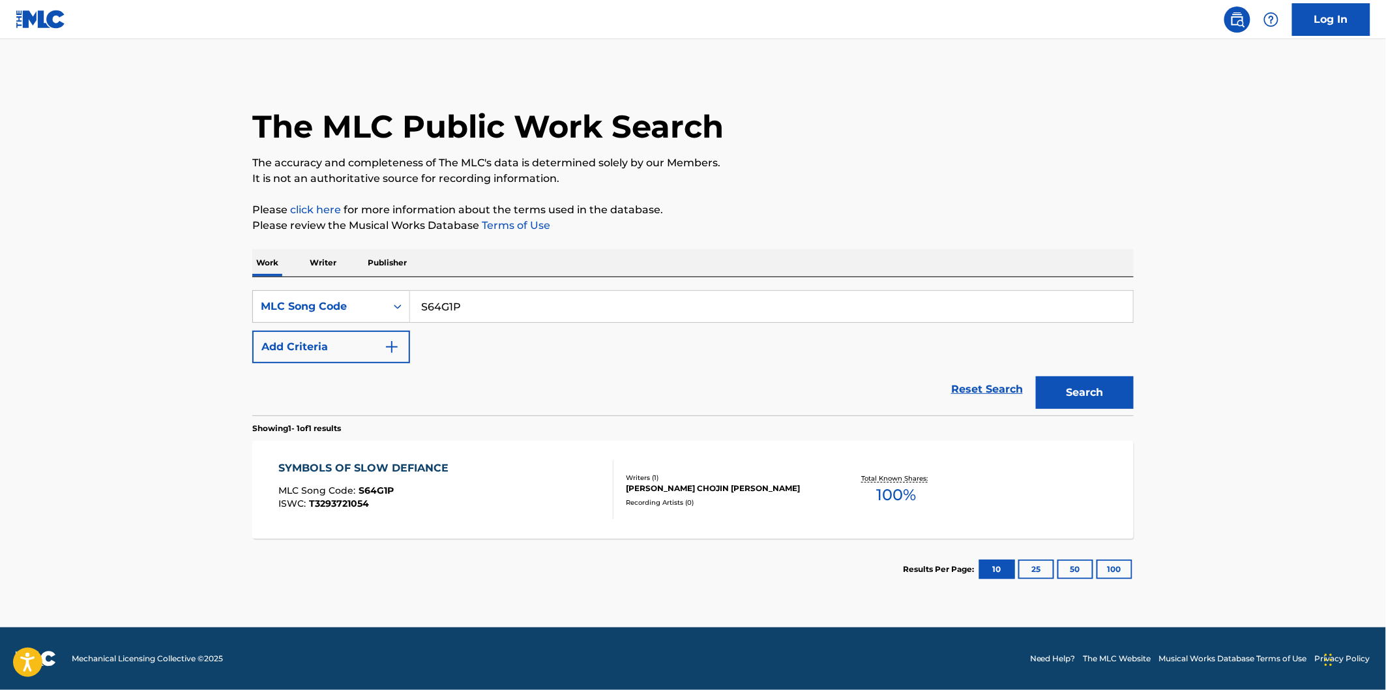
click at [526, 459] on div "SYMBOLS OF SLOW DEFIANCE MLC Song Code : S64G1P ISWC : T3293721054 Writers ( 1 …" at bounding box center [692, 490] width 881 height 98
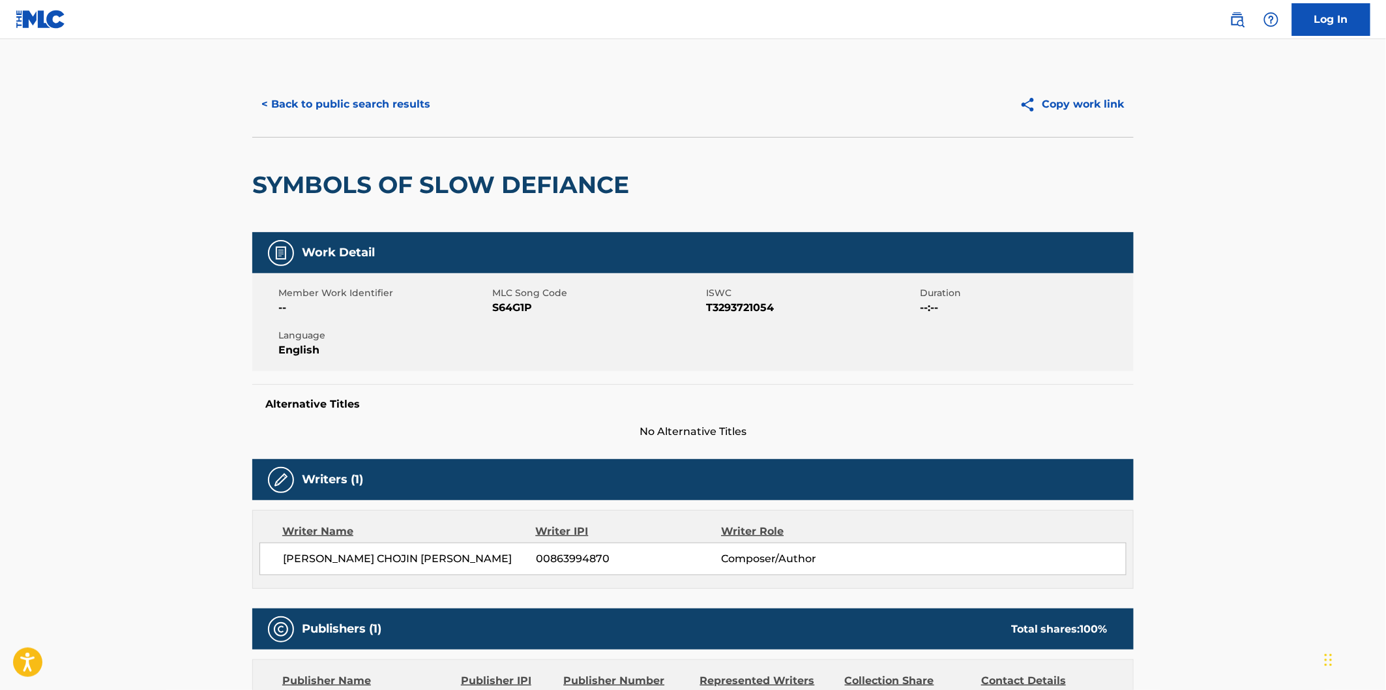
click at [313, 181] on h2 "SYMBOLS OF SLOW DEFIANCE" at bounding box center [443, 184] width 383 height 29
drag, startPoint x: 486, startPoint y: 175, endPoint x: 494, endPoint y: 175, distance: 7.2
click at [494, 175] on h2 "SYMBOLS OF SLOW DEFIANCE" at bounding box center [443, 184] width 383 height 29
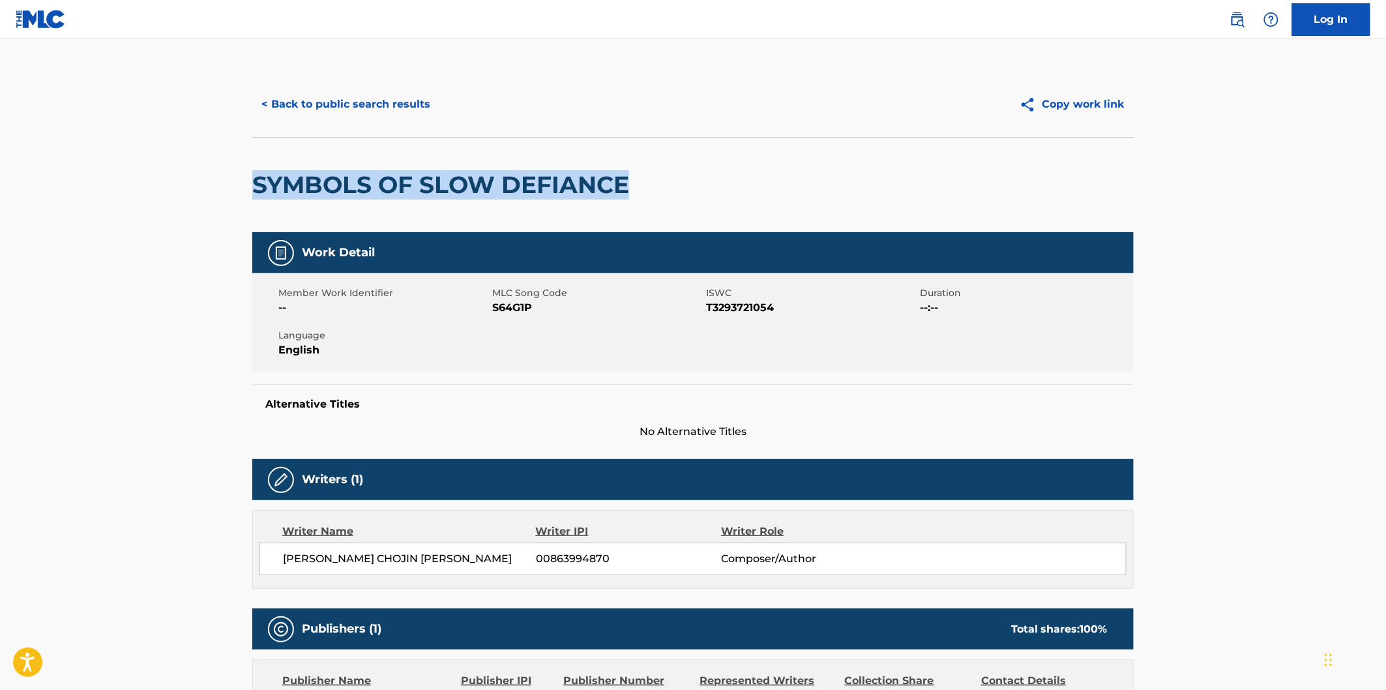
click at [552, 175] on h2 "SYMBOLS OF SLOW DEFIANCE" at bounding box center [443, 184] width 383 height 29
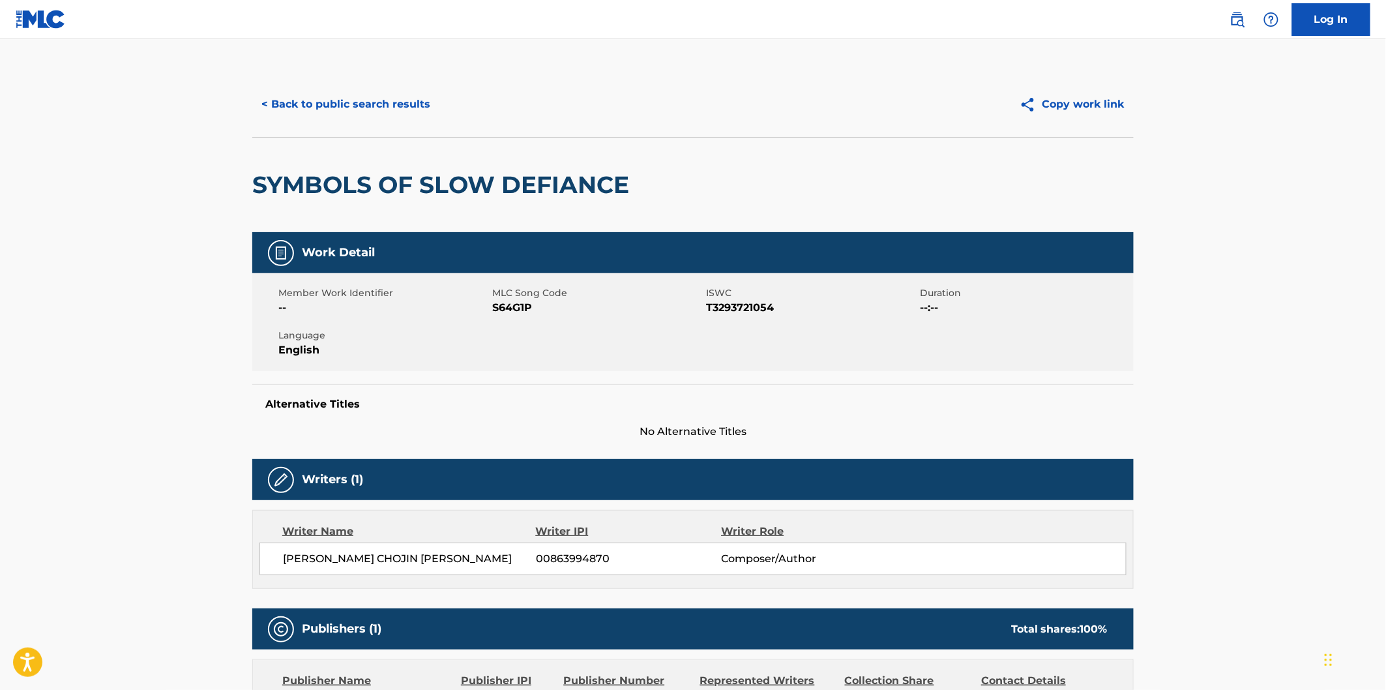
click at [409, 87] on div "< Back to public search results Copy work link" at bounding box center [692, 104] width 881 height 65
click at [415, 105] on button "< Back to public search results" at bounding box center [345, 104] width 187 height 33
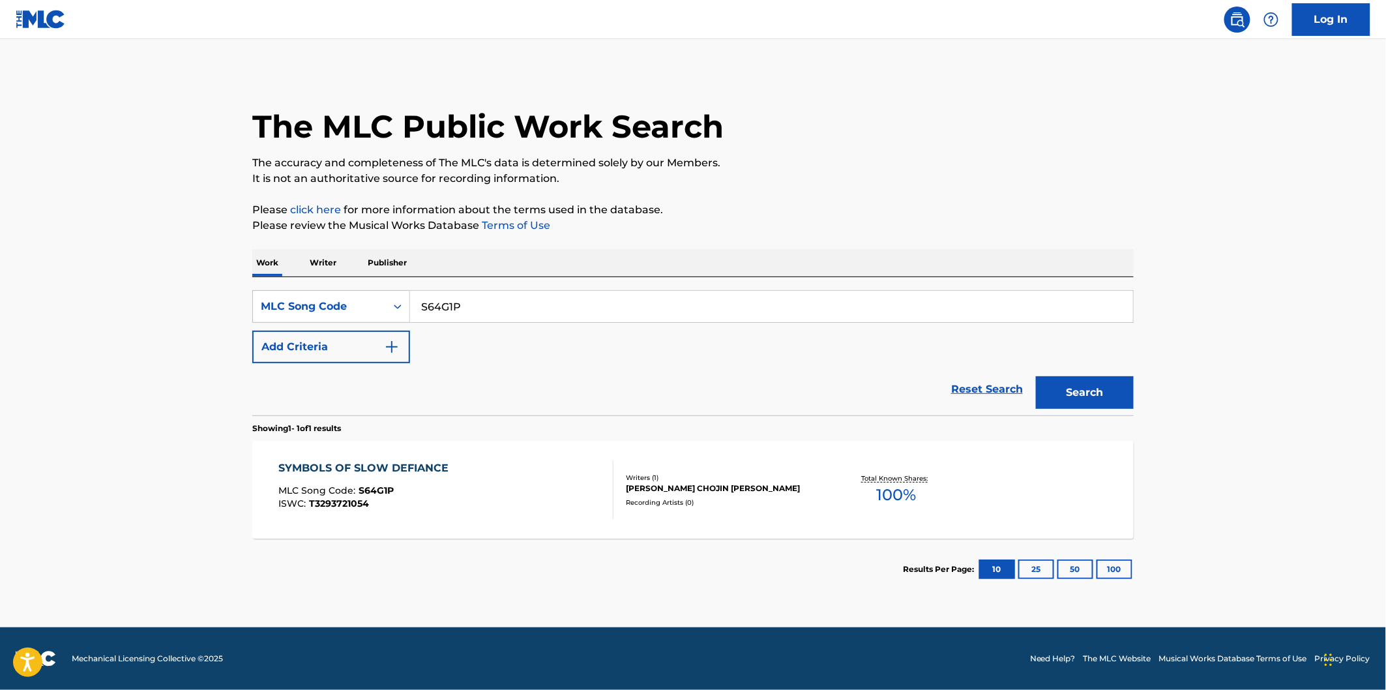
click at [502, 308] on input "S64G1P" at bounding box center [771, 306] width 723 height 31
paste input "N2A"
type input "S64N2A"
click at [1036, 376] on button "Search" at bounding box center [1085, 392] width 98 height 33
click at [499, 463] on div "SONGS OF SONGS MLC Song Code : S64N2A ISWC : T3293771430" at bounding box center [446, 489] width 335 height 59
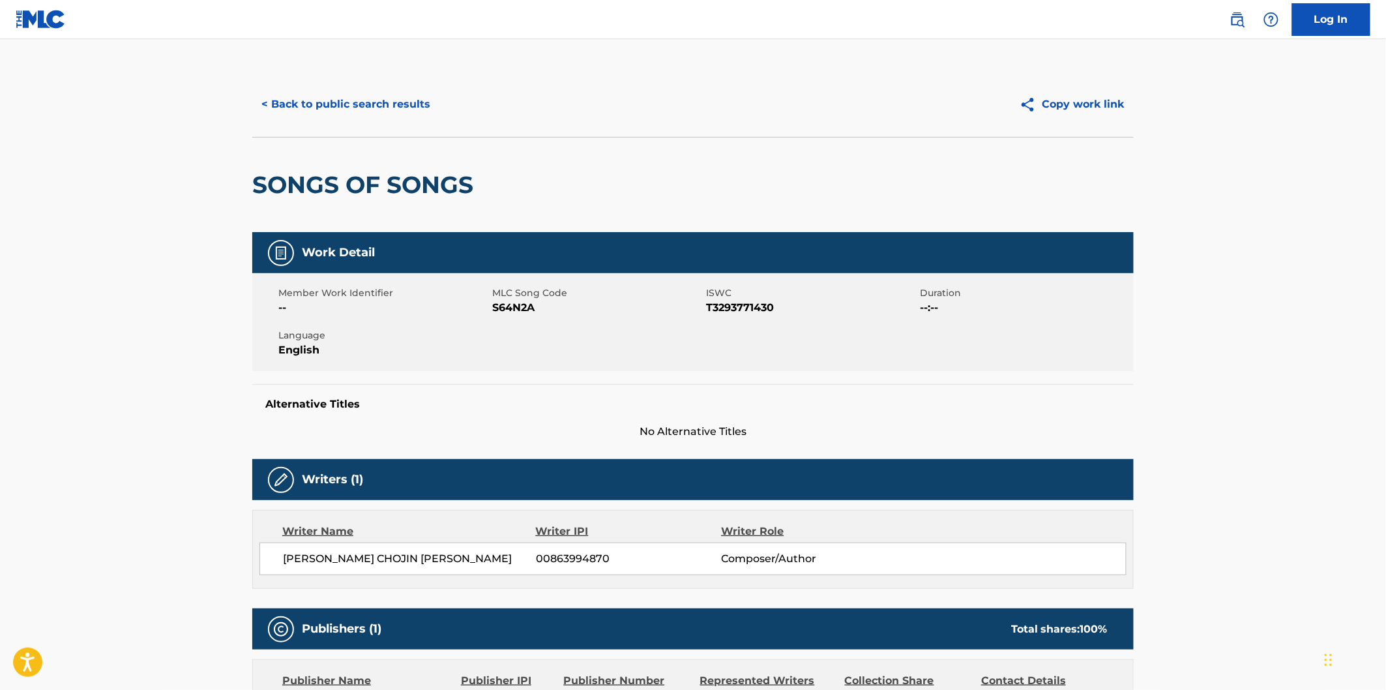
click at [310, 188] on h2 "SONGS OF SONGS" at bounding box center [366, 184] width 228 height 29
click at [383, 187] on h2 "SONGS OF SONGS" at bounding box center [366, 184] width 228 height 29
click at [415, 183] on h2 "SONGS OF SONGS" at bounding box center [366, 184] width 228 height 29
click at [429, 101] on button "< Back to public search results" at bounding box center [345, 104] width 187 height 33
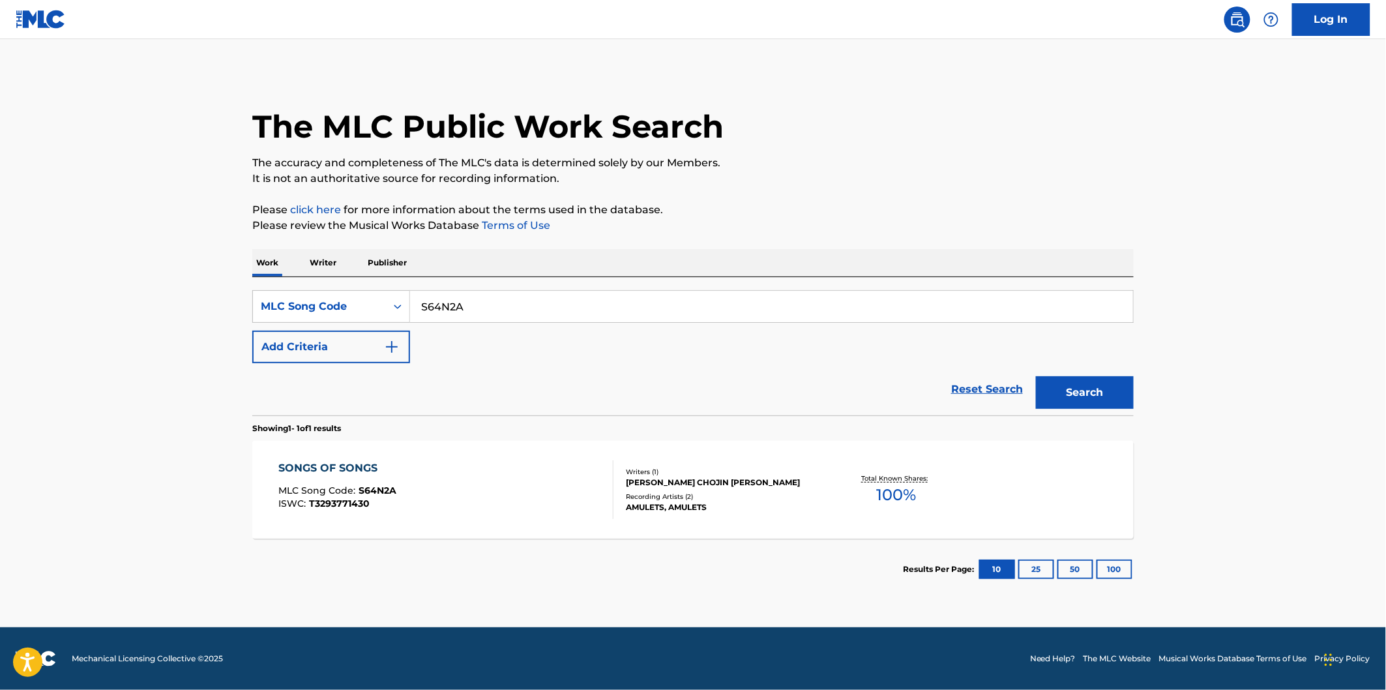
click at [533, 314] on input "S64N2A" at bounding box center [771, 306] width 723 height 31
paste input "ES1L0L"
type input "ES1L0L"
click at [1092, 408] on button "Search" at bounding box center [1085, 392] width 98 height 33
click at [494, 468] on div "EONS MLC Song Code : ES1L0L ISWC : T3111048165" at bounding box center [446, 489] width 335 height 59
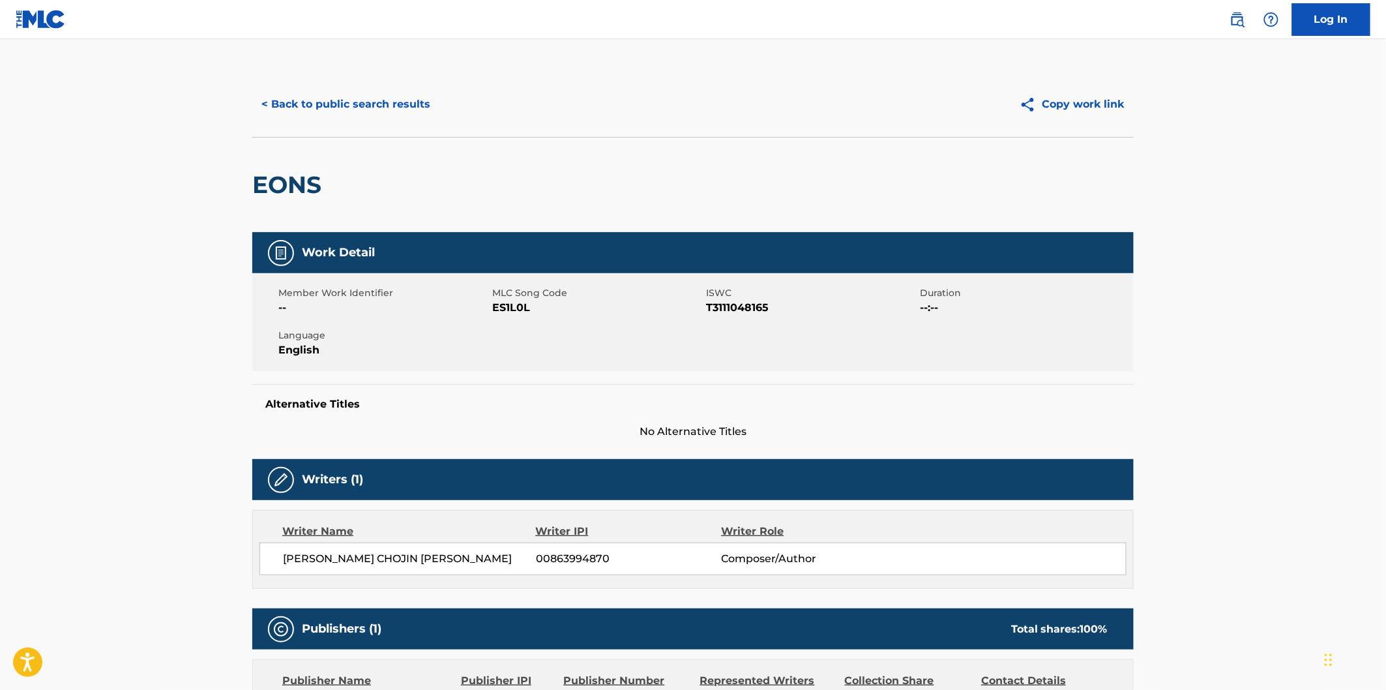
click at [291, 177] on h2 "EONS" at bounding box center [290, 184] width 76 height 29
click at [372, 113] on button "< Back to public search results" at bounding box center [345, 104] width 187 height 33
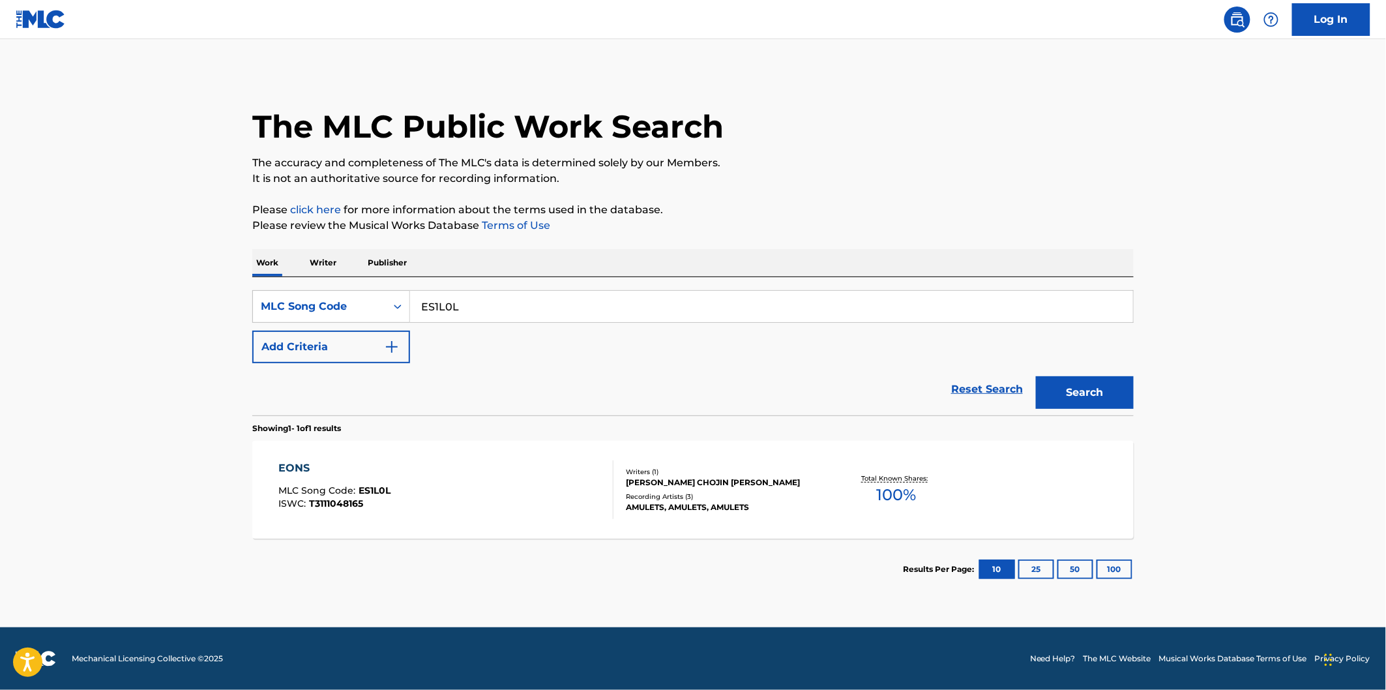
click at [471, 309] on input "ES1L0L" at bounding box center [771, 306] width 723 height 31
paste input "DQ408M"
type input "DQ408M"
click at [1036, 376] on button "Search" at bounding box center [1085, 392] width 98 height 33
click at [479, 451] on div "DISCERNING MLC Song Code : DQ408M ISWC : T3293719667 Writers ( 1 ) [PERSON_NAME…" at bounding box center [692, 490] width 881 height 98
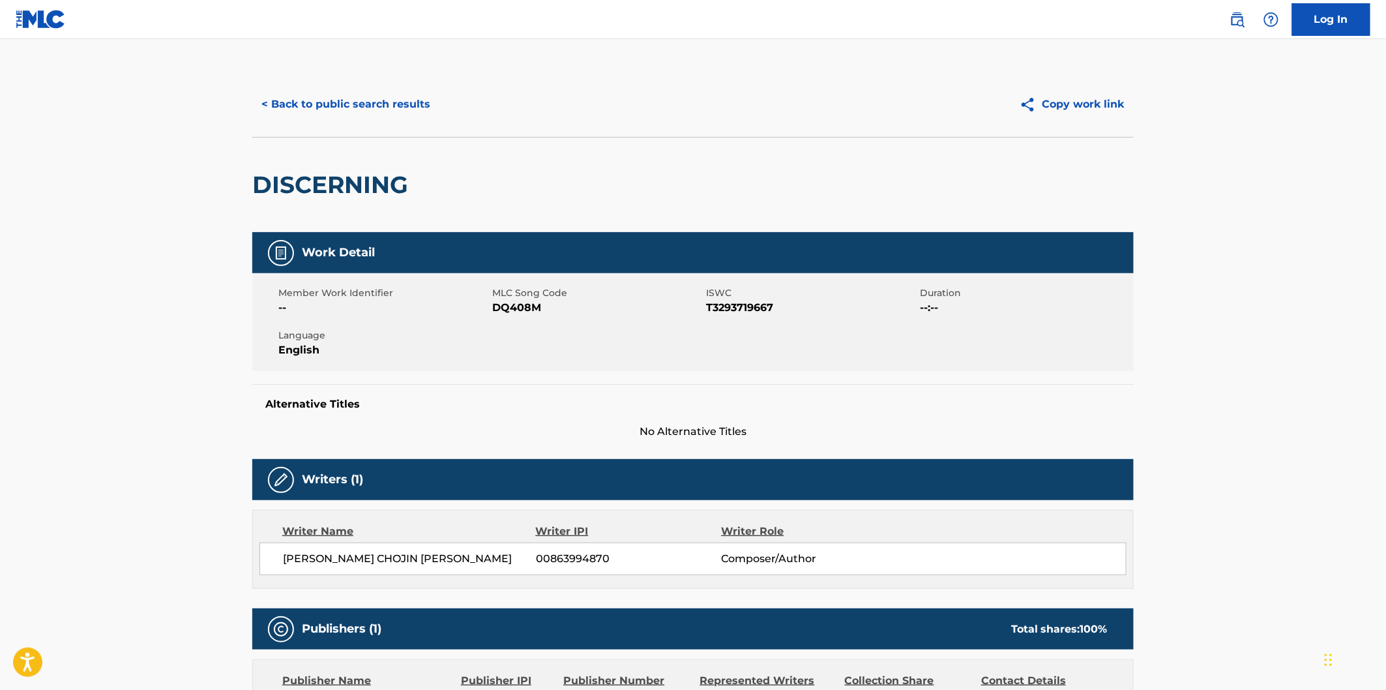
click at [319, 174] on h2 "DISCERNING" at bounding box center [333, 184] width 162 height 29
click at [411, 112] on button "< Back to public search results" at bounding box center [345, 104] width 187 height 33
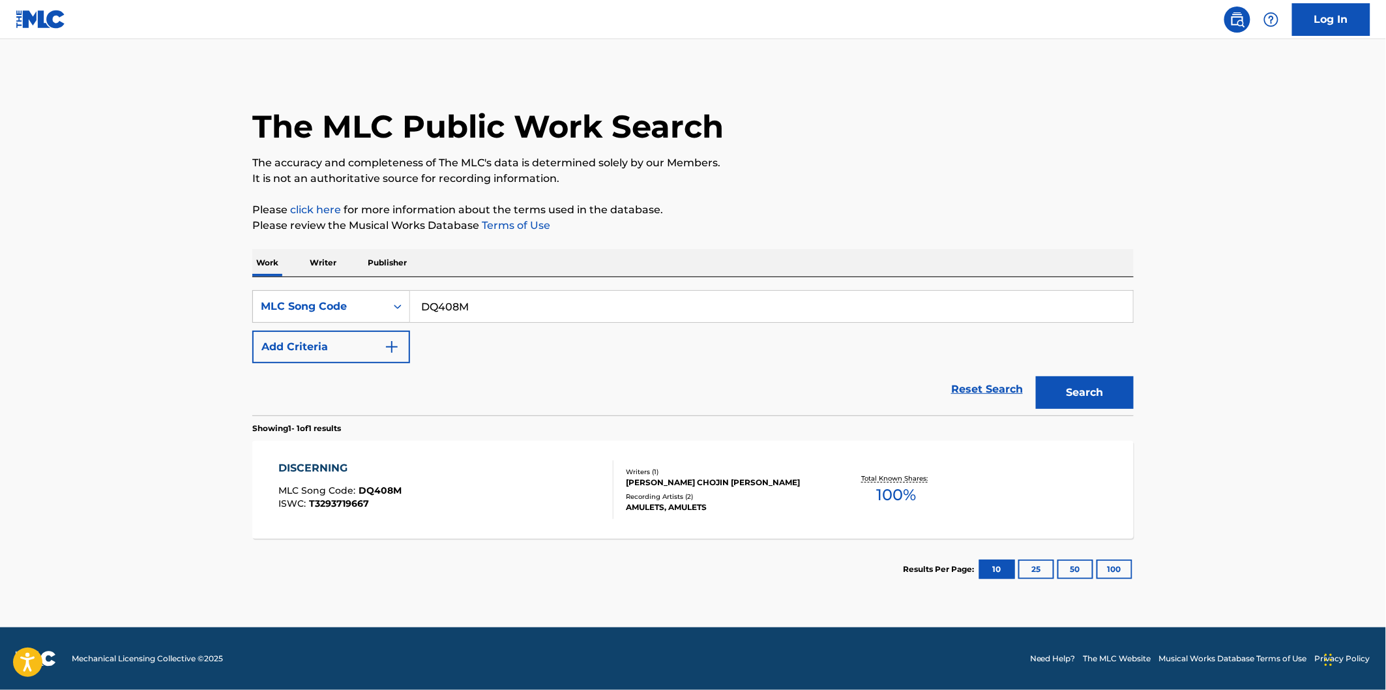
click at [511, 310] on input "DQ408M" at bounding box center [771, 306] width 723 height 31
paste input "FA6729"
type input "FA6729"
click at [1069, 396] on button "Search" at bounding box center [1085, 392] width 98 height 33
click at [533, 506] on div "FREQUENCY FEELS MLC Song Code : FA6729 ISWC : T3252250703" at bounding box center [446, 489] width 335 height 59
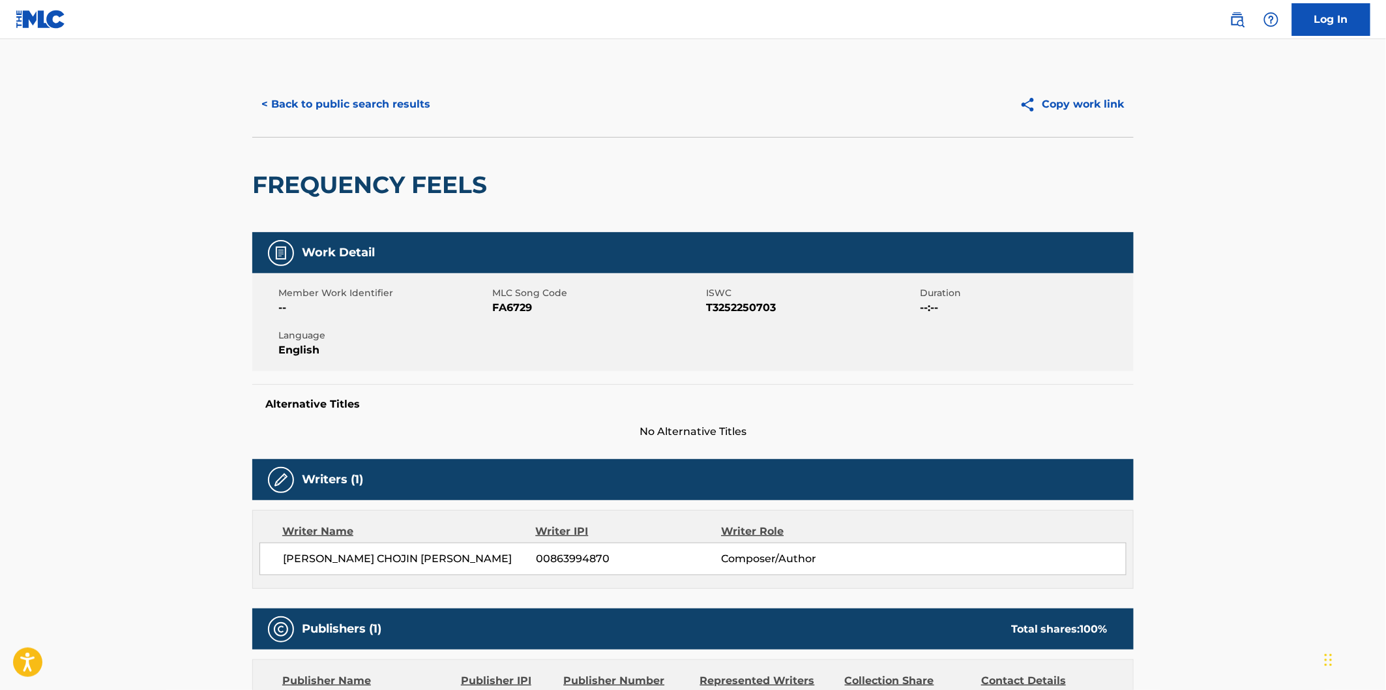
click at [368, 173] on h2 "FREQUENCY FEELS" at bounding box center [372, 184] width 241 height 29
click at [421, 168] on div "FREQUENCY FEELS" at bounding box center [372, 185] width 241 height 95
click at [406, 93] on button "< Back to public search results" at bounding box center [345, 104] width 187 height 33
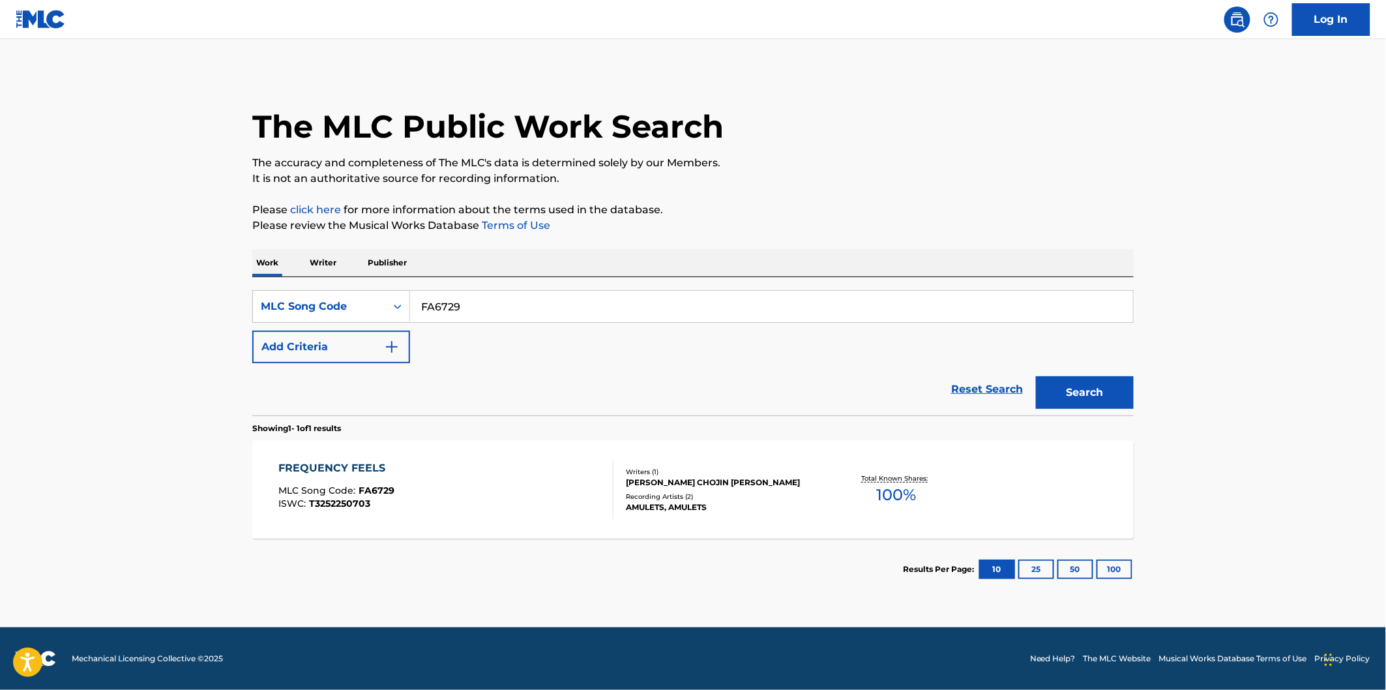
click at [553, 297] on input "FA6729" at bounding box center [771, 306] width 723 height 31
paste input "CJ0W52"
type input "CJ0W52"
click at [1121, 407] on button "Search" at bounding box center [1085, 392] width 98 height 33
click at [437, 493] on div "MLC Song Code : CJ0W52" at bounding box center [411, 492] width 265 height 13
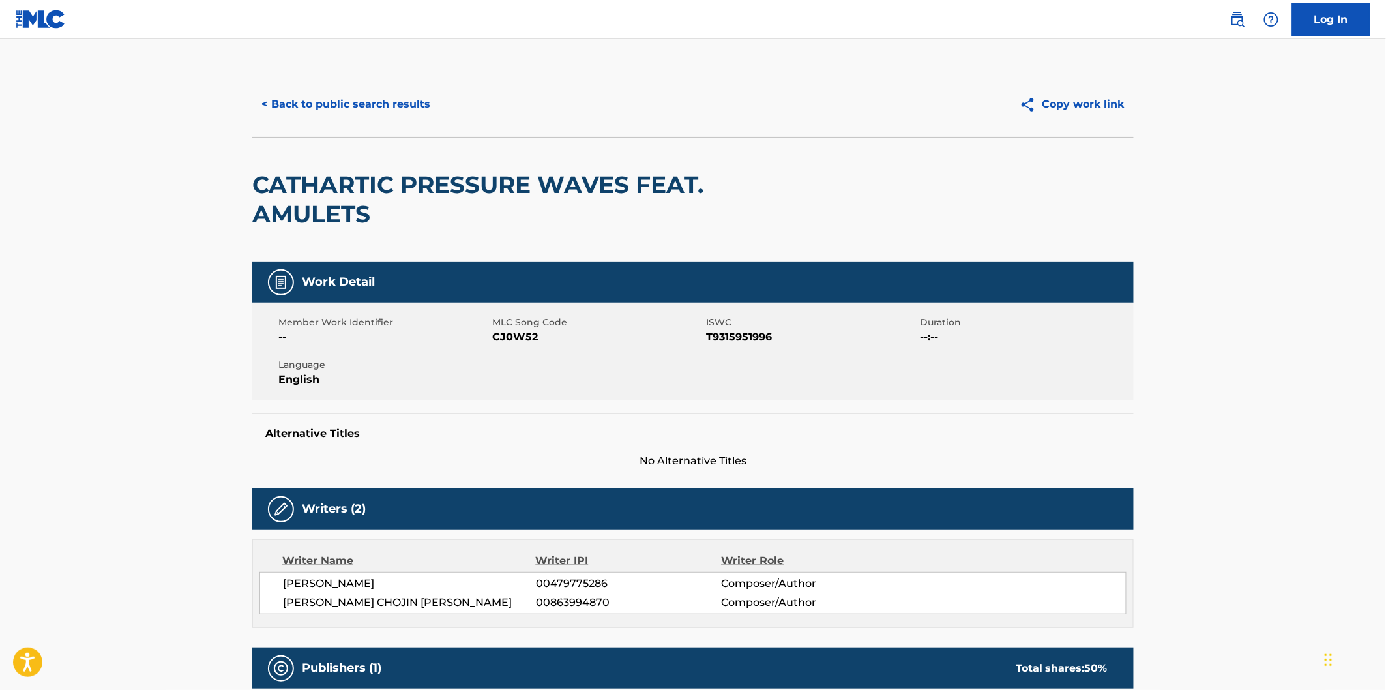
click at [329, 185] on h2 "CATHARTIC PRESSURE WAVES FEAT. AMULETS" at bounding box center [516, 199] width 529 height 59
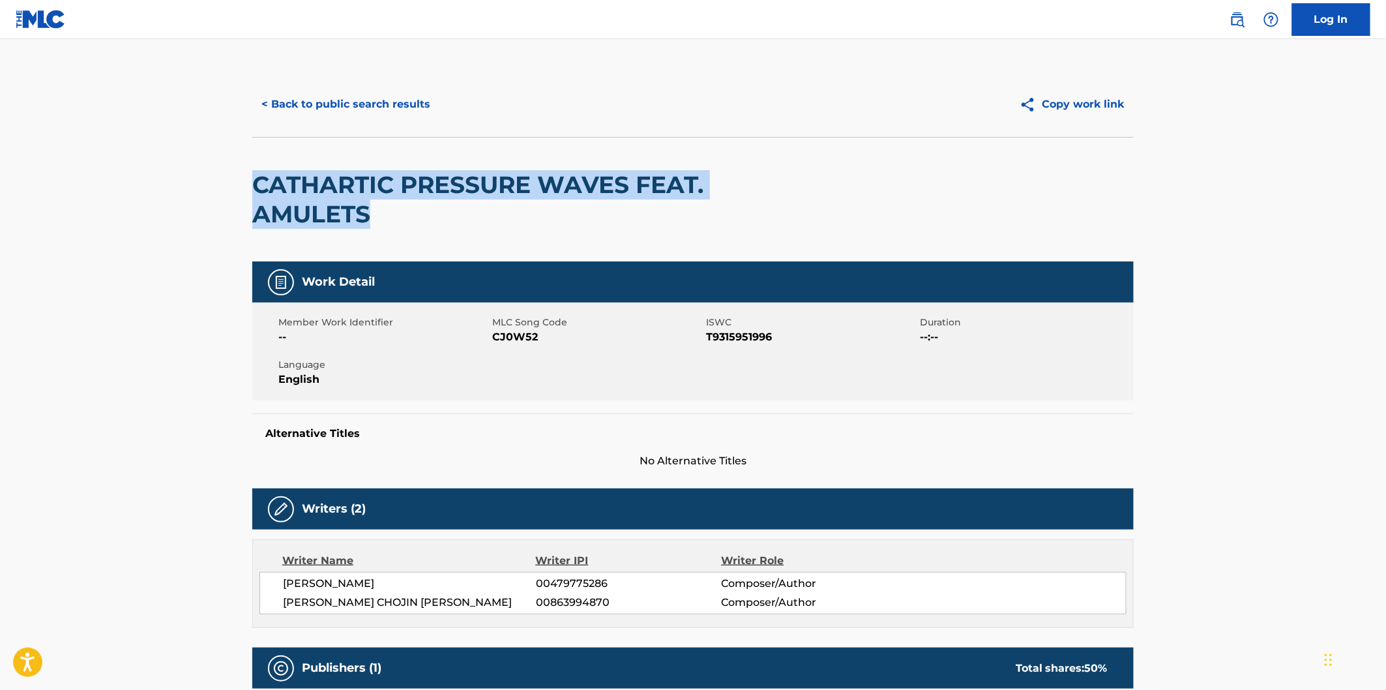
click at [335, 211] on h2 "CATHARTIC PRESSURE WAVES FEAT. AMULETS" at bounding box center [516, 199] width 529 height 59
click at [396, 92] on button "< Back to public search results" at bounding box center [345, 104] width 187 height 33
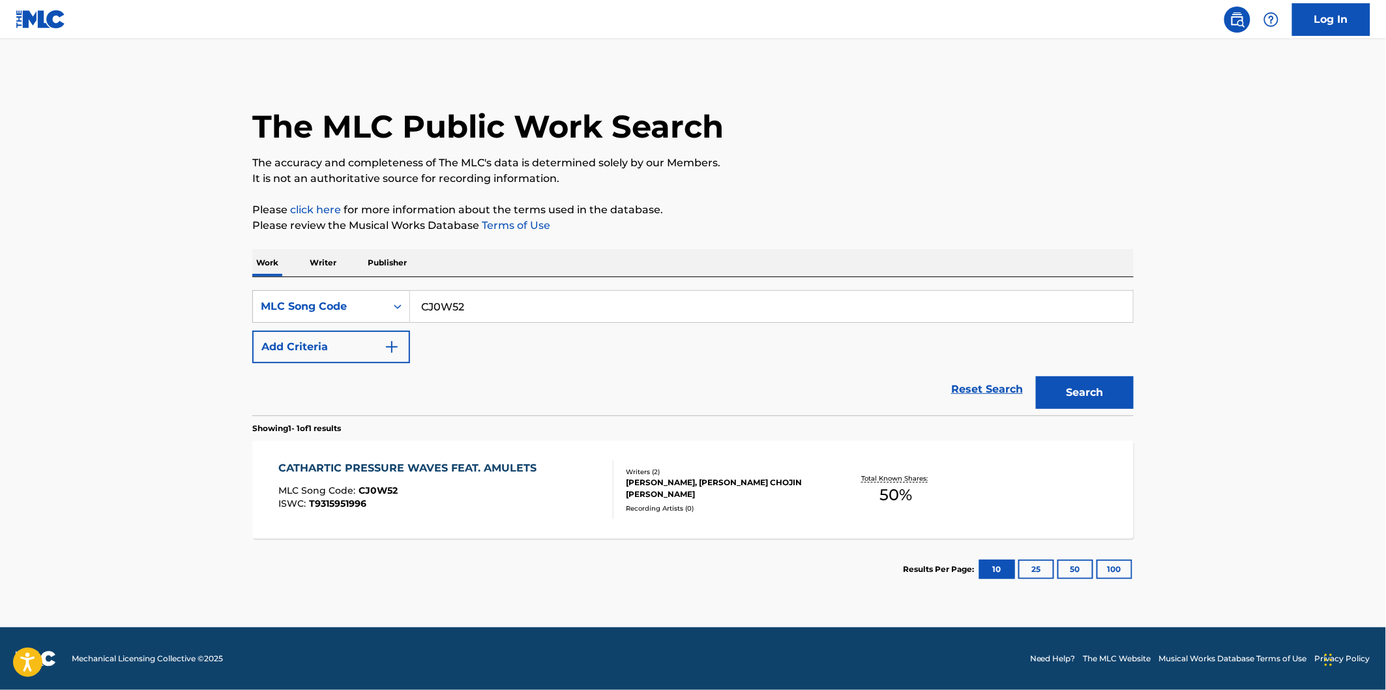
click at [478, 304] on input "CJ0W52" at bounding box center [771, 306] width 723 height 31
paste input "DQ409C"
type input "DQ409C"
click at [1036, 376] on button "Search" at bounding box center [1085, 392] width 98 height 33
click at [477, 497] on div "DRONE - CHURCHDWELLER REMIX MLC Song Code : DQ409C ISWC : T3300863796" at bounding box center [446, 489] width 335 height 59
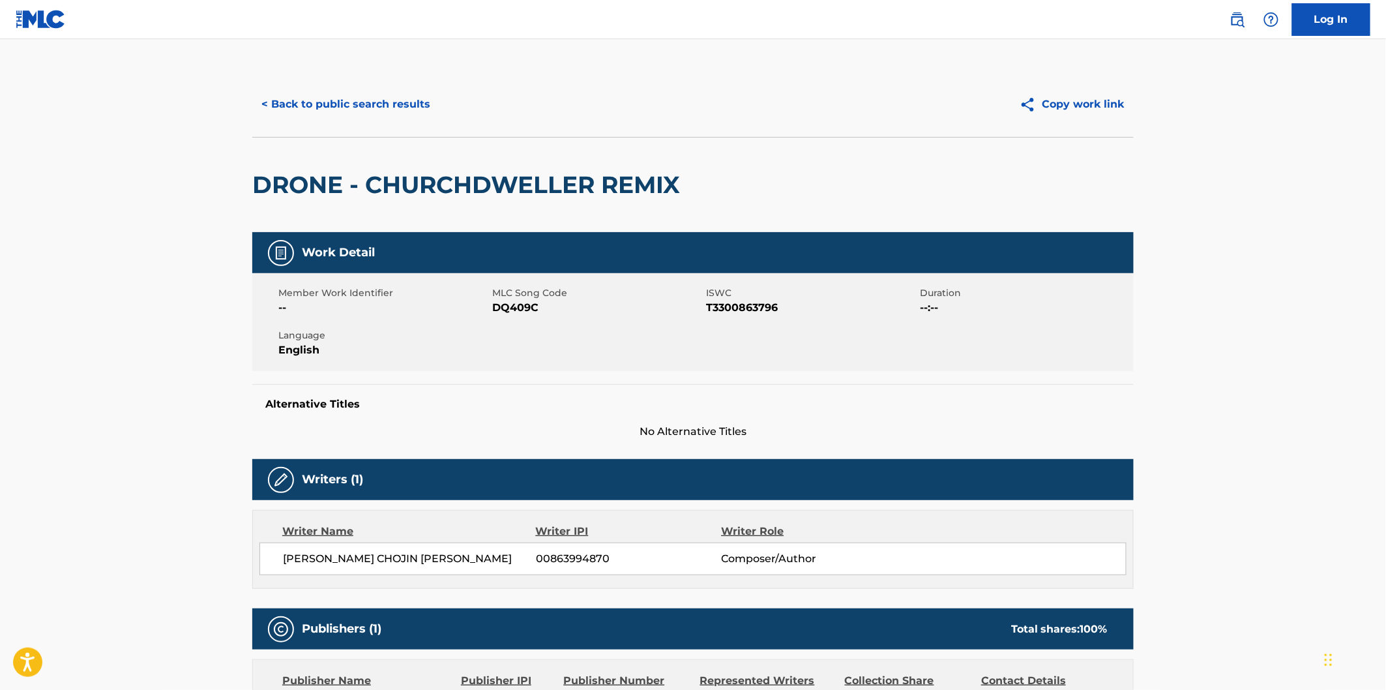
click at [304, 181] on h2 "DRONE - CHURCHDWELLER REMIX" at bounding box center [469, 184] width 434 height 29
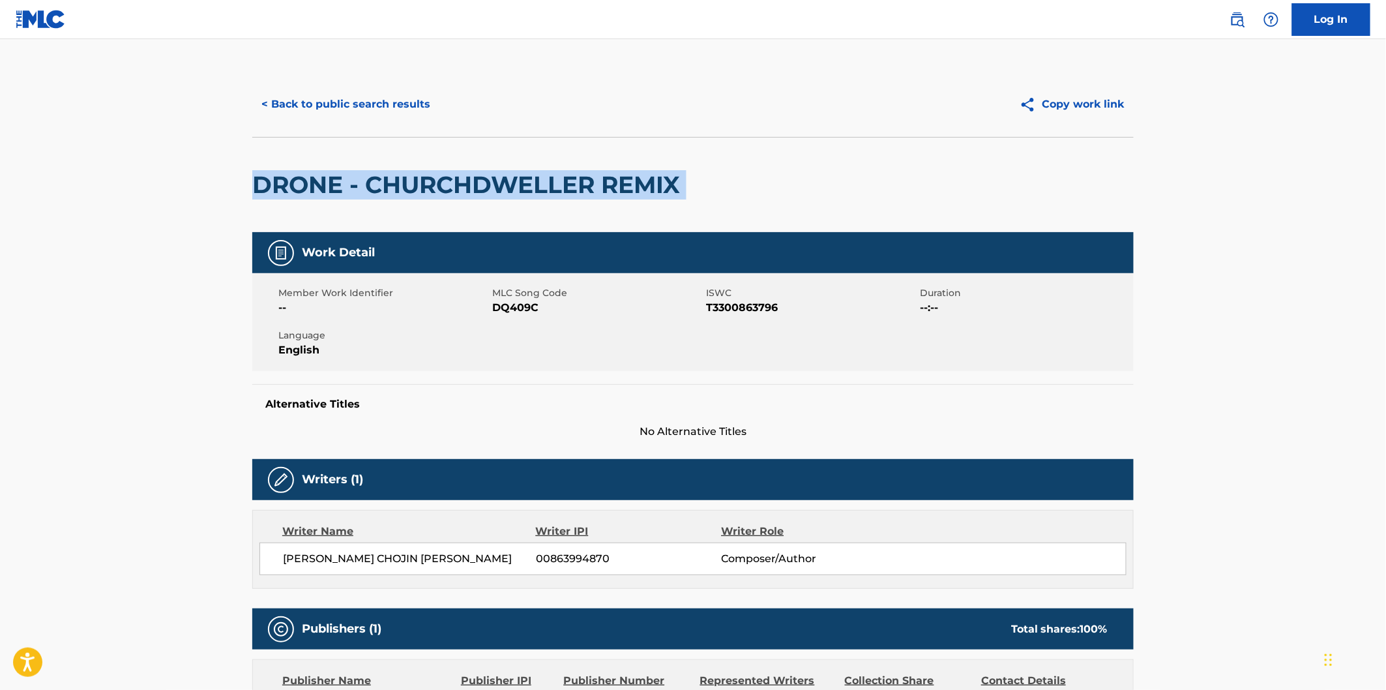
click at [675, 184] on h2 "DRONE - CHURCHDWELLER REMIX" at bounding box center [469, 184] width 434 height 29
click at [664, 180] on h2 "DRONE - CHURCHDWELLER REMIX" at bounding box center [469, 184] width 434 height 29
click at [402, 102] on button "< Back to public search results" at bounding box center [345, 104] width 187 height 33
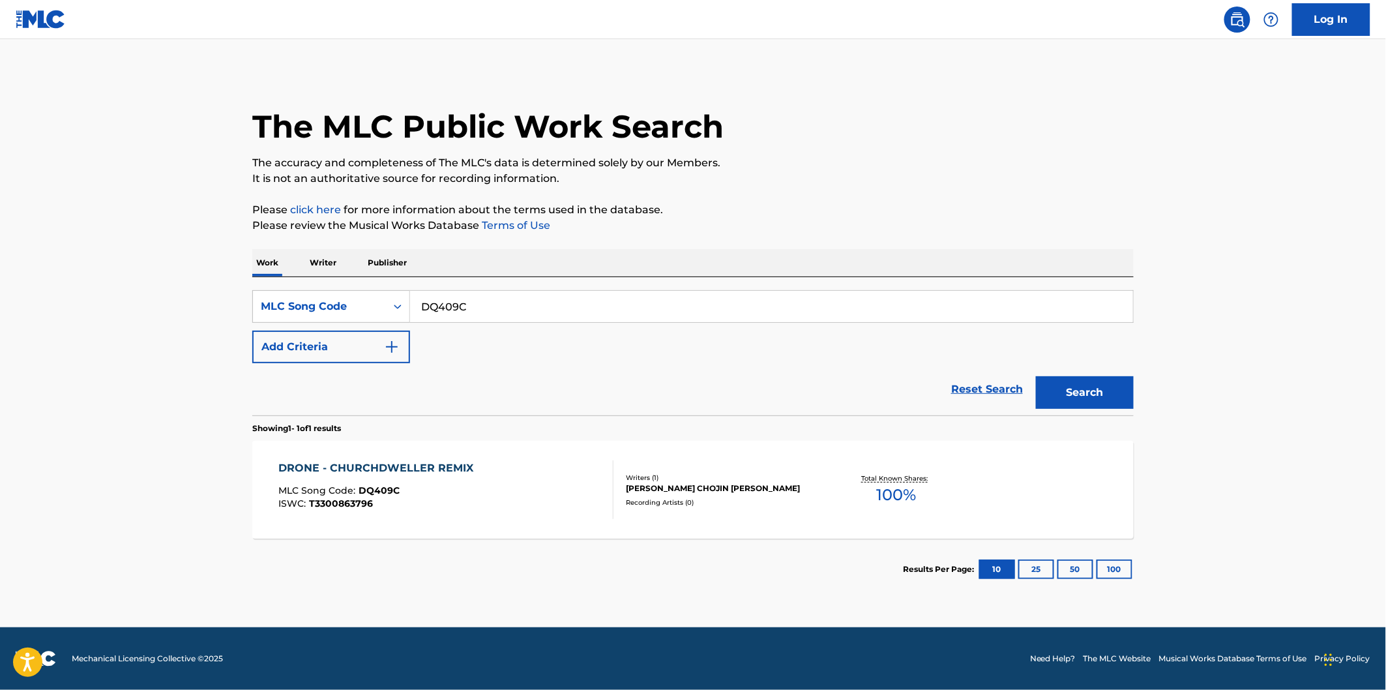
click at [499, 304] on input "DQ409C" at bounding box center [771, 306] width 723 height 31
paste input "FA6737"
type input "FA6737"
click at [1093, 390] on button "Search" at bounding box center [1085, 392] width 98 height 33
click at [424, 478] on div "FAUNA WEST MLC Song Code : FA6737 ISWC : T3293775238" at bounding box center [446, 489] width 335 height 59
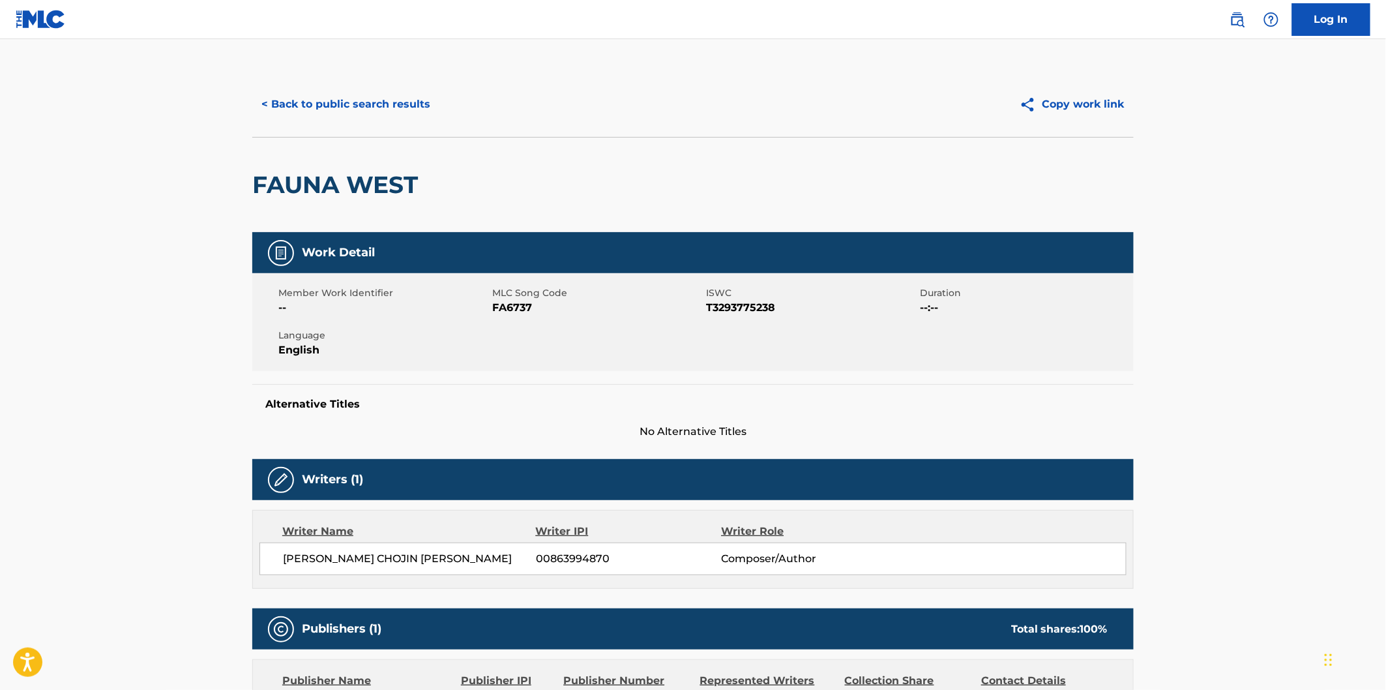
click at [322, 180] on h2 "FAUNA WEST" at bounding box center [338, 184] width 172 height 29
click at [376, 180] on h2 "FAUNA WEST" at bounding box center [338, 184] width 172 height 29
click at [406, 107] on button "< Back to public search results" at bounding box center [345, 104] width 187 height 33
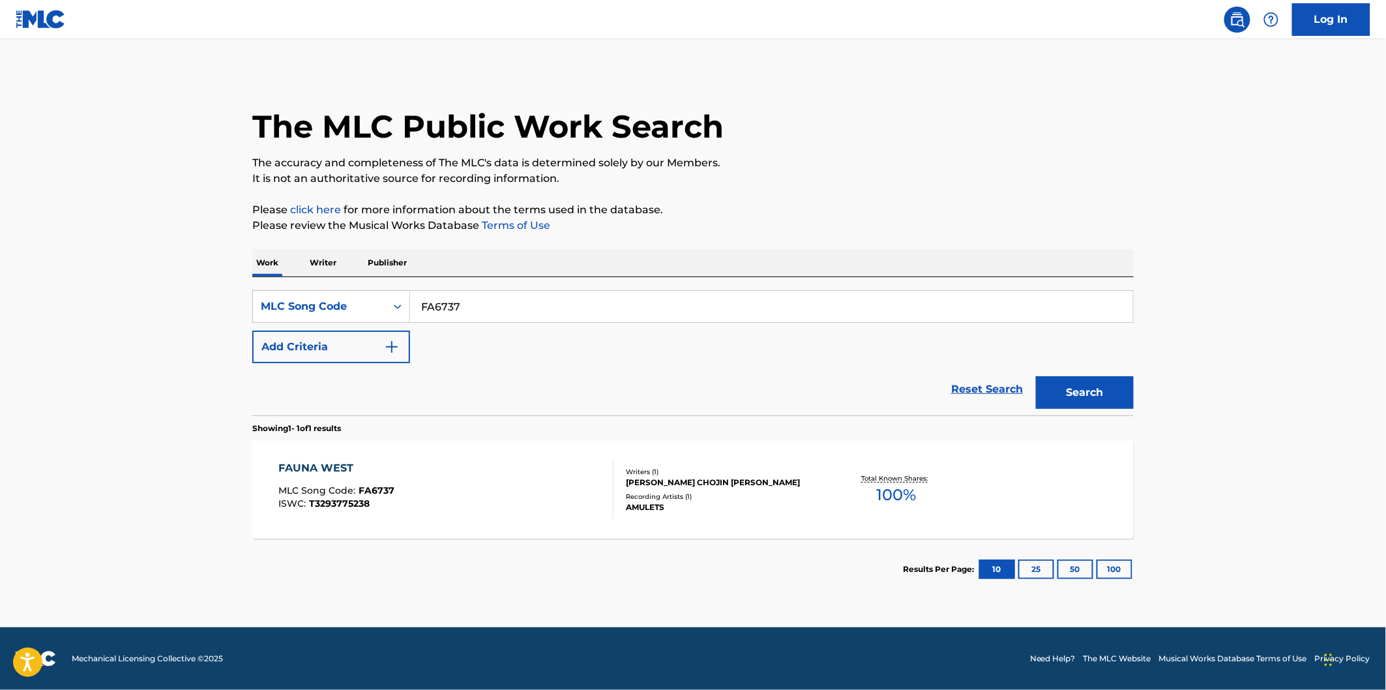
click at [512, 321] on input "FA6737" at bounding box center [771, 306] width 723 height 31
paste input "DQ409V"
type input "DQ409V"
click at [1077, 400] on button "Search" at bounding box center [1085, 392] width 98 height 33
click at [467, 486] on div "DROWSE MLC Song Code : DQ409V ISWC : T3252250645" at bounding box center [446, 489] width 335 height 59
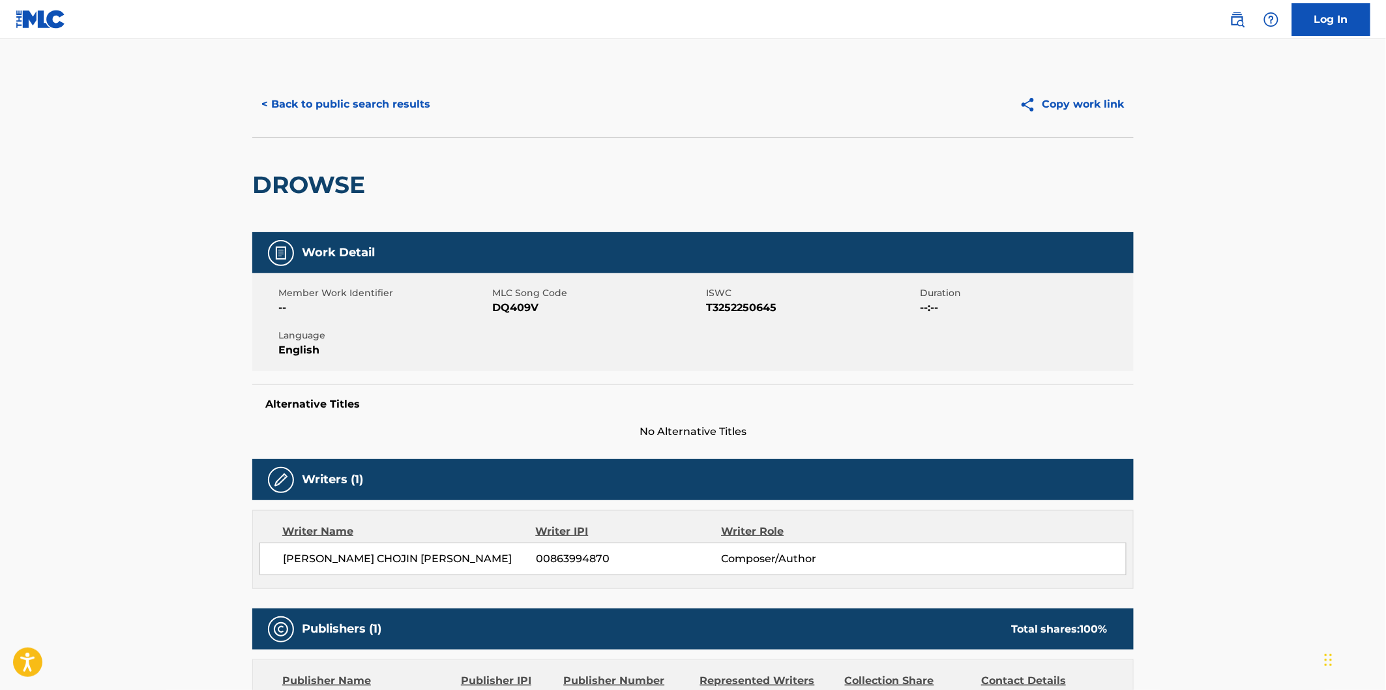
click at [297, 185] on h2 "DROWSE" at bounding box center [311, 184] width 119 height 29
click at [378, 109] on button "< Back to public search results" at bounding box center [345, 104] width 187 height 33
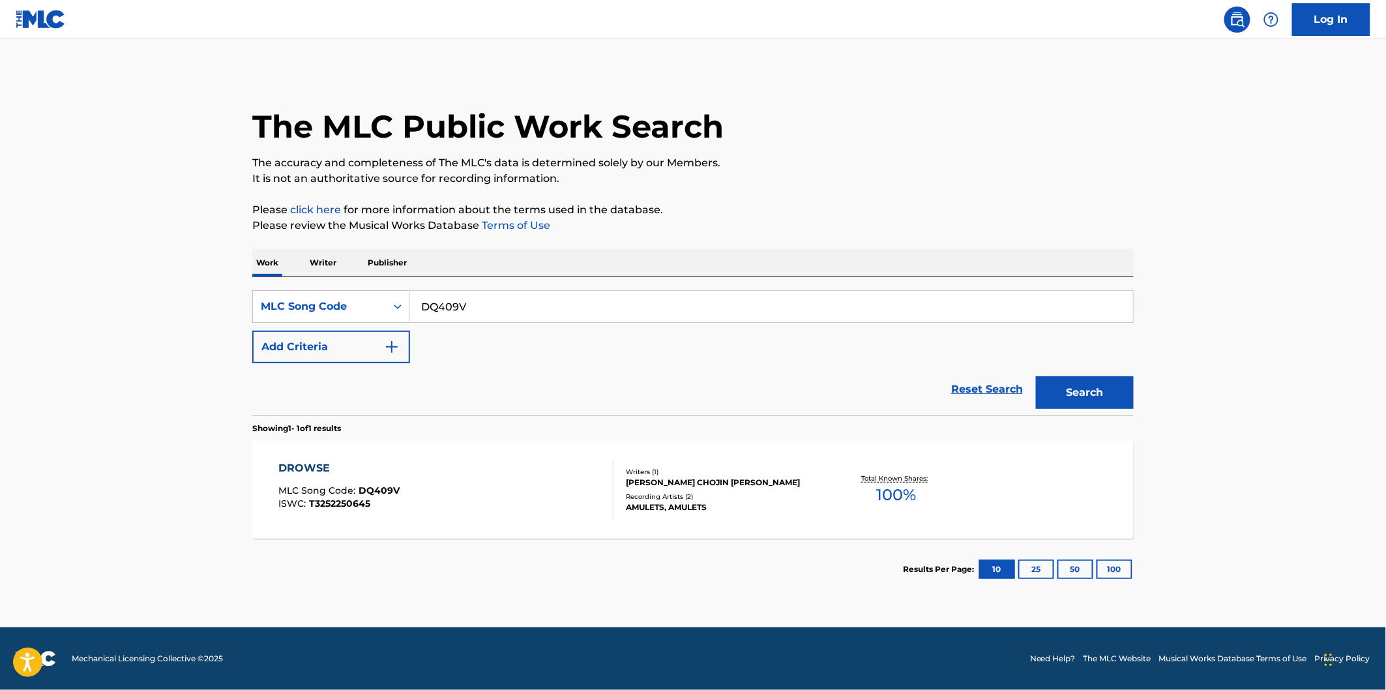
click at [464, 311] on input "DQ409V" at bounding box center [771, 306] width 723 height 31
paste input "N75DPU"
type input "N75DPU"
click at [1036, 376] on button "Search" at bounding box center [1085, 392] width 98 height 33
click at [455, 476] on div "NORTH COAST FALLING MLC Song Code : N75DPU ISWC : T3111106124" at bounding box center [446, 489] width 335 height 59
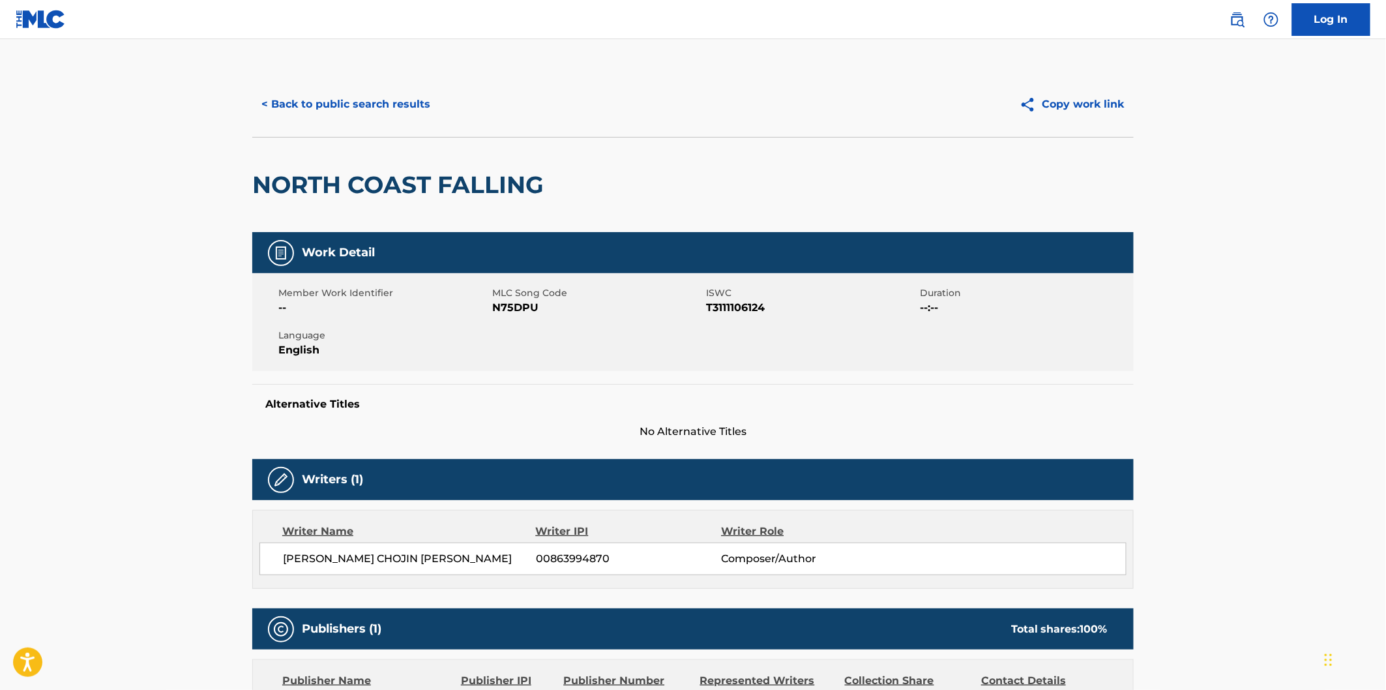
click at [318, 166] on div "NORTH COAST FALLING" at bounding box center [401, 185] width 298 height 95
click at [471, 176] on h2 "NORTH COAST FALLING" at bounding box center [401, 184] width 298 height 29
click at [400, 113] on button "< Back to public search results" at bounding box center [345, 104] width 187 height 33
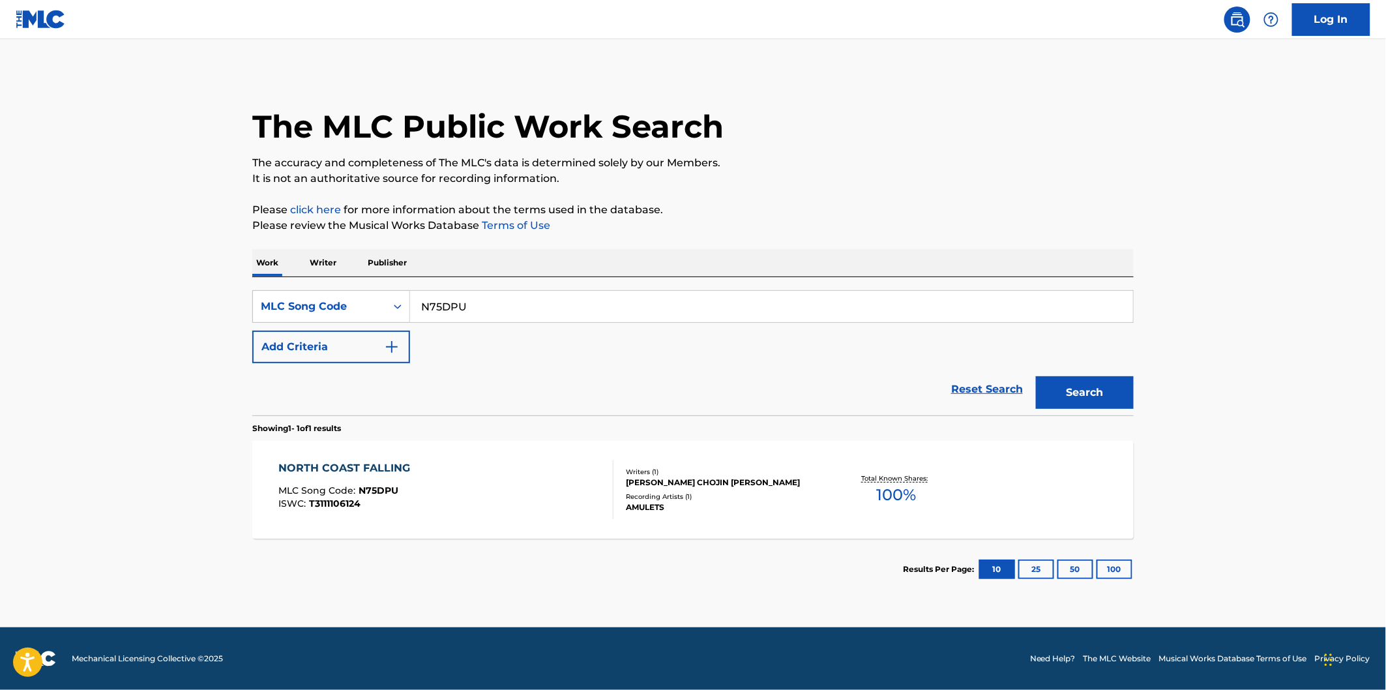
click at [492, 309] on input "N75DPU" at bounding box center [771, 306] width 723 height 31
paste input "DQ41AO"
type input "DQ41AO"
click at [1036, 376] on button "Search" at bounding box center [1085, 392] width 98 height 33
click at [484, 469] on div "DECONSTRUCTION MLC Song Code : DQ41AO ISWC : T3293771758" at bounding box center [446, 489] width 335 height 59
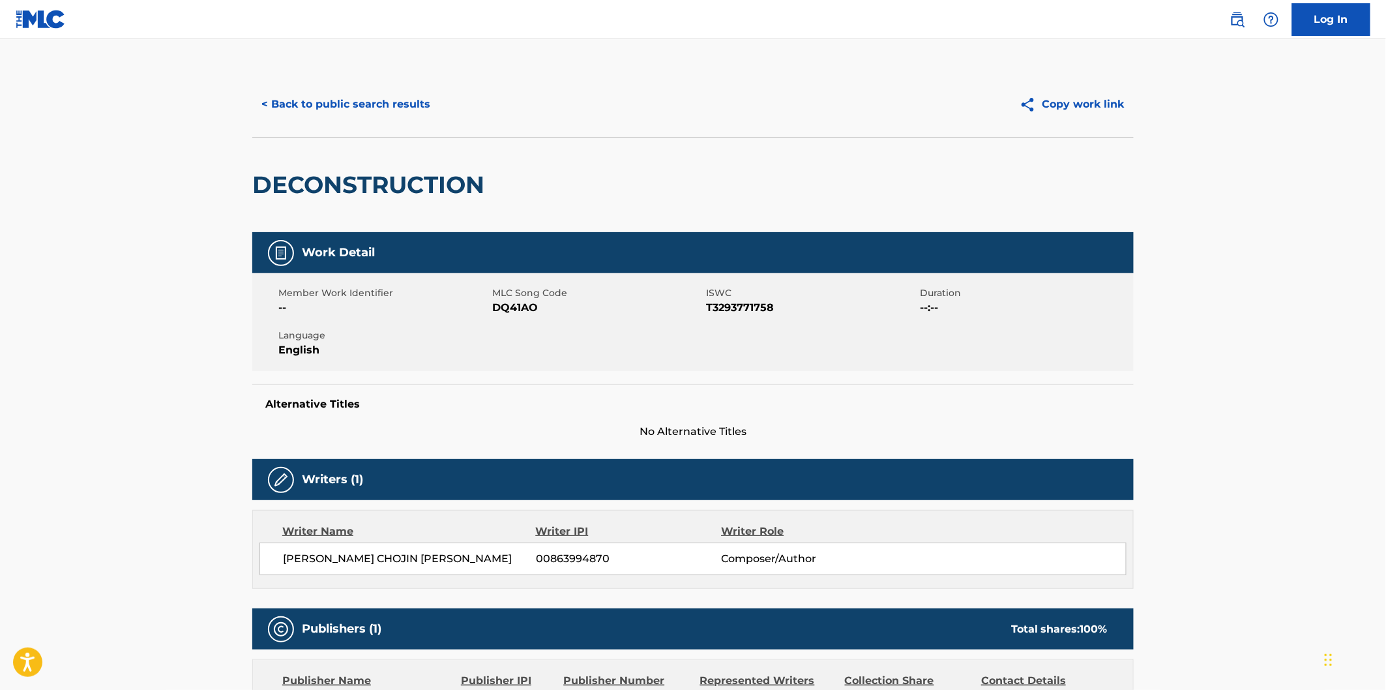
click at [368, 183] on h2 "DECONSTRUCTION" at bounding box center [371, 184] width 239 height 29
click at [401, 93] on button "< Back to public search results" at bounding box center [345, 104] width 187 height 33
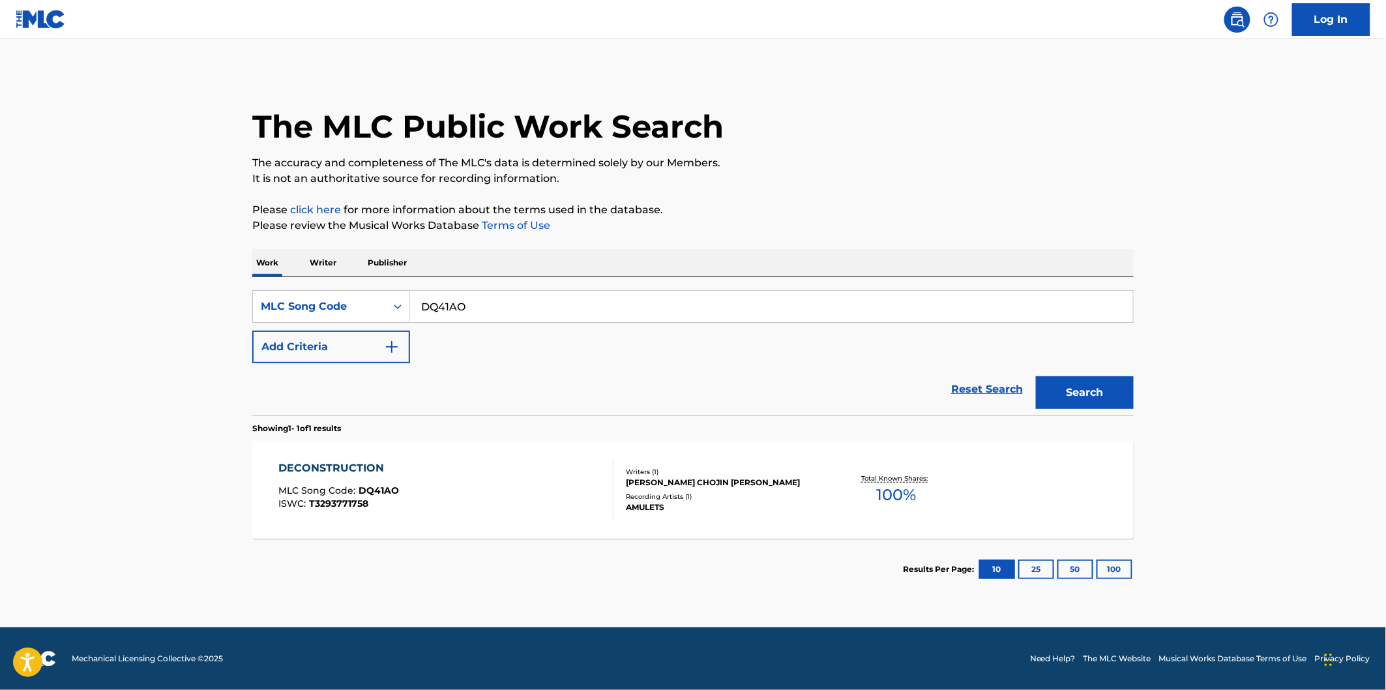
click at [533, 297] on input "DQ41AO" at bounding box center [771, 306] width 723 height 31
paste input "AW8OM4"
type input "AW8OM4"
click at [1036, 376] on button "Search" at bounding box center [1085, 392] width 98 height 33
click at [428, 470] on div "ARCHANGEL MLC Song Code : AW8OM4 ISWC : T3293771305" at bounding box center [446, 489] width 335 height 59
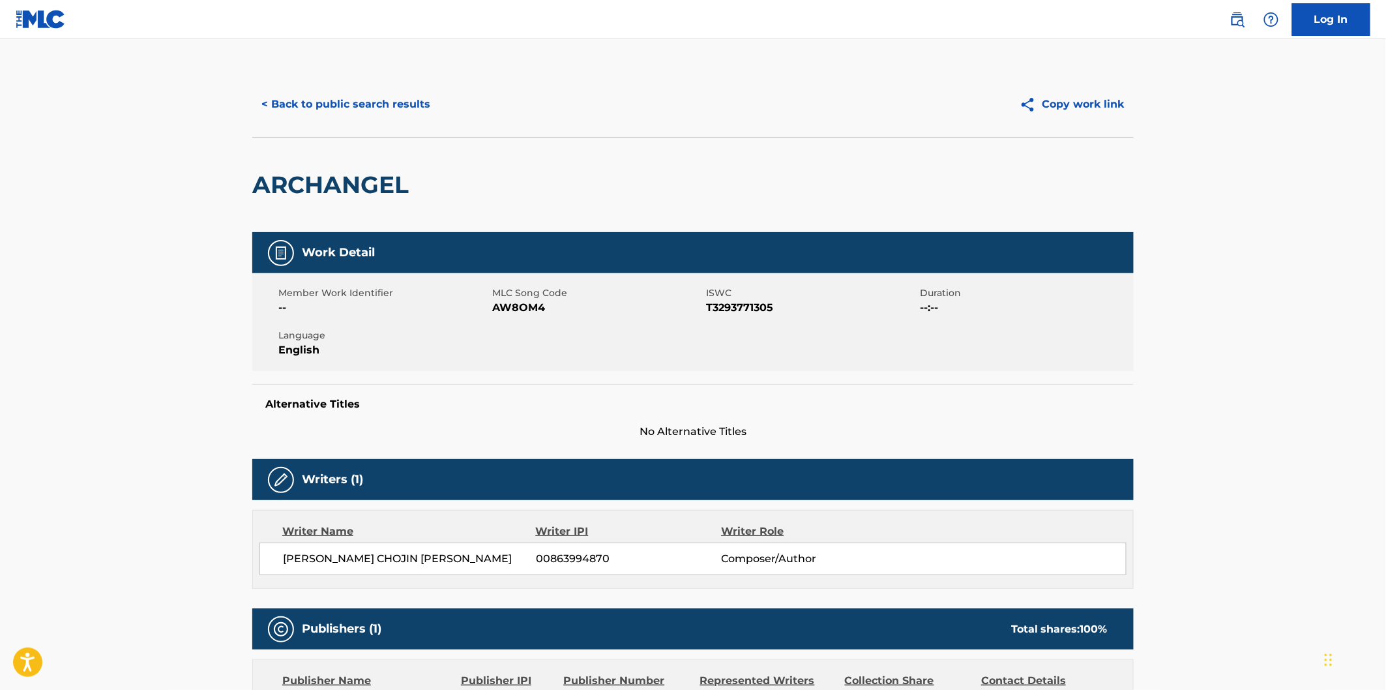
click at [355, 185] on h2 "ARCHANGEL" at bounding box center [333, 184] width 163 height 29
click at [452, 100] on div "< Back to public search results" at bounding box center [472, 104] width 441 height 33
click at [428, 102] on button "< Back to public search results" at bounding box center [345, 104] width 187 height 33
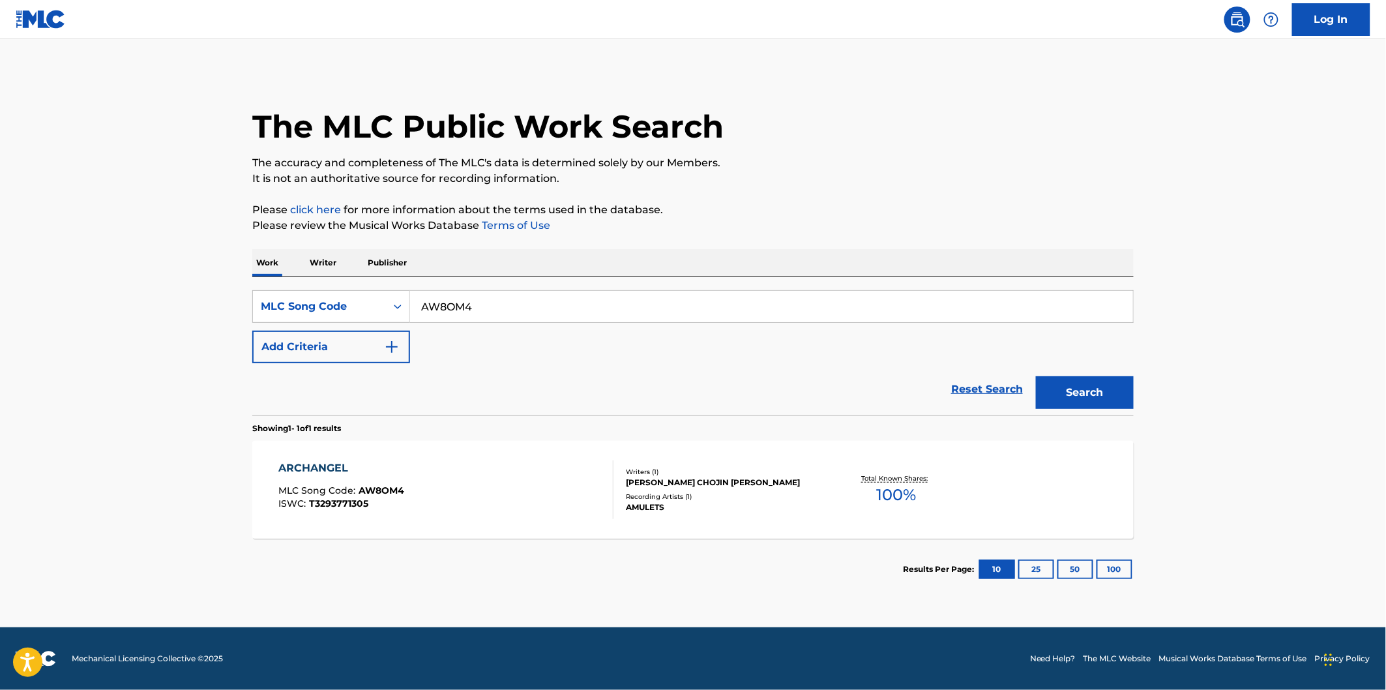
click at [527, 297] on input "AW8OM4" at bounding box center [771, 306] width 723 height 31
paste input "LT5Z3N"
type input "LT5Z3N"
click at [1036, 376] on button "Search" at bounding box center [1085, 392] width 98 height 33
click at [449, 454] on div "LOSS LESS MLC Song Code : LT5Z3N ISWC : T3293718197 Writers ( 1 ) [PERSON_NAME]…" at bounding box center [692, 490] width 881 height 98
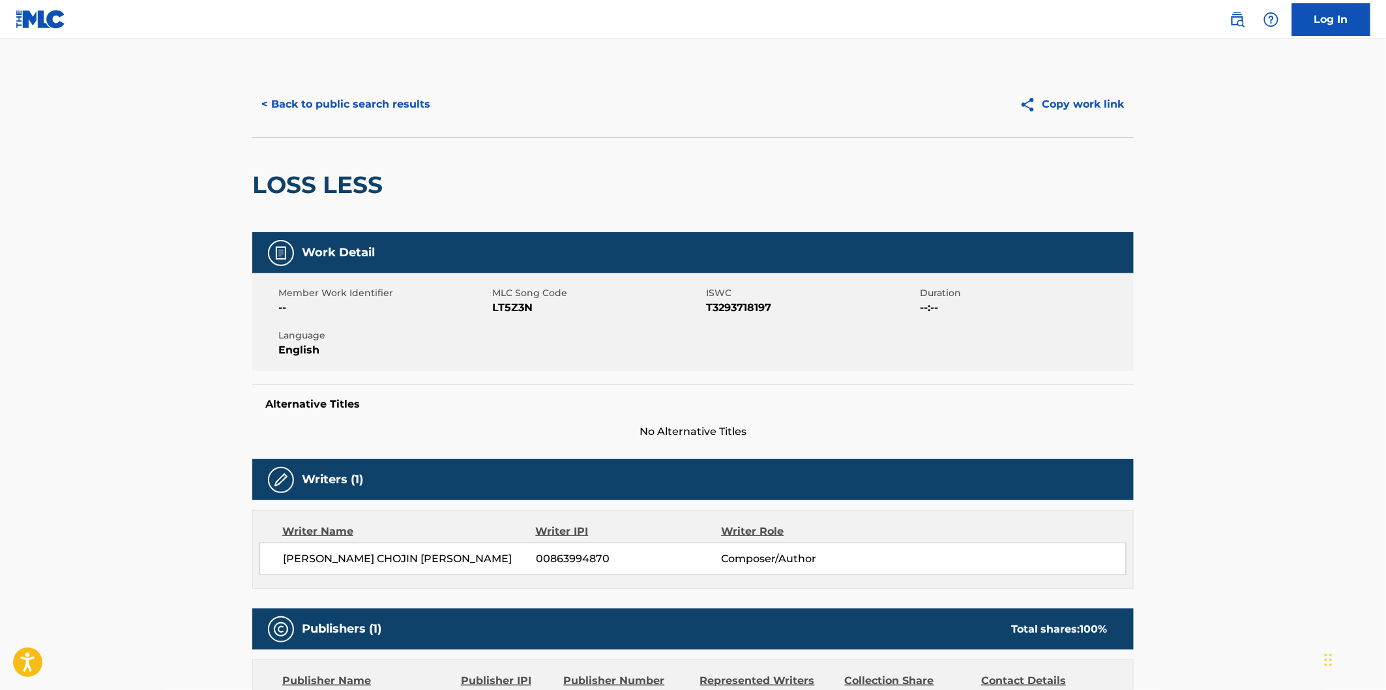
click at [303, 185] on h2 "LOSS LESS" at bounding box center [320, 184] width 137 height 29
click at [344, 185] on h2 "LOSS LESS" at bounding box center [320, 184] width 137 height 29
click at [349, 108] on button "< Back to public search results" at bounding box center [345, 104] width 187 height 33
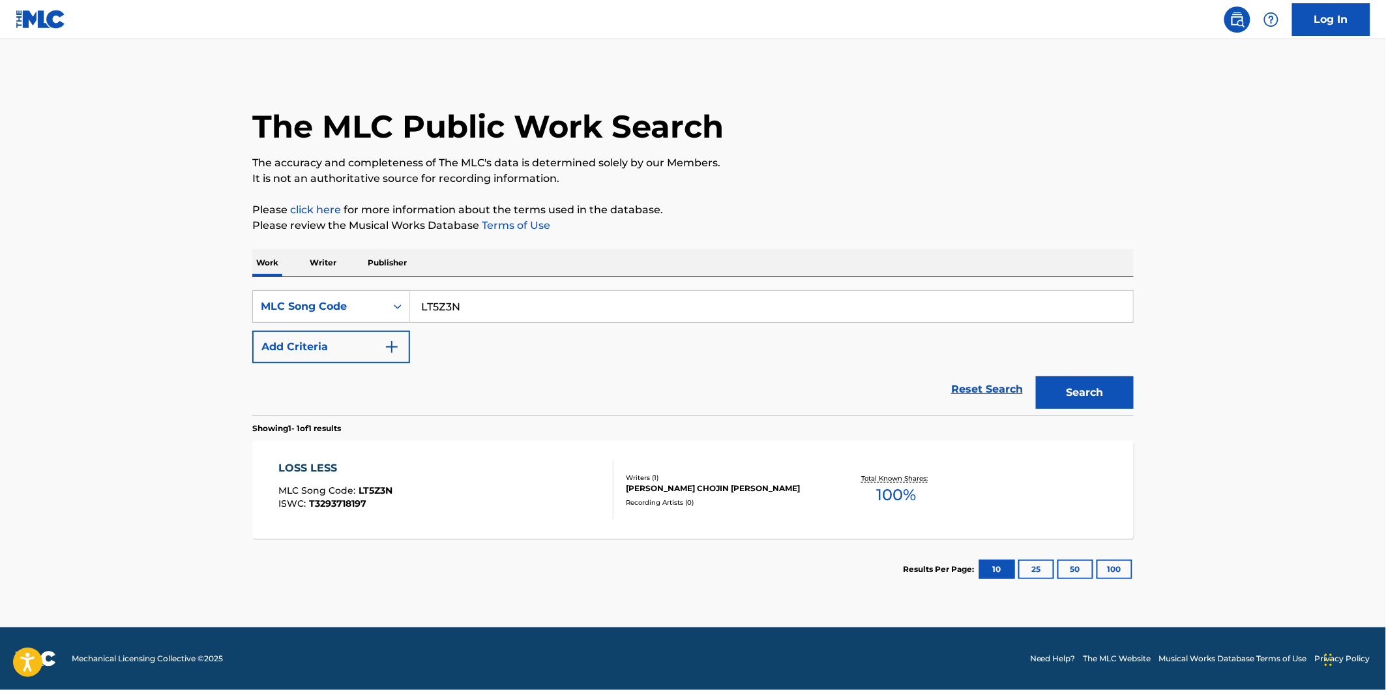
click at [474, 326] on div "SearchWithCriteriaa6e06569-ab62-4700-b0fc-07e1b6f77172 MLC Song Code LT5Z3N Add…" at bounding box center [692, 326] width 881 height 73
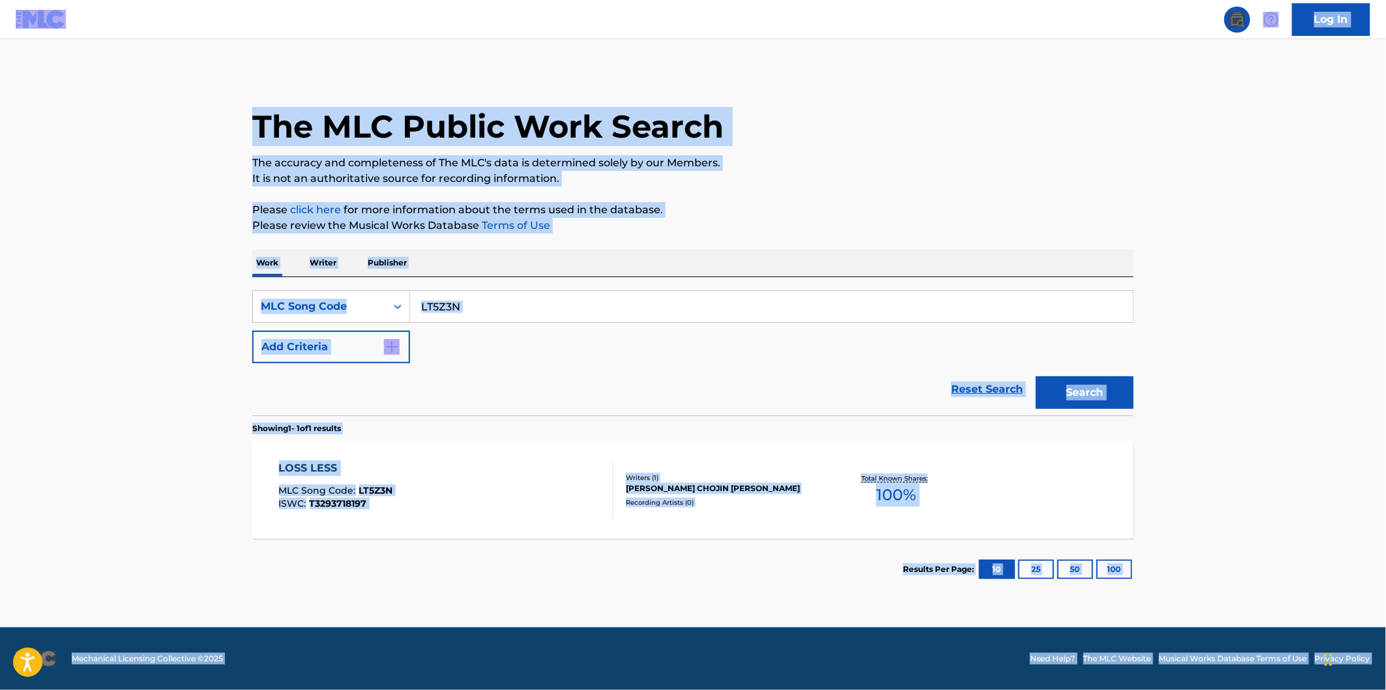
click at [484, 313] on input "LT5Z3N" at bounding box center [771, 306] width 723 height 31
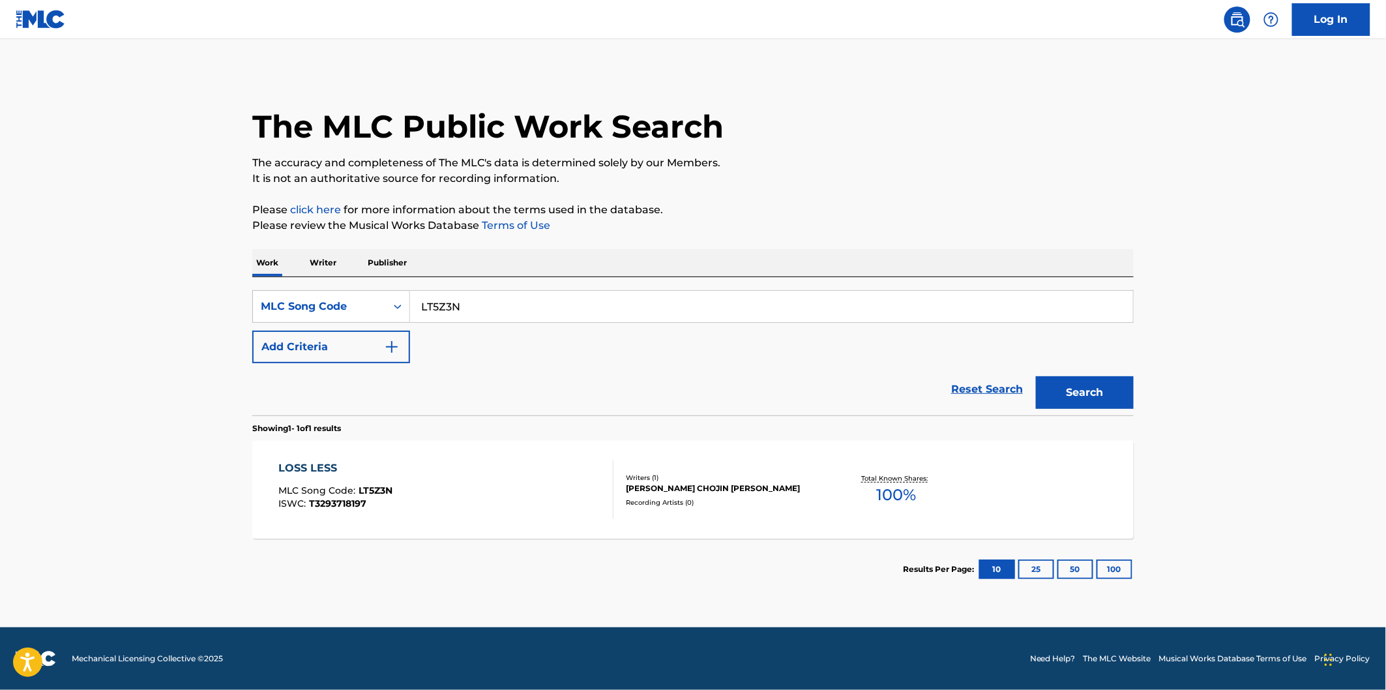
paste input "DQ41BD"
type input "DQ41BD"
click at [1036, 376] on button "Search" at bounding box center [1085, 392] width 98 height 33
click at [470, 486] on div "DEFINING MOMENT OF CLARITY MLC Song Code : DQ41BD ISWC : T3293705741" at bounding box center [446, 489] width 335 height 59
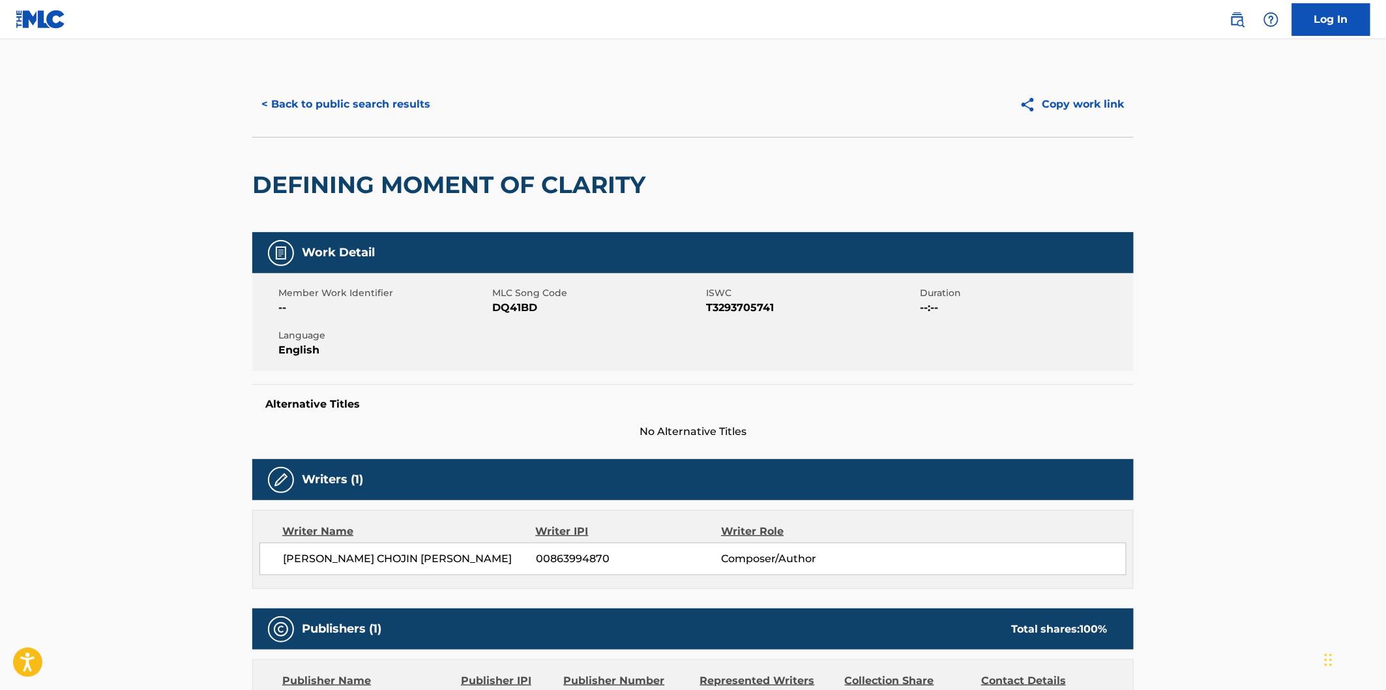
click at [301, 171] on h2 "DEFINING MOMENT OF CLARITY" at bounding box center [452, 184] width 400 height 29
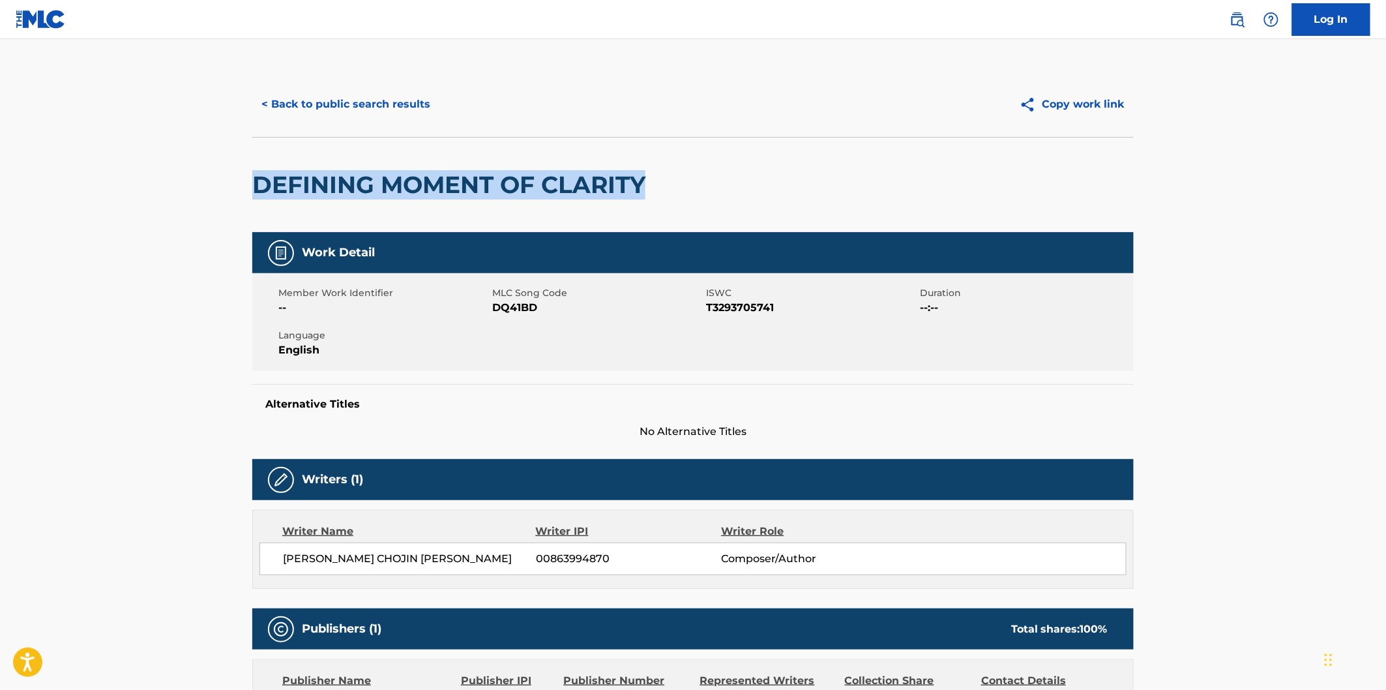
click at [615, 173] on h2 "DEFINING MOMENT OF CLARITY" at bounding box center [452, 184] width 400 height 29
click at [400, 100] on button "< Back to public search results" at bounding box center [345, 104] width 187 height 33
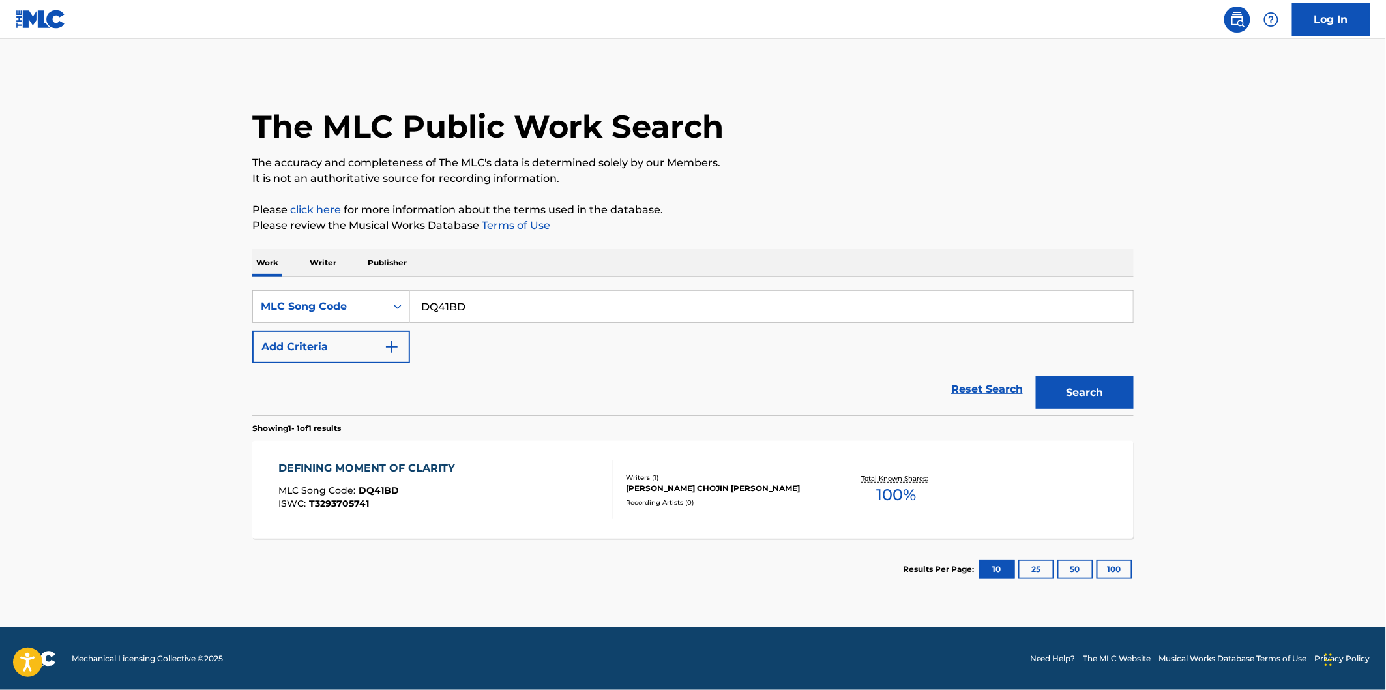
click at [490, 311] on input "DQ41BD" at bounding box center [771, 306] width 723 height 31
paste input "I290GB"
type input "I290GB"
click at [1036, 376] on button "Search" at bounding box center [1085, 392] width 98 height 33
click at [441, 486] on div "ITERATIONS MLC Song Code : I290GB ISWC : T3252250667" at bounding box center [446, 489] width 335 height 59
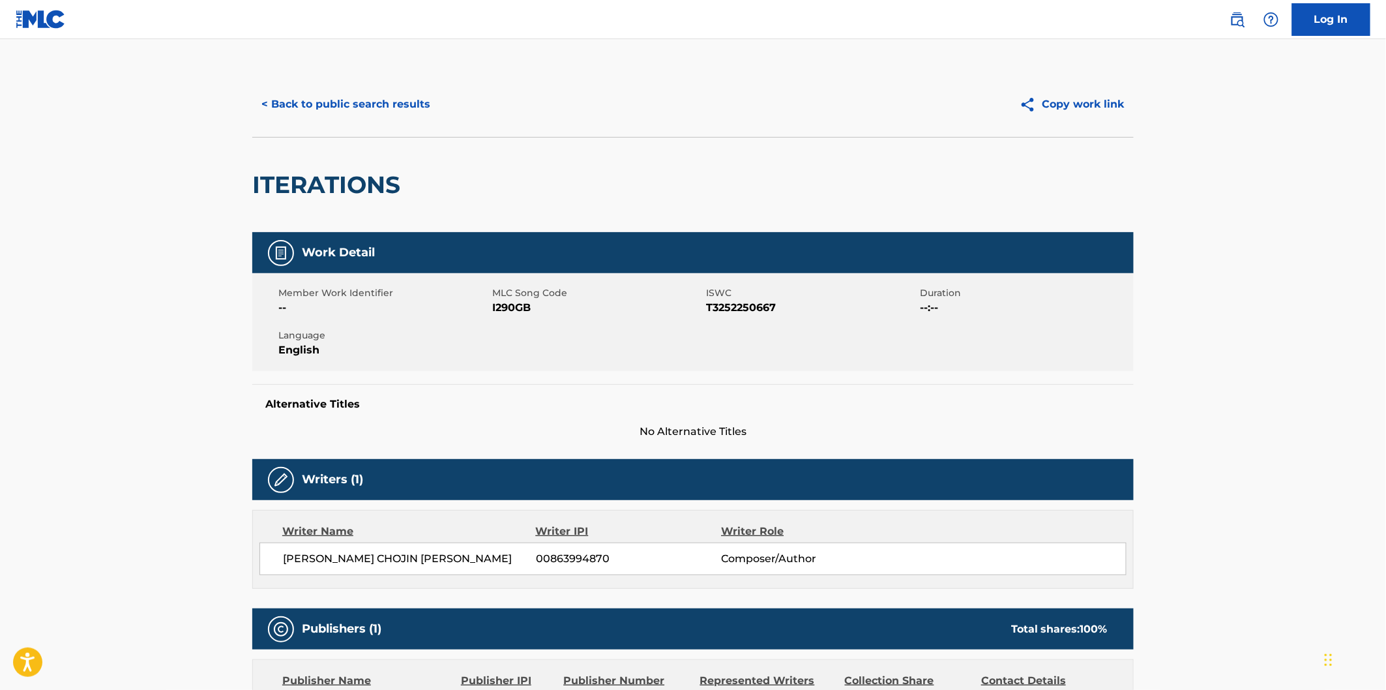
click at [331, 173] on h2 "ITERATIONS" at bounding box center [329, 184] width 155 height 29
click at [418, 105] on button "< Back to public search results" at bounding box center [345, 104] width 187 height 33
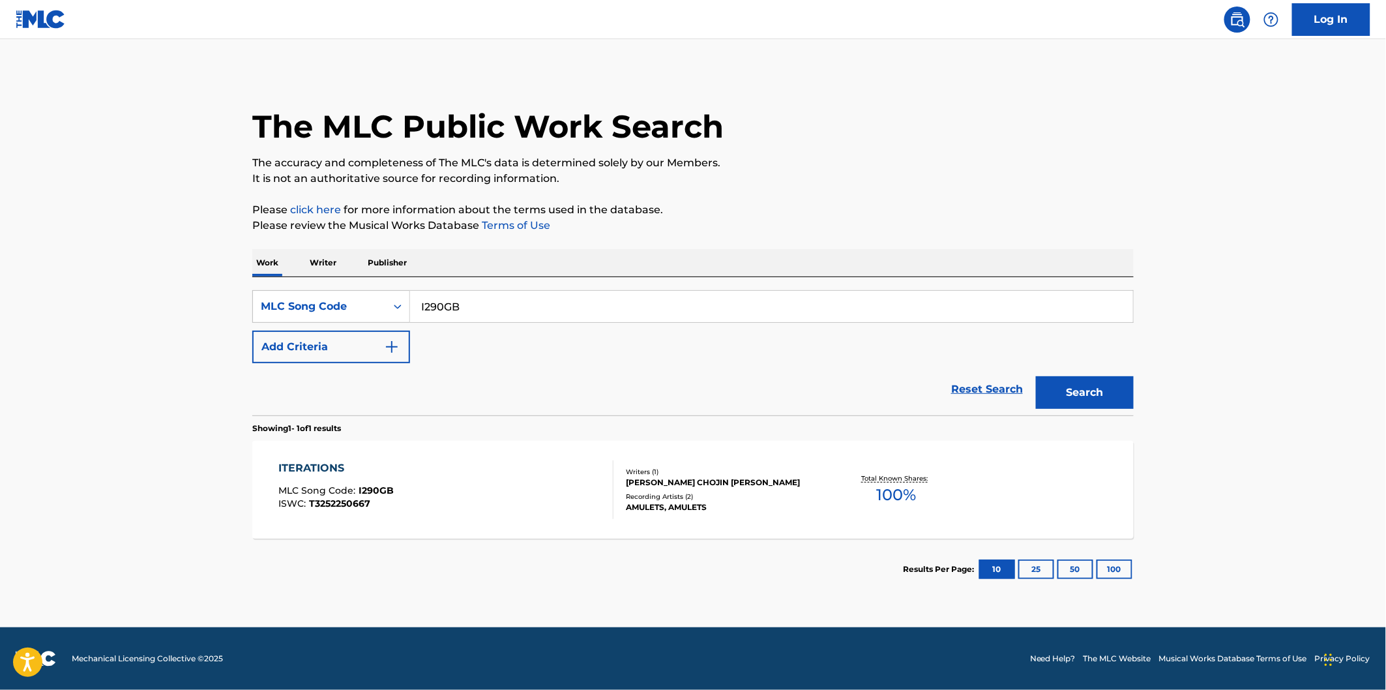
click at [518, 313] on input "I290GB" at bounding box center [771, 306] width 723 height 31
paste input "OL6OI4"
type input "OL6OI4"
click at [1036, 376] on button "Search" at bounding box center [1085, 392] width 98 height 33
click at [454, 439] on section "OBSTRUCTION MLC Song Code : OL6OI4 ISWC : T3293774633 Writers ( 1 ) [PERSON_NAM…" at bounding box center [692, 486] width 881 height 104
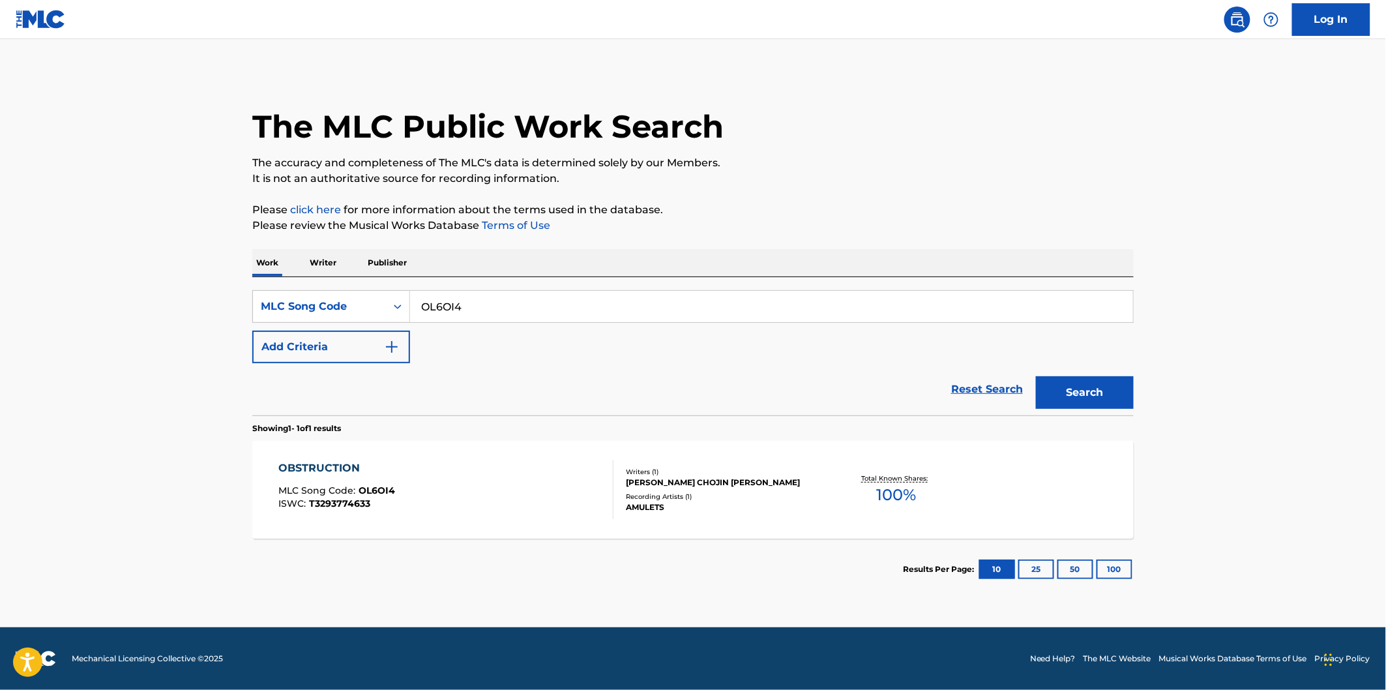
click at [452, 479] on div "OBSTRUCTION MLC Song Code : OL6OI4 ISWC : T3293774633" at bounding box center [446, 489] width 335 height 59
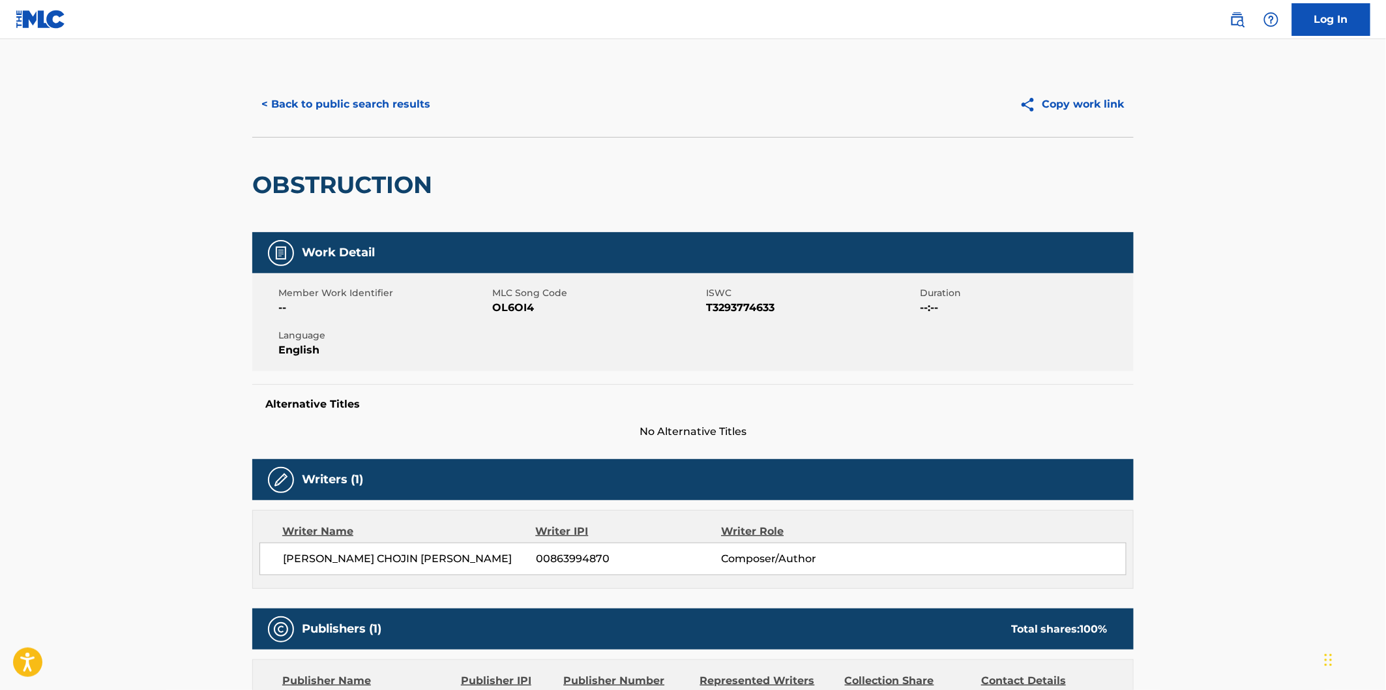
click at [357, 193] on h2 "OBSTRUCTION" at bounding box center [345, 184] width 186 height 29
click at [415, 115] on button "< Back to public search results" at bounding box center [345, 104] width 187 height 33
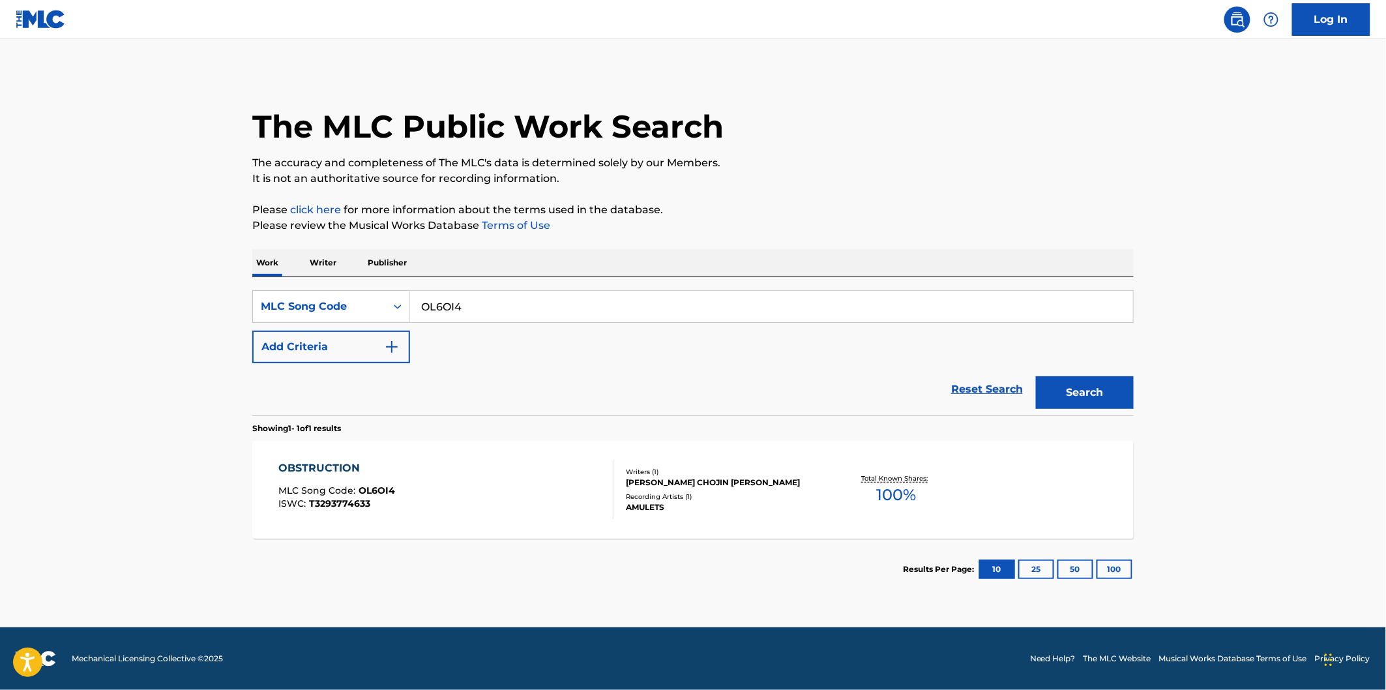
click at [563, 311] on input "OL6OI4" at bounding box center [771, 306] width 723 height 31
paste input "CJ0W9P"
click at [497, 303] on input "CJ0W9P" at bounding box center [771, 306] width 723 height 31
paste input "W60IK1"
type input "W60IK1"
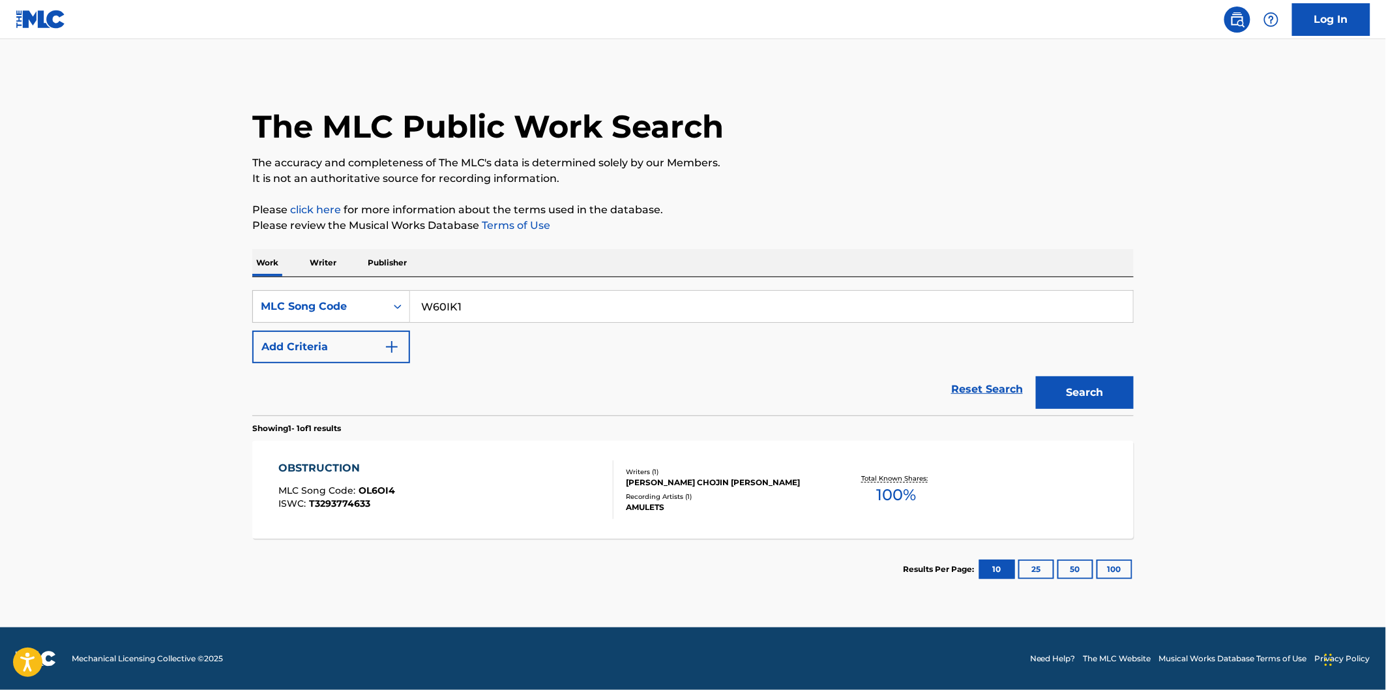
click at [1036, 376] on button "Search" at bounding box center [1085, 392] width 98 height 33
click at [518, 477] on div "WERE WE WORTH IT ANYWAY MLC Song Code : W60IK1 ISWC : T3303169742" at bounding box center [446, 489] width 335 height 59
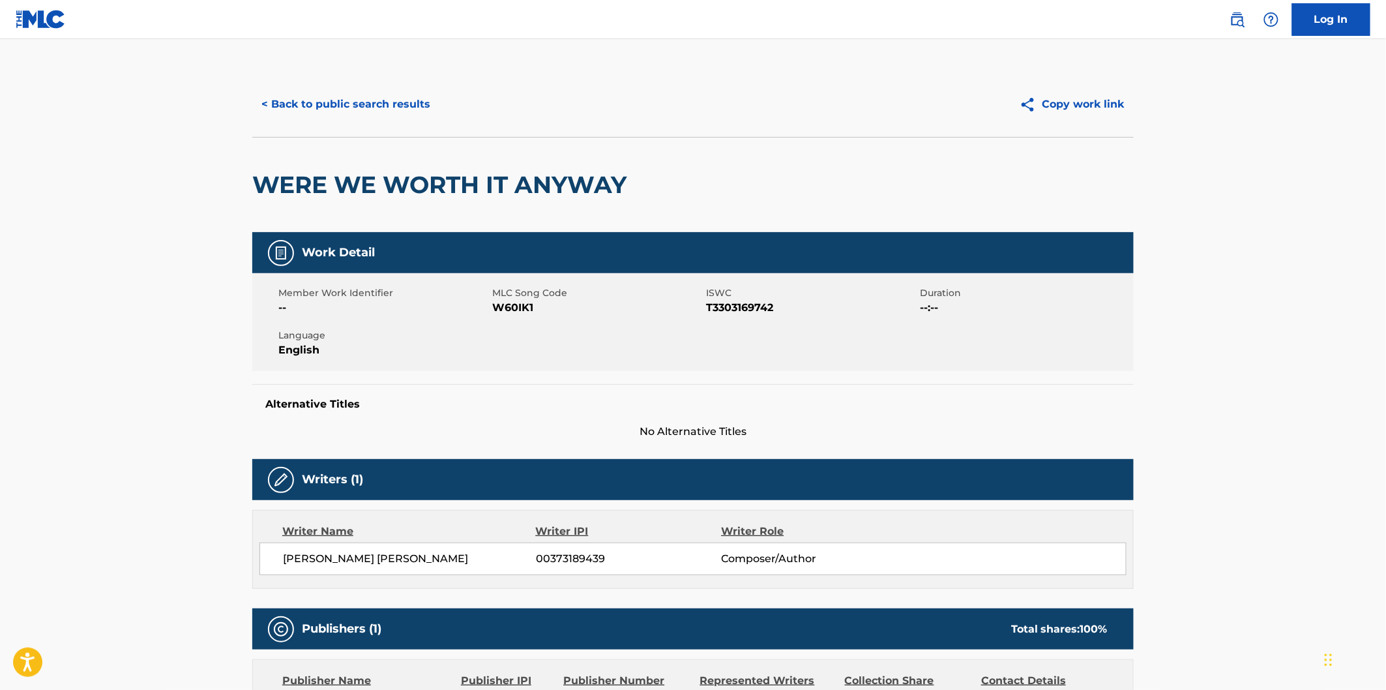
click at [394, 544] on div "[PERSON_NAME] [PERSON_NAME] 00373189439 Composer/Author" at bounding box center [692, 558] width 867 height 33
click at [394, 553] on span "[PERSON_NAME] [PERSON_NAME]" at bounding box center [409, 559] width 253 height 16
click at [409, 102] on button "< Back to public search results" at bounding box center [345, 104] width 187 height 33
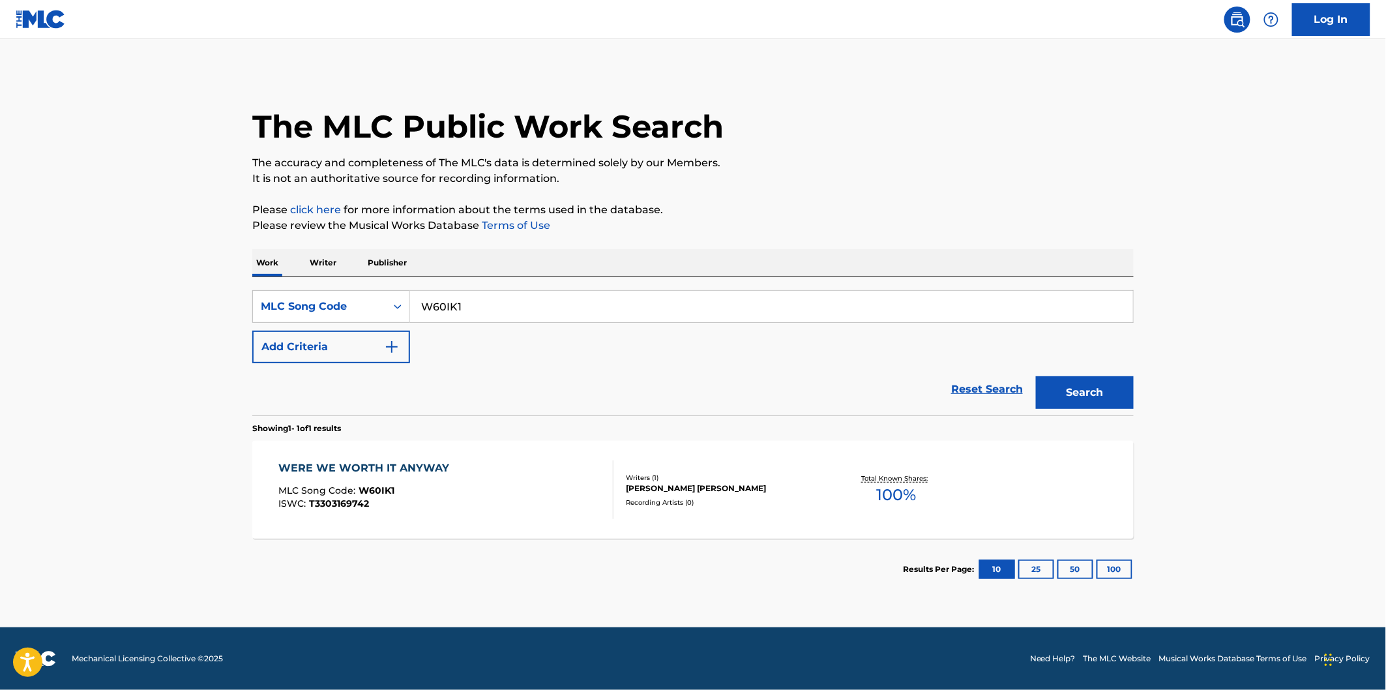
click at [526, 308] on input "W60IK1" at bounding box center [771, 306] width 723 height 31
paste input "LT34Q0"
type input "LT34Q0"
click at [1036, 376] on button "Search" at bounding box center [1085, 392] width 98 height 33
click at [438, 461] on div "LIFELIKE MLC Song Code : LT34Q0 ISWC : T3305320274" at bounding box center [446, 489] width 335 height 59
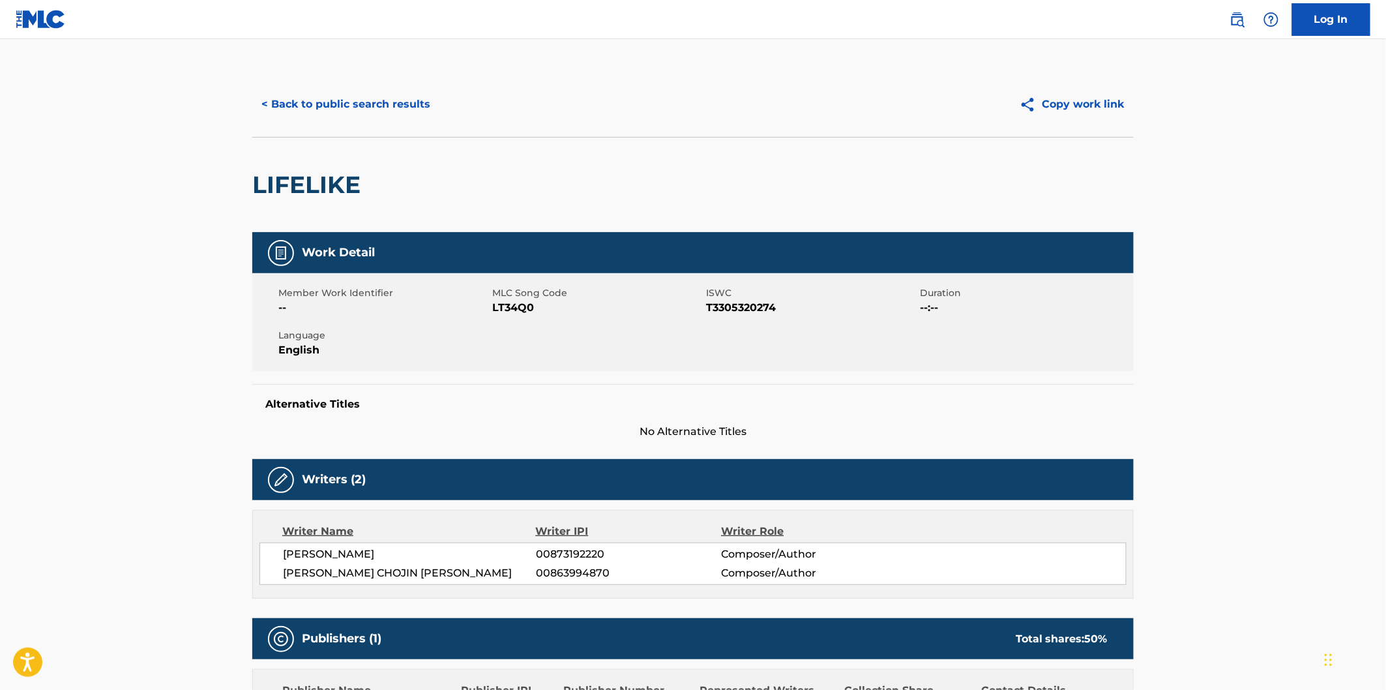
click at [289, 185] on h2 "LIFELIKE" at bounding box center [309, 184] width 115 height 29
click at [425, 95] on button "< Back to public search results" at bounding box center [345, 104] width 187 height 33
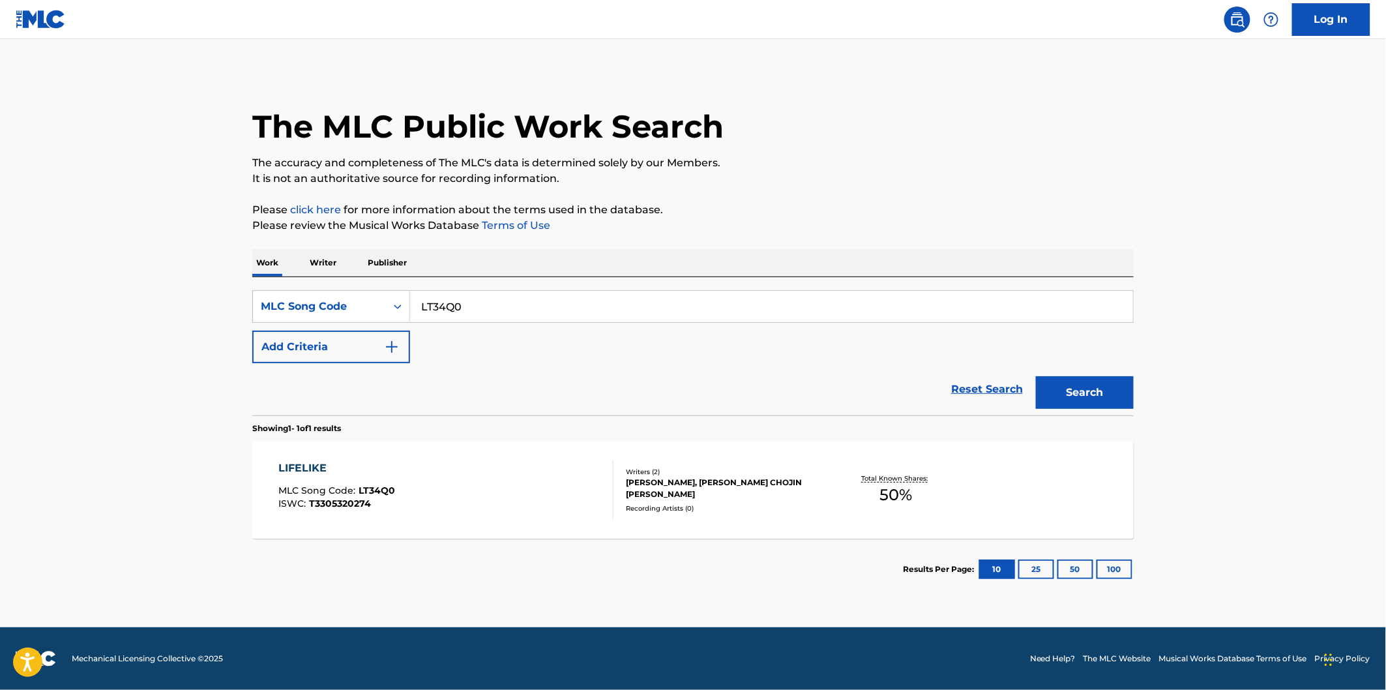
click at [551, 280] on div "SearchWithCriteriaa6e06569-ab62-4700-b0fc-07e1b6f77172 MLC Song Code LT34Q0 Add…" at bounding box center [692, 346] width 881 height 138
click at [550, 299] on input "LT34Q0" at bounding box center [771, 306] width 723 height 31
paste input "VW06LO"
click at [1036, 376] on button "Search" at bounding box center [1085, 392] width 98 height 33
click at [471, 308] on input "VW06LO" at bounding box center [771, 306] width 723 height 31
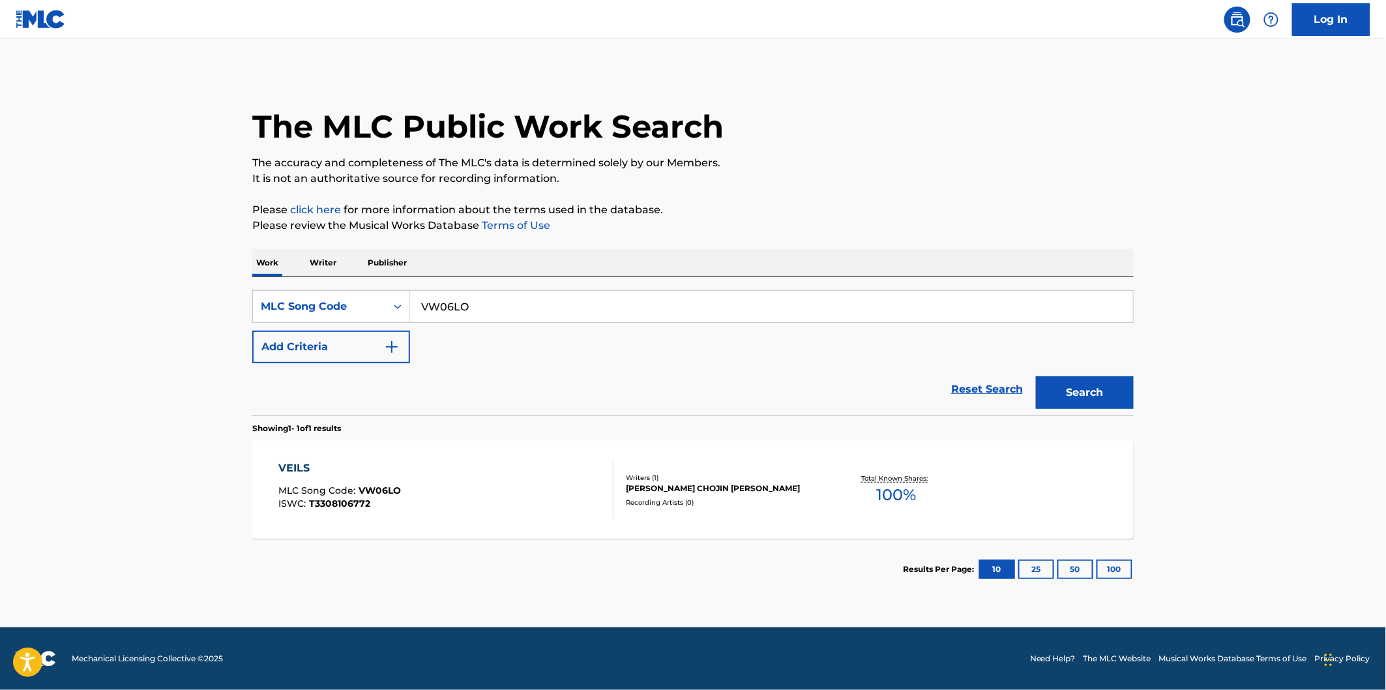
paste input "N95ZSK"
type input "N95ZSK"
click at [1036, 376] on button "Search" at bounding box center [1085, 392] width 98 height 33
click at [469, 486] on div "NEXT TO ME MLC Song Code : N95ZSK ISWC : T3300796076" at bounding box center [446, 489] width 335 height 59
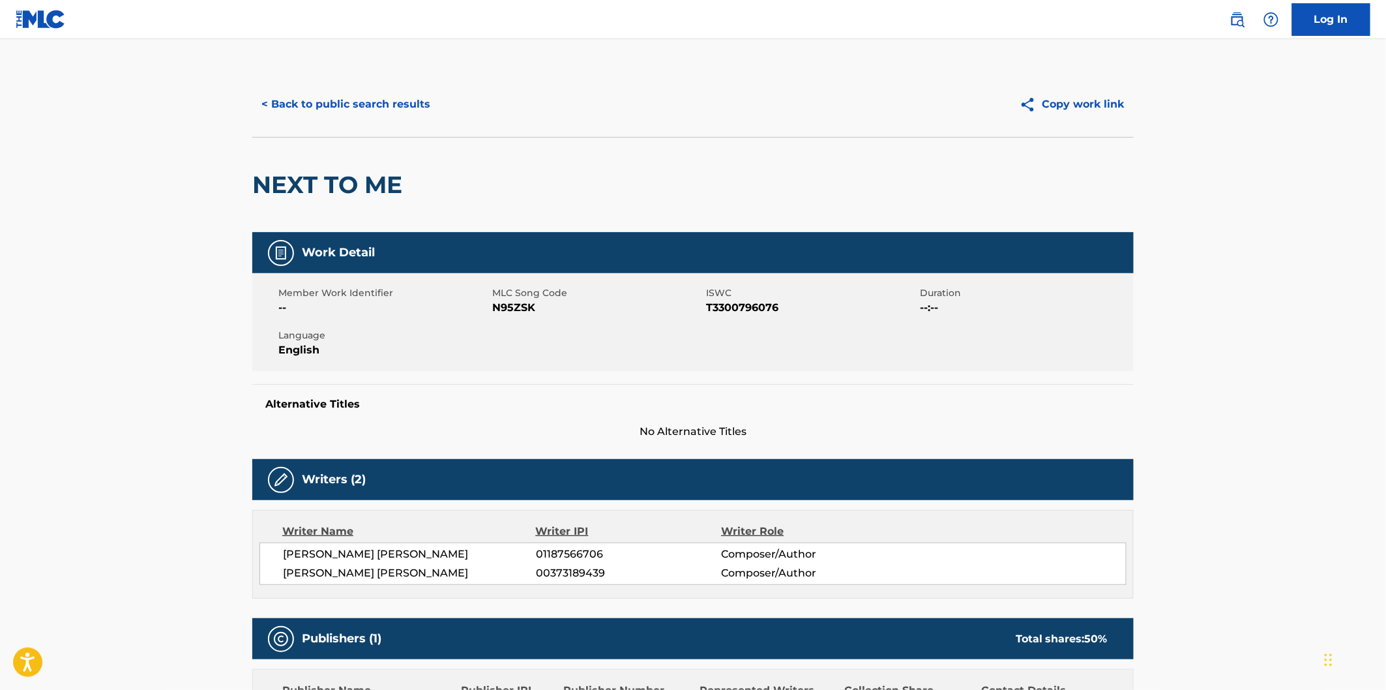
click at [288, 173] on h2 "NEXT TO ME" at bounding box center [330, 184] width 156 height 29
click at [380, 173] on h2 "NEXT TO ME" at bounding box center [330, 184] width 156 height 29
click at [426, 106] on button "< Back to public search results" at bounding box center [345, 104] width 187 height 33
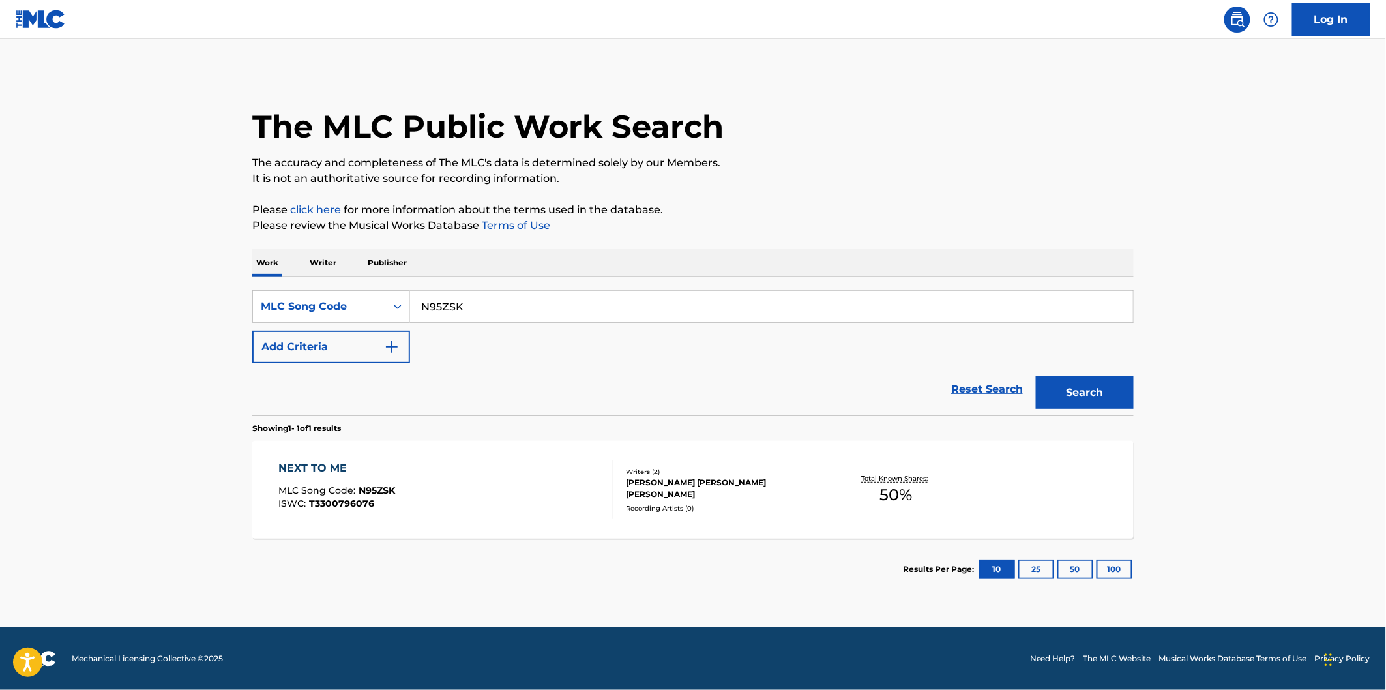
click at [507, 301] on input "N95ZSK" at bounding box center [771, 306] width 723 height 31
paste input "LT34RQ"
type input "LT34RQ"
click at [1036, 376] on button "Search" at bounding box center [1085, 392] width 98 height 33
click at [447, 467] on div "LOST YOU MLC Song Code : LT34RQ ISWC : T3305148594" at bounding box center [446, 489] width 335 height 59
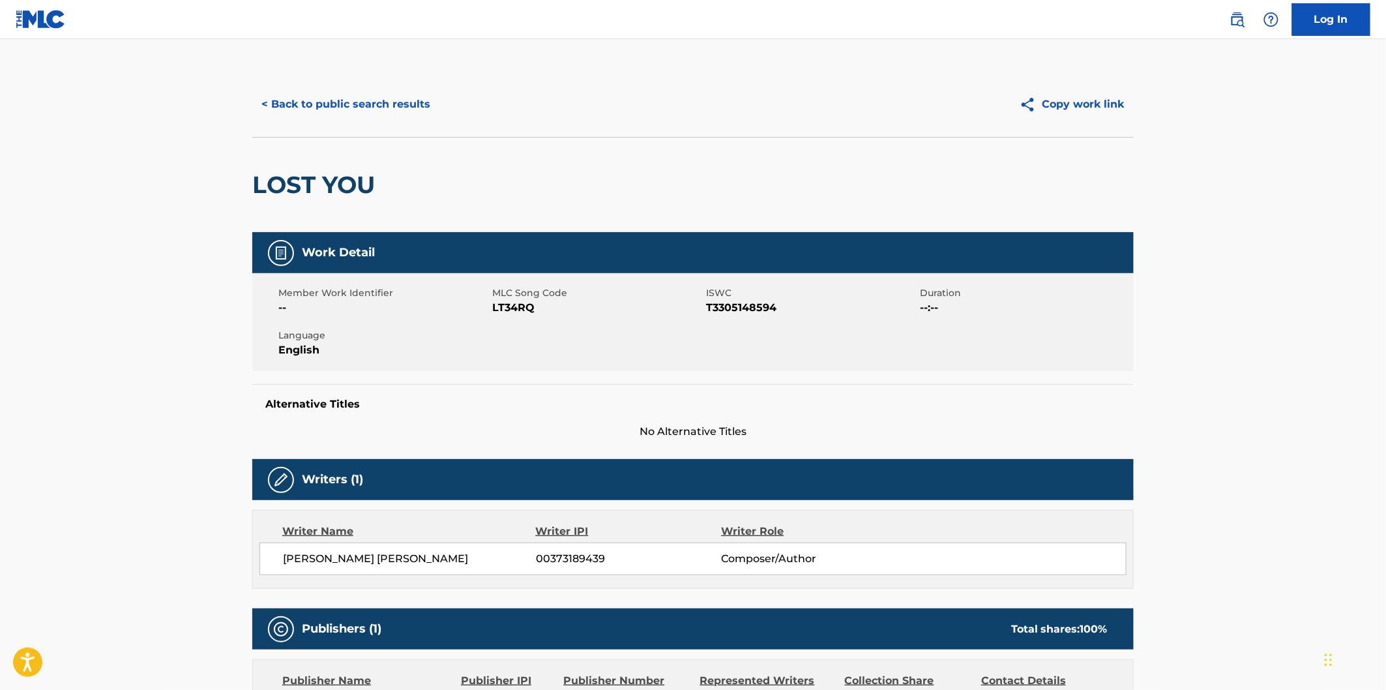
click at [276, 177] on h2 "LOST YOU" at bounding box center [316, 184] width 129 height 29
click at [327, 177] on h2 "LOST YOU" at bounding box center [316, 184] width 129 height 29
click at [377, 101] on button "< Back to public search results" at bounding box center [345, 104] width 187 height 33
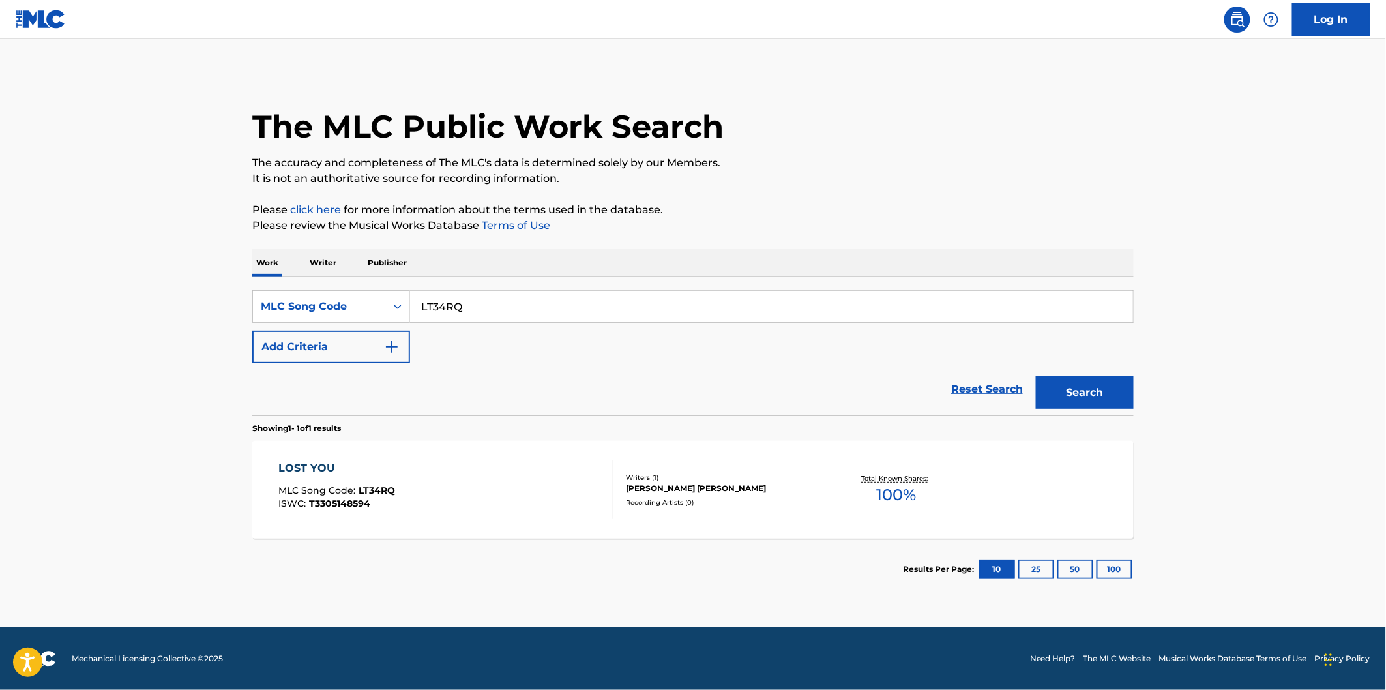
click at [483, 295] on input "LT34RQ" at bounding box center [771, 306] width 723 height 31
paste input "IZ1WEM"
type input "IZ1WEM"
click at [1070, 381] on button "Search" at bounding box center [1085, 392] width 98 height 33
click at [542, 458] on div "INFINITIES MLC Song Code : IZ1WEM ISWC : T3308170034 Writers ( 1 ) [PERSON_NAME…" at bounding box center [692, 490] width 881 height 98
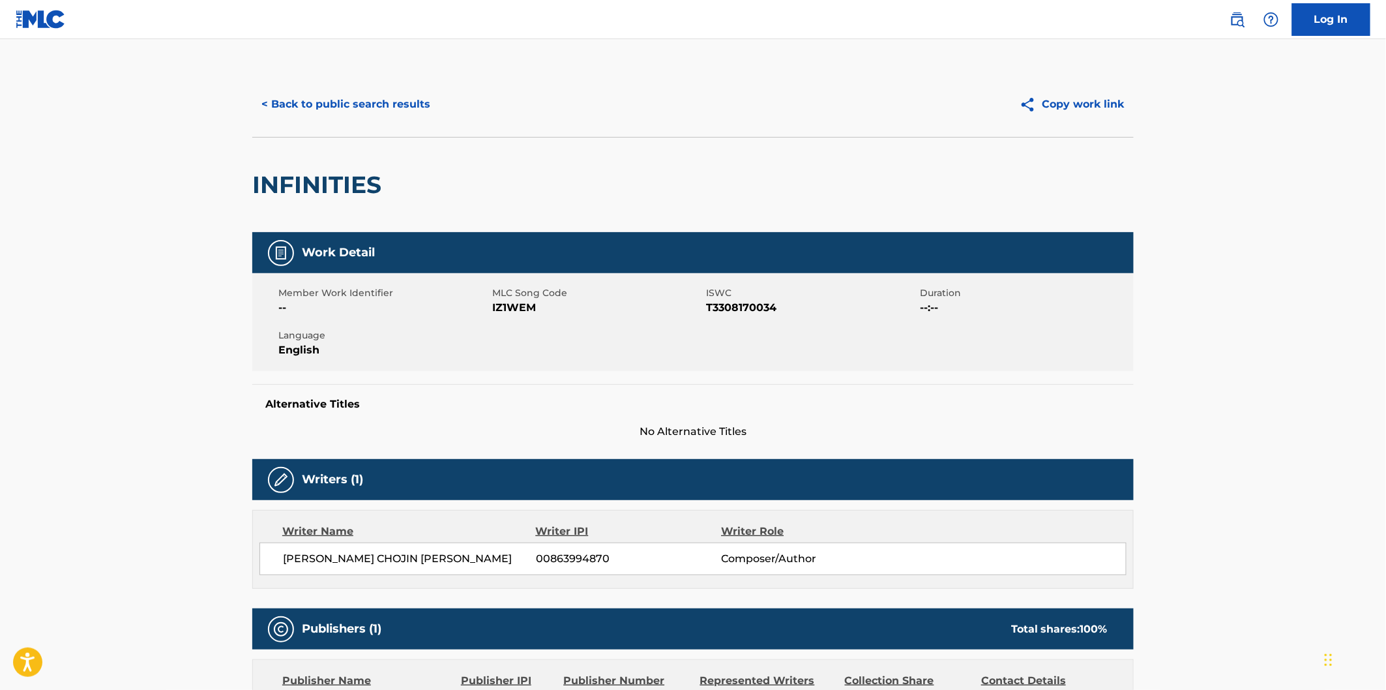
click at [407, 108] on button "< Back to public search results" at bounding box center [345, 104] width 187 height 33
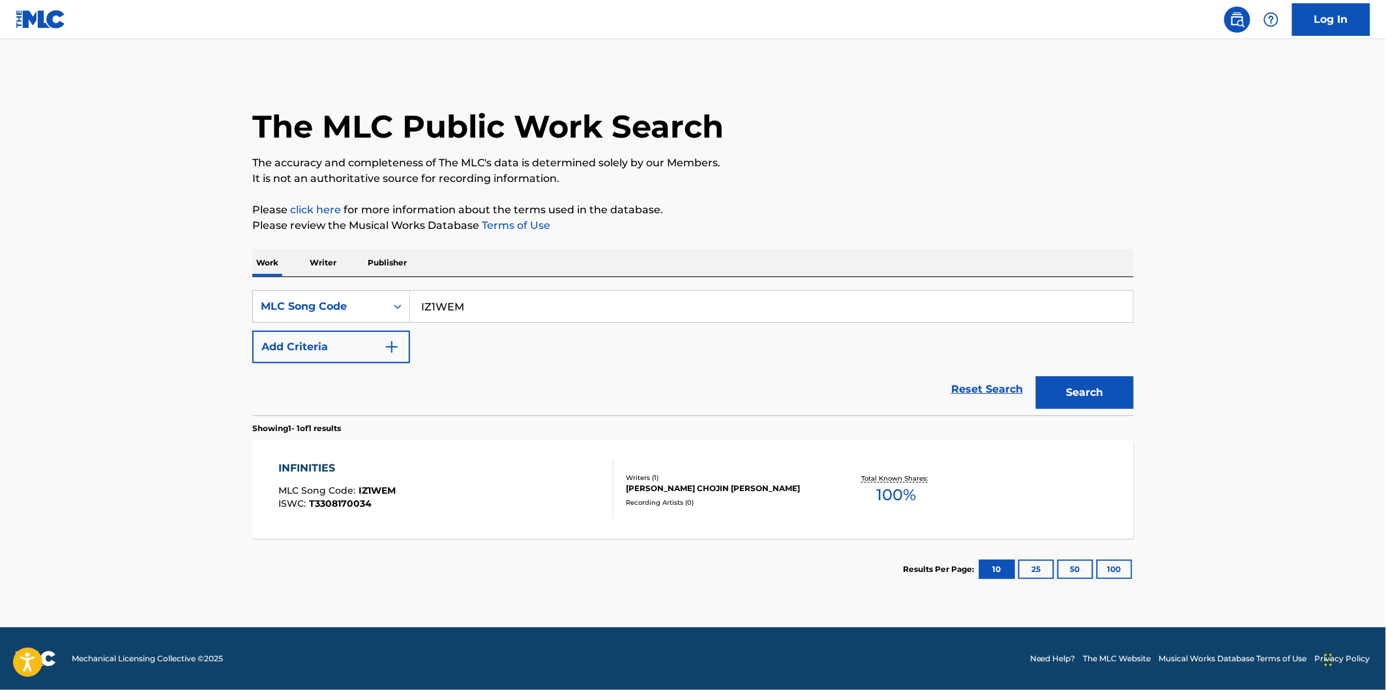
click at [485, 304] on input "IZ1WEM" at bounding box center [771, 306] width 723 height 31
paste input "BD9MWV"
type input "BD9MWV"
click at [1036, 376] on button "Search" at bounding box center [1085, 392] width 98 height 33
click at [481, 471] on div "BURNT SIENNAS MLC Song Code : BD9MWV ISWC : T3308106818" at bounding box center [446, 489] width 335 height 59
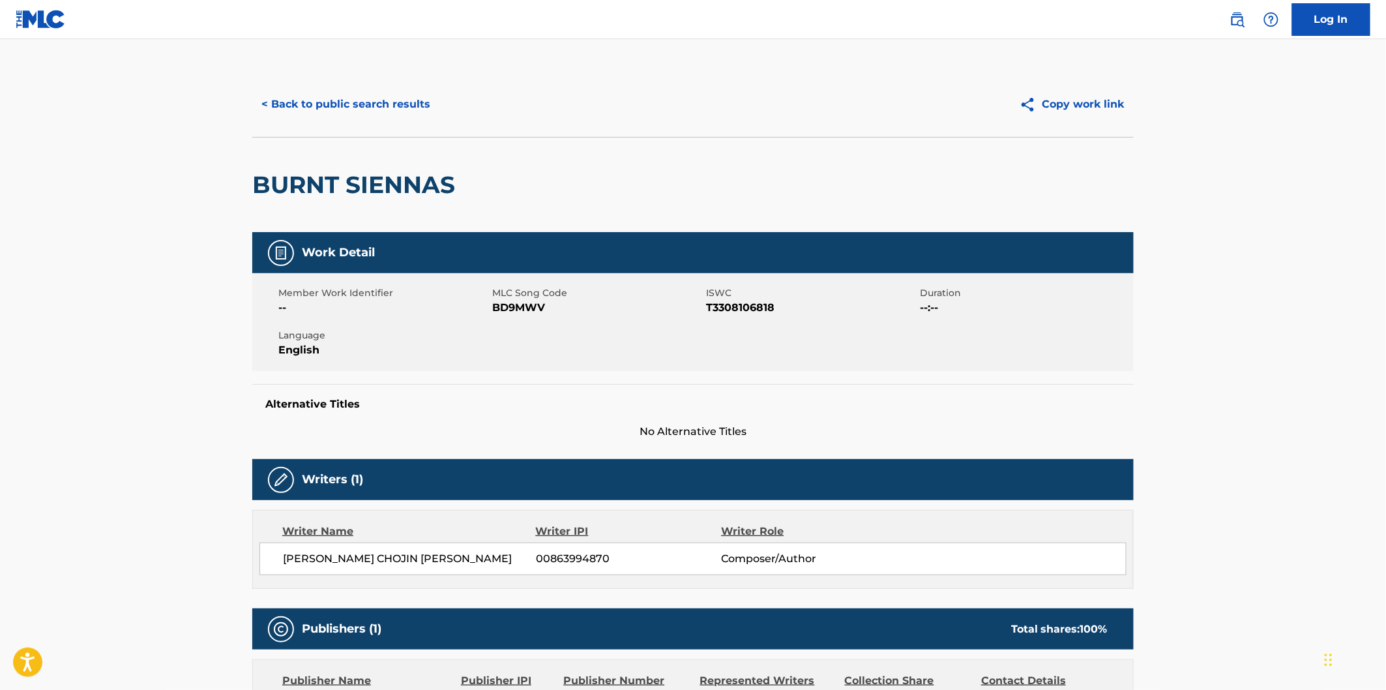
click at [318, 181] on h2 "BURNT SIENNAS" at bounding box center [356, 184] width 209 height 29
click at [363, 180] on h2 "BURNT SIENNAS" at bounding box center [356, 184] width 209 height 29
click at [391, 106] on button "< Back to public search results" at bounding box center [345, 104] width 187 height 33
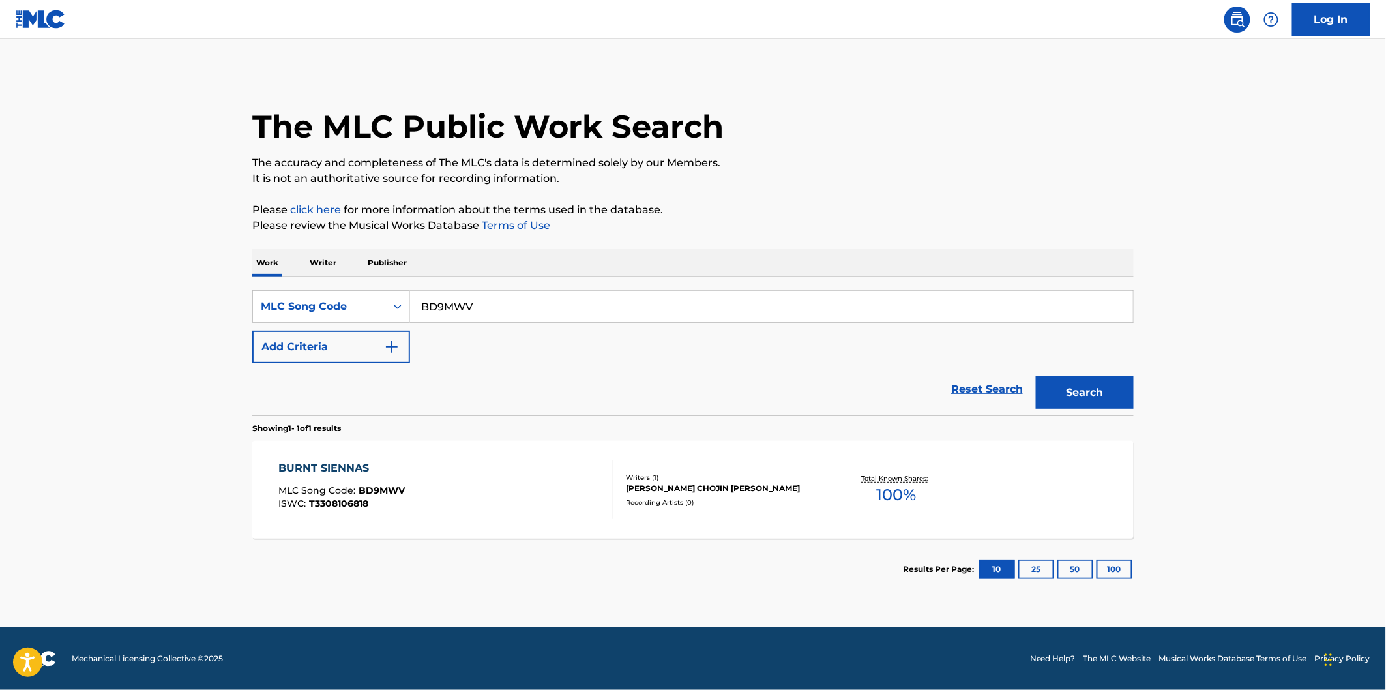
click at [473, 308] on input "BD9MWV" at bounding box center [771, 306] width 723 height 31
paste input "RO5958"
type input "RO5958"
click at [1089, 398] on button "Search" at bounding box center [1085, 392] width 98 height 33
click at [490, 479] on div "RESTART [PERSON_NAME] REMIX MLC Song Code : RO5958 ISWC : T3305326023" at bounding box center [446, 489] width 335 height 59
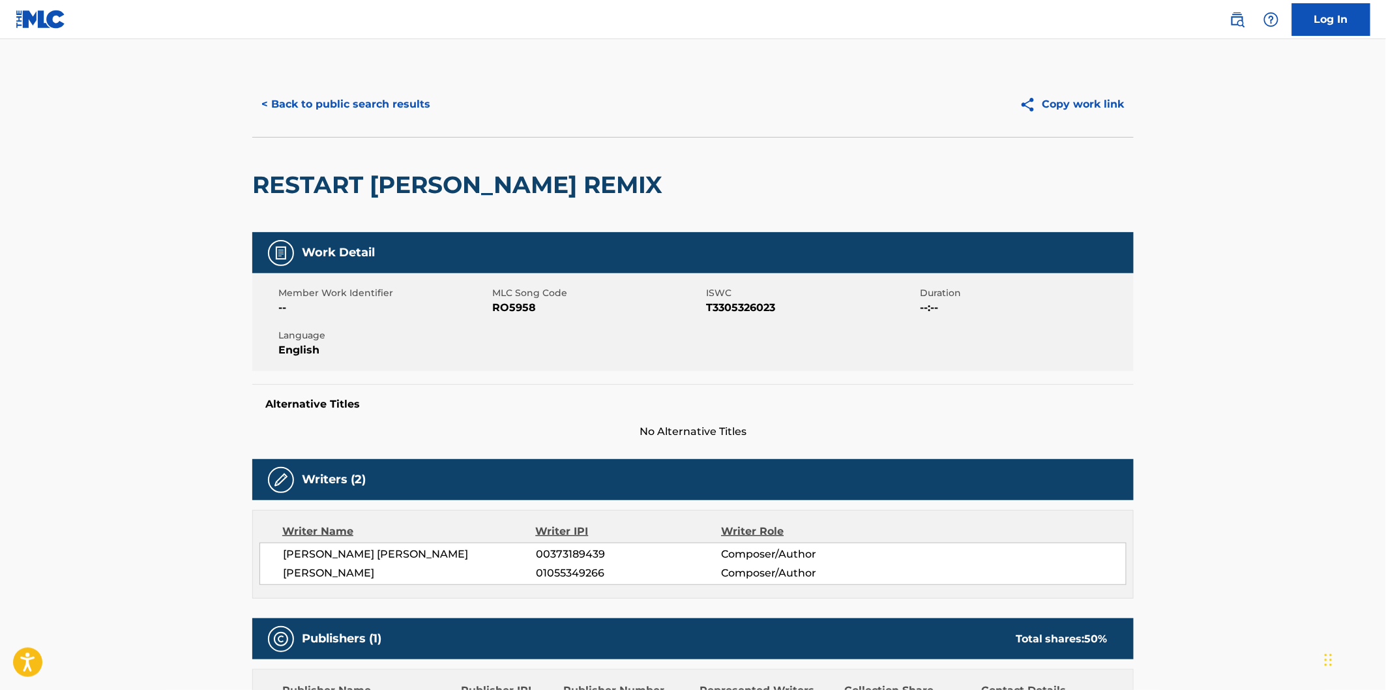
click at [317, 189] on h2 "RESTART [PERSON_NAME] REMIX" at bounding box center [460, 184] width 417 height 29
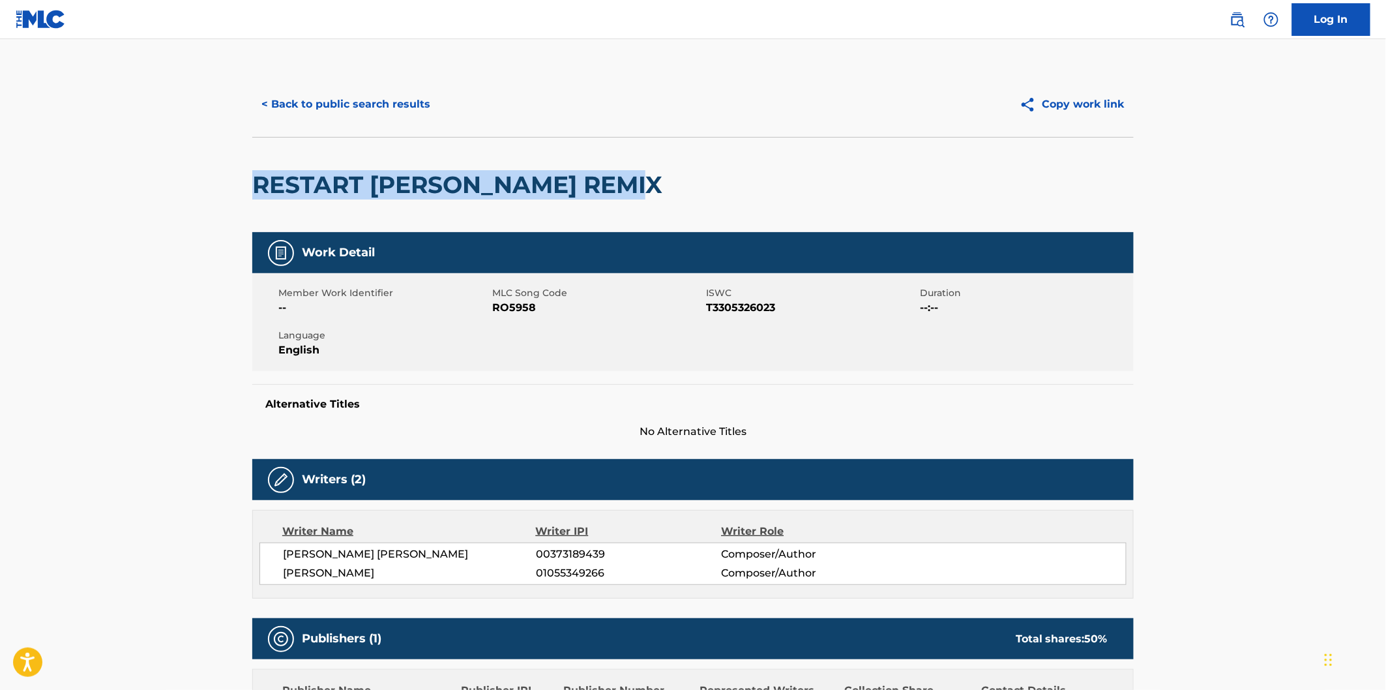
click at [602, 173] on h2 "RESTART [PERSON_NAME] REMIX" at bounding box center [460, 184] width 417 height 29
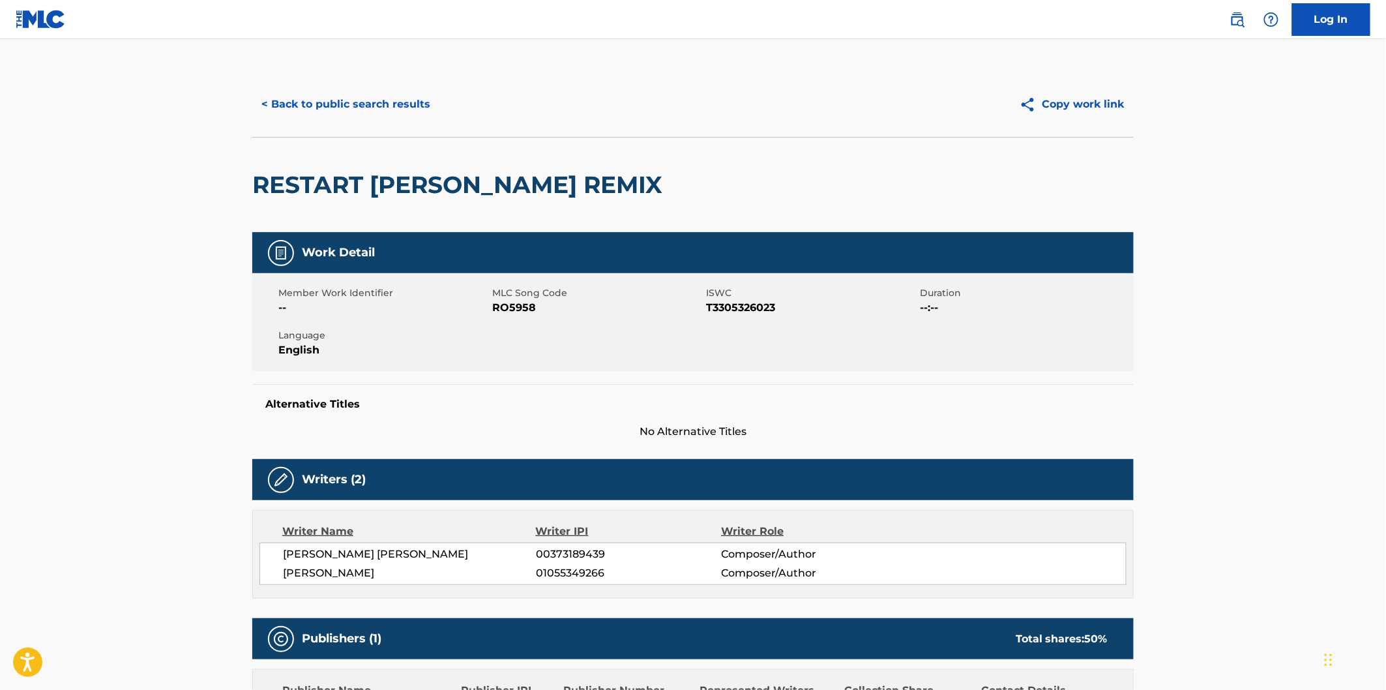
click at [398, 83] on div "< Back to public search results Copy work link" at bounding box center [692, 104] width 881 height 65
click at [401, 100] on button "< Back to public search results" at bounding box center [345, 104] width 187 height 33
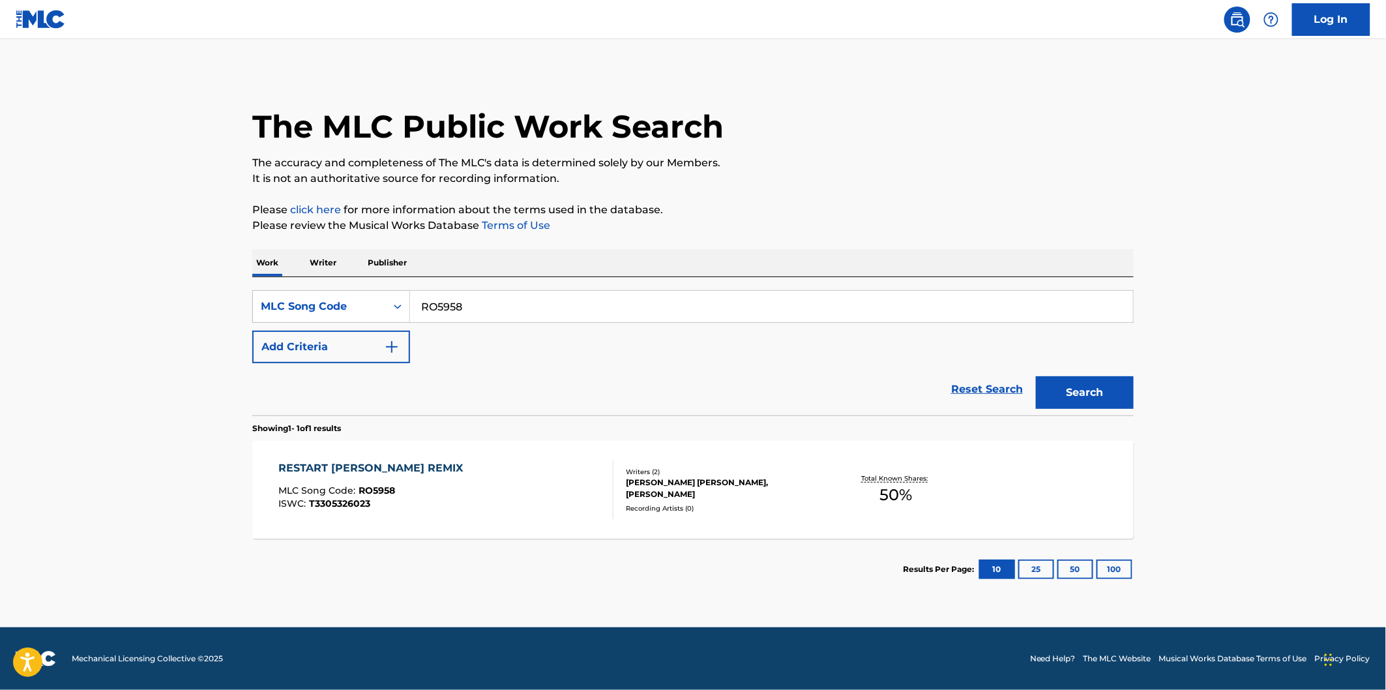
click at [473, 282] on div "SearchWithCriteriaa6e06569-ab62-4700-b0fc-07e1b6f77172 MLC Song Code RO5958 Add…" at bounding box center [692, 346] width 881 height 138
click at [480, 298] on input "RO5958" at bounding box center [771, 306] width 723 height 31
paste input "CK5S25"
type input "CK5S25"
click at [1036, 376] on button "Search" at bounding box center [1085, 392] width 98 height 33
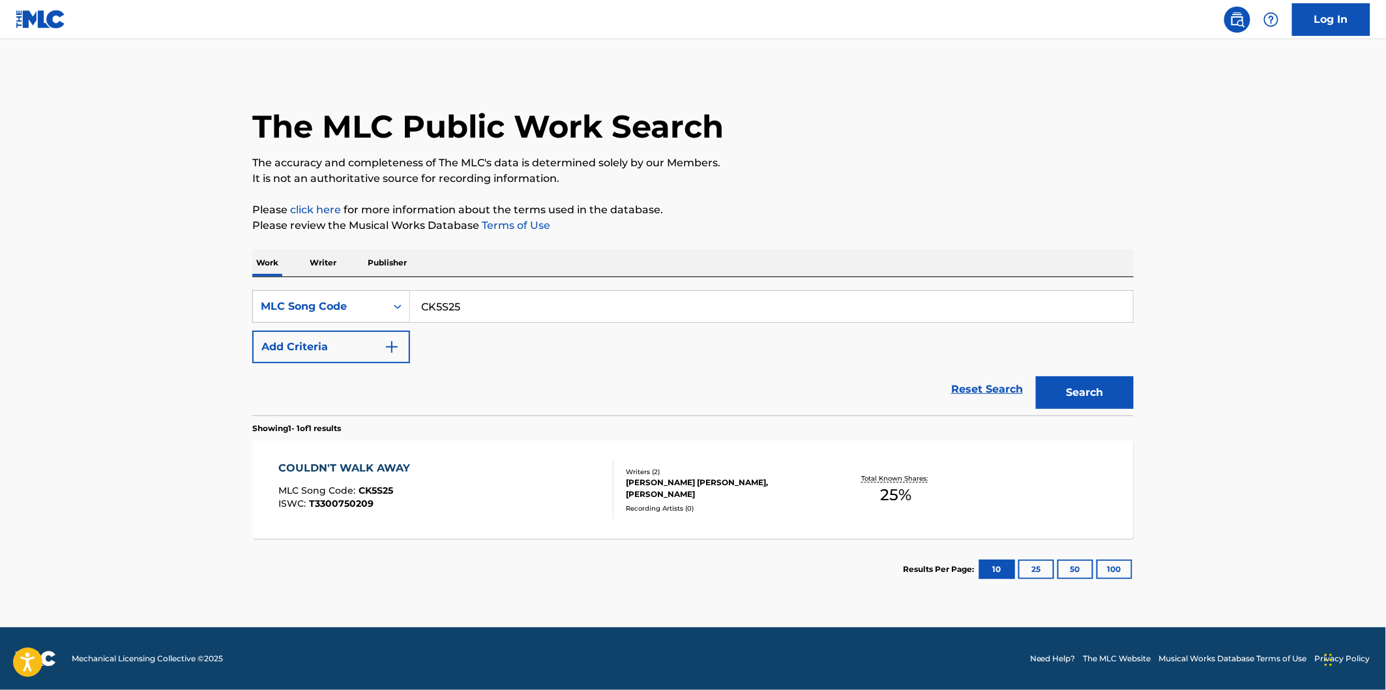
click at [456, 448] on div "COULDN'T WALK AWAY MLC Song Code : CK5S25 ISWC : T3300750209 Writers ( 2 ) [PER…" at bounding box center [692, 490] width 881 height 98
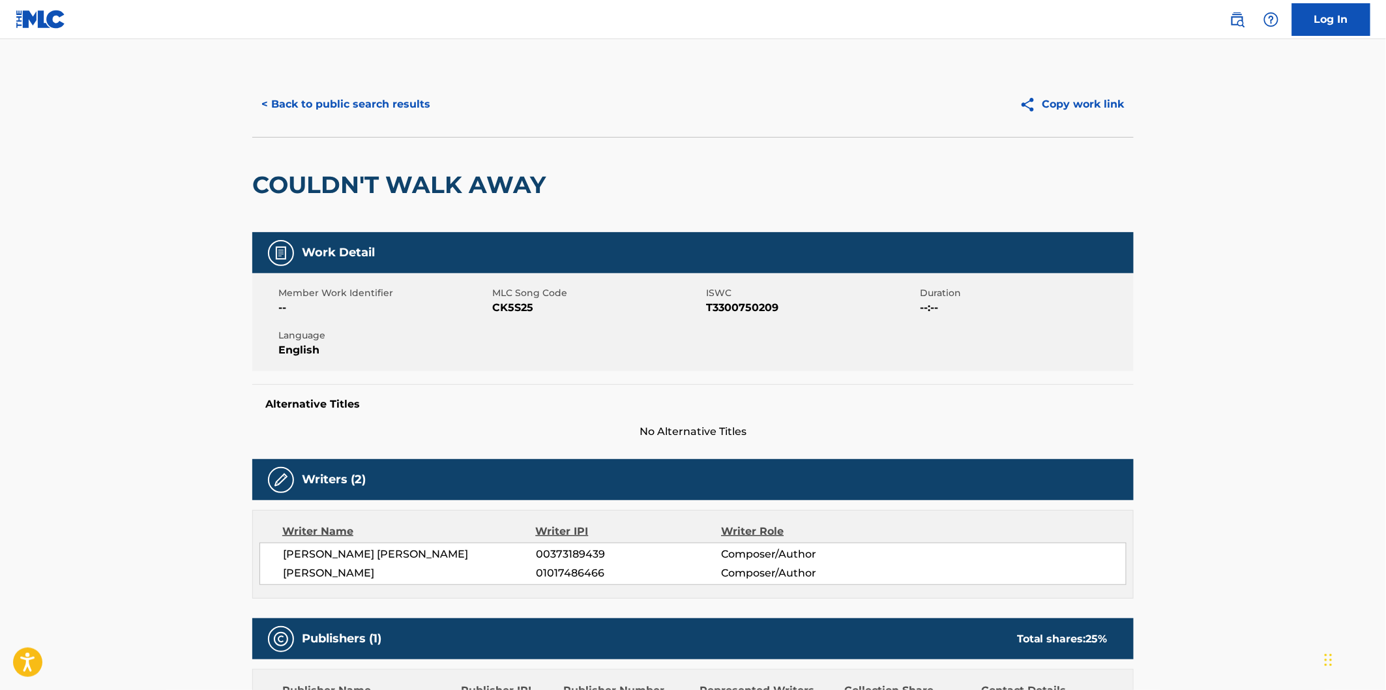
click at [327, 190] on h2 "COULDN'T WALK AWAY" at bounding box center [402, 184] width 300 height 29
click at [443, 185] on h2 "COULDN'T WALK AWAY" at bounding box center [402, 184] width 300 height 29
click at [487, 179] on h2 "COULDN'T WALK AWAY" at bounding box center [402, 184] width 300 height 29
click at [318, 105] on button "< Back to public search results" at bounding box center [345, 104] width 187 height 33
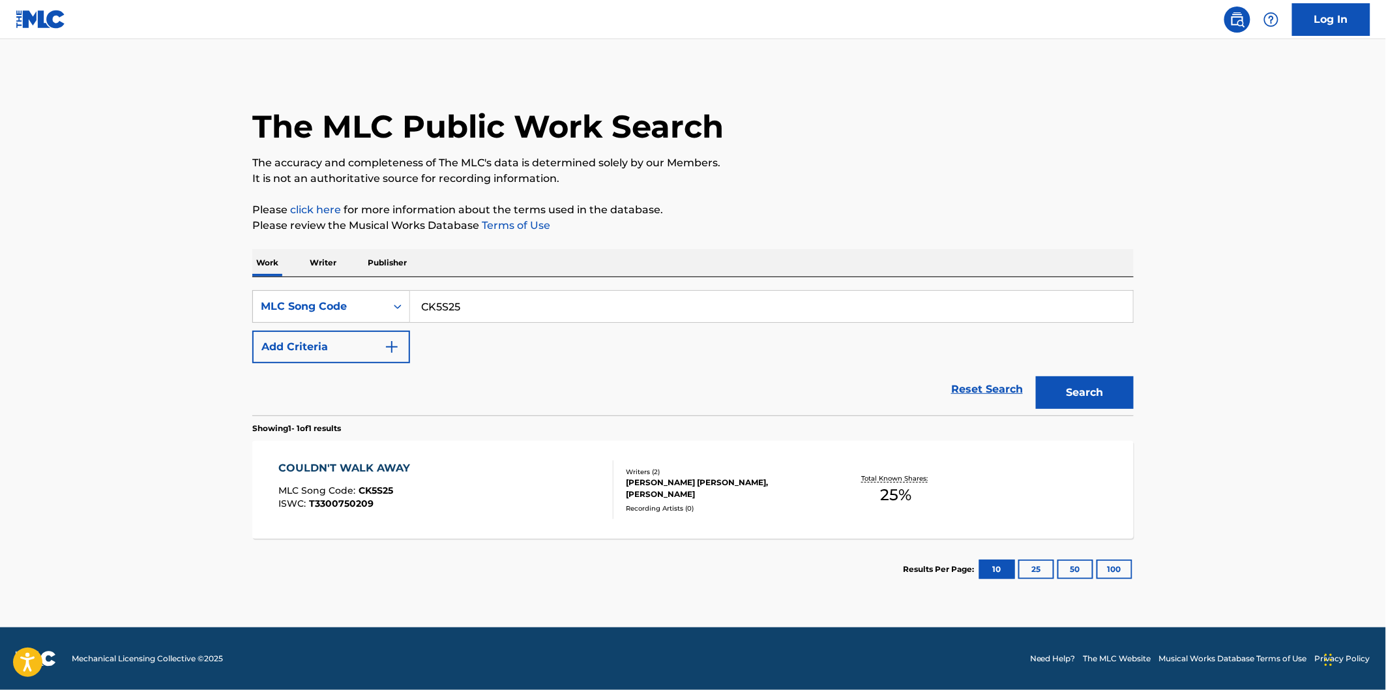
click at [481, 301] on input "CK5S25" at bounding box center [771, 306] width 723 height 31
paste input "TX1V3I"
type input "TX1V3I"
click at [1089, 383] on button "Search" at bounding box center [1085, 392] width 98 height 33
click at [494, 466] on div "TEMPORARY MLC Song Code : TX1V3I ISWC : T3305325508" at bounding box center [446, 489] width 335 height 59
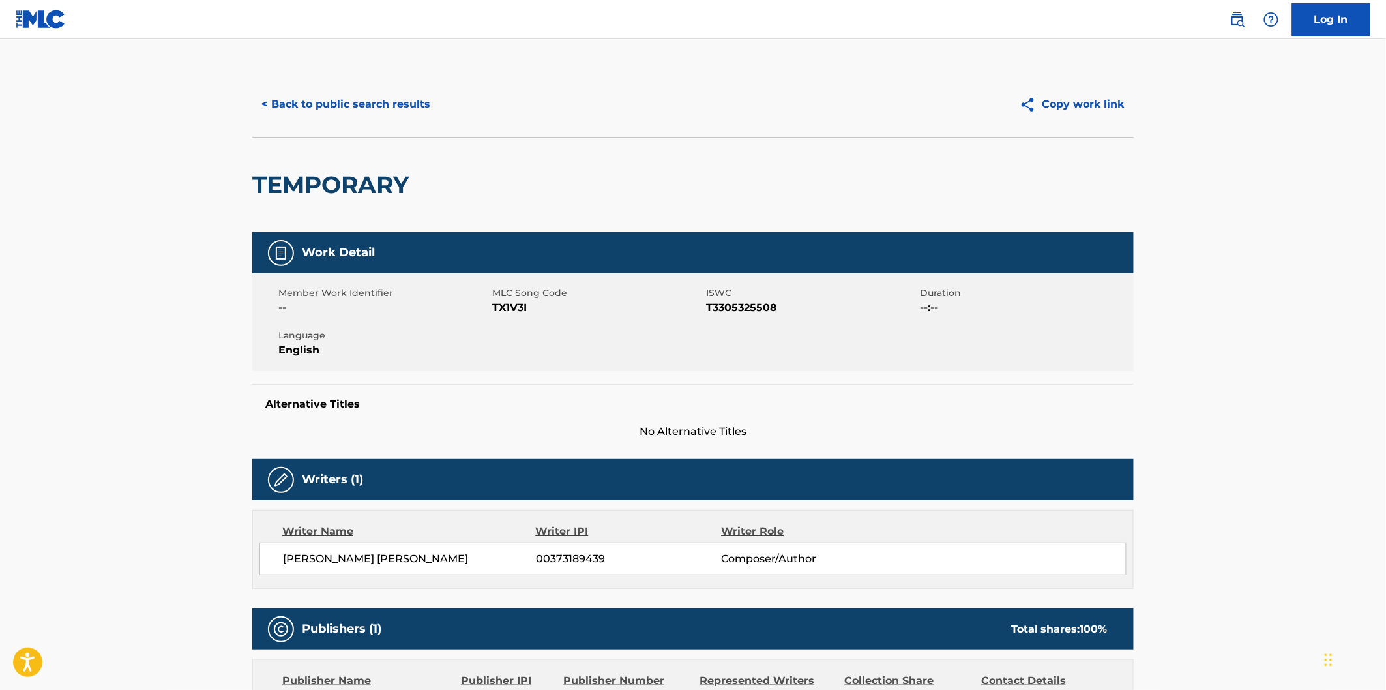
click at [369, 184] on h2 "TEMPORARY" at bounding box center [333, 184] width 163 height 29
click at [406, 102] on button "< Back to public search results" at bounding box center [345, 104] width 187 height 33
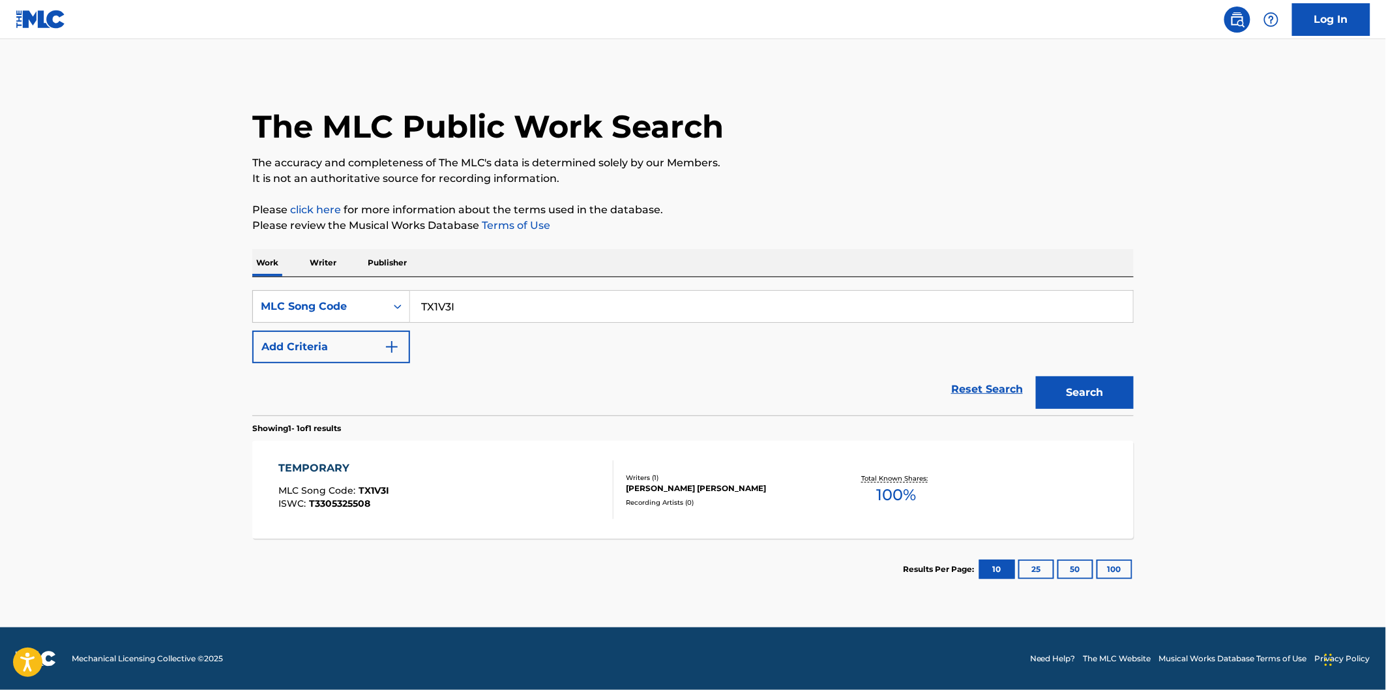
click at [496, 306] on input "TX1V3I" at bounding box center [771, 306] width 723 height 31
paste input "AY46WG"
type input "AY46WG"
click at [1036, 376] on button "Search" at bounding box center [1085, 392] width 98 height 33
click at [442, 454] on div "ACTIVATE MLC Song Code : AY46WG ISWC : T3305148572 Writers ( 1 ) [PERSON_NAME] …" at bounding box center [692, 490] width 881 height 98
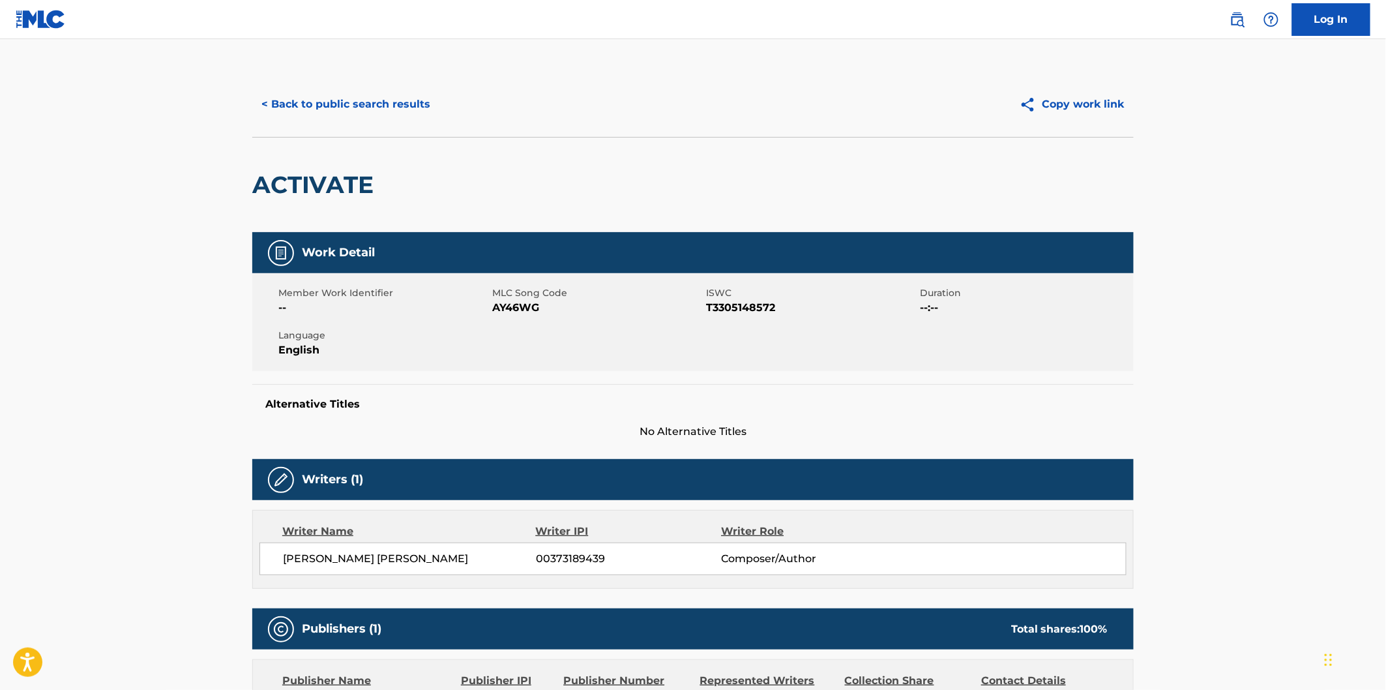
click at [353, 187] on h2 "ACTIVATE" at bounding box center [316, 184] width 128 height 29
click at [376, 102] on button "< Back to public search results" at bounding box center [345, 104] width 187 height 33
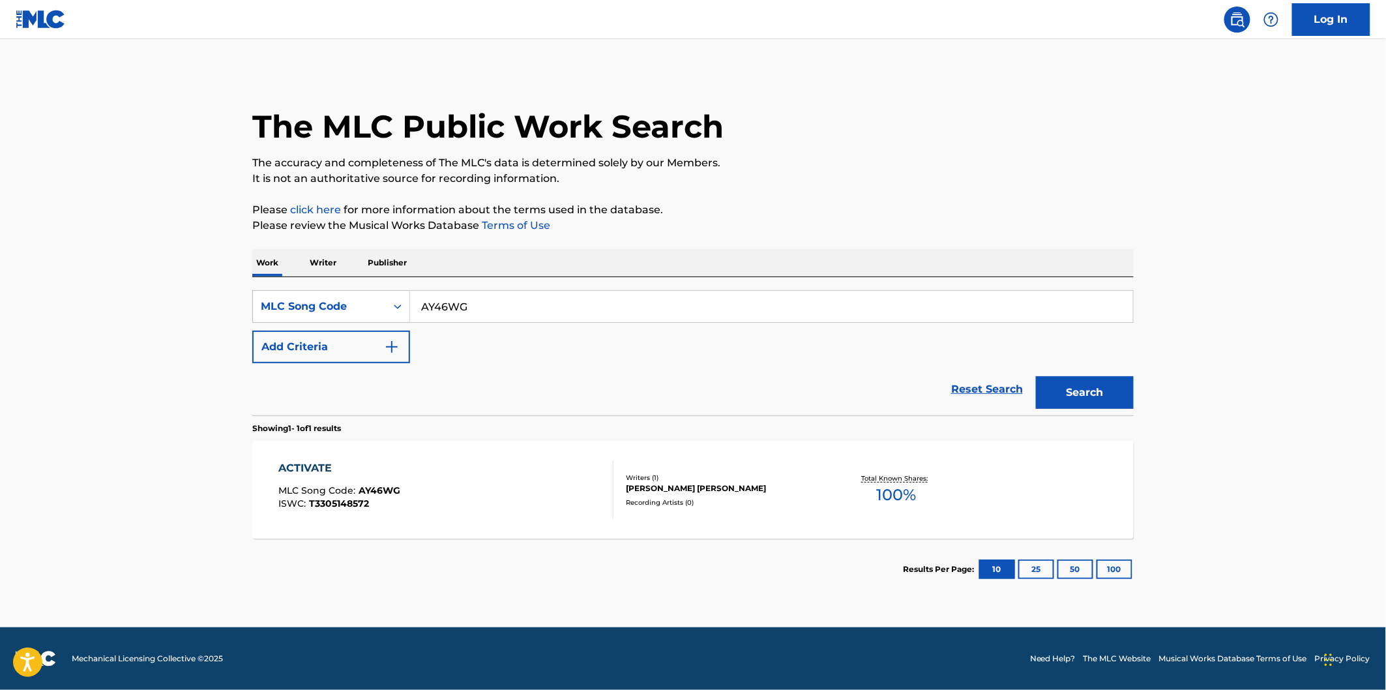
click at [473, 310] on input "AY46WG" at bounding box center [771, 306] width 723 height 31
paste input "S67GO1"
type input "S67GO1"
click at [1036, 376] on button "Search" at bounding box center [1085, 392] width 98 height 33
click at [486, 503] on div "ISWC : T3305325724" at bounding box center [422, 504] width 287 height 10
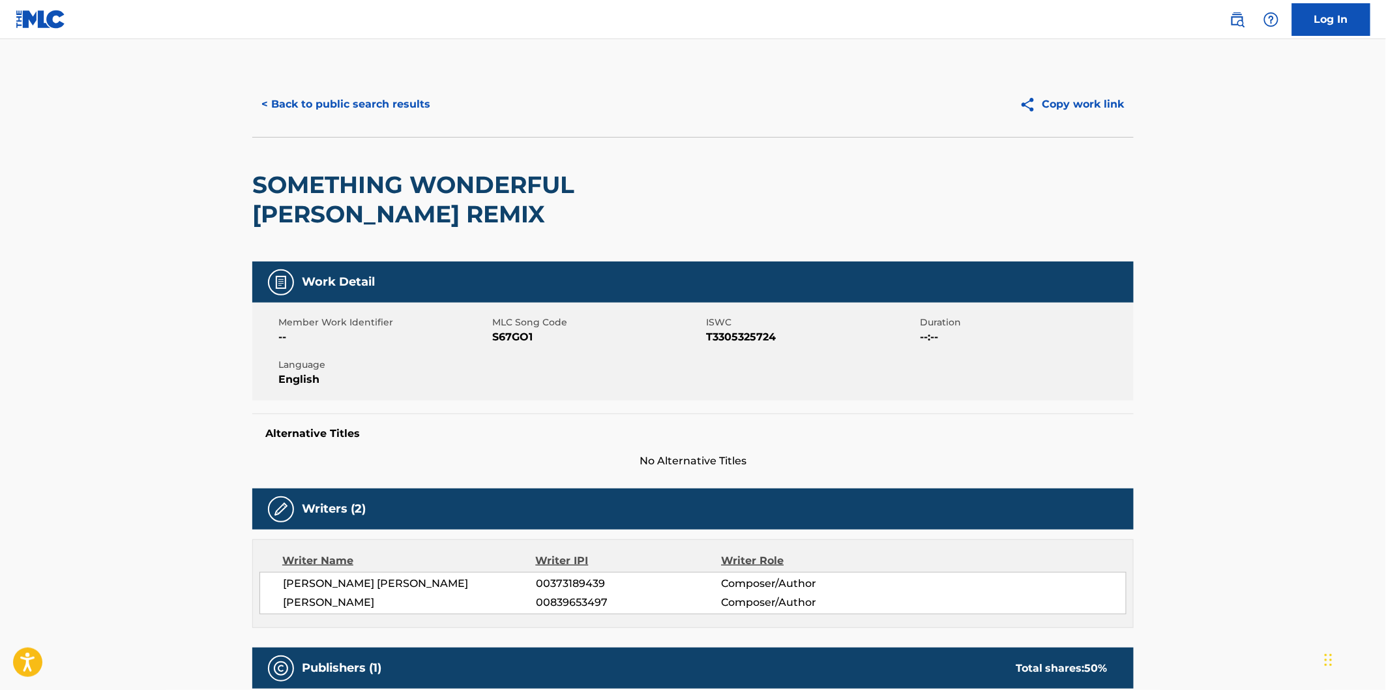
click at [315, 184] on h2 "SOMETHING WONDERFUL [PERSON_NAME] REMIX" at bounding box center [516, 199] width 529 height 59
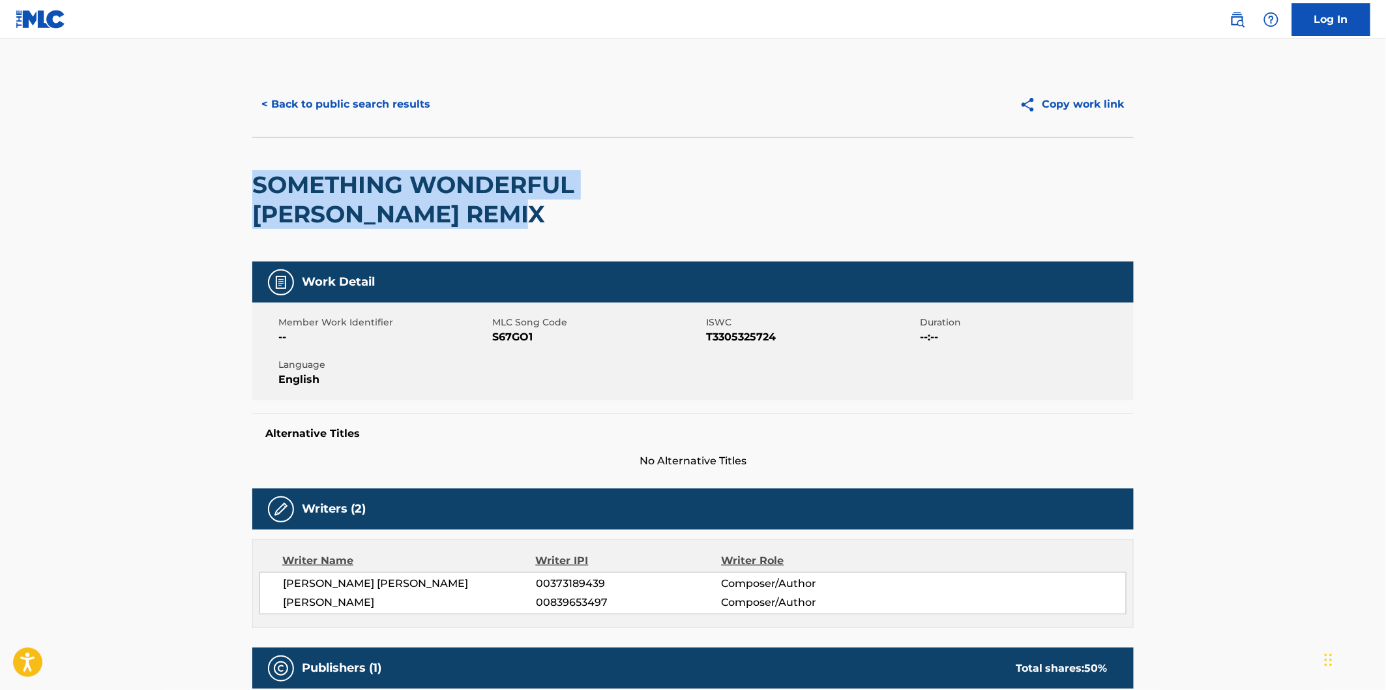
click at [396, 207] on h2 "SOMETHING WONDERFUL [PERSON_NAME] REMIX" at bounding box center [516, 199] width 529 height 59
click at [386, 105] on button "< Back to public search results" at bounding box center [345, 104] width 187 height 33
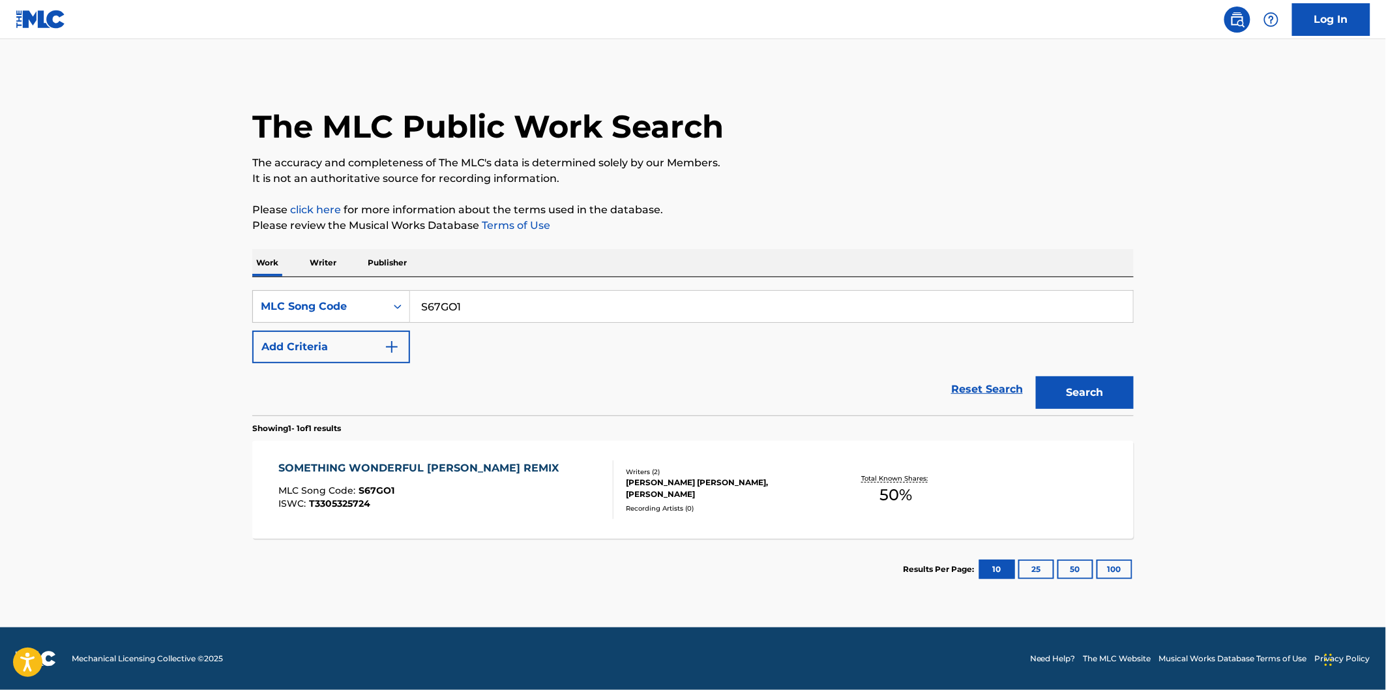
click at [451, 310] on input "S67GO1" at bounding box center [771, 306] width 723 height 31
paste input "PH"
type input "S67GPH"
click at [1036, 376] on button "Search" at bounding box center [1085, 392] width 98 height 33
click at [522, 482] on div "STATIC TENSIONS MLC Song Code : S67GPH ISWC : T3305463581" at bounding box center [446, 489] width 335 height 59
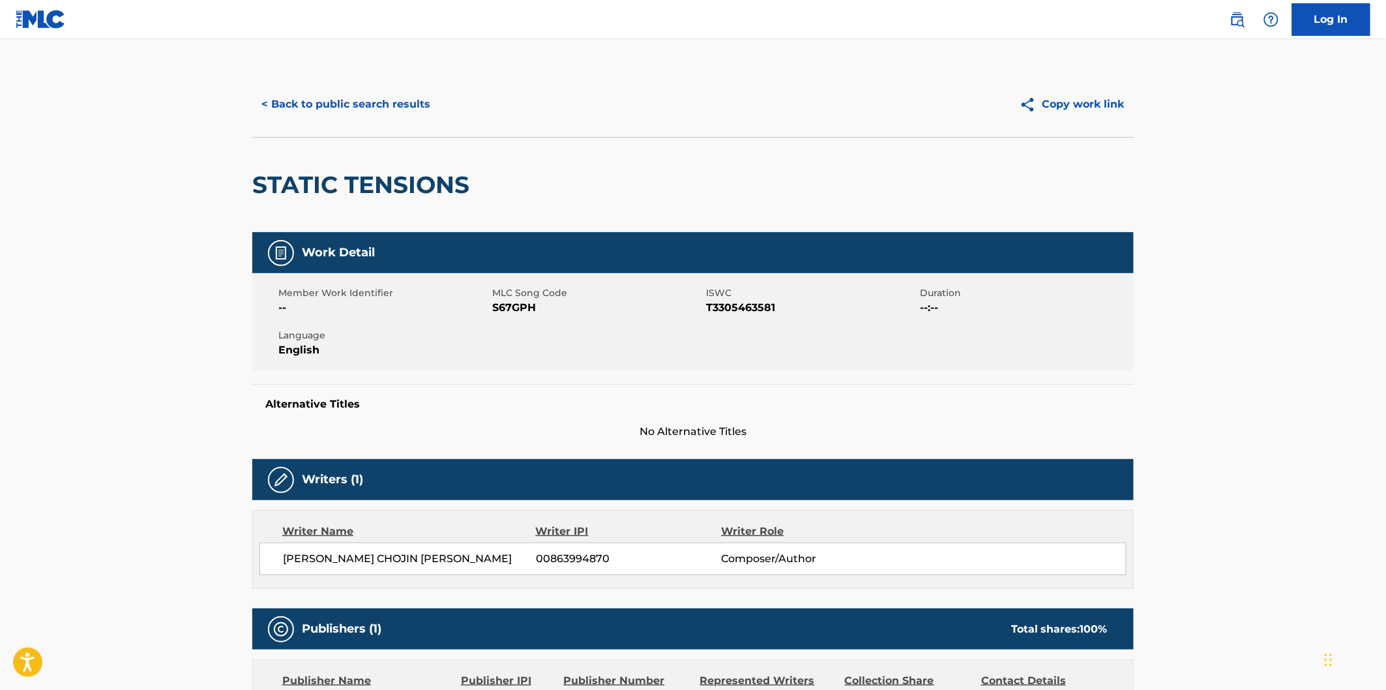
click at [295, 177] on h2 "STATIC TENSIONS" at bounding box center [364, 184] width 224 height 29
click at [413, 178] on h2 "STATIC TENSIONS" at bounding box center [364, 184] width 224 height 29
click at [400, 95] on button "< Back to public search results" at bounding box center [345, 104] width 187 height 33
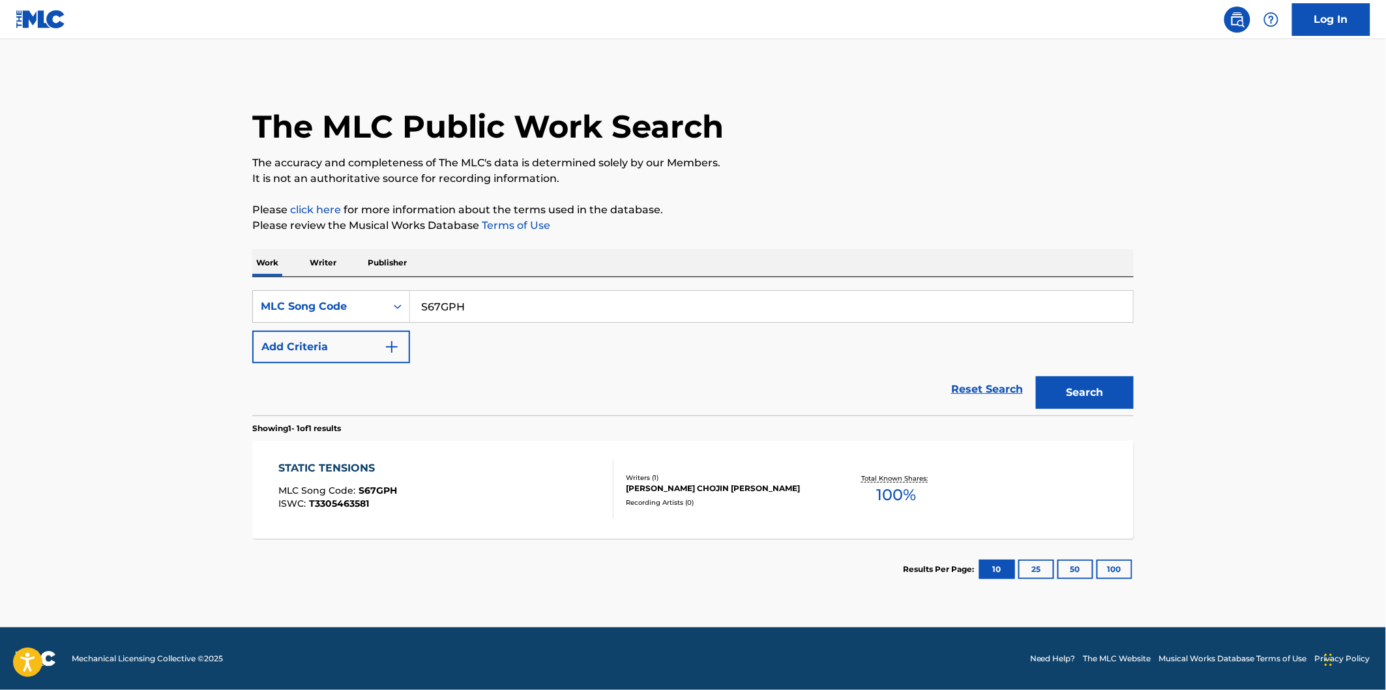
click at [511, 310] on input "S67GPH" at bounding box center [771, 306] width 723 height 31
paste input "RO597W"
type input "RO597W"
click at [1036, 376] on button "Search" at bounding box center [1085, 392] width 98 height 33
click at [497, 469] on div "RESTART LUNAR LABYRINTH REMIX MLC Song Code : RO597W ISWC : T3305326147" at bounding box center [446, 489] width 335 height 59
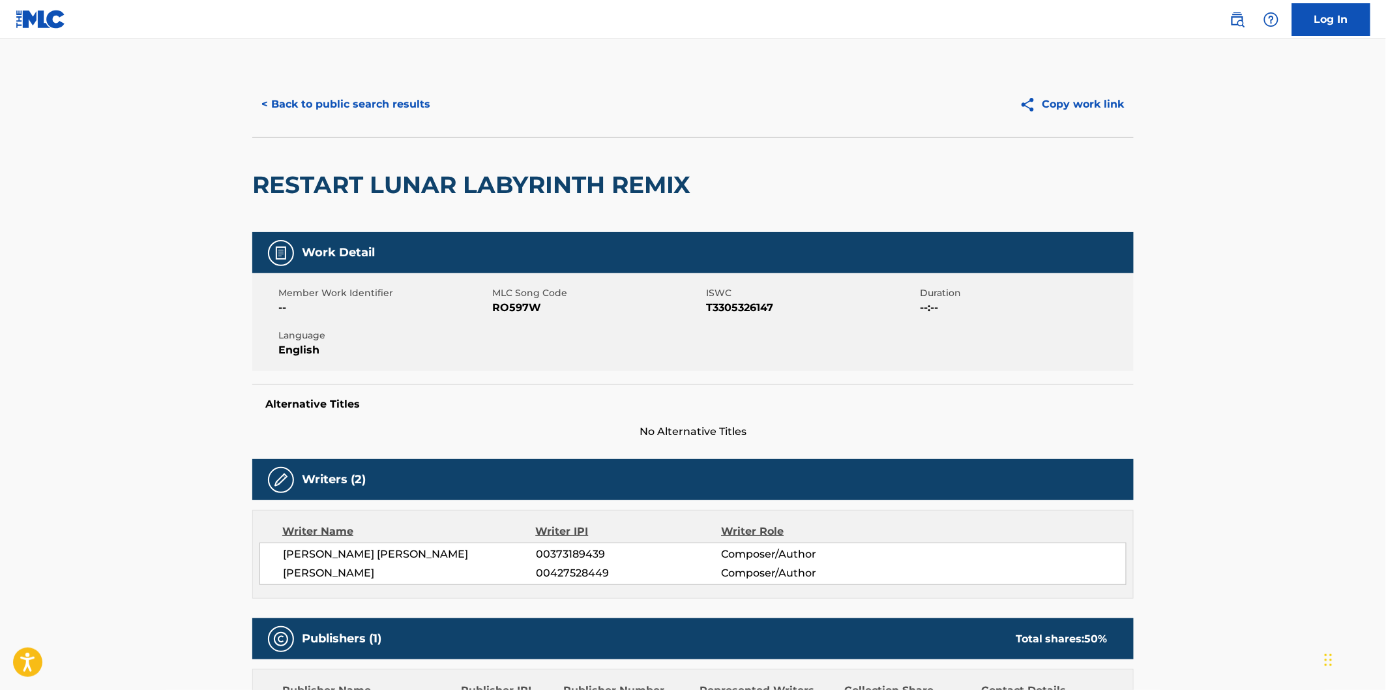
click at [391, 549] on span "[PERSON_NAME] [PERSON_NAME]" at bounding box center [409, 554] width 253 height 16
click at [343, 100] on button "< Back to public search results" at bounding box center [345, 104] width 187 height 33
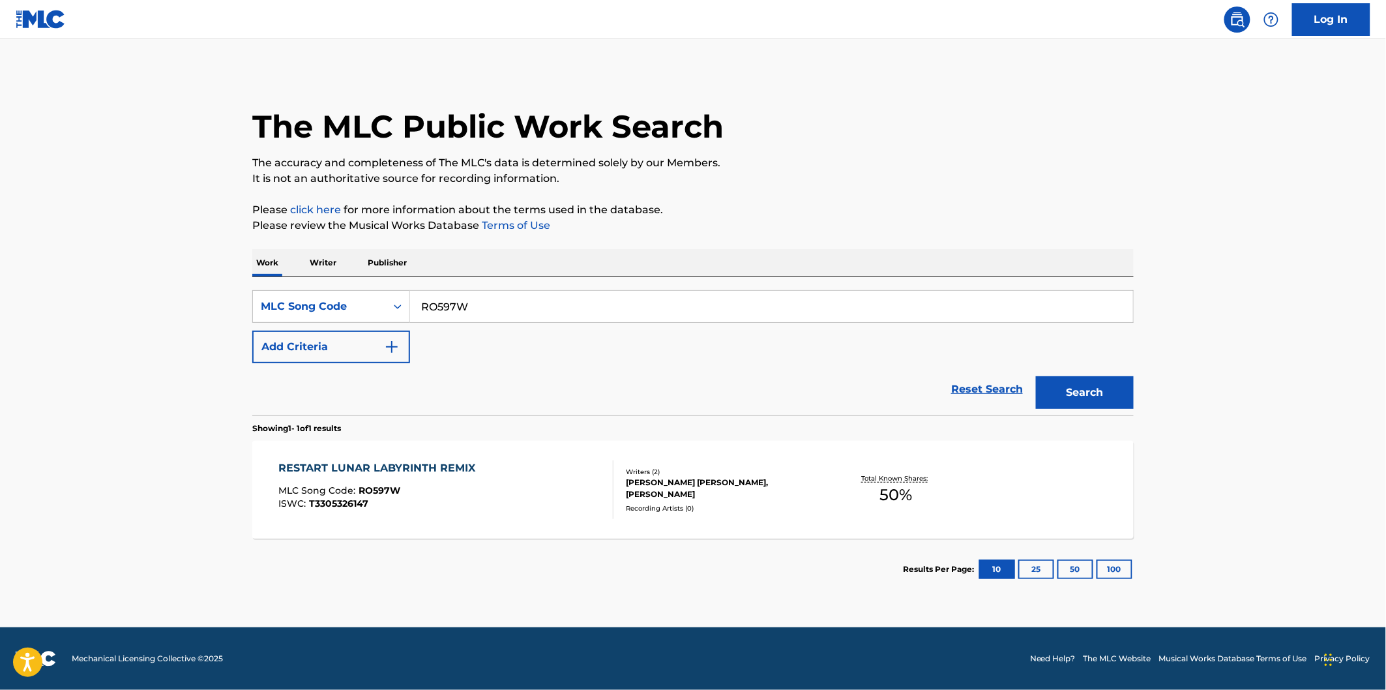
click at [513, 300] on input "RO597W" at bounding box center [771, 306] width 723 height 31
paste input "X"
type input "RO597X"
click at [1036, 376] on button "Search" at bounding box center [1085, 392] width 98 height 33
click at [479, 484] on div "RARI MLC Song Code : RO597X ISWC : T3305211563" at bounding box center [446, 489] width 335 height 59
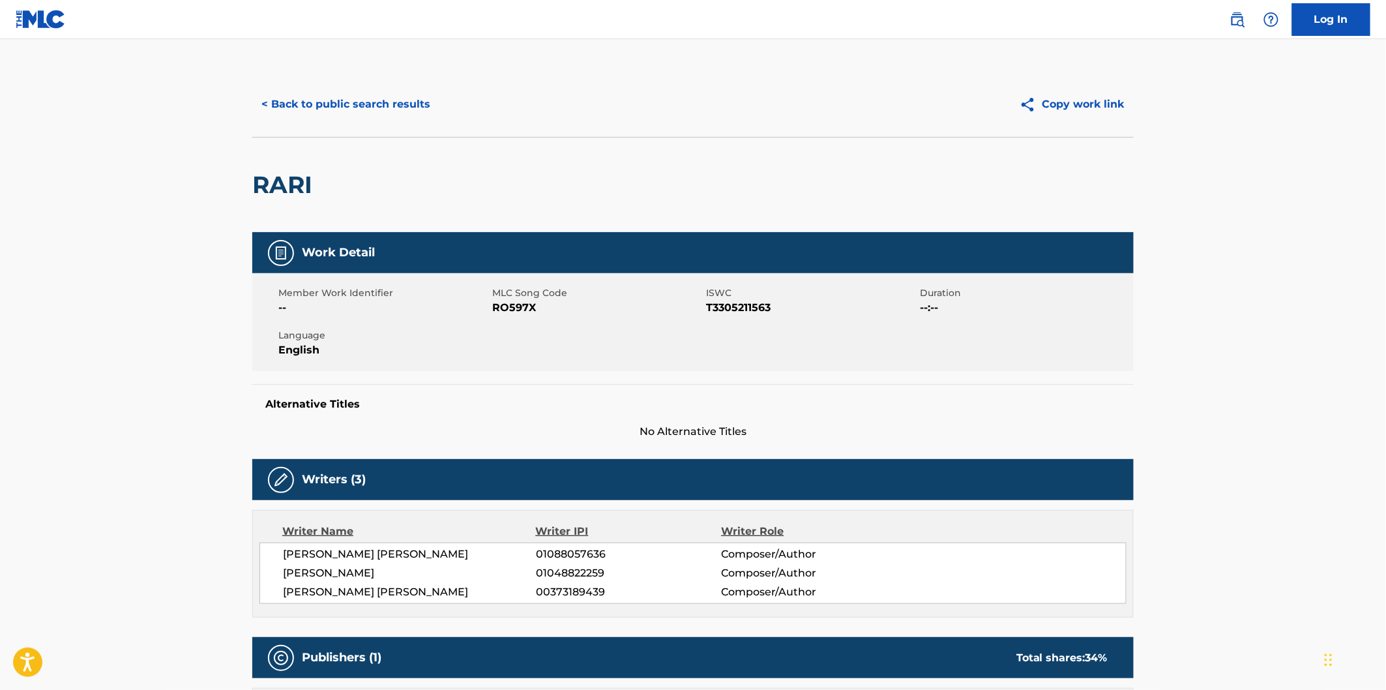
click at [290, 183] on h2 "RARI" at bounding box center [285, 184] width 67 height 29
click at [421, 107] on button "< Back to public search results" at bounding box center [345, 104] width 187 height 33
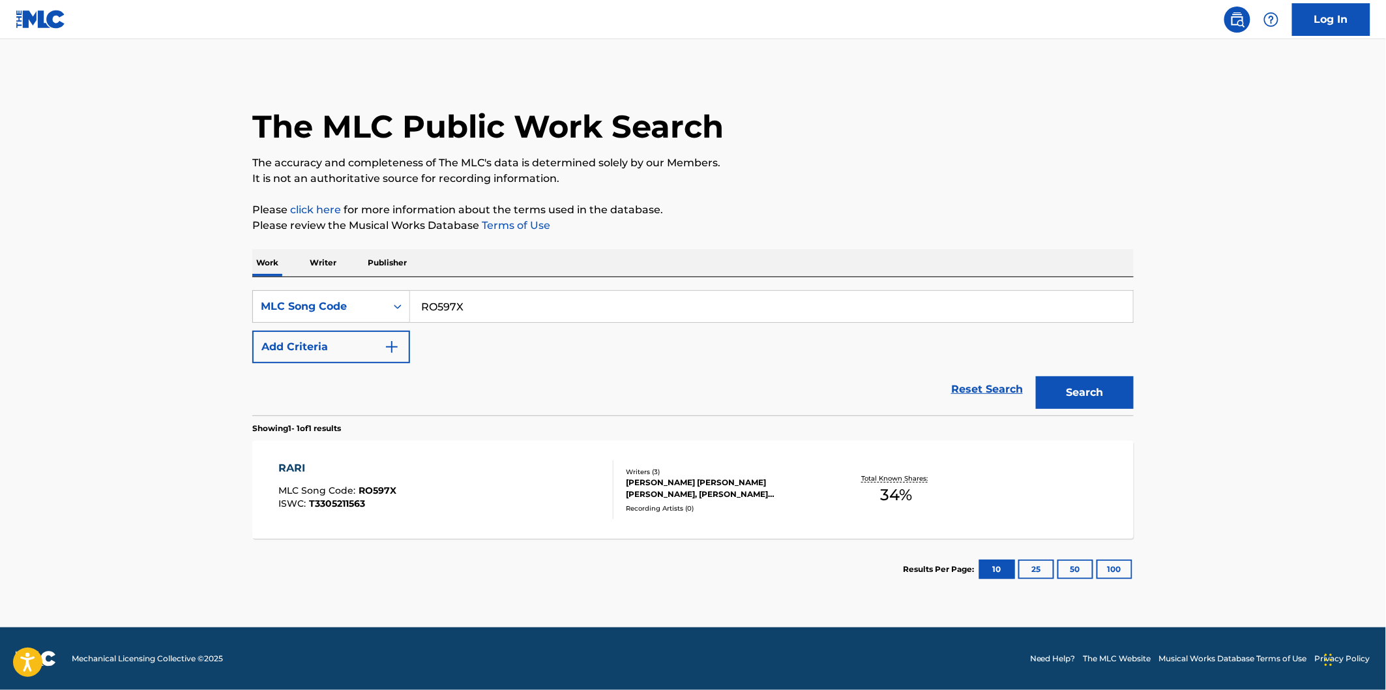
click at [502, 316] on input "RO597X" at bounding box center [771, 306] width 723 height 31
paste input "IZ1WGA"
type input "IZ1WGA"
click at [1036, 376] on button "Search" at bounding box center [1085, 392] width 98 height 33
click at [519, 473] on div "IDEA OF U MLC Song Code : IZ1WGA ISWC : T3305149622" at bounding box center [446, 489] width 335 height 59
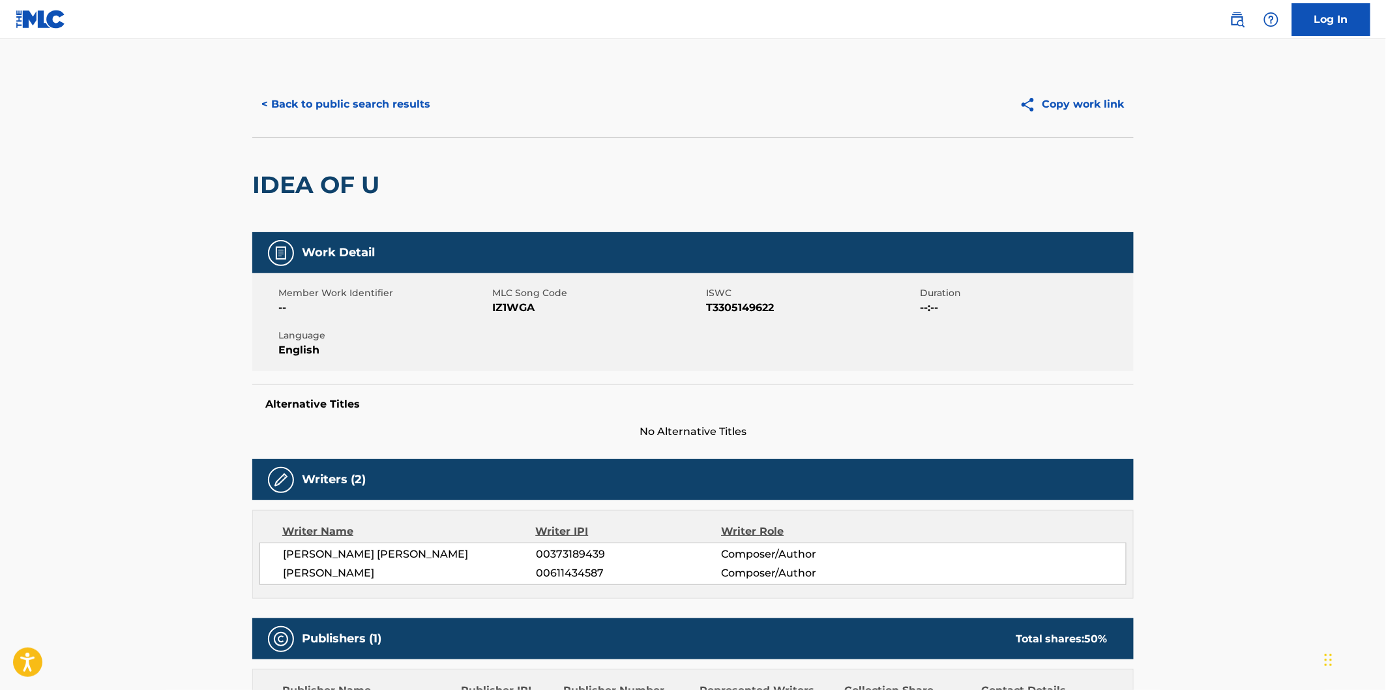
click at [271, 186] on h2 "IDEA OF U" at bounding box center [319, 184] width 134 height 29
drag, startPoint x: 351, startPoint y: 181, endPoint x: 363, endPoint y: 181, distance: 12.4
click at [363, 181] on h2 "IDEA OF U" at bounding box center [319, 184] width 134 height 29
click at [361, 113] on button "< Back to public search results" at bounding box center [345, 104] width 187 height 33
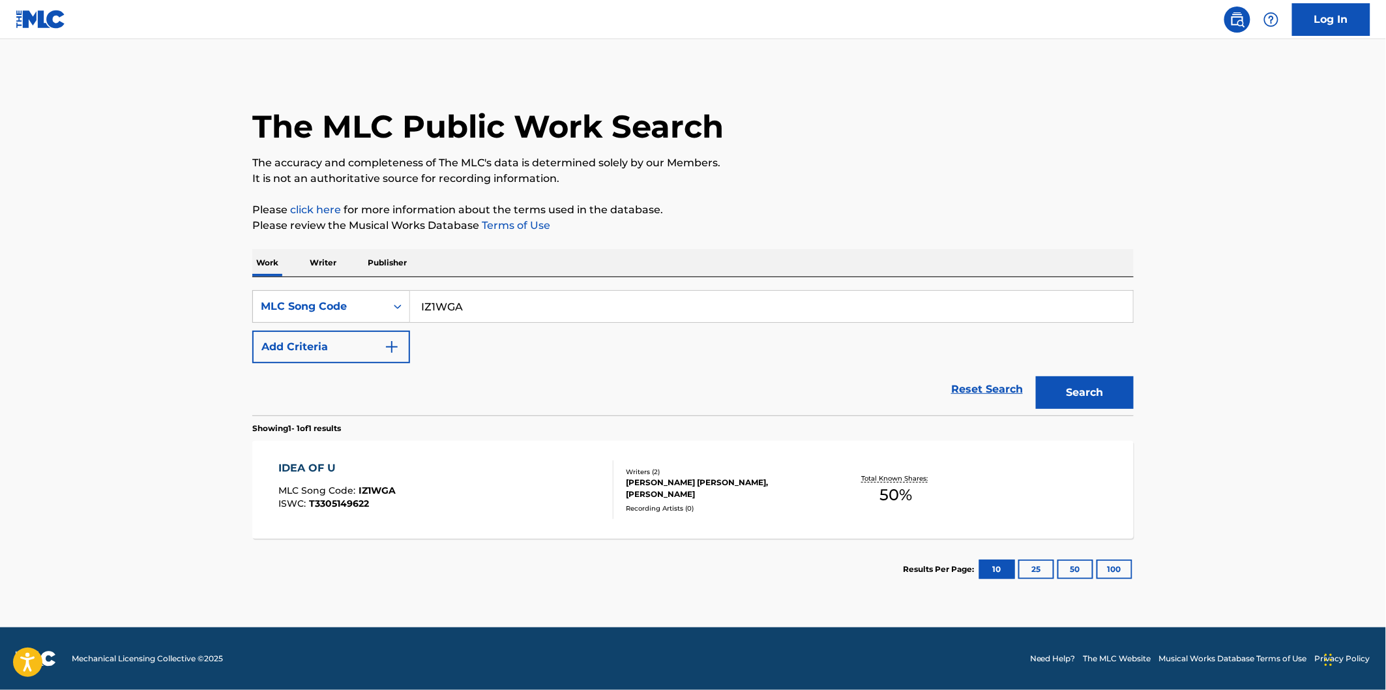
click at [505, 331] on div "SearchWithCriteriaa6e06569-ab62-4700-b0fc-07e1b6f77172 MLC Song Code IZ1WGA Add…" at bounding box center [692, 326] width 881 height 73
click at [509, 316] on input "IZ1WGA" at bounding box center [771, 306] width 723 height 31
paste input "SPAGHETTI"
click at [1036, 376] on button "Search" at bounding box center [1085, 392] width 98 height 33
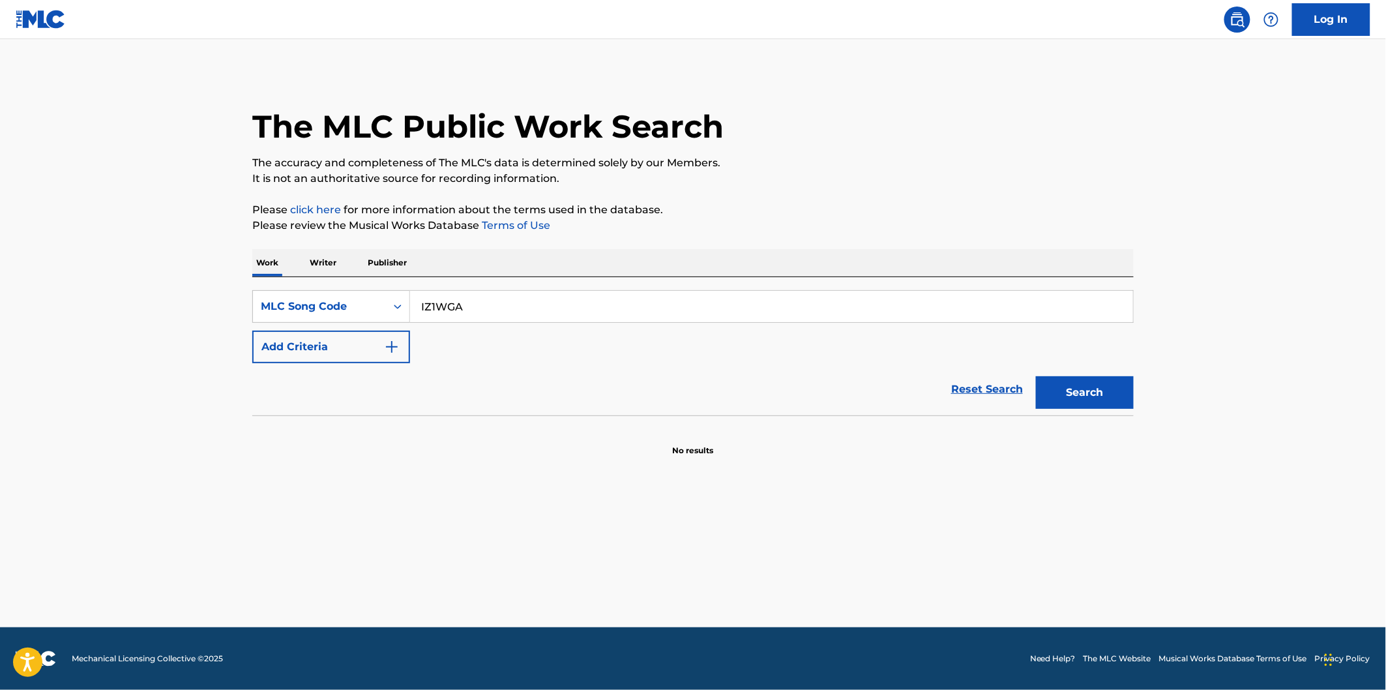
click at [492, 314] on input "IZ1WGA" at bounding box center [771, 306] width 723 height 31
paste input "W60INB"
type input "W60INB"
click at [1099, 387] on button "Search" at bounding box center [1085, 392] width 98 height 33
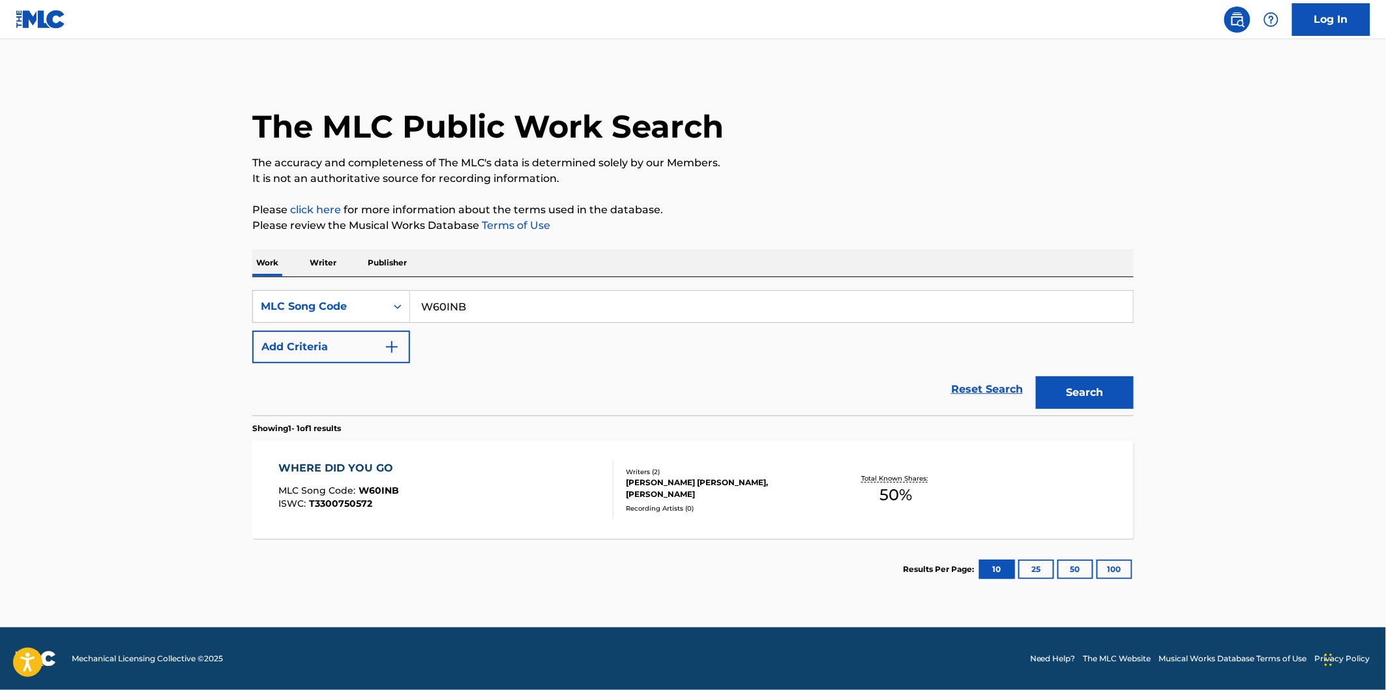
click at [434, 460] on div "WHERE DID YOU GO MLC Song Code : W60INB ISWC : T3300750572" at bounding box center [446, 489] width 335 height 59
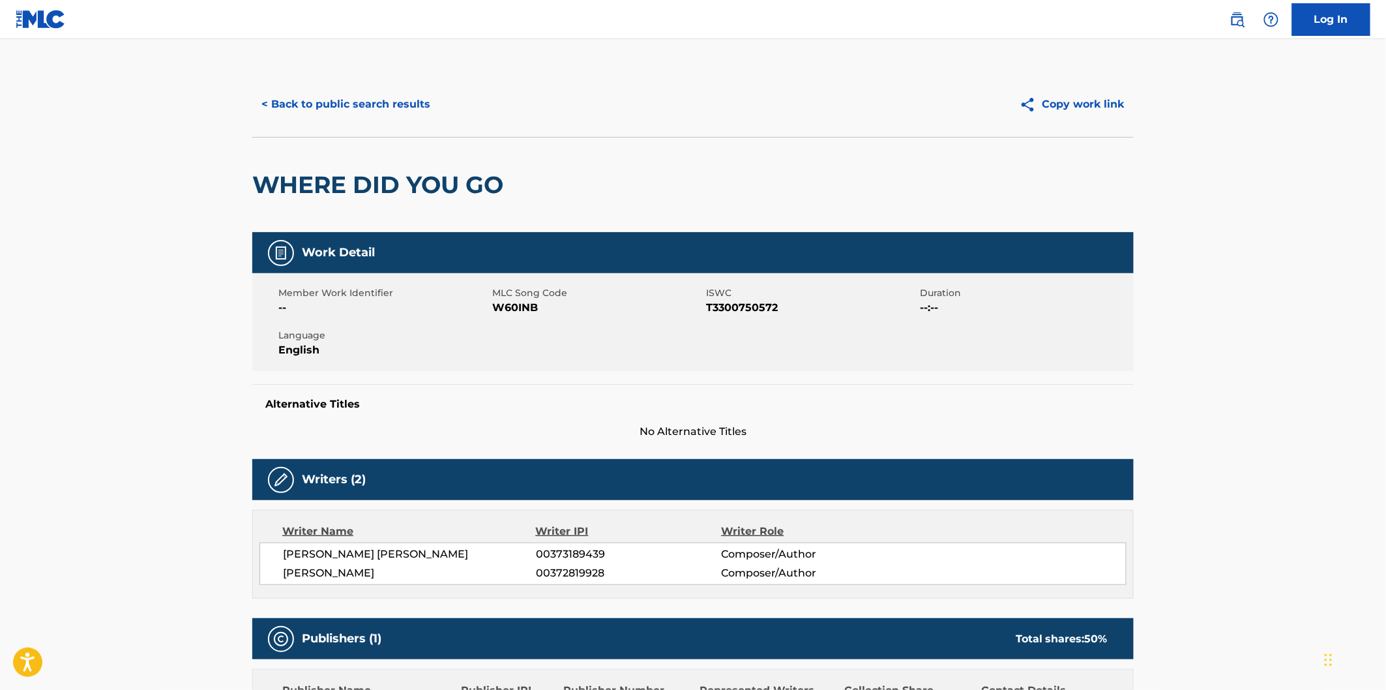
click at [316, 181] on h2 "WHERE DID YOU GO" at bounding box center [381, 184] width 258 height 29
click at [485, 183] on h2 "WHERE DID YOU GO" at bounding box center [381, 184] width 258 height 29
click at [311, 181] on h2 "WHERE DID YOU GO" at bounding box center [381, 184] width 258 height 29
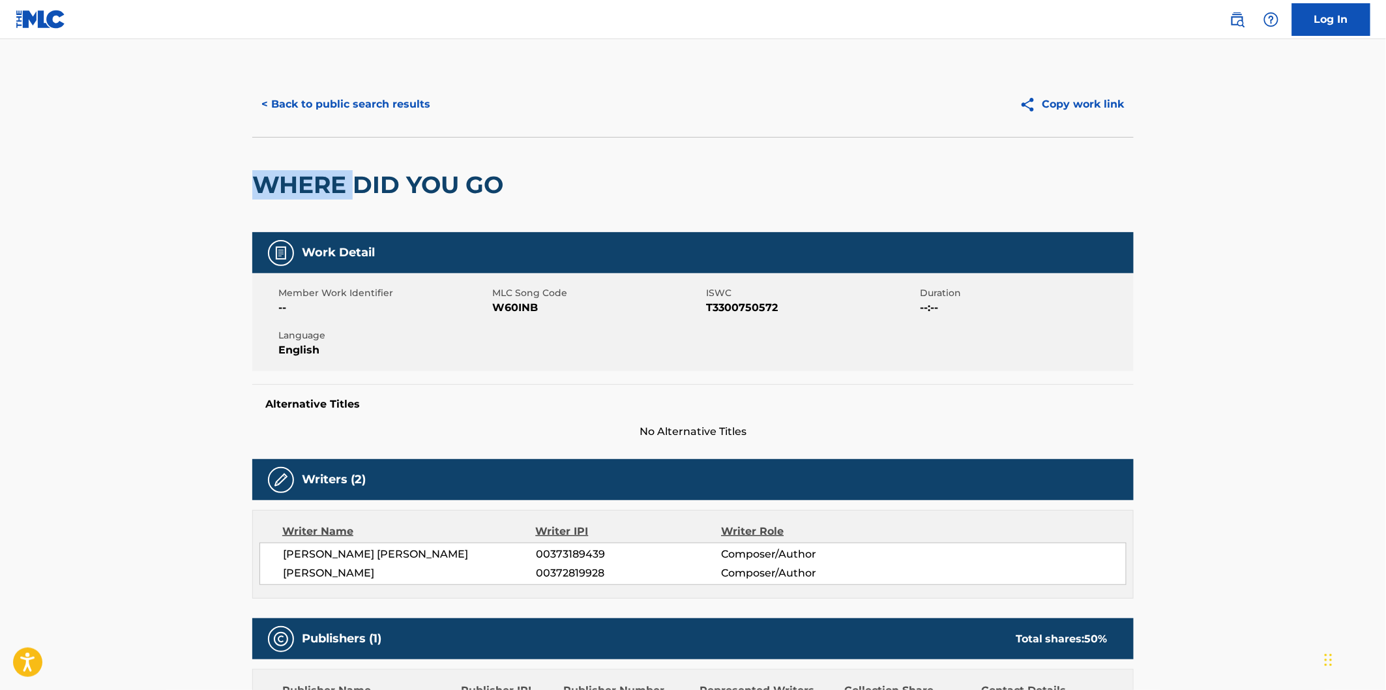
click at [425, 95] on button "< Back to public search results" at bounding box center [345, 104] width 187 height 33
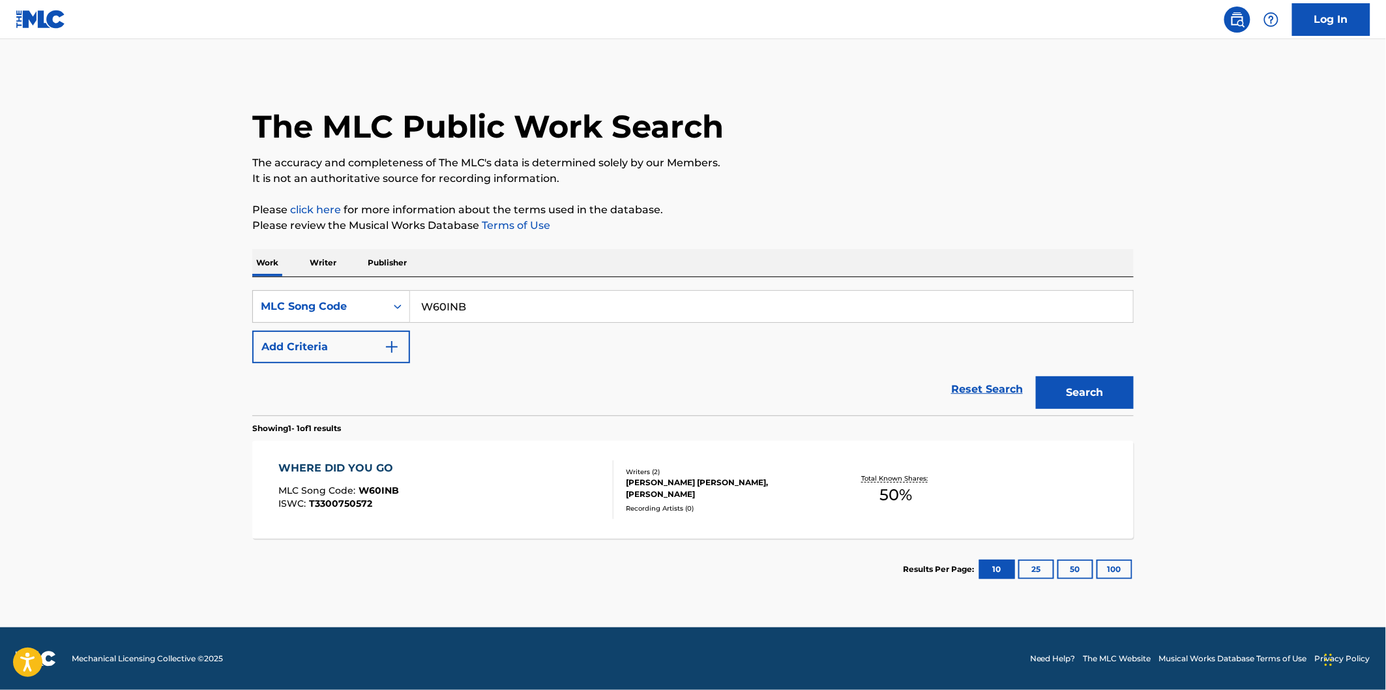
click at [550, 303] on input "W60INB" at bounding box center [771, 306] width 723 height 31
paste input "TX1V5G"
type input "TX1V5G"
click at [1074, 395] on button "Search" at bounding box center [1085, 392] width 98 height 33
click at [453, 492] on div "MLC Song Code : TX1V5G" at bounding box center [389, 492] width 221 height 13
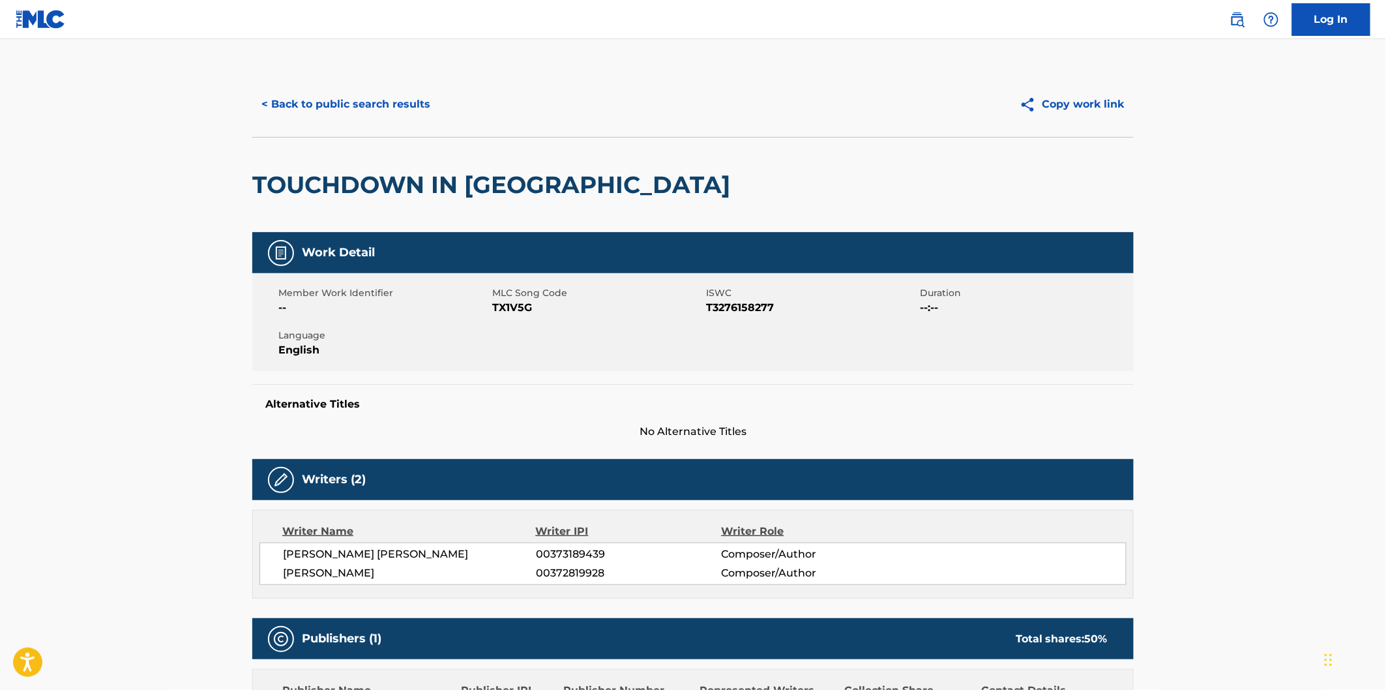
click at [322, 189] on h2 "TOUCHDOWN IN [GEOGRAPHIC_DATA]" at bounding box center [494, 184] width 484 height 29
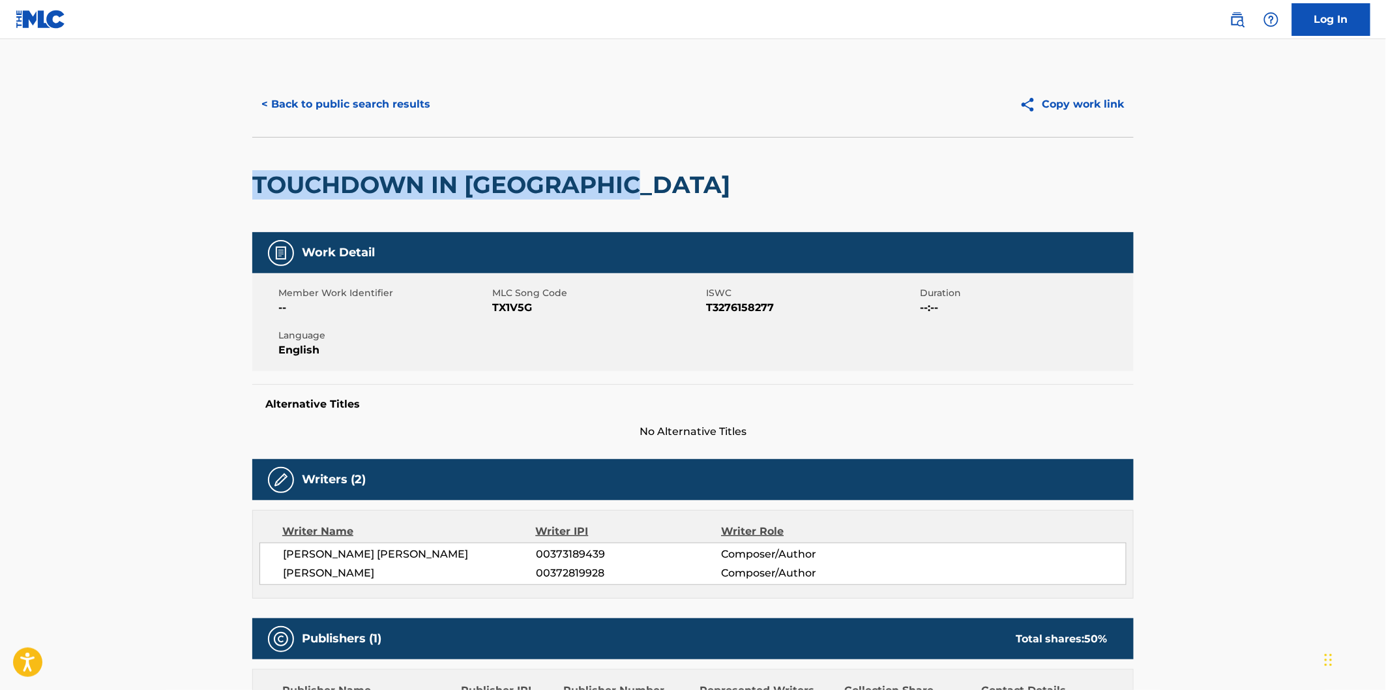
click at [558, 183] on h2 "TOUCHDOWN IN [GEOGRAPHIC_DATA]" at bounding box center [494, 184] width 484 height 29
click at [412, 102] on button "< Back to public search results" at bounding box center [345, 104] width 187 height 33
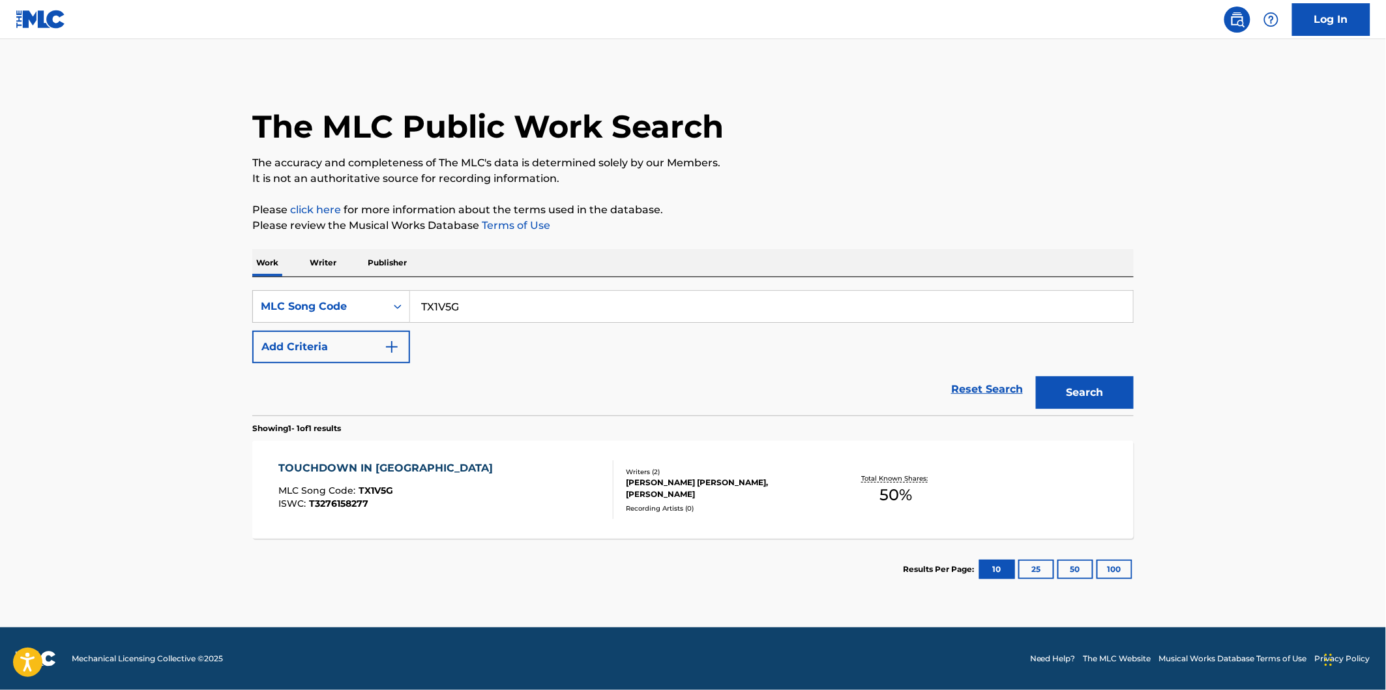
click at [505, 294] on input "TX1V5G" at bounding box center [771, 306] width 723 height 31
paste input "KB81GO"
type input "KB81GO"
click at [1036, 376] on button "Search" at bounding box center [1085, 392] width 98 height 33
click at [488, 471] on div "KNOW YOUR AMERICA PART I MLC Song Code : KB81GO ISWC : T3305463718" at bounding box center [446, 489] width 335 height 59
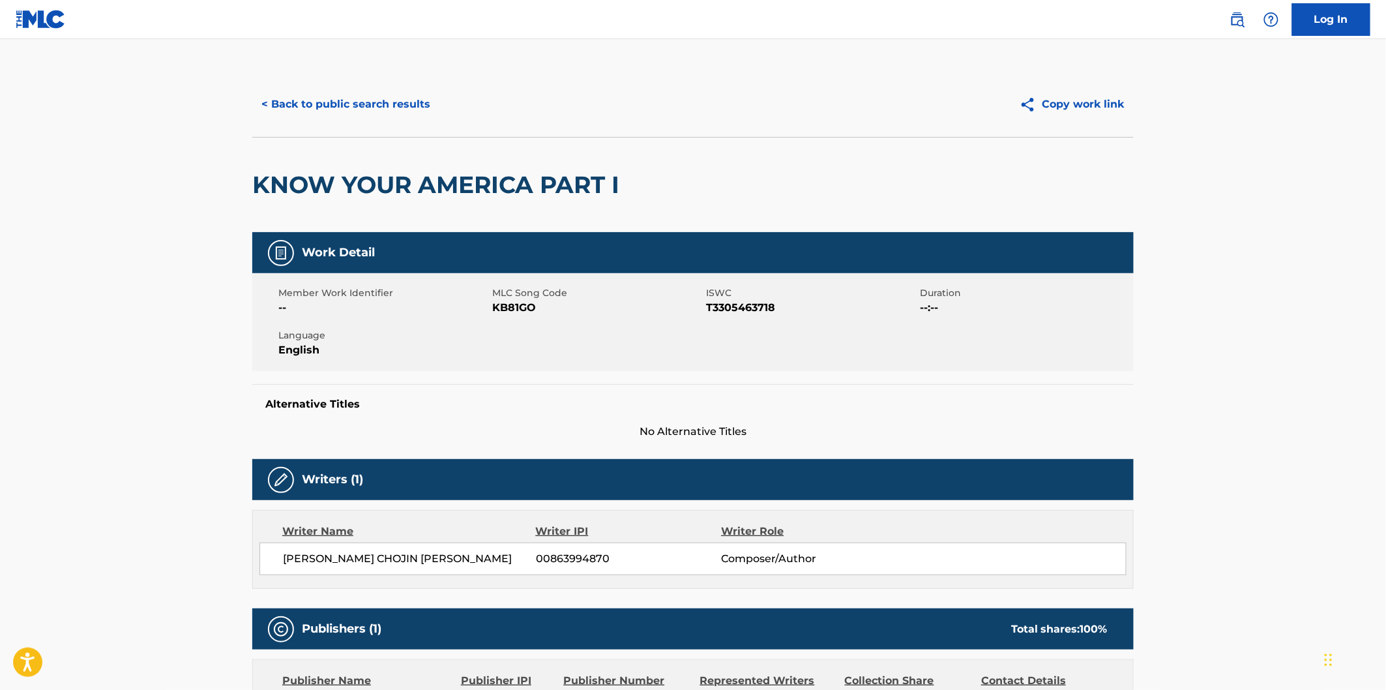
click at [264, 166] on div "KNOW YOUR AMERICA PART I" at bounding box center [439, 185] width 374 height 95
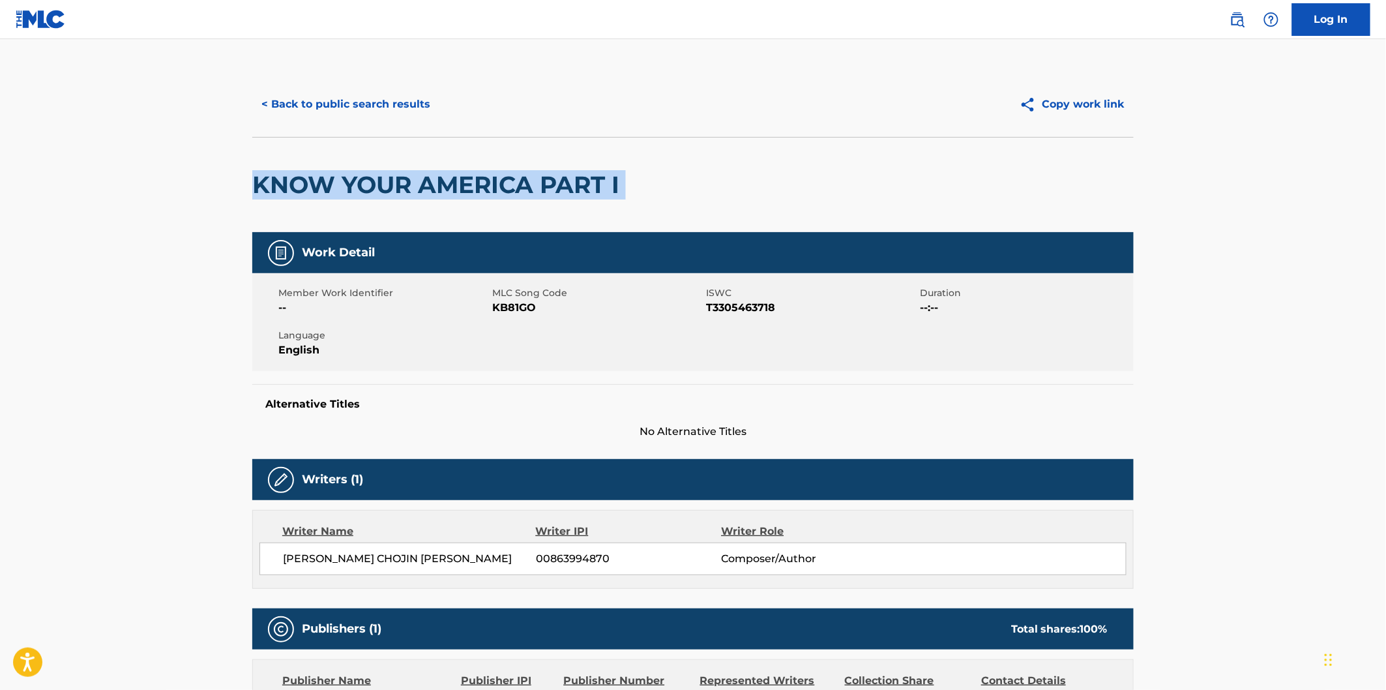
click at [644, 166] on div "KNOW YOUR AMERICA PART I" at bounding box center [692, 184] width 881 height 95
click at [617, 179] on h2 "KNOW YOUR AMERICA PART I" at bounding box center [439, 184] width 374 height 29
click at [608, 179] on h2 "KNOW YOUR AMERICA PART I" at bounding box center [439, 184] width 374 height 29
click at [618, 179] on h2 "KNOW YOUR AMERICA PART I" at bounding box center [439, 184] width 374 height 29
click at [610, 179] on h2 "KNOW YOUR AMERICA PART I" at bounding box center [439, 184] width 374 height 29
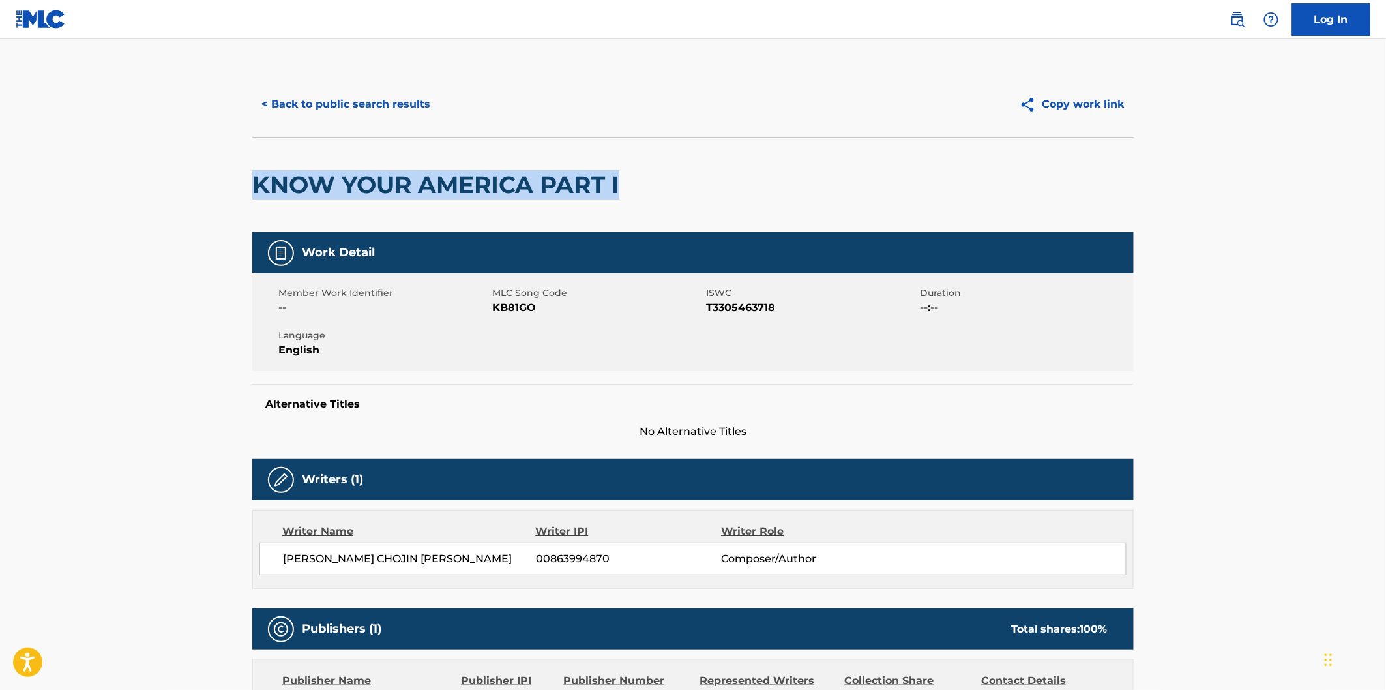
click at [372, 106] on button "< Back to public search results" at bounding box center [345, 104] width 187 height 33
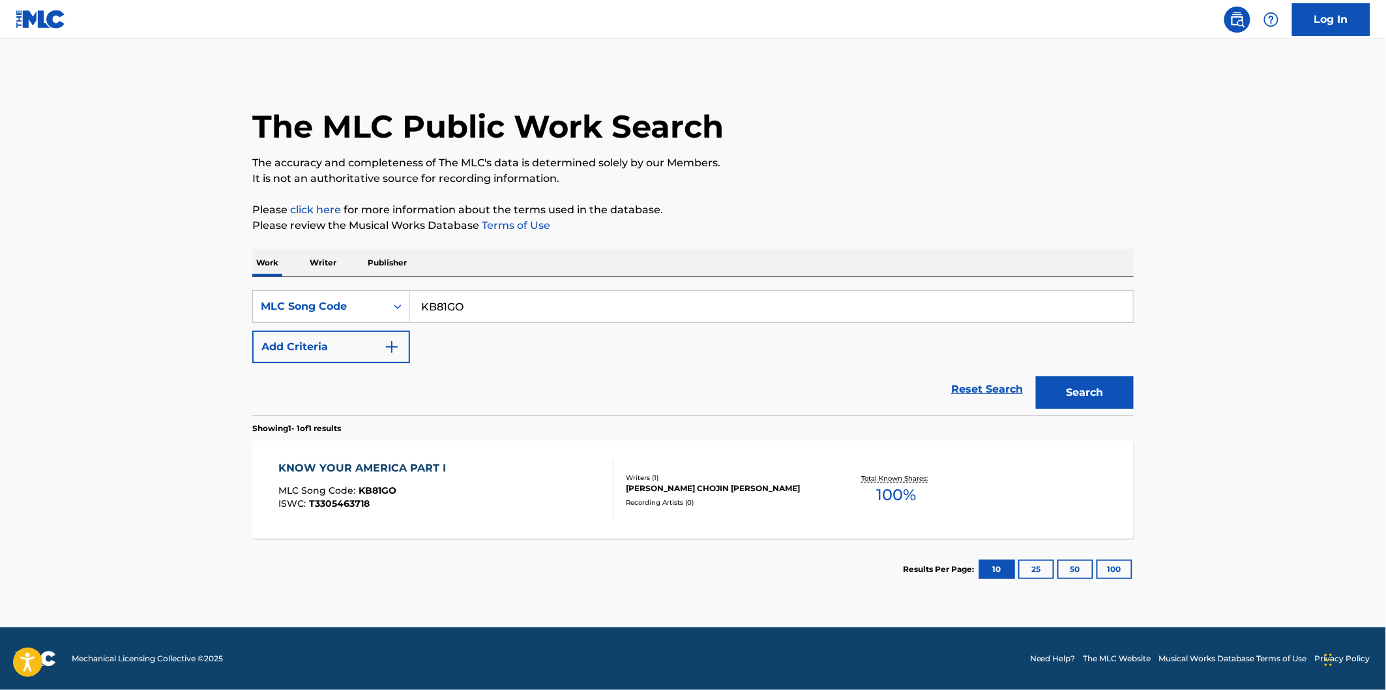
click at [545, 316] on input "KB81GO" at bounding box center [771, 306] width 723 height 31
paste input "TX1V62"
type input "TX1V62"
click at [1036, 376] on button "Search" at bounding box center [1085, 392] width 98 height 33
click at [464, 491] on div "TEMPORARY BRAIN TAN REMIX MLC Song Code : TX1V62 ISWC : T3305325597" at bounding box center [446, 489] width 335 height 59
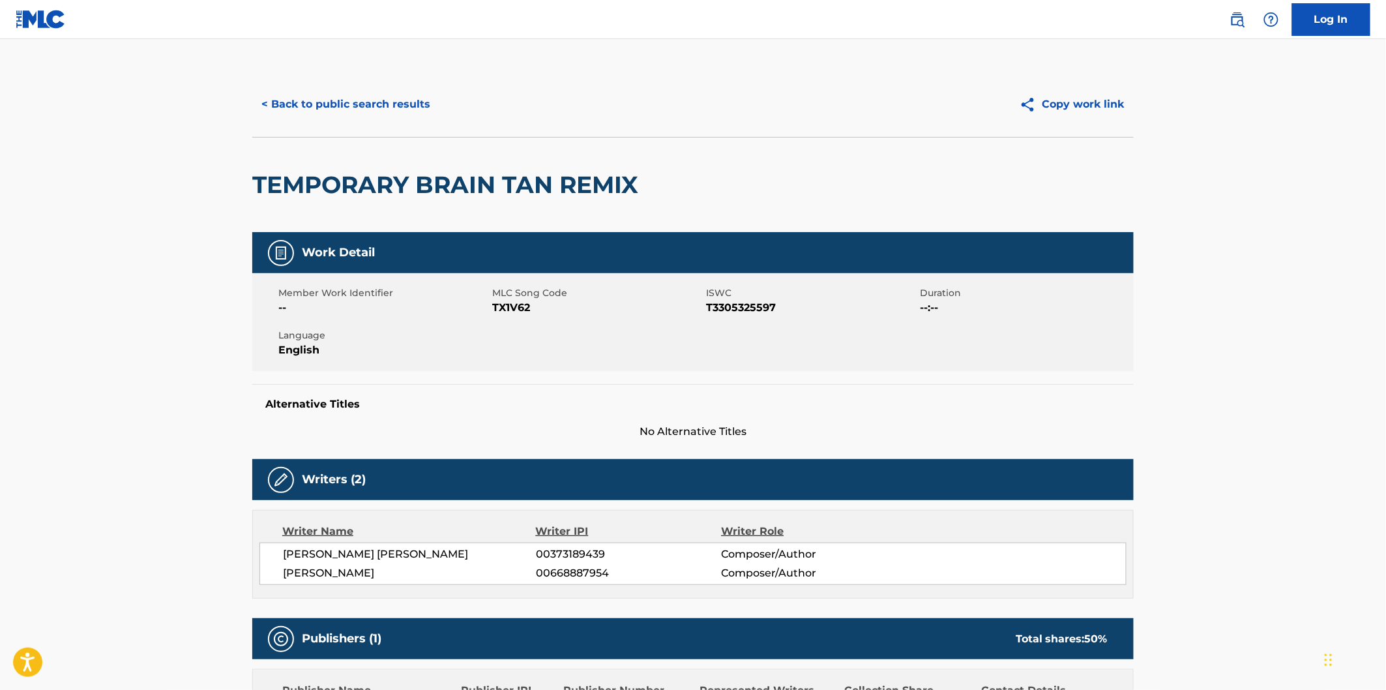
click at [309, 185] on h2 "TEMPORARY BRAIN TAN REMIX" at bounding box center [448, 184] width 393 height 29
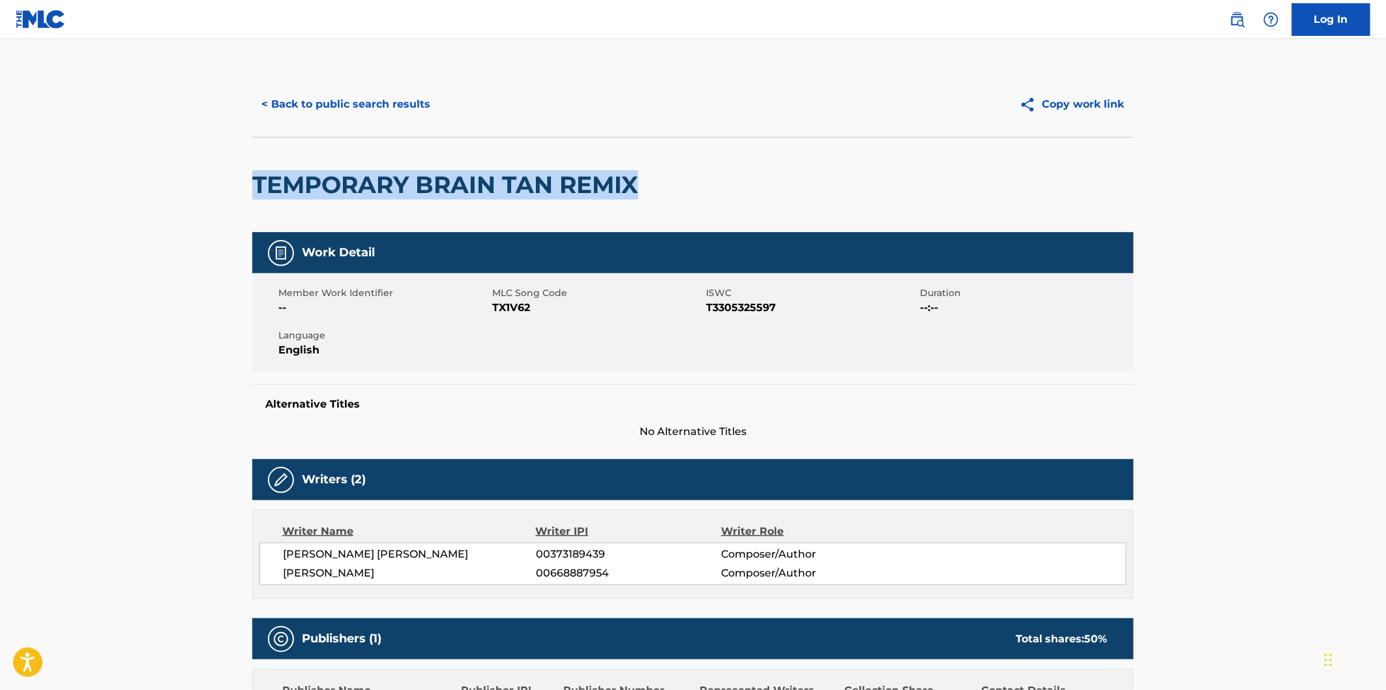
drag, startPoint x: 493, startPoint y: 184, endPoint x: 603, endPoint y: 177, distance: 110.4
click at [603, 177] on h2 "TEMPORARY BRAIN TAN REMIX" at bounding box center [448, 184] width 393 height 29
click at [366, 106] on button "< Back to public search results" at bounding box center [345, 104] width 187 height 33
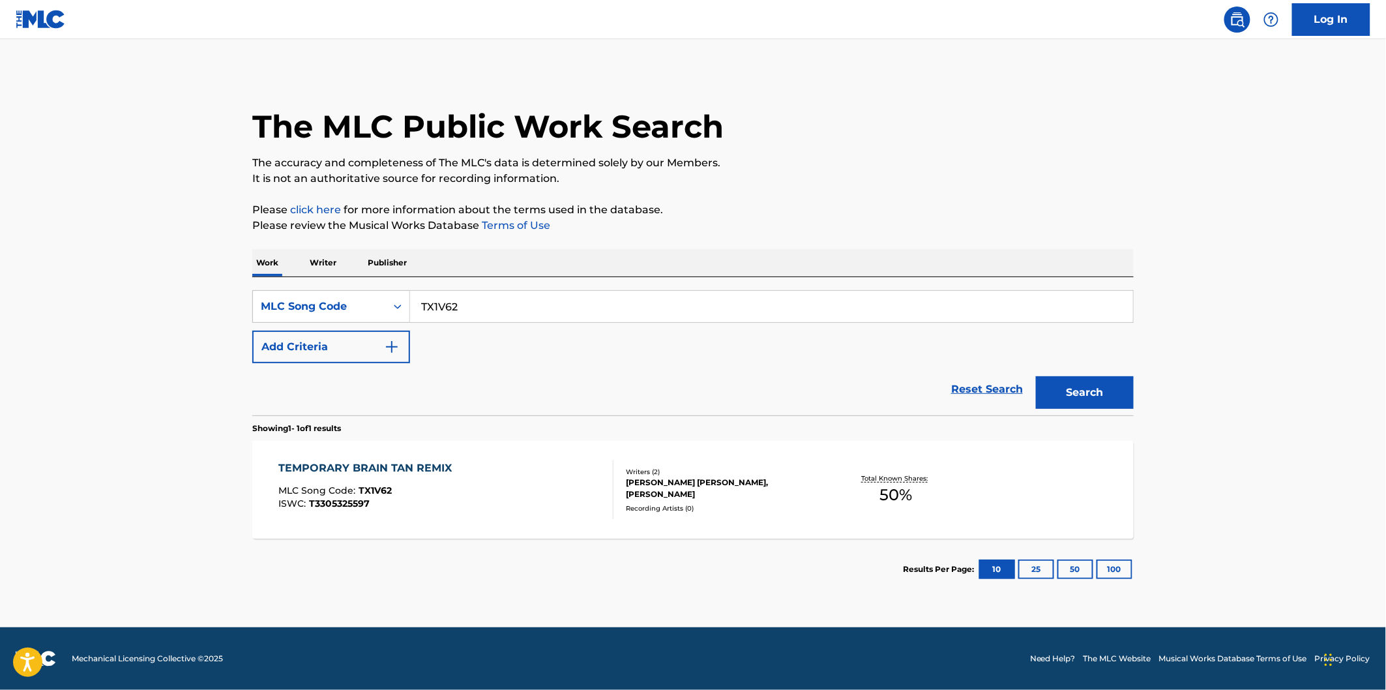
click at [536, 305] on input "TX1V62" at bounding box center [771, 306] width 723 height 31
paste input "LT34V5"
type input "LT34V5"
click at [1078, 389] on button "Search" at bounding box center [1085, 392] width 98 height 33
click at [468, 461] on div "LOOK IN YOUR EYES MLC Song Code : LT34V5 ISWC : T3300752023" at bounding box center [446, 489] width 335 height 59
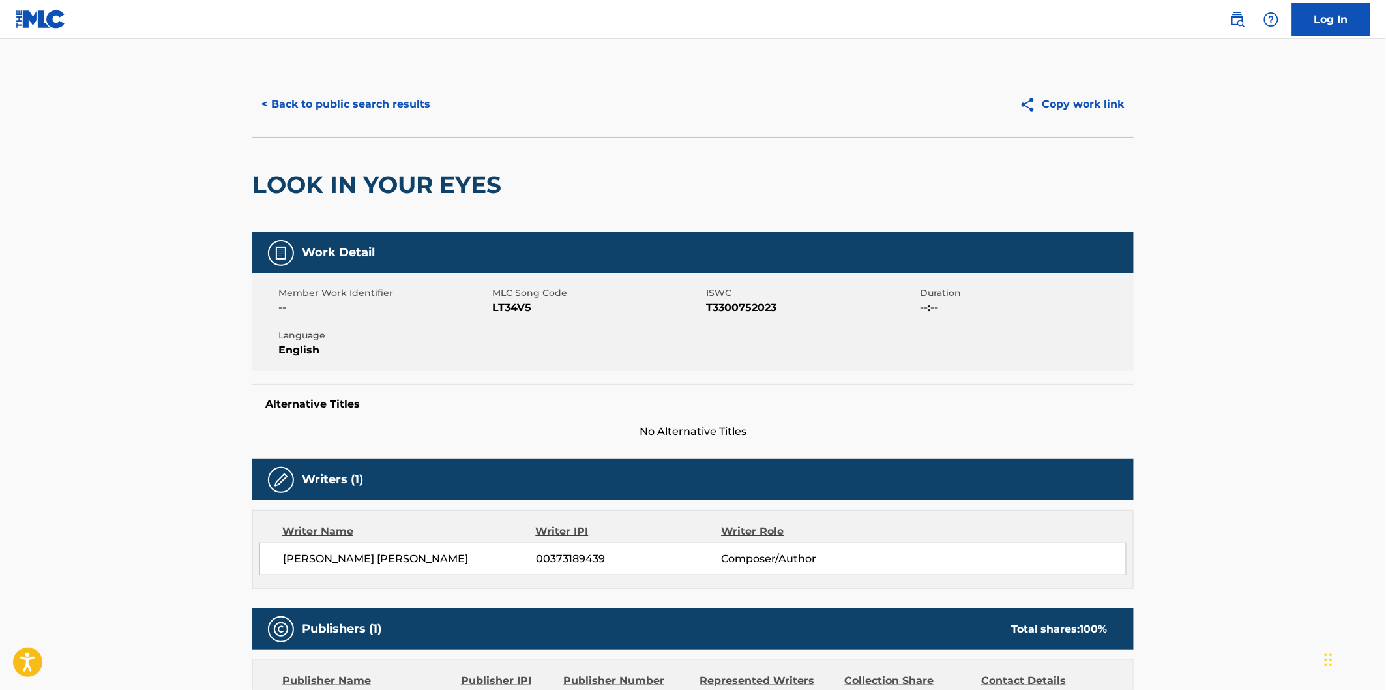
click at [295, 174] on h2 "LOOK IN YOUR EYES" at bounding box center [380, 184] width 256 height 29
click at [431, 174] on h2 "LOOK IN YOUR EYES" at bounding box center [380, 184] width 256 height 29
click at [462, 174] on h2 "LOOK IN YOUR EYES" at bounding box center [380, 184] width 256 height 29
click at [405, 106] on button "< Back to public search results" at bounding box center [345, 104] width 187 height 33
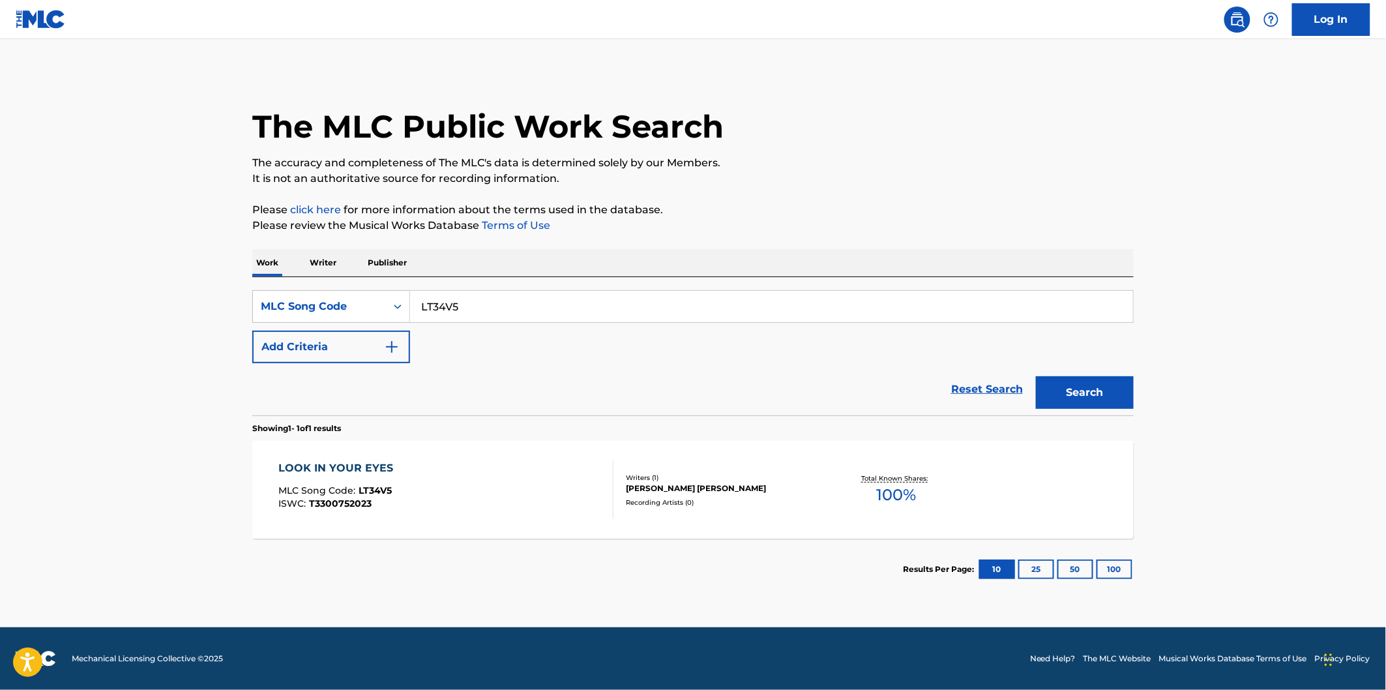
click at [593, 291] on input "LT34V5" at bounding box center [771, 306] width 723 height 31
paste input "S67GUD"
type input "S67GUD"
click at [1036, 376] on button "Search" at bounding box center [1085, 392] width 98 height 33
click at [483, 488] on div "SOMETHING WONDERFUL MLC Song Code : S67GUD ISWC : T3305325859" at bounding box center [446, 489] width 335 height 59
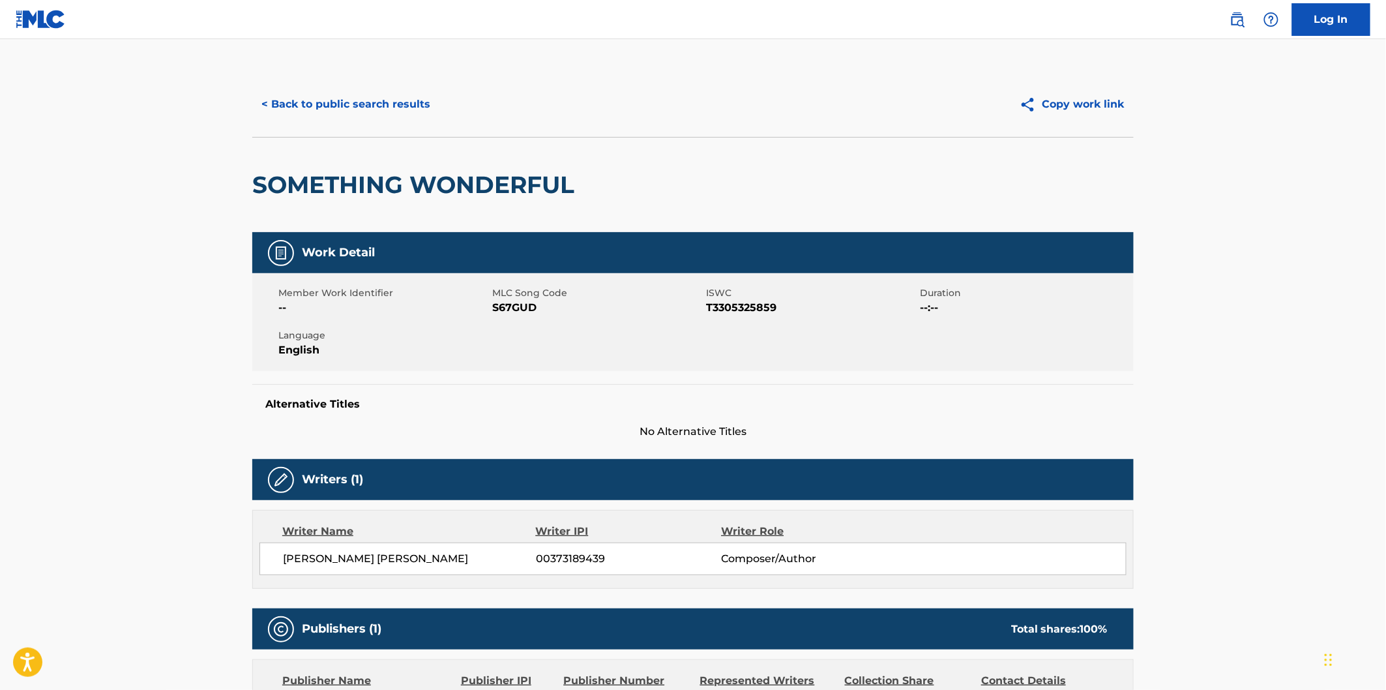
click at [306, 187] on h2 "SOMETHING WONDERFUL" at bounding box center [416, 184] width 329 height 29
drag, startPoint x: 392, startPoint y: 185, endPoint x: 413, endPoint y: 185, distance: 21.5
click at [406, 185] on h2 "SOMETHING WONDERFUL" at bounding box center [416, 184] width 329 height 29
click at [417, 185] on h2 "SOMETHING WONDERFUL" at bounding box center [416, 184] width 329 height 29
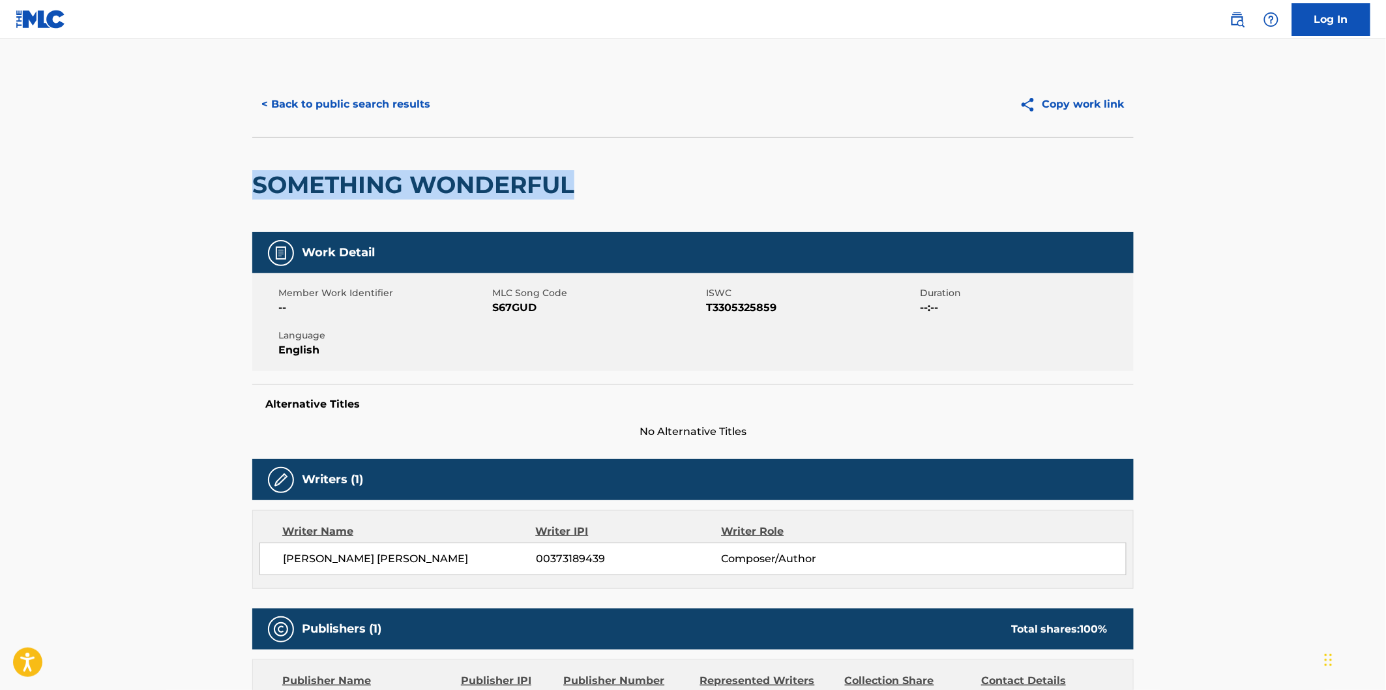
click at [424, 99] on button "< Back to public search results" at bounding box center [345, 104] width 187 height 33
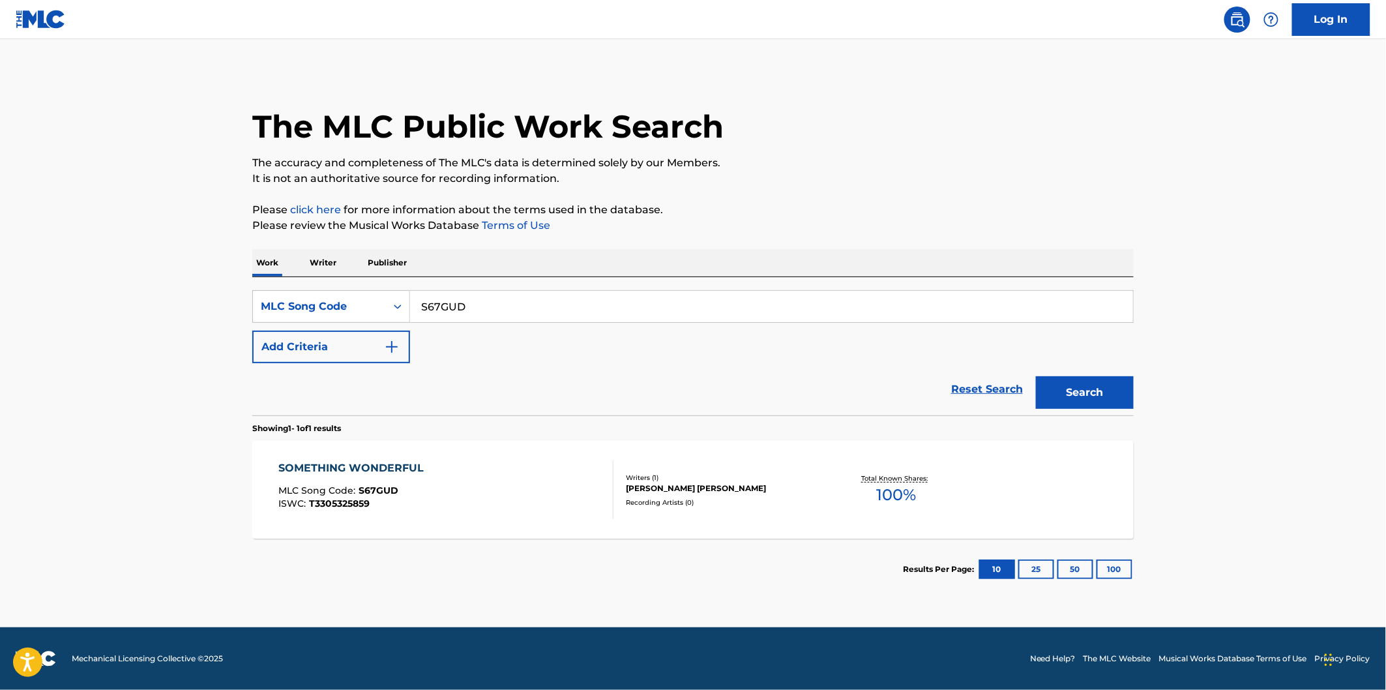
click at [566, 309] on input "S67GUD" at bounding box center [771, 306] width 723 height 31
paste input "UX2PTS"
type input "UX2PTS"
click at [1068, 386] on button "Search" at bounding box center [1085, 392] width 98 height 33
click at [490, 464] on div "UNDER CONTROL MLC Song Code : UX2PTS ISWC : T3305149122" at bounding box center [446, 489] width 335 height 59
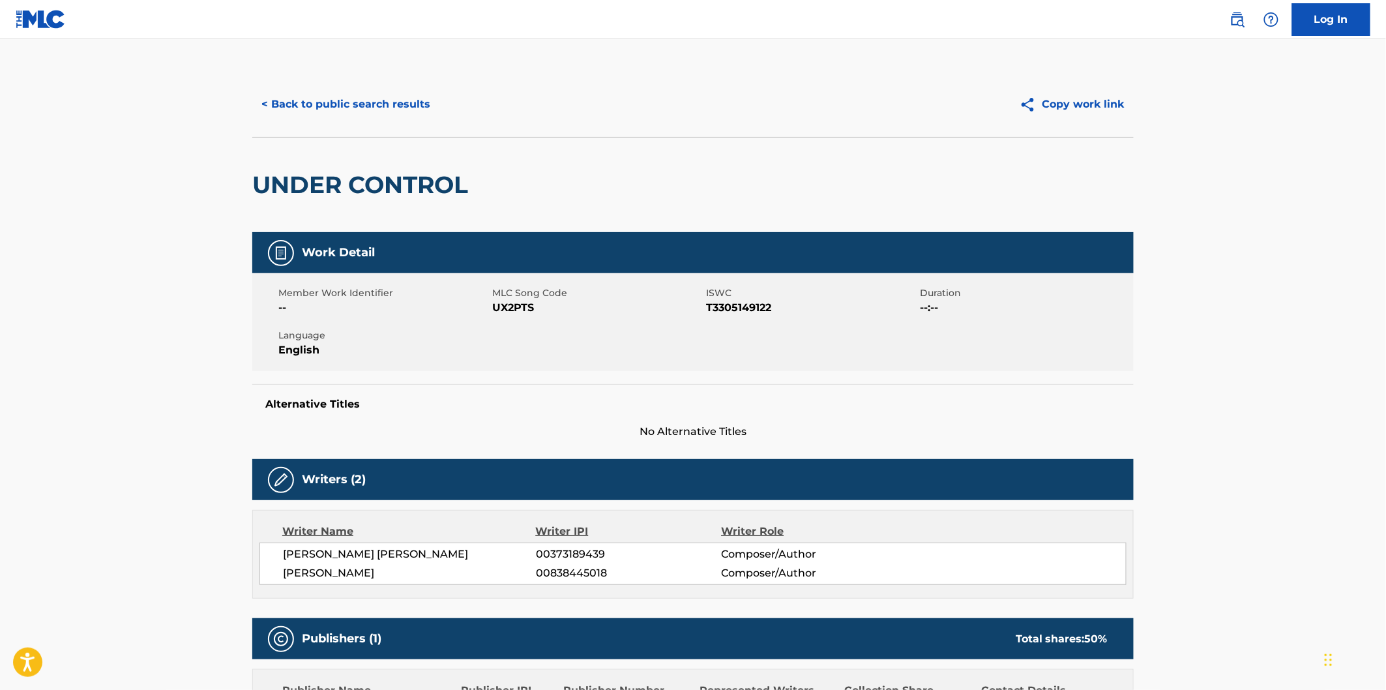
click at [333, 179] on h2 "UNDER CONTROL" at bounding box center [363, 184] width 222 height 29
click at [385, 175] on h2 "UNDER CONTROL" at bounding box center [363, 184] width 222 height 29
click at [383, 83] on div "< Back to public search results Copy work link" at bounding box center [692, 104] width 881 height 65
click at [389, 103] on button "< Back to public search results" at bounding box center [345, 104] width 187 height 33
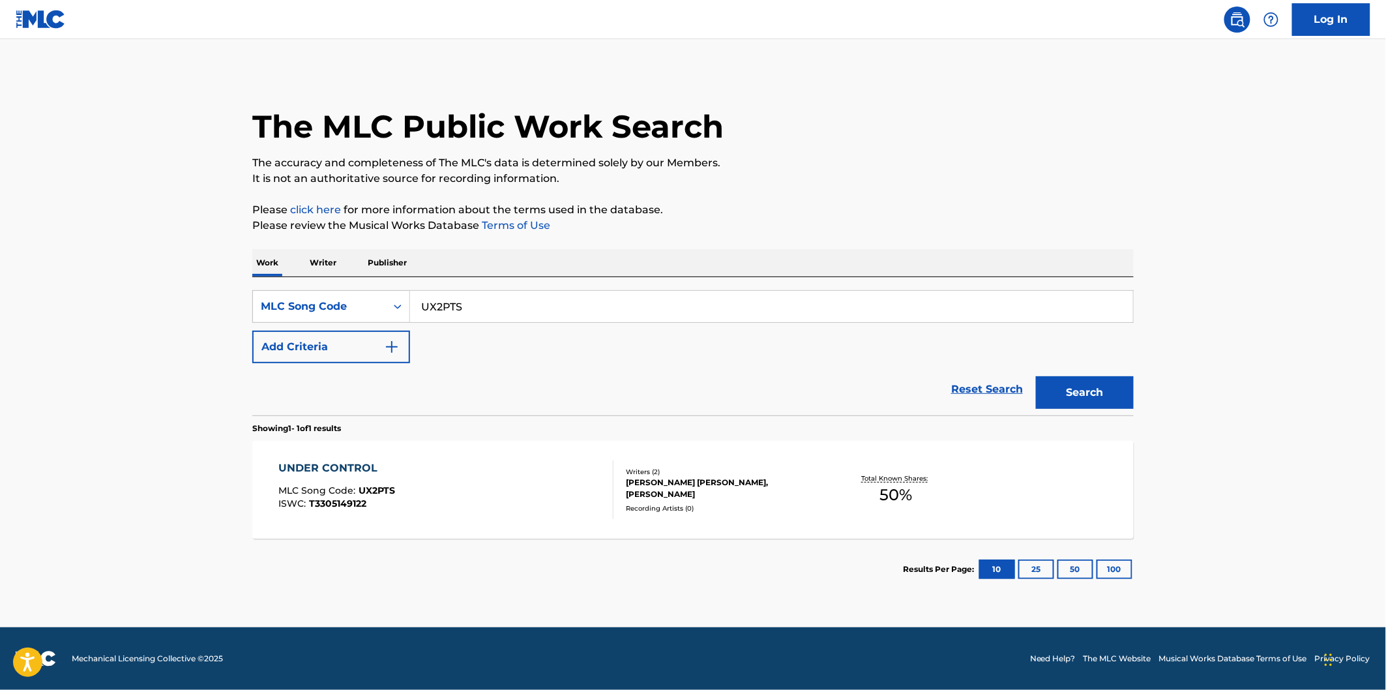
click at [503, 314] on input "UX2PTS" at bounding box center [771, 306] width 723 height 31
paste input "LT34V7"
type input "LT34V7"
click at [1086, 402] on button "Search" at bounding box center [1085, 392] width 98 height 33
click at [496, 464] on div "LOUD HOUSE MUSIC MLC Song Code : LT34V7 ISWC : T3305210582" at bounding box center [446, 489] width 335 height 59
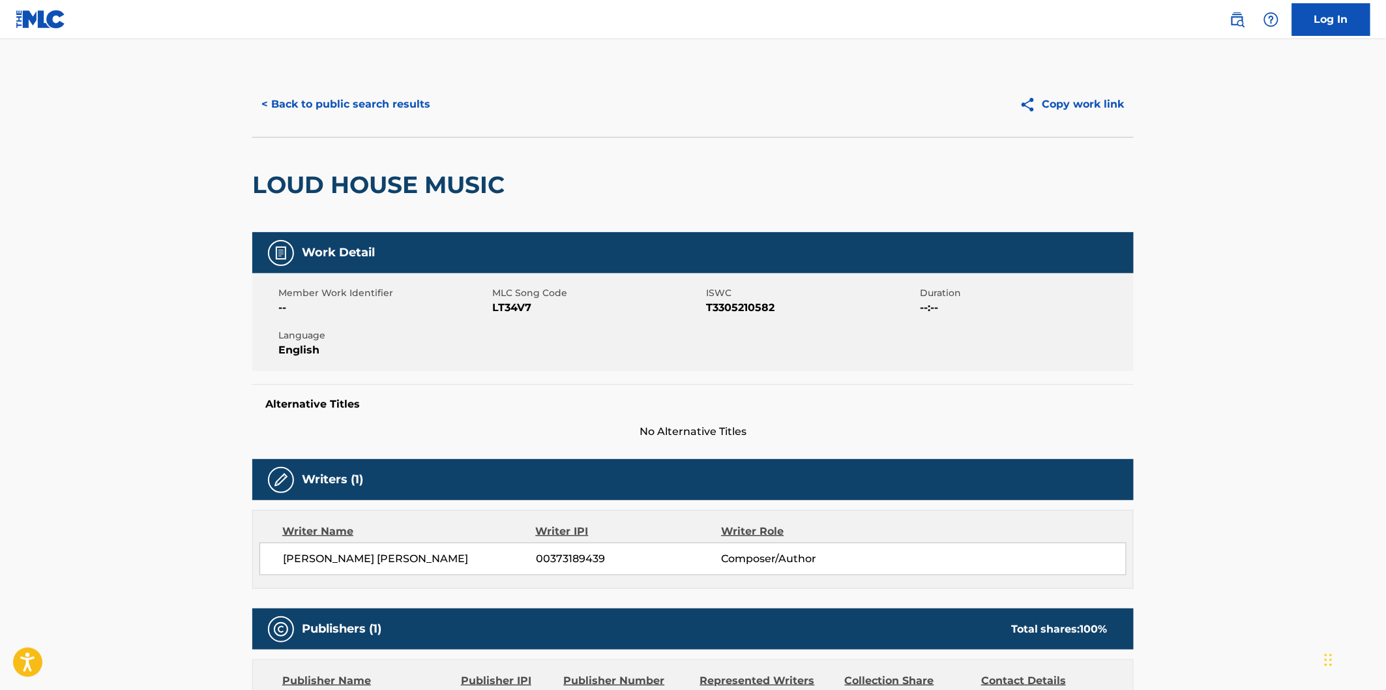
click at [289, 194] on h2 "LOUD HOUSE MUSIC" at bounding box center [381, 184] width 259 height 29
click at [438, 173] on h2 "LOUD HOUSE MUSIC" at bounding box center [381, 184] width 259 height 29
click at [422, 99] on button "< Back to public search results" at bounding box center [345, 104] width 187 height 33
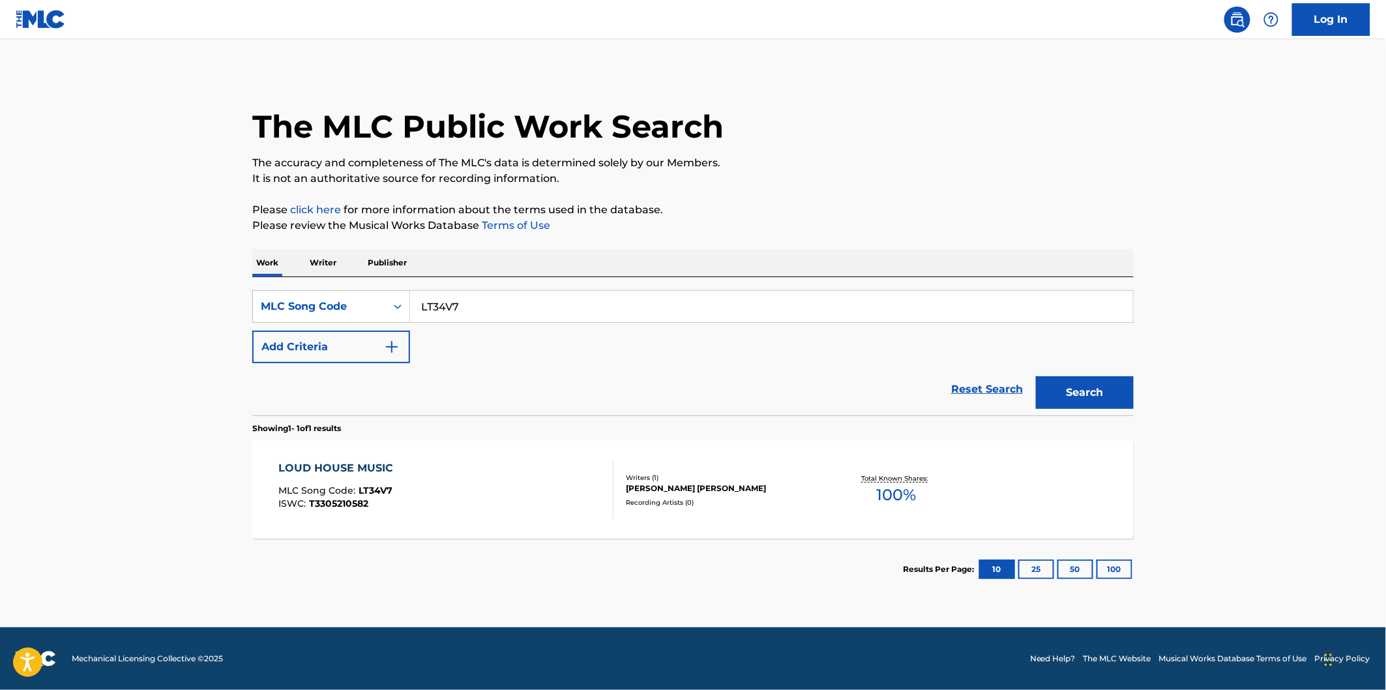
click at [484, 303] on input "LT34V7" at bounding box center [771, 306] width 723 height 31
paste input "CK5S58"
click at [1104, 396] on button "Search" at bounding box center [1085, 392] width 98 height 33
click at [494, 303] on input "CK5S58" at bounding box center [771, 306] width 723 height 31
paste input "KB81GZ"
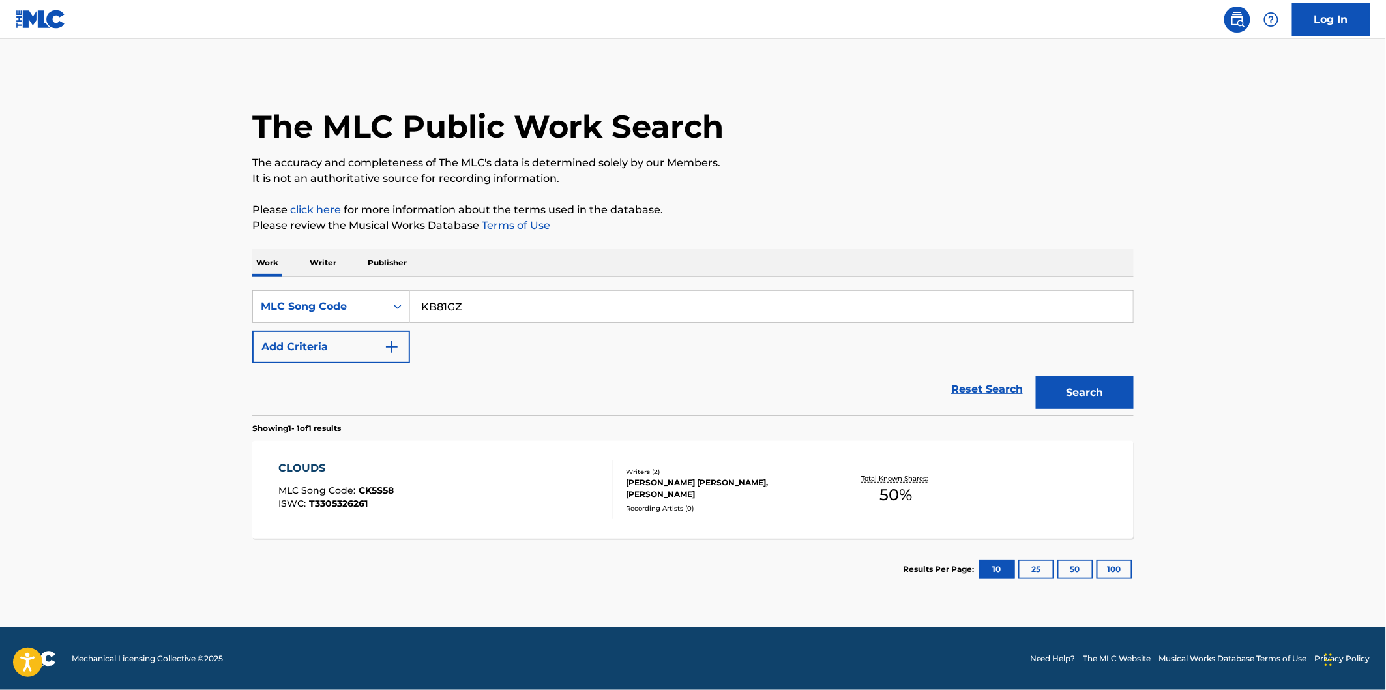
type input "KB81GZ"
click at [1036, 376] on button "Search" at bounding box center [1085, 392] width 98 height 33
click at [516, 468] on div "KNOW YOUR AMERICA PART II MLC Song Code : KB81GZ ISWC : T3305463638" at bounding box center [446, 489] width 335 height 59
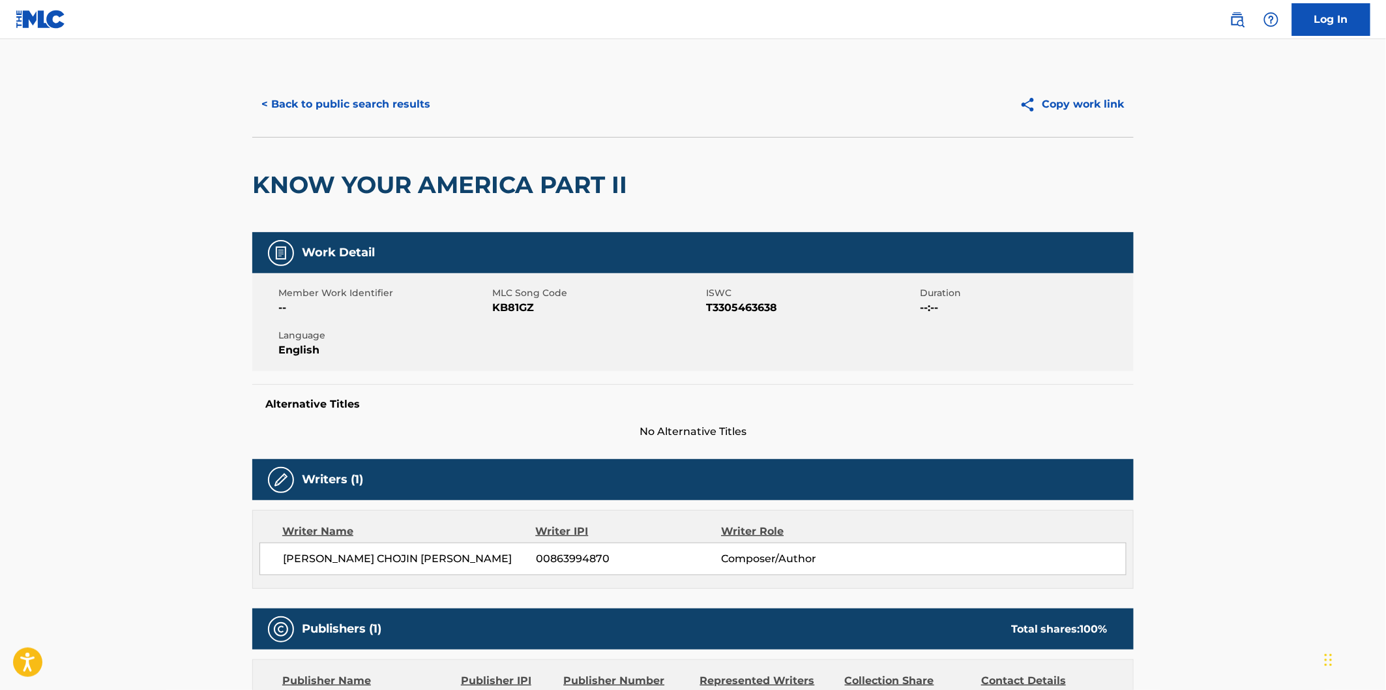
click at [291, 180] on h2 "KNOW YOUR AMERICA PART II" at bounding box center [442, 184] width 381 height 29
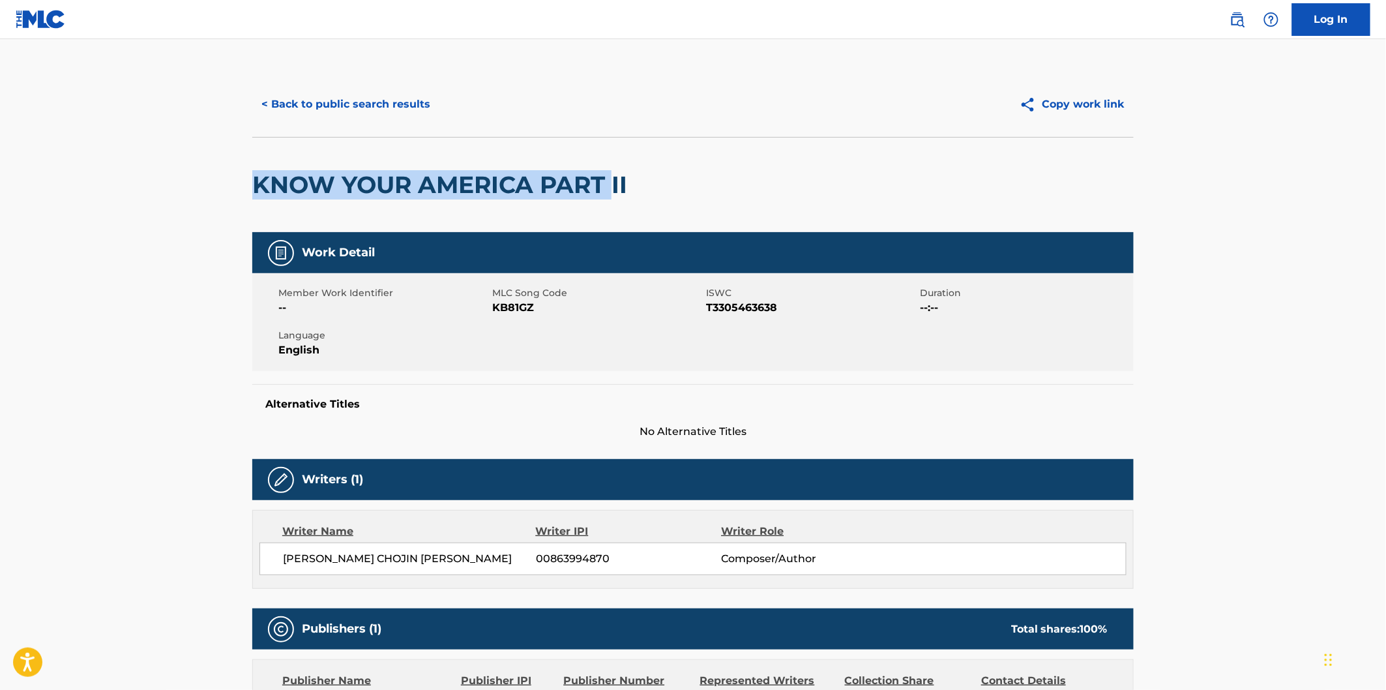
drag, startPoint x: 566, startPoint y: 180, endPoint x: 607, endPoint y: 186, distance: 41.6
click at [607, 186] on h2 "KNOW YOUR AMERICA PART II" at bounding box center [442, 184] width 381 height 29
click at [629, 185] on h2 "KNOW YOUR AMERICA PART II" at bounding box center [442, 184] width 381 height 29
click at [417, 96] on button "< Back to public search results" at bounding box center [345, 104] width 187 height 33
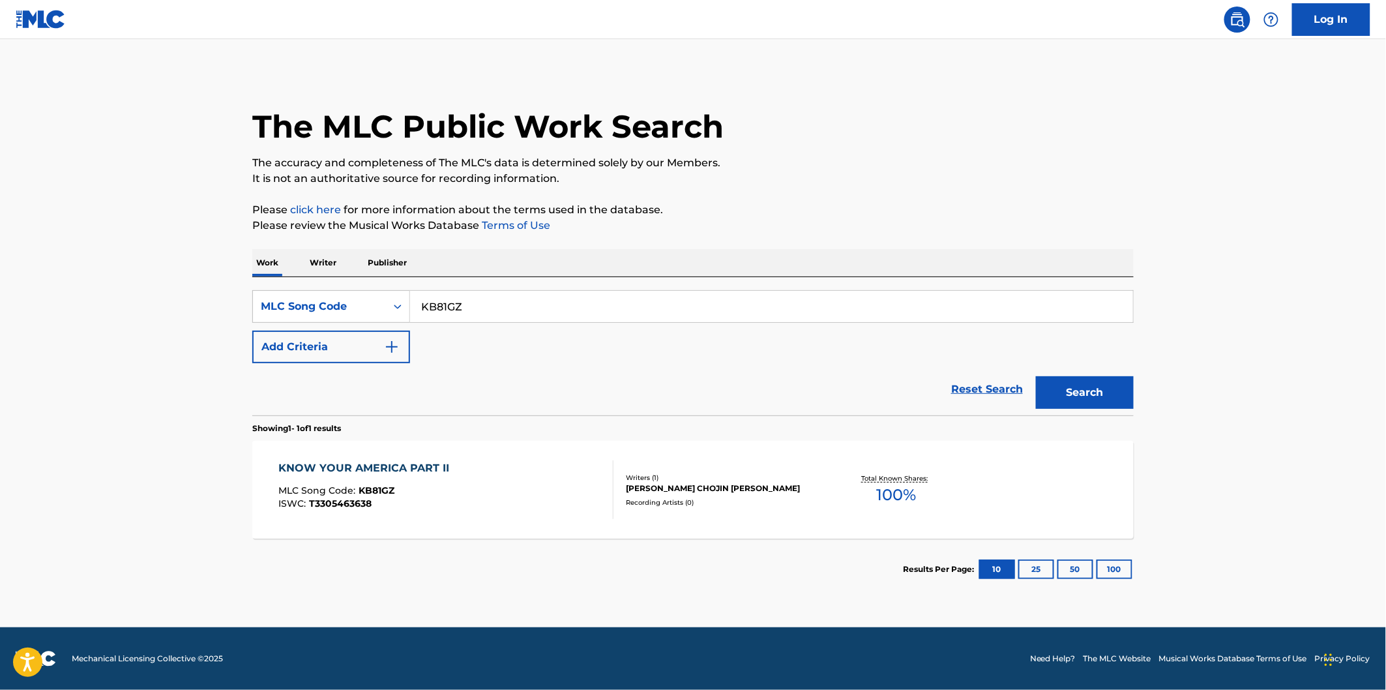
click at [517, 329] on div "SearchWithCriteriaa6e06569-ab62-4700-b0fc-07e1b6f77172 MLC Song Code KB81GZ Add…" at bounding box center [692, 326] width 881 height 73
click at [526, 315] on input "KB81GZ" at bounding box center [771, 306] width 723 height 31
paste input "QQ3GSN"
type input "QQ3GSN"
click at [1036, 376] on button "Search" at bounding box center [1085, 392] width 98 height 33
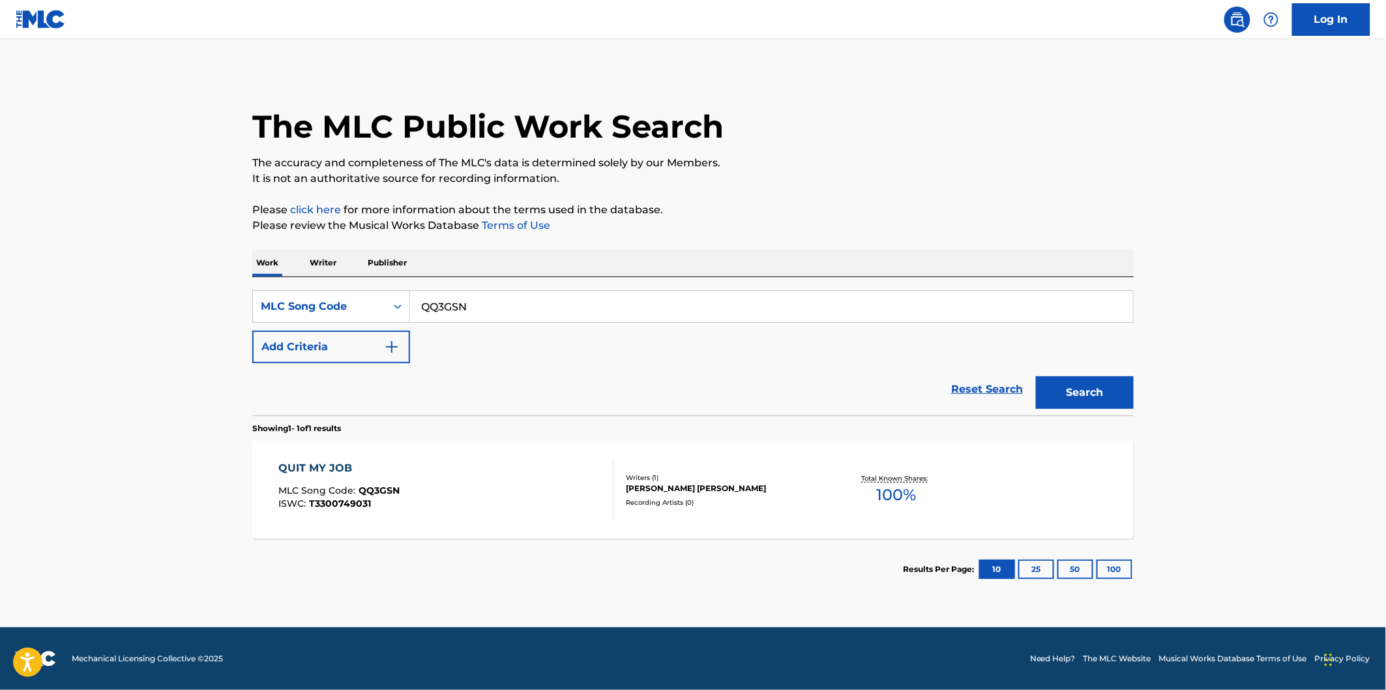
click at [529, 472] on div "QUIT MY JOB MLC Song Code : QQ3GSN ISWC : T3300749031" at bounding box center [446, 489] width 335 height 59
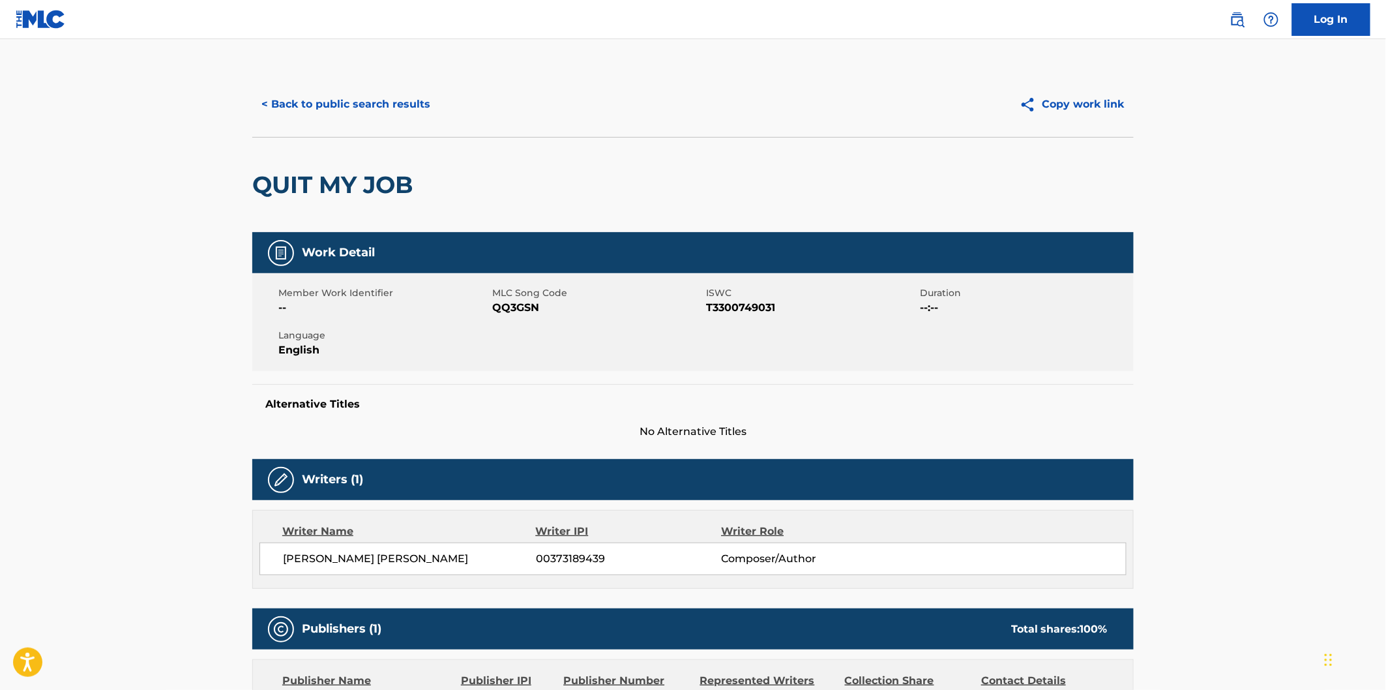
click at [295, 173] on h2 "QUIT MY JOB" at bounding box center [336, 184] width 168 height 29
click at [364, 173] on h2 "QUIT MY JOB" at bounding box center [336, 184] width 168 height 29
click at [374, 98] on button "< Back to public search results" at bounding box center [345, 104] width 187 height 33
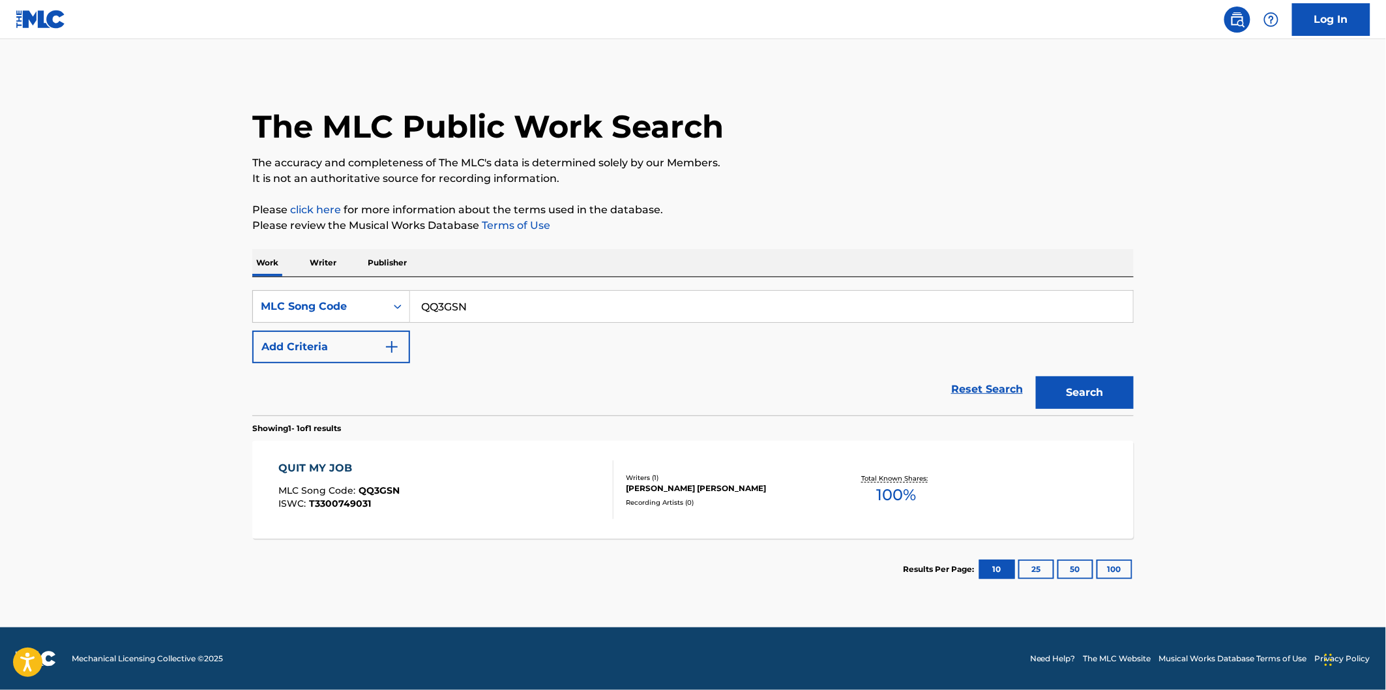
click at [471, 299] on input "QQ3GSN" at bounding box center [771, 306] width 723 height 31
paste input "N95ZV8"
click at [1036, 376] on button "Search" at bounding box center [1085, 392] width 98 height 33
click at [512, 299] on input "N95ZV8" at bounding box center [771, 306] width 723 height 31
paste input "S67NXH"
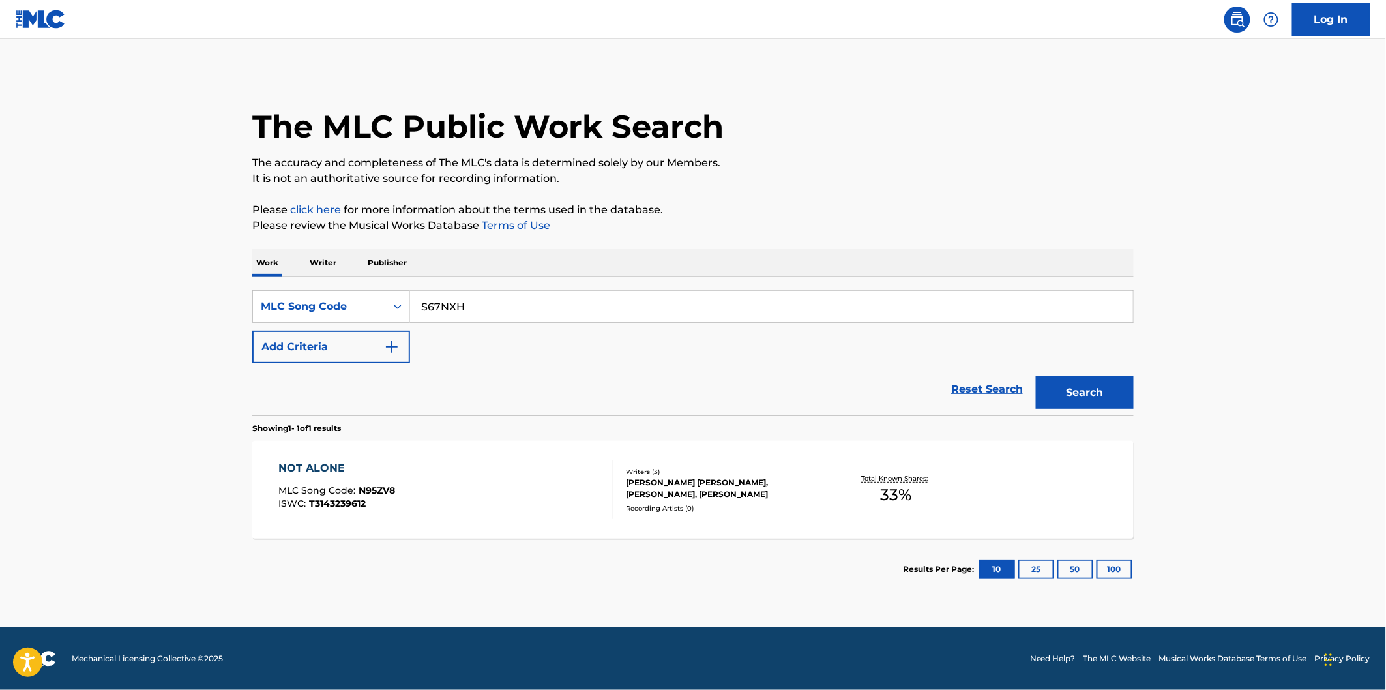
type input "S67NXH"
click at [1036, 376] on button "Search" at bounding box center [1085, 392] width 98 height 33
click at [457, 479] on div "STILL HERE MLC Song Code : S67NXH ISWC : T3300798298" at bounding box center [446, 489] width 335 height 59
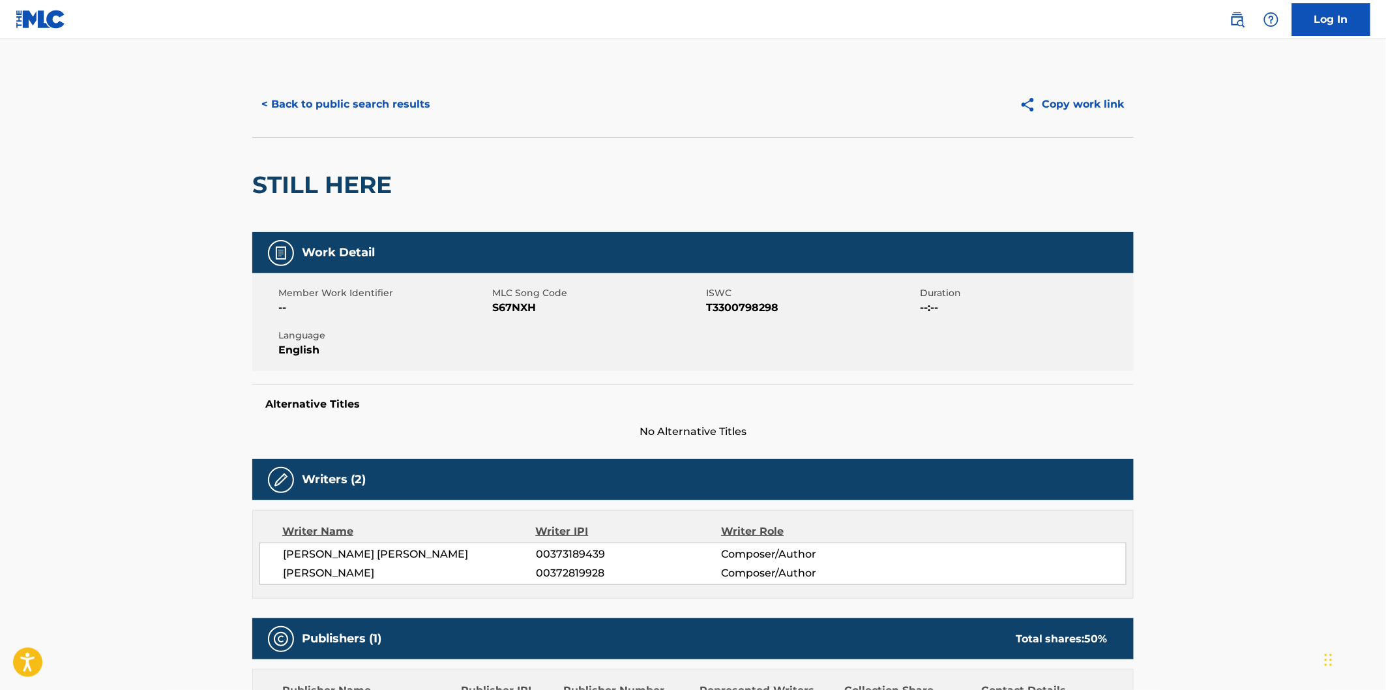
click at [336, 167] on div "STILL HERE" at bounding box center [325, 185] width 146 height 95
click at [312, 176] on h2 "STILL HERE" at bounding box center [325, 184] width 146 height 29
click at [295, 179] on h2 "STILL HERE" at bounding box center [325, 184] width 146 height 29
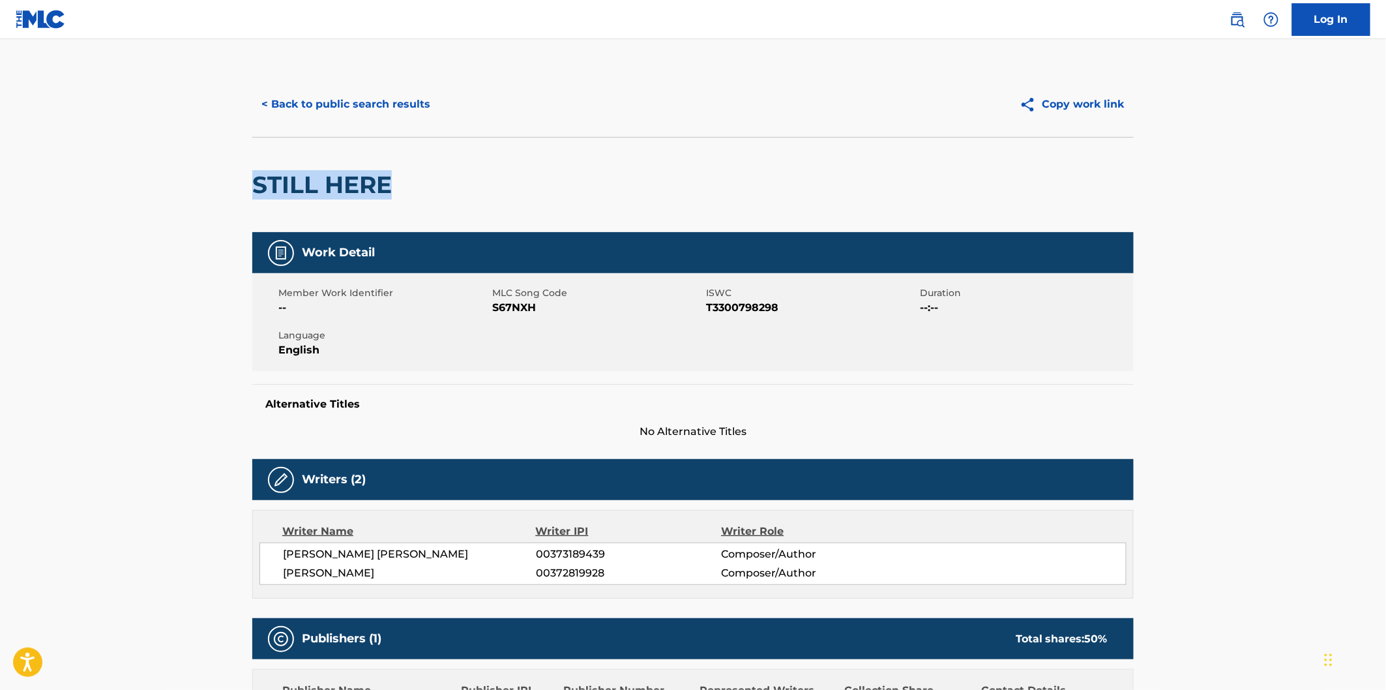
click at [363, 183] on h2 "STILL HERE" at bounding box center [325, 184] width 146 height 29
click at [401, 101] on button "< Back to public search results" at bounding box center [345, 104] width 187 height 33
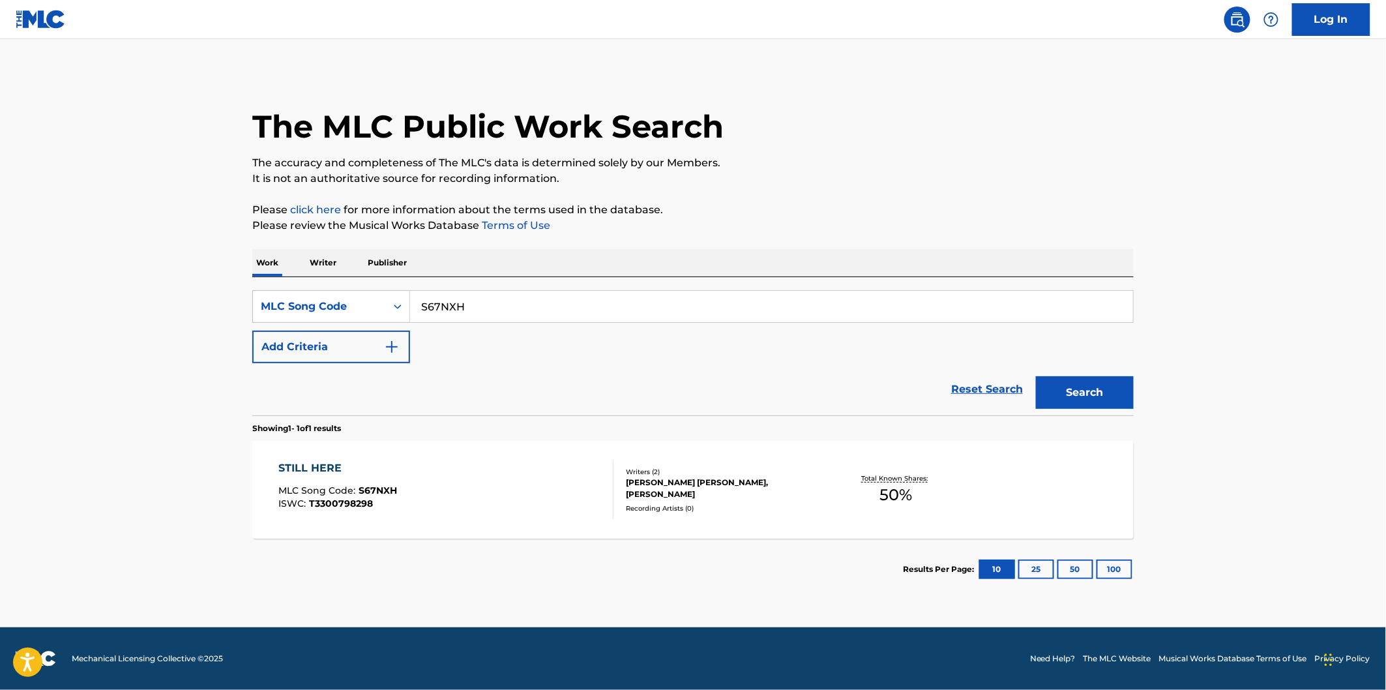
click at [510, 297] on input "S67NXH" at bounding box center [771, 306] width 723 height 31
paste input "HQ6WJN"
click at [1036, 376] on button "Search" at bounding box center [1085, 392] width 98 height 33
click at [543, 313] on input "HQ6WJN" at bounding box center [771, 306] width 723 height 31
paste input "S67NX7"
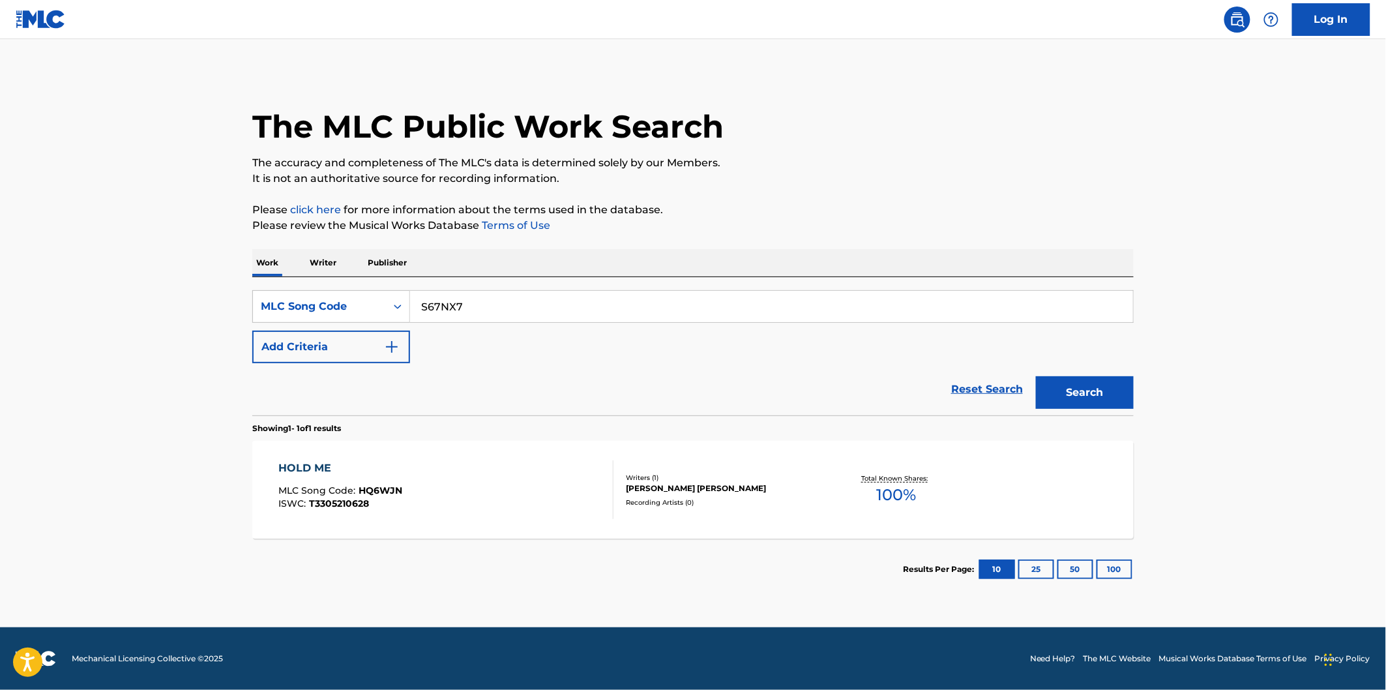
type input "S67NX7"
click at [1036, 376] on button "Search" at bounding box center [1085, 392] width 98 height 33
click at [475, 466] on div "SUN UNSEEN MLC Song Code : S67NX7 ISWC : T3308169902" at bounding box center [446, 489] width 335 height 59
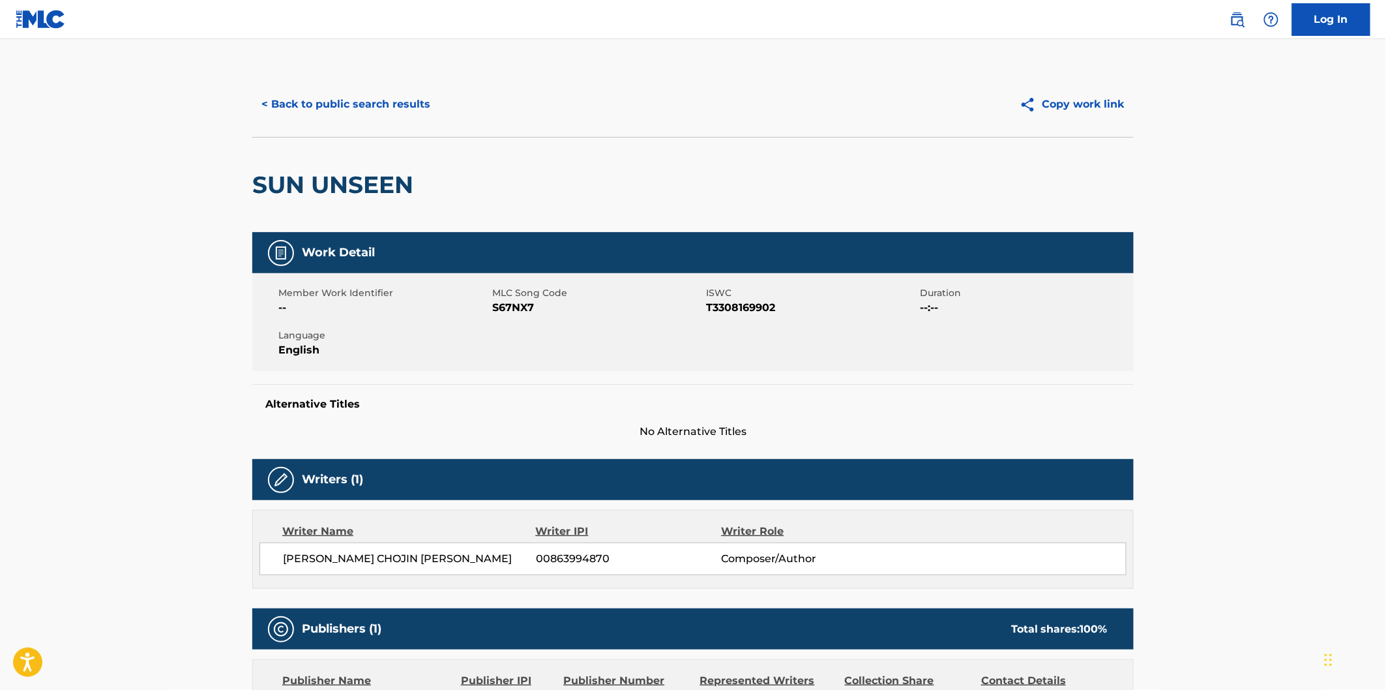
click at [284, 179] on h2 "SUN UNSEEN" at bounding box center [336, 184] width 168 height 29
click at [355, 177] on h2 "SUN UNSEEN" at bounding box center [336, 184] width 168 height 29
click at [411, 103] on button "< Back to public search results" at bounding box center [345, 104] width 187 height 33
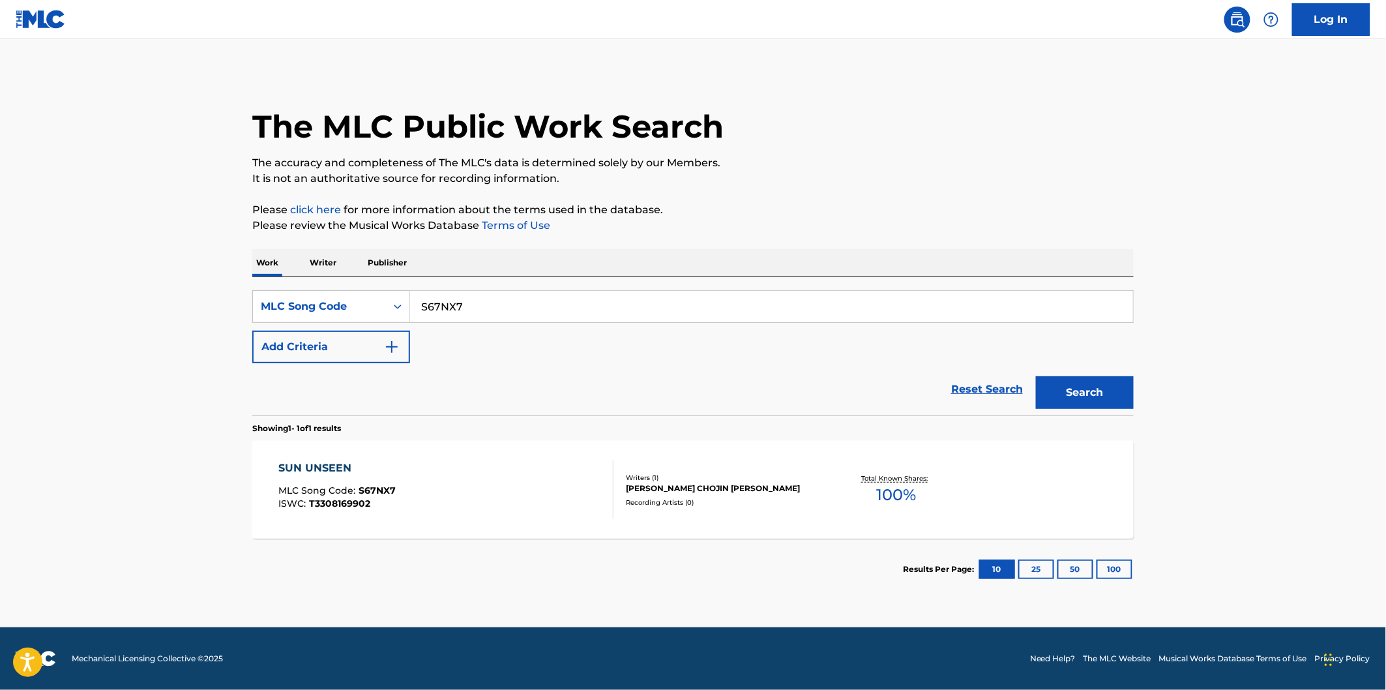
click at [479, 322] on div "S67NX7" at bounding box center [772, 306] width 724 height 33
click at [487, 301] on input "S67NX7" at bounding box center [771, 306] width 723 height 31
paste input "TX1V9K"
type input "TX1V9K"
click at [1094, 408] on button "Search" at bounding box center [1085, 392] width 98 height 33
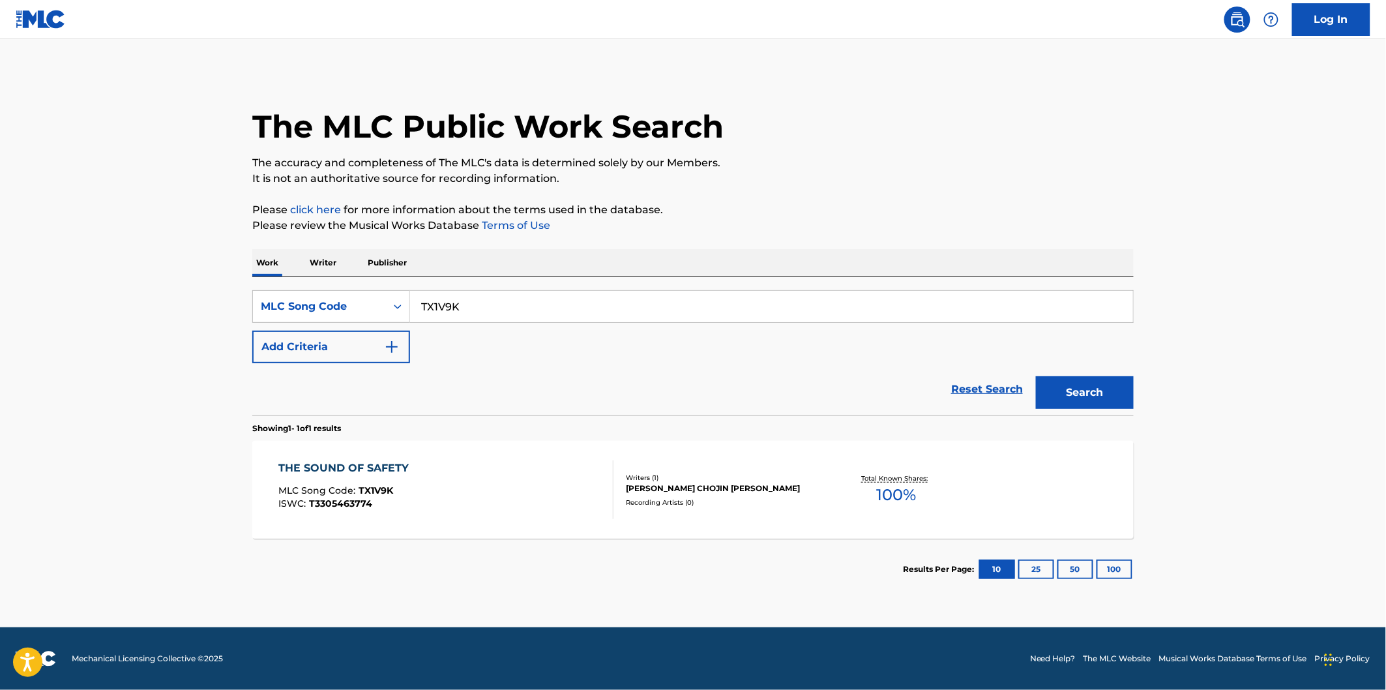
click at [472, 471] on div "THE SOUND OF SAFETY MLC Song Code : TX1V9K ISWC : T3305463774" at bounding box center [446, 489] width 335 height 59
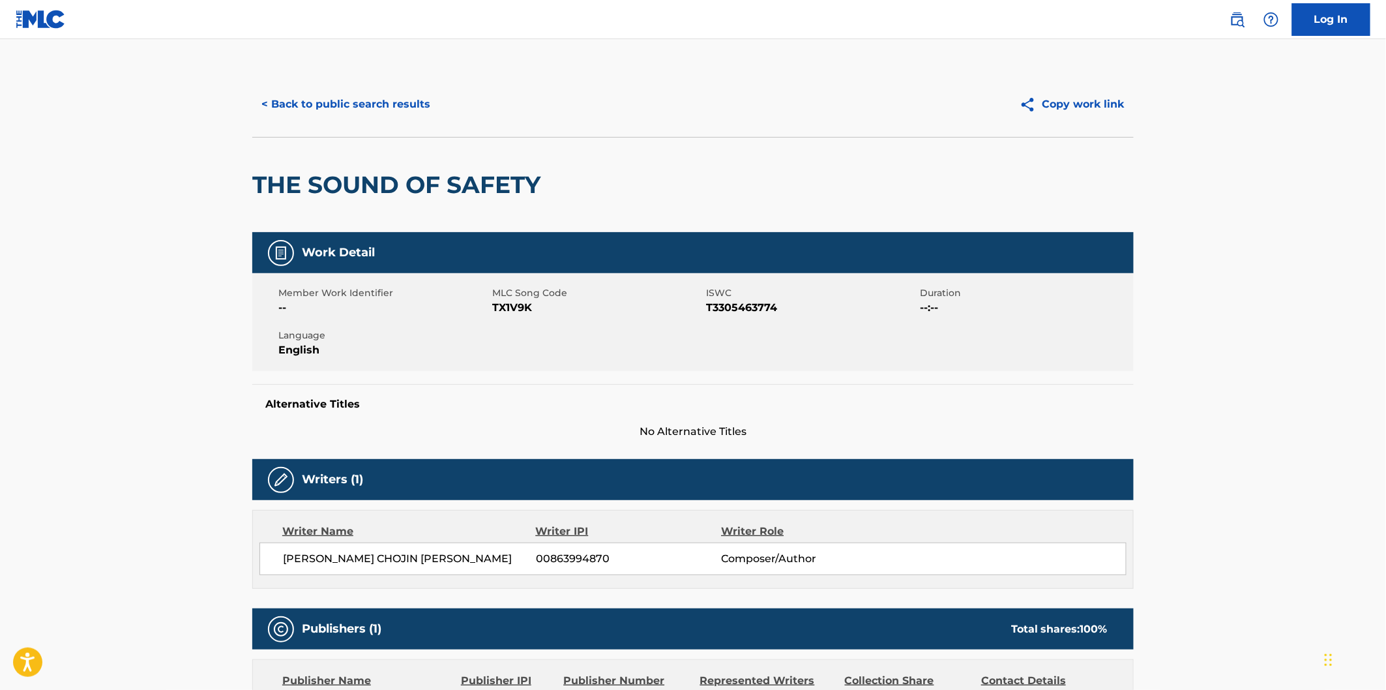
click at [295, 188] on h2 "THE SOUND OF SAFETY" at bounding box center [399, 184] width 295 height 29
click at [284, 181] on h2 "THE SOUND OF SAFETY" at bounding box center [399, 184] width 295 height 29
click at [415, 179] on h2 "THE SOUND OF SAFETY" at bounding box center [399, 184] width 295 height 29
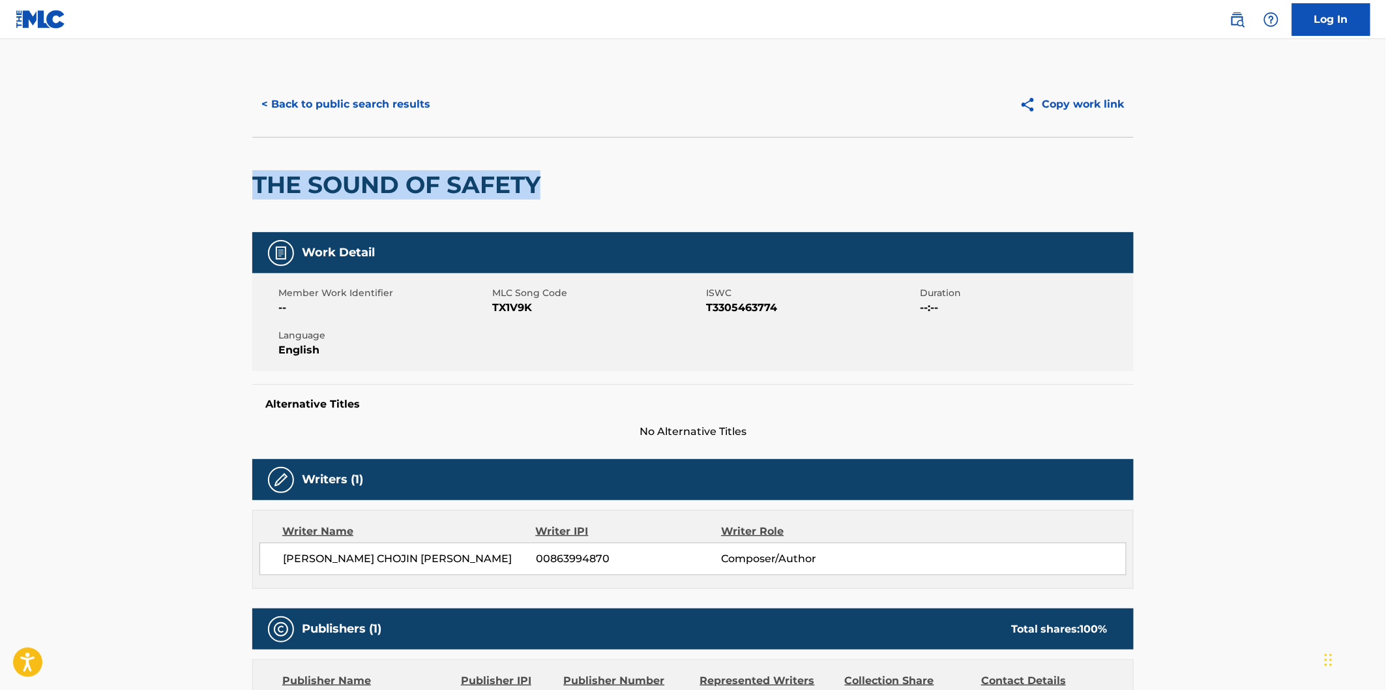
click at [464, 176] on h2 "THE SOUND OF SAFETY" at bounding box center [399, 184] width 295 height 29
click at [395, 113] on button "< Back to public search results" at bounding box center [345, 104] width 187 height 33
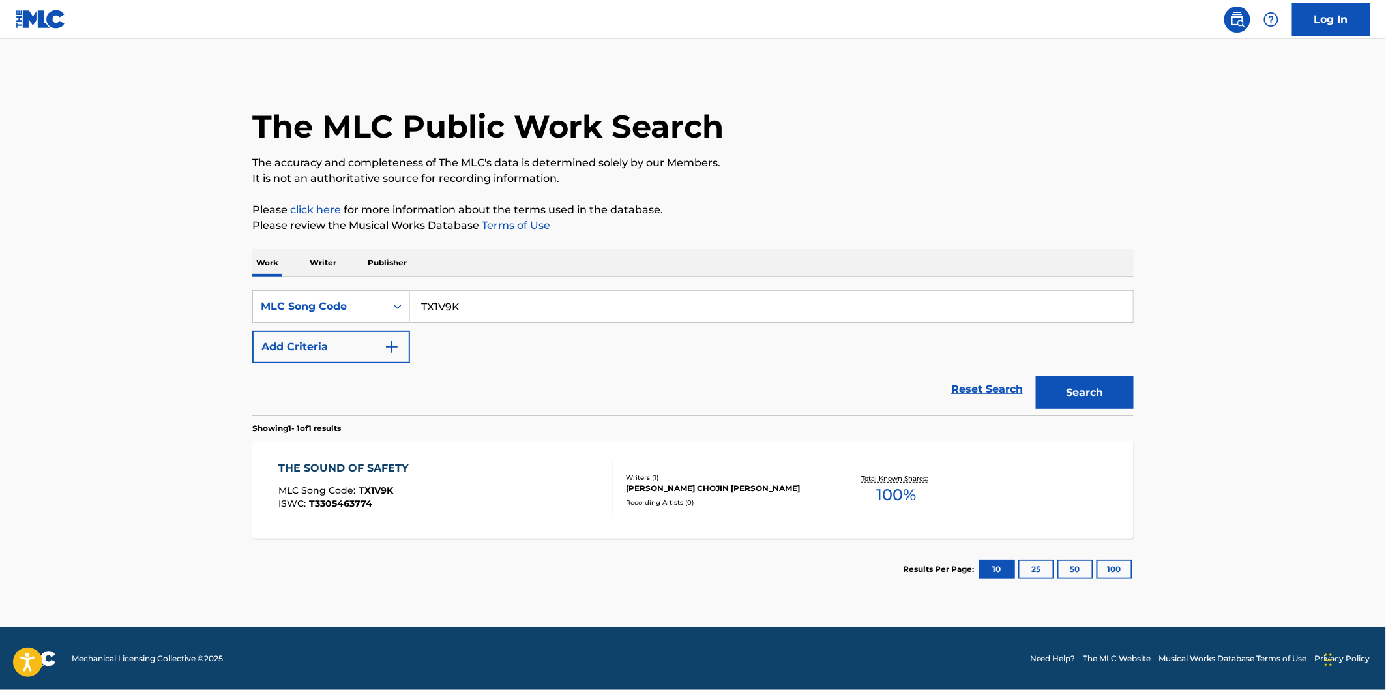
click at [507, 295] on input "TX1V9K" at bounding box center [771, 306] width 723 height 31
paste input "CK5S78"
type input "CK5S78"
click at [1036, 376] on button "Search" at bounding box center [1085, 392] width 98 height 33
click at [471, 473] on div "CRUDE SOIL MLC Song Code : CK5S78 ISWC : T3308170147" at bounding box center [446, 489] width 335 height 59
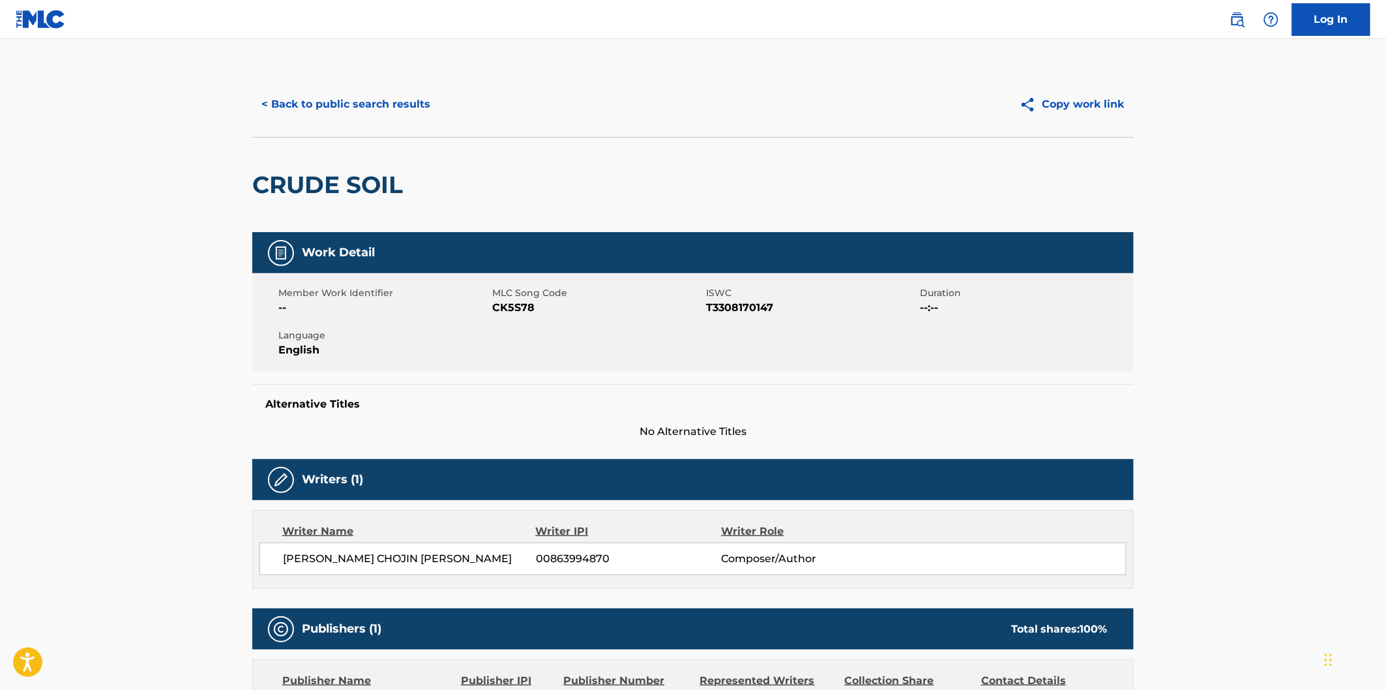
click at [312, 187] on h2 "CRUDE SOIL" at bounding box center [330, 184] width 157 height 29
click at [368, 176] on h2 "CRUDE SOIL" at bounding box center [330, 184] width 157 height 29
click at [368, 112] on button "< Back to public search results" at bounding box center [345, 104] width 187 height 33
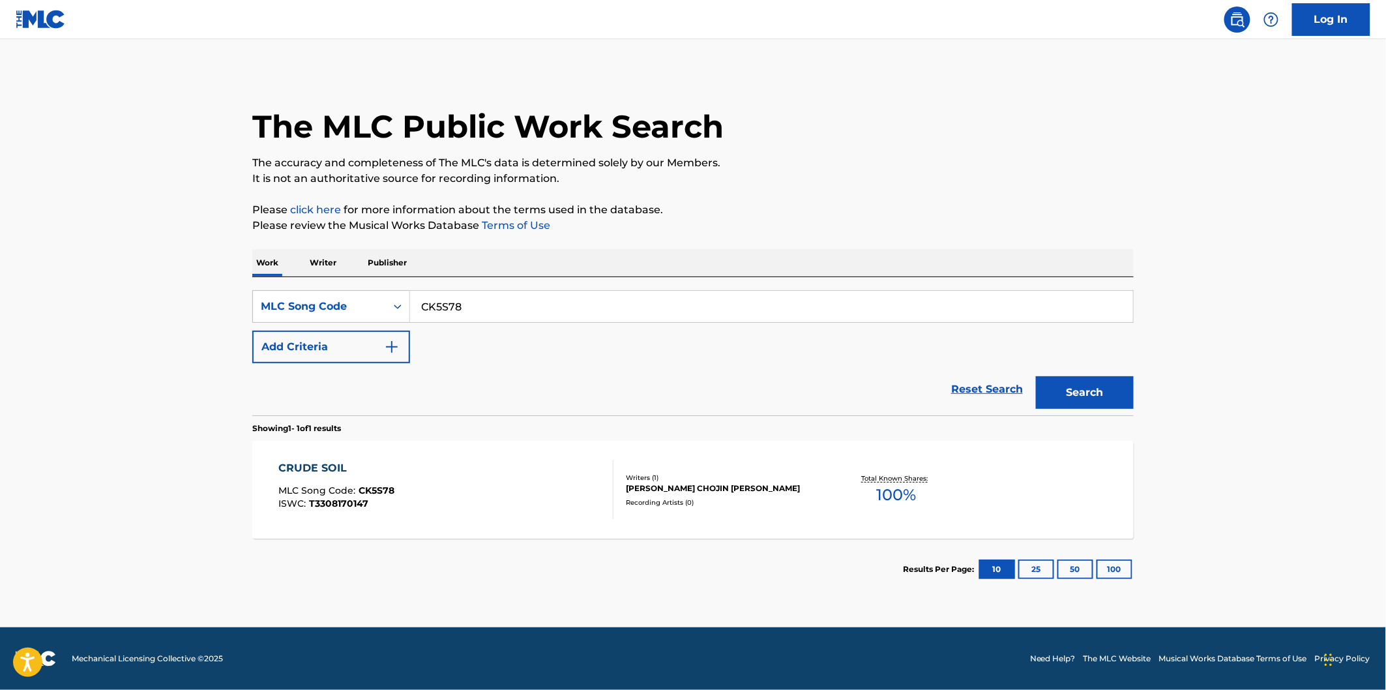
drag, startPoint x: 479, startPoint y: 310, endPoint x: 479, endPoint y: 302, distance: 7.8
click at [479, 308] on input "CK5S78" at bounding box center [771, 306] width 723 height 31
paste
click at [1036, 376] on button "Search" at bounding box center [1085, 392] width 98 height 33
click at [503, 301] on input "S67N0H" at bounding box center [771, 306] width 723 height 31
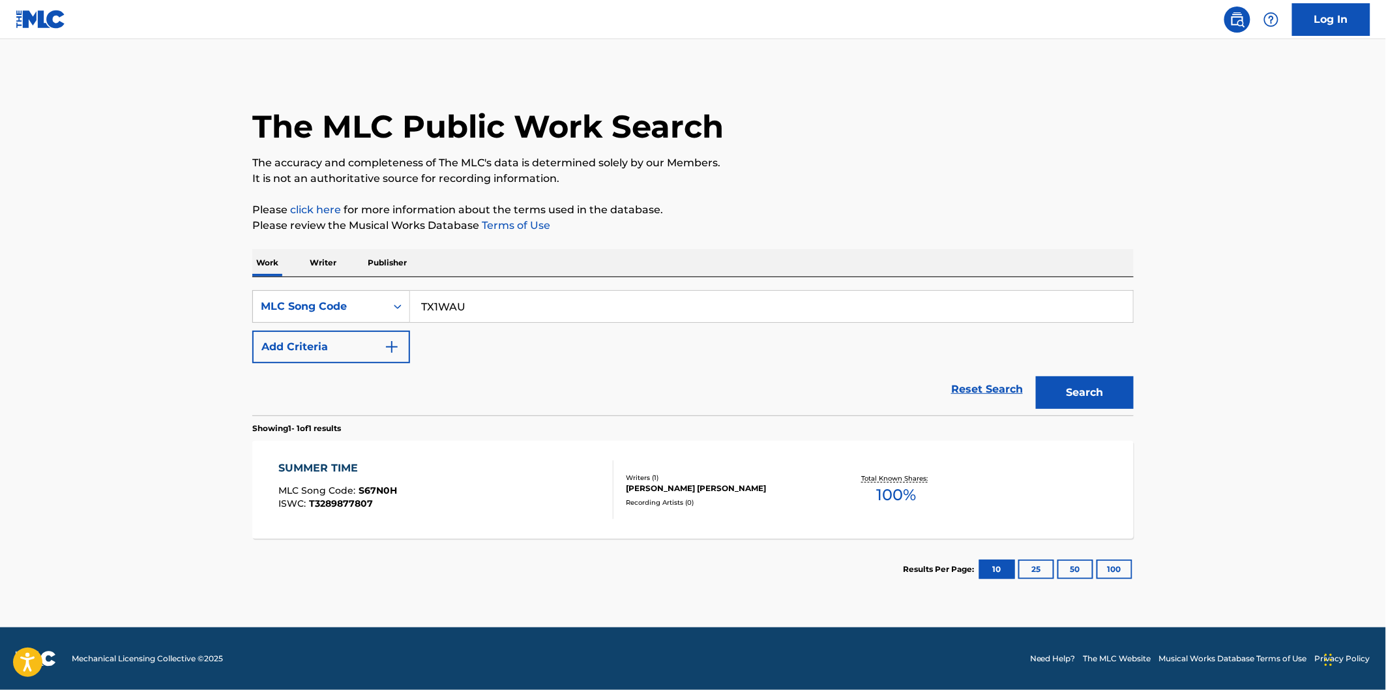
click at [1036, 376] on button "Search" at bounding box center [1085, 392] width 98 height 33
click at [506, 322] on div "TX1WAU" at bounding box center [772, 306] width 724 height 33
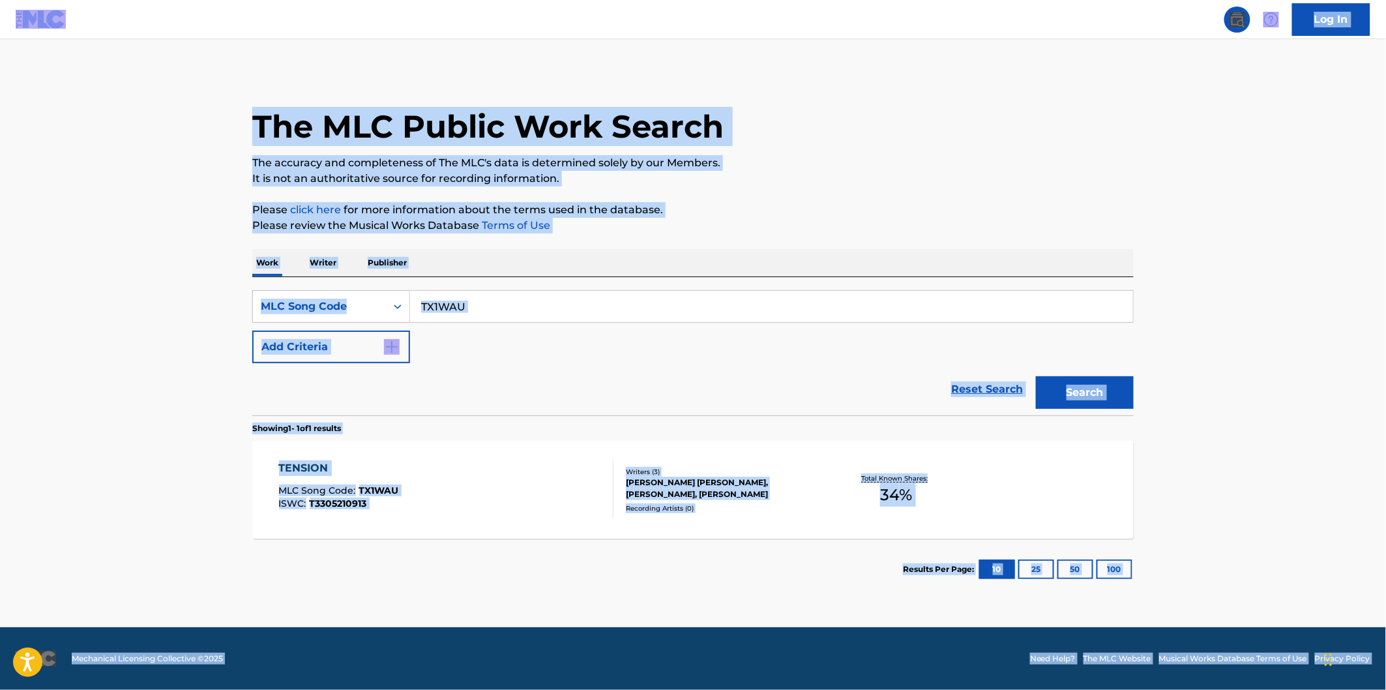
click at [513, 308] on input "TX1WAU" at bounding box center [771, 306] width 723 height 31
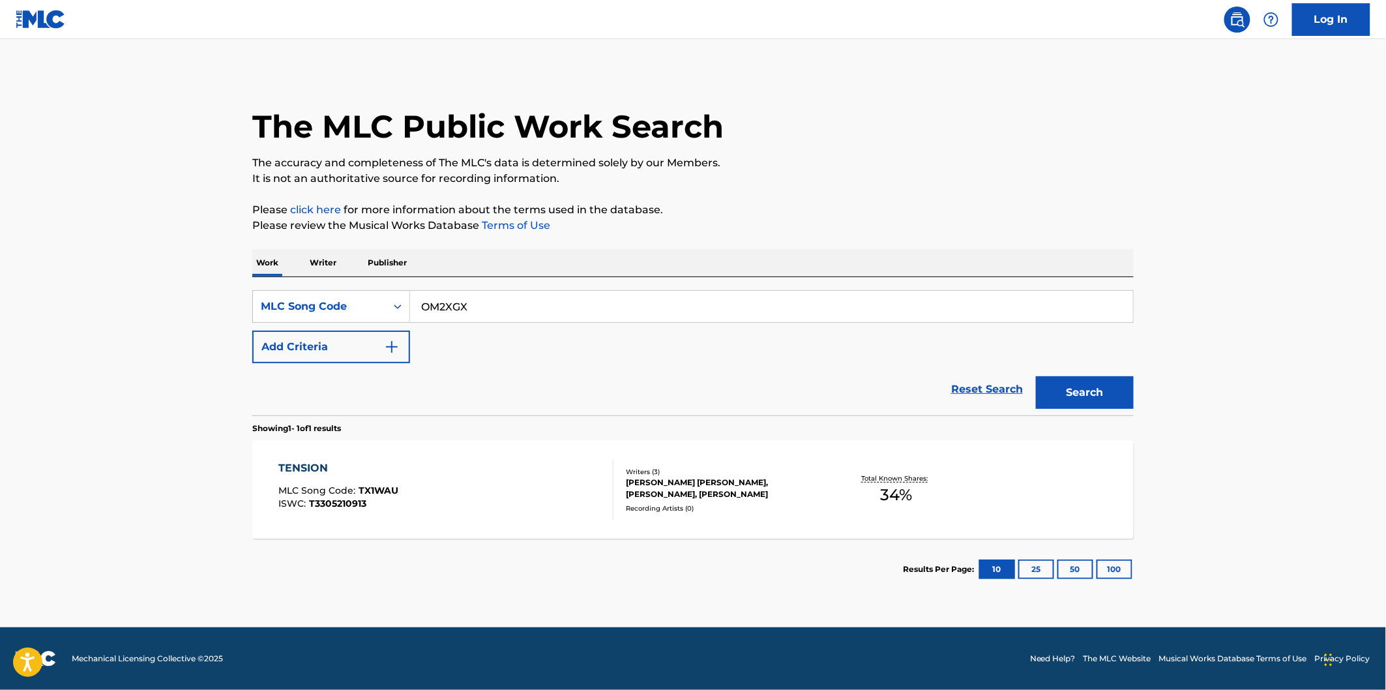
type input "OM2XGX"
click at [1036, 376] on button "Search" at bounding box center [1085, 392] width 98 height 33
click at [372, 467] on div "OVERDUE" at bounding box center [340, 468] width 122 height 16
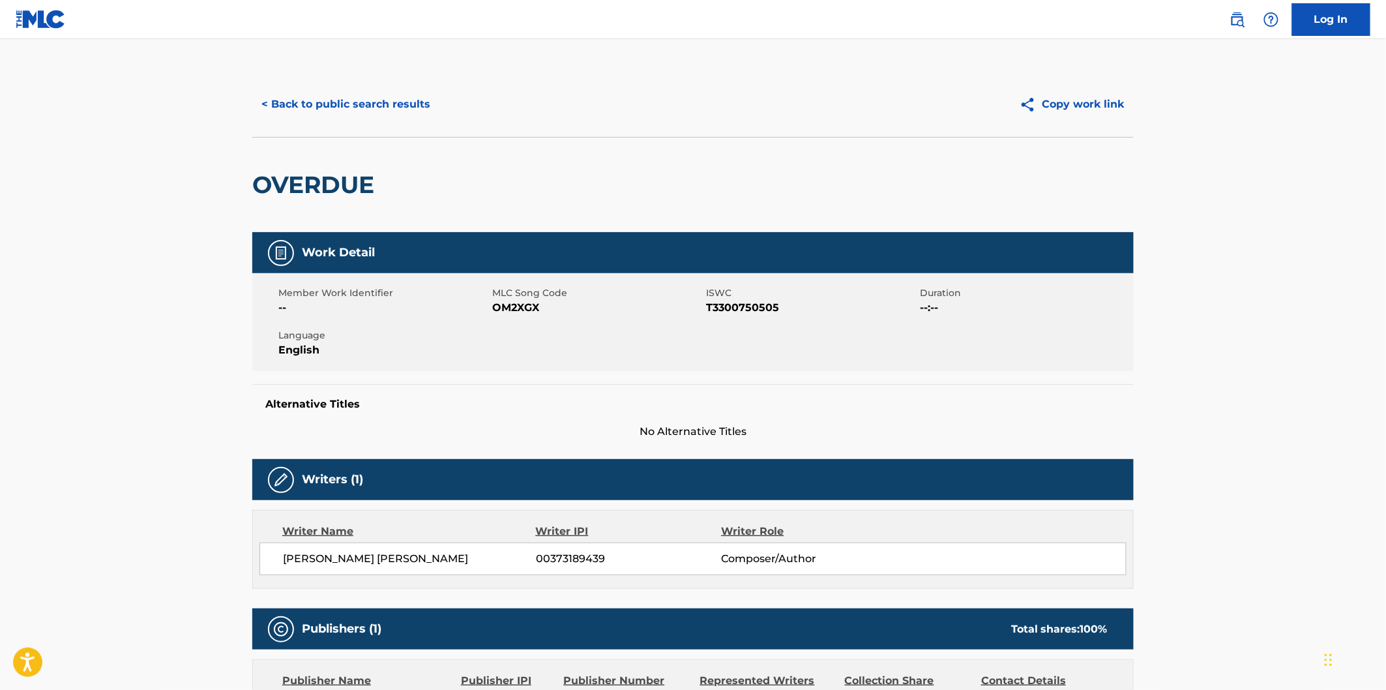
click at [326, 183] on h2 "OVERDUE" at bounding box center [316, 184] width 128 height 29
click at [421, 113] on button "< Back to public search results" at bounding box center [345, 104] width 187 height 33
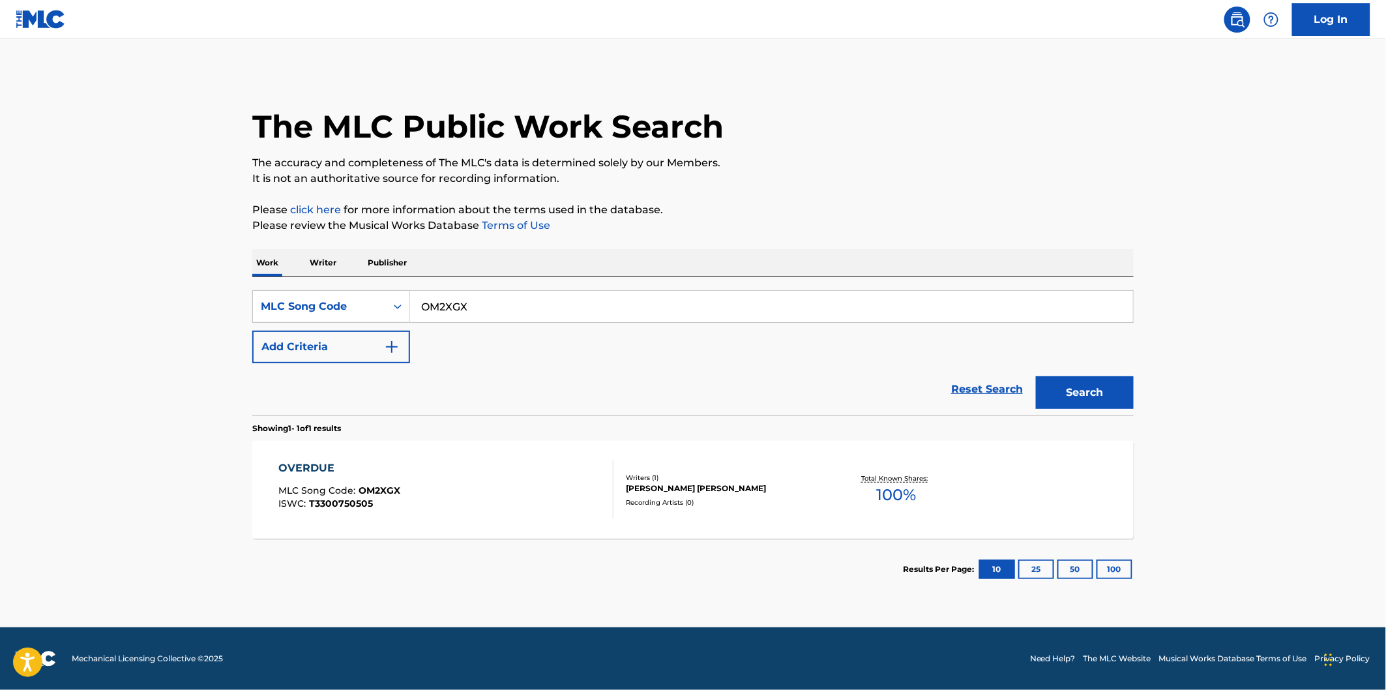
click at [557, 297] on input "OM2XGX" at bounding box center [771, 306] width 723 height 31
type input "TX1WAV"
click at [1036, 376] on button "Search" at bounding box center [1085, 392] width 98 height 33
click at [516, 472] on div "TEMPORARY [PERSON_NAME] REMIX MLC Song Code : TX1WAV ISWC : T3305325359" at bounding box center [446, 489] width 335 height 59
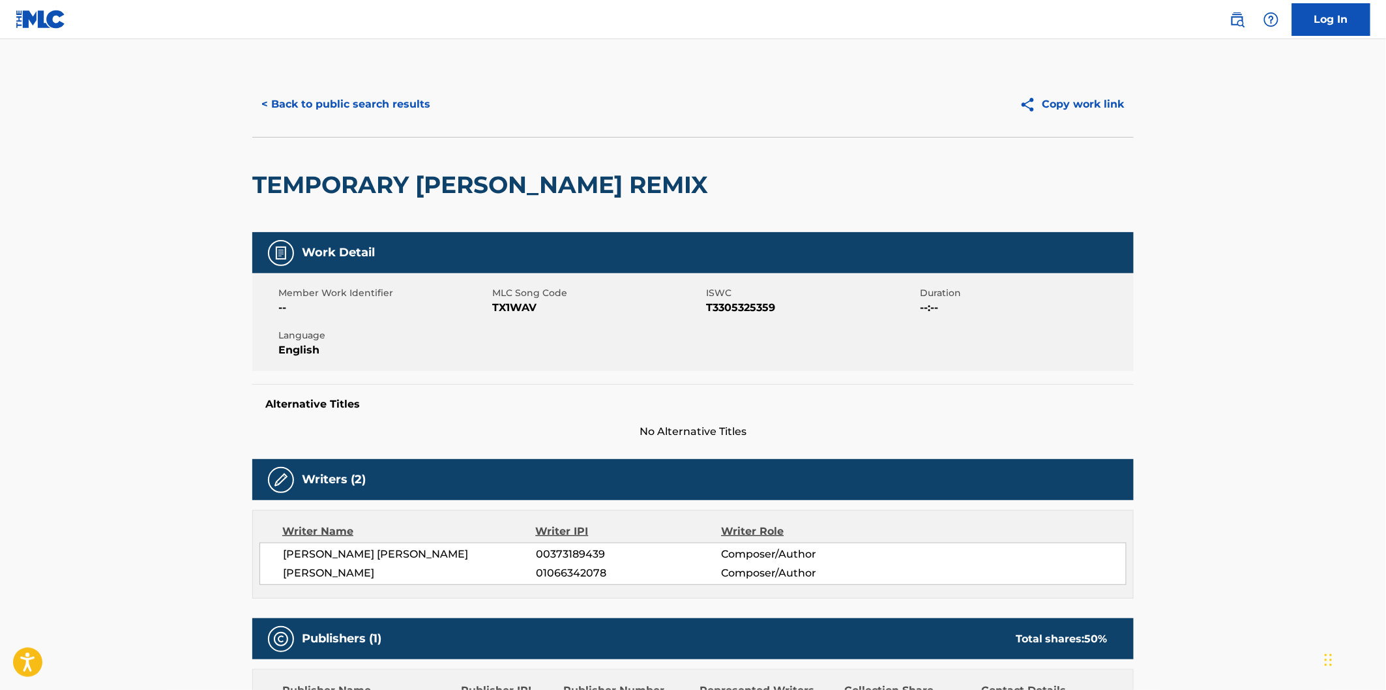
click at [346, 178] on h2 "TEMPORARY [PERSON_NAME] REMIX" at bounding box center [483, 184] width 462 height 29
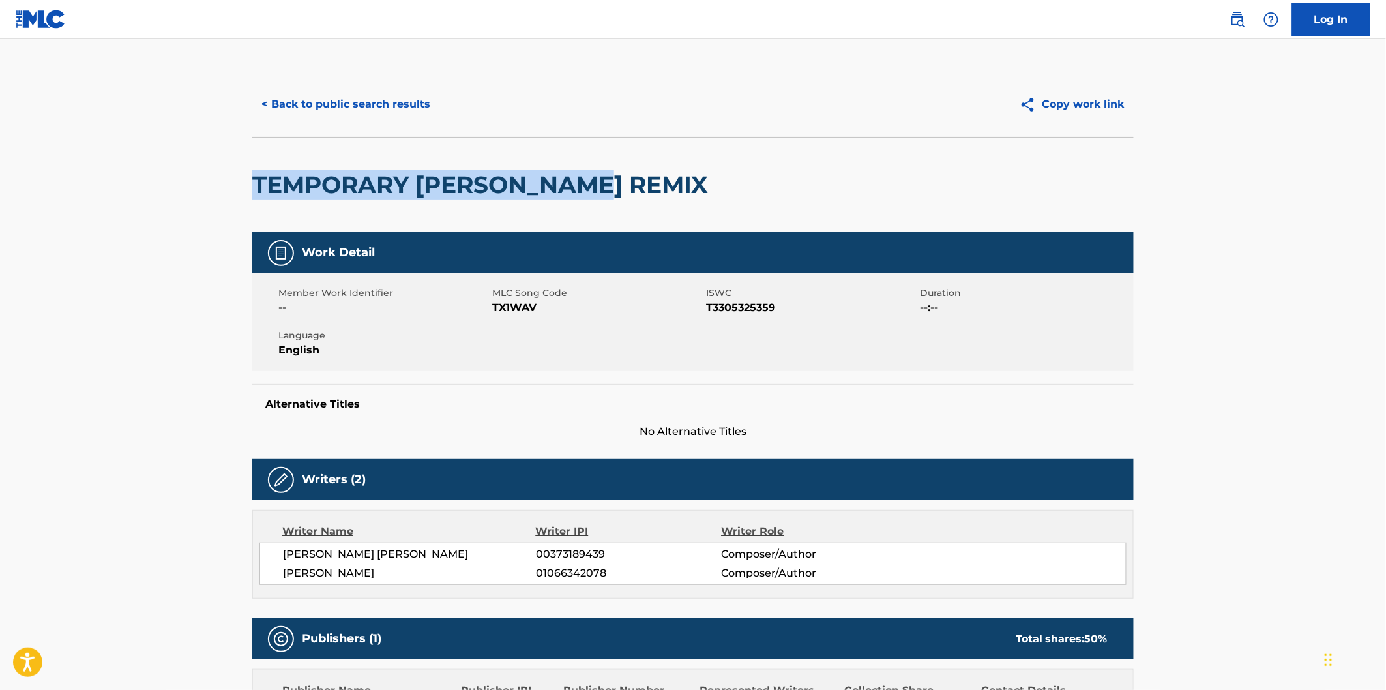
click at [555, 177] on h2 "TEMPORARY [PERSON_NAME] REMIX" at bounding box center [483, 184] width 462 height 29
click at [429, 98] on button "< Back to public search results" at bounding box center [345, 104] width 187 height 33
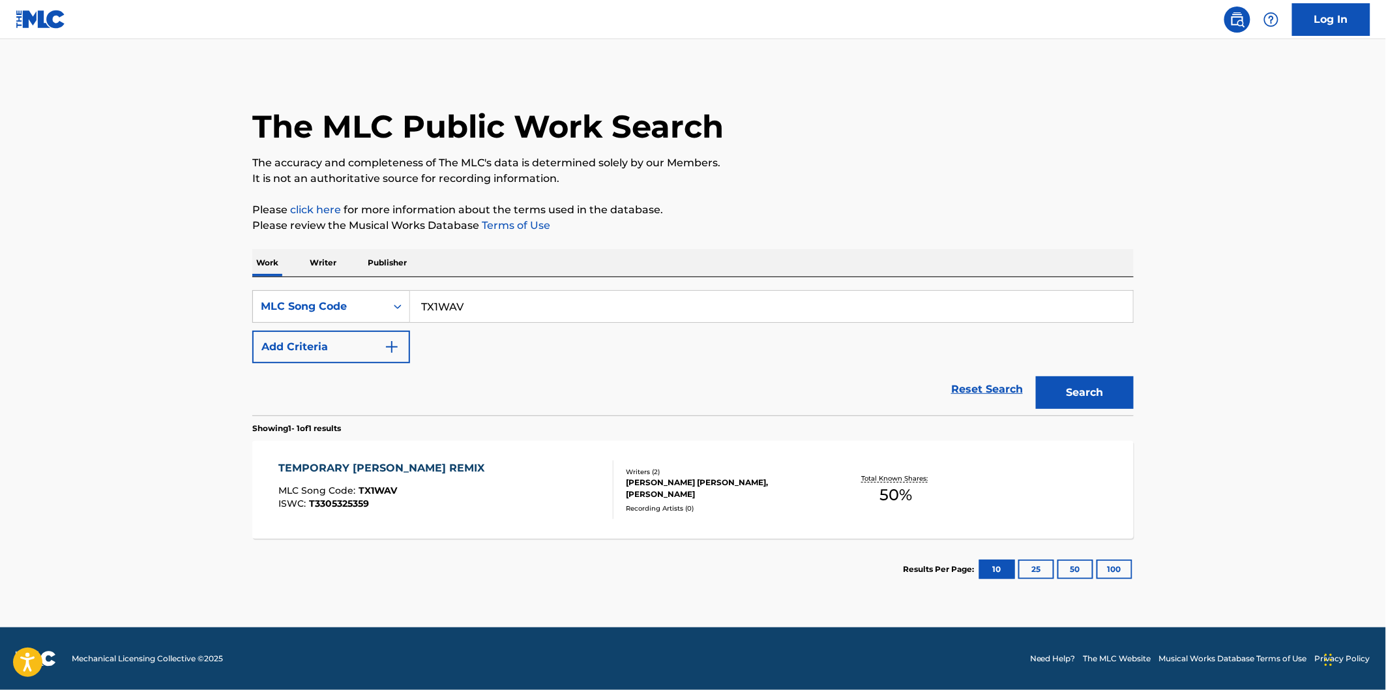
click at [523, 303] on input "TX1WAV" at bounding box center [771, 306] width 723 height 31
type input "MV42TT"
click at [1036, 376] on button "Search" at bounding box center [1085, 392] width 98 height 33
click at [496, 464] on div "MORE OF U MLC Song Code : MV42TT ISWC : T3305149804" at bounding box center [446, 489] width 335 height 59
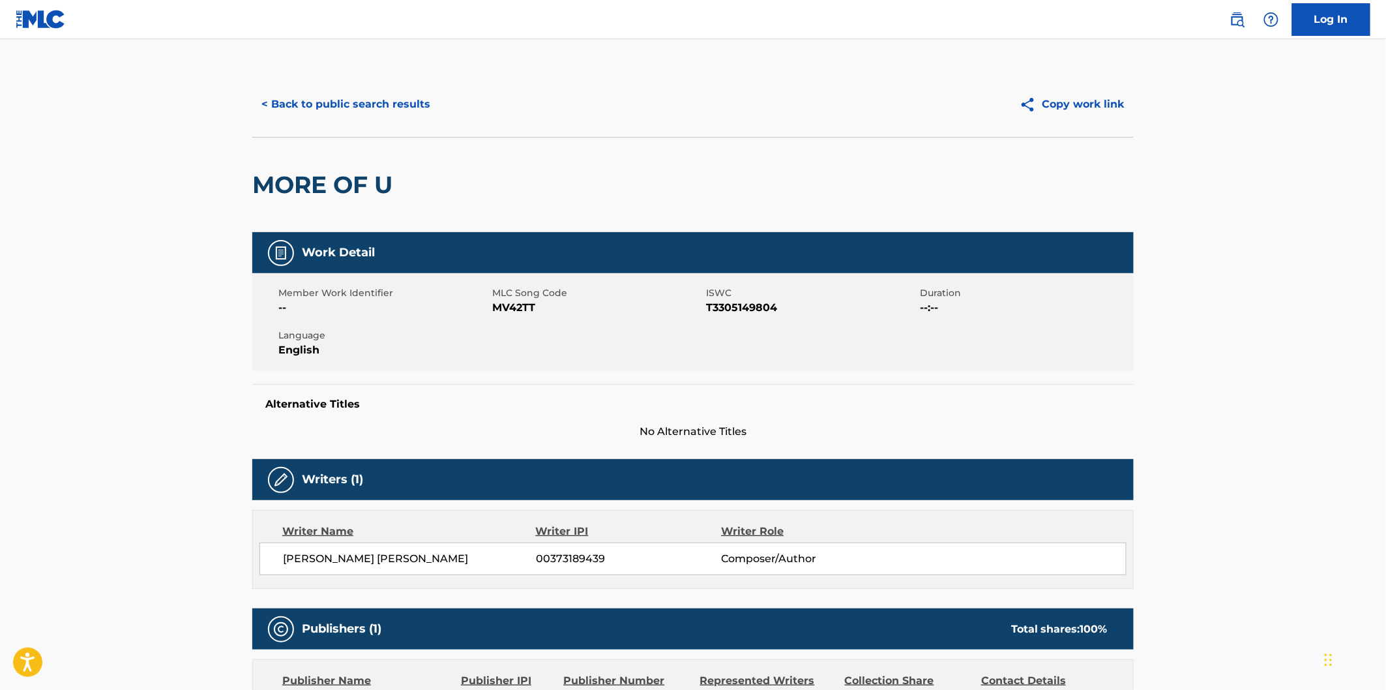
click at [299, 183] on h2 "MORE OF U" at bounding box center [325, 184] width 147 height 29
drag, startPoint x: 365, startPoint y: 176, endPoint x: 389, endPoint y: 174, distance: 23.6
click at [389, 174] on h2 "MORE OF U" at bounding box center [325, 184] width 147 height 29
click at [379, 174] on h2 "MORE OF U" at bounding box center [325, 184] width 147 height 29
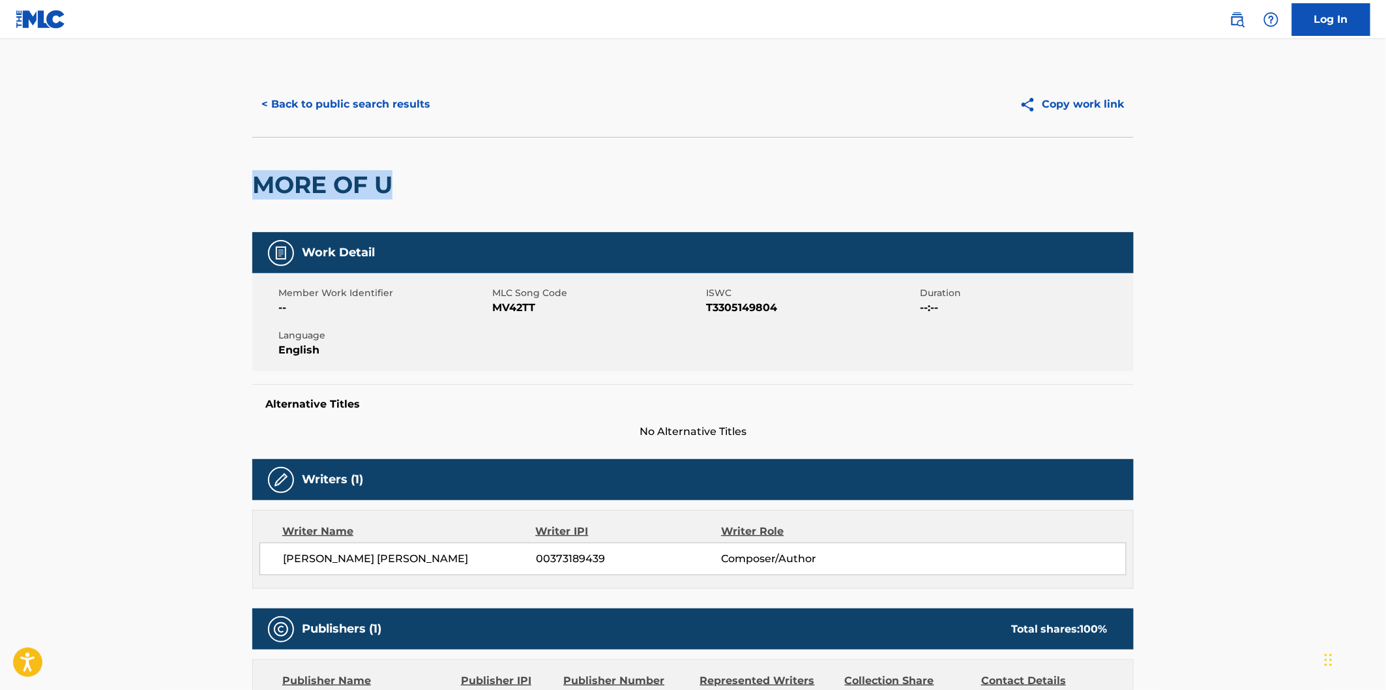
click at [365, 103] on button "< Back to public search results" at bounding box center [345, 104] width 187 height 33
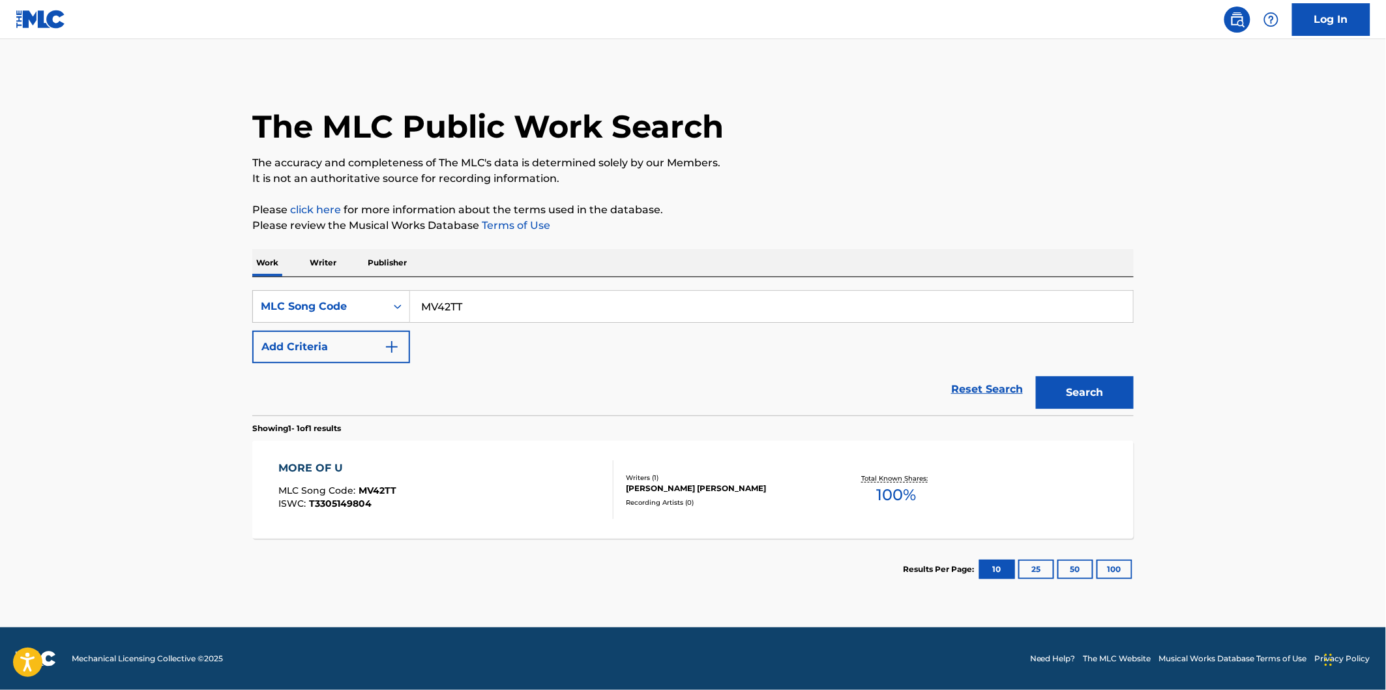
click at [445, 318] on input "MV42TT" at bounding box center [771, 306] width 723 height 31
type input "4A5DGQ"
click at [1036, 376] on button "Search" at bounding box center [1085, 392] width 98 height 33
click at [445, 486] on div "4 CHERRY TREE MLC Song Code : 4A5DGQ ISWC : T3305210935" at bounding box center [446, 489] width 335 height 59
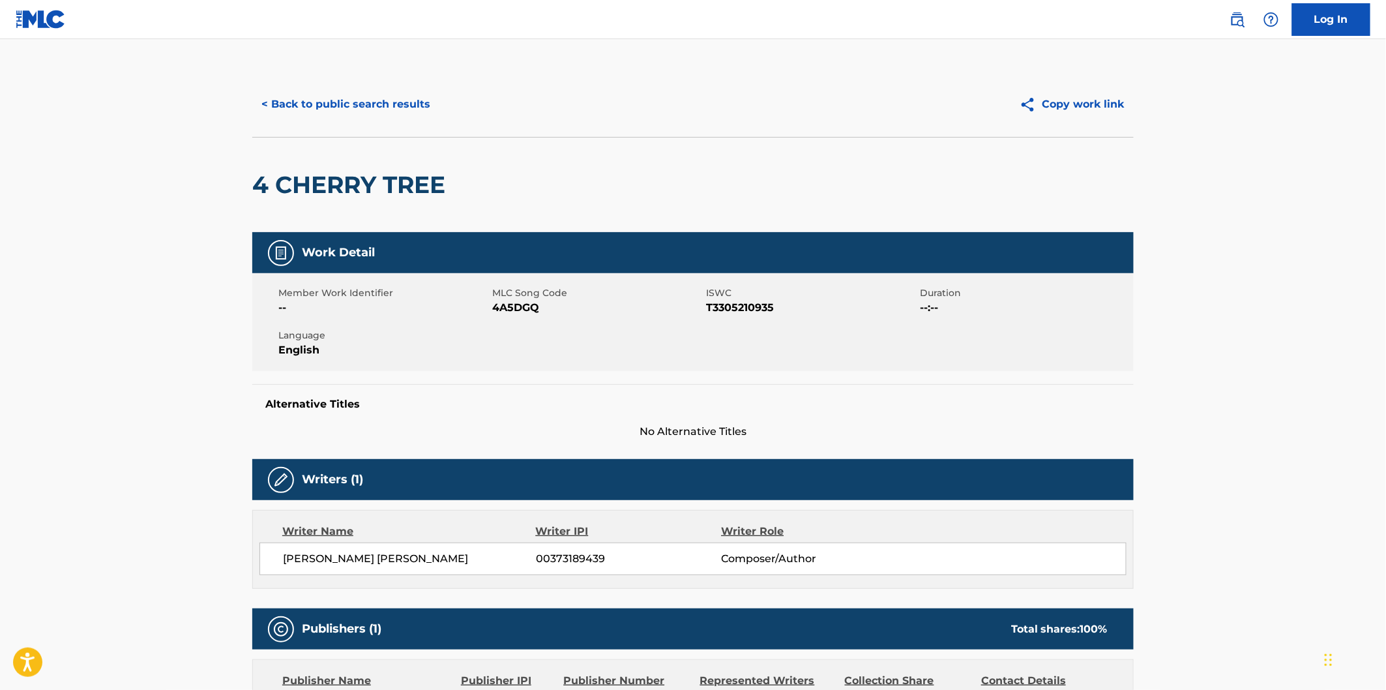
click at [246, 183] on div "< Back to public search results Copy work link 4 CHERRY TREE Work Detail Member…" at bounding box center [693, 471] width 913 height 798
drag, startPoint x: 258, startPoint y: 185, endPoint x: 449, endPoint y: 171, distance: 190.9
click at [449, 171] on h2 "4 CHERRY TREE" at bounding box center [352, 184] width 200 height 29
click at [429, 113] on button "< Back to public search results" at bounding box center [345, 104] width 187 height 33
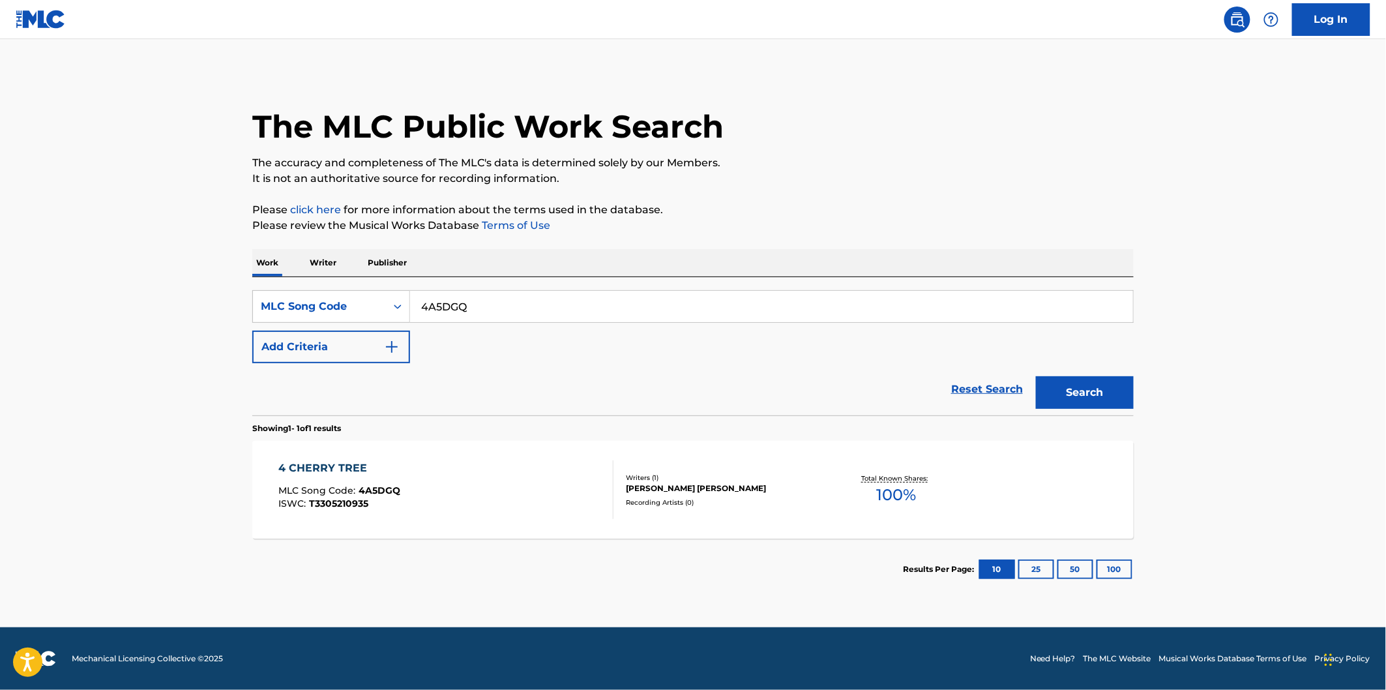
click at [532, 310] on input "4A5DGQ" at bounding box center [771, 306] width 723 height 31
type input "LT37SZ"
click at [1036, 376] on button "Search" at bounding box center [1085, 392] width 98 height 33
click at [447, 444] on div "LOWERCASE LETTERS MLC Song Code : LT37SZ ISWC : T3308106692 Writers ( 1 ) [PERS…" at bounding box center [692, 490] width 881 height 98
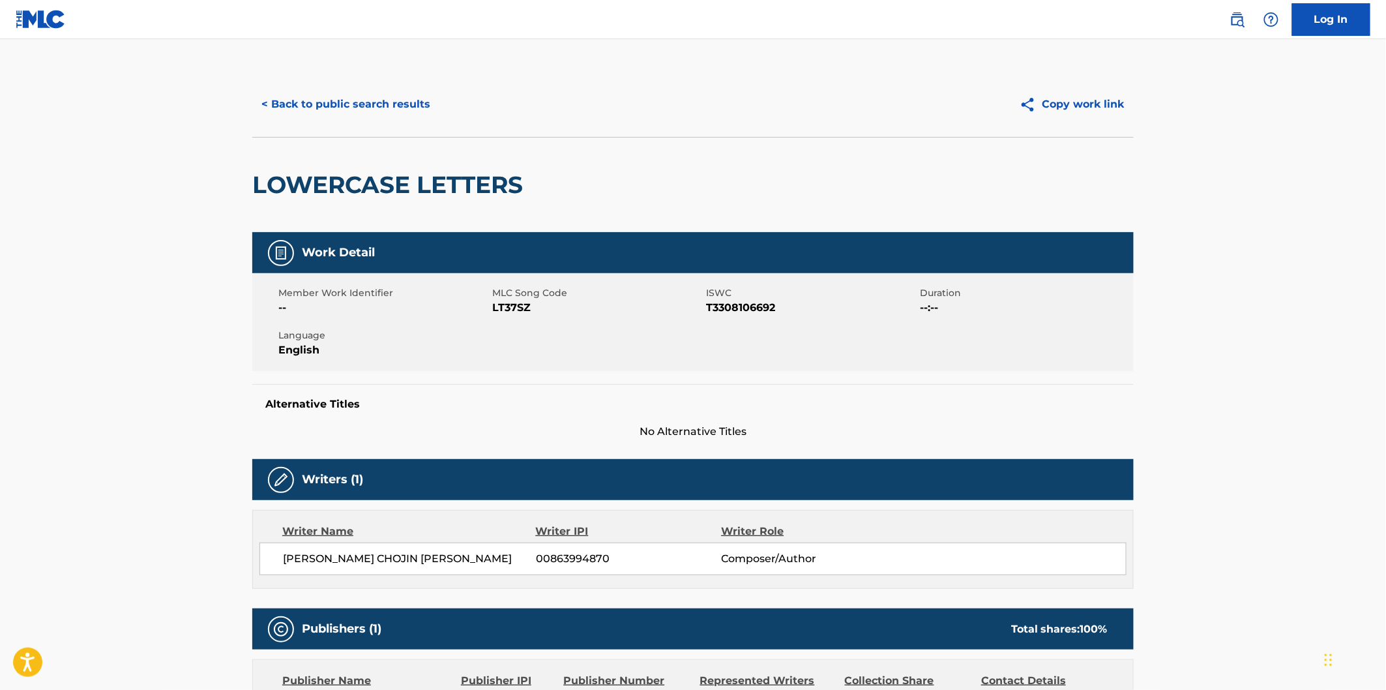
click at [381, 88] on button "< Back to public search results" at bounding box center [345, 104] width 187 height 33
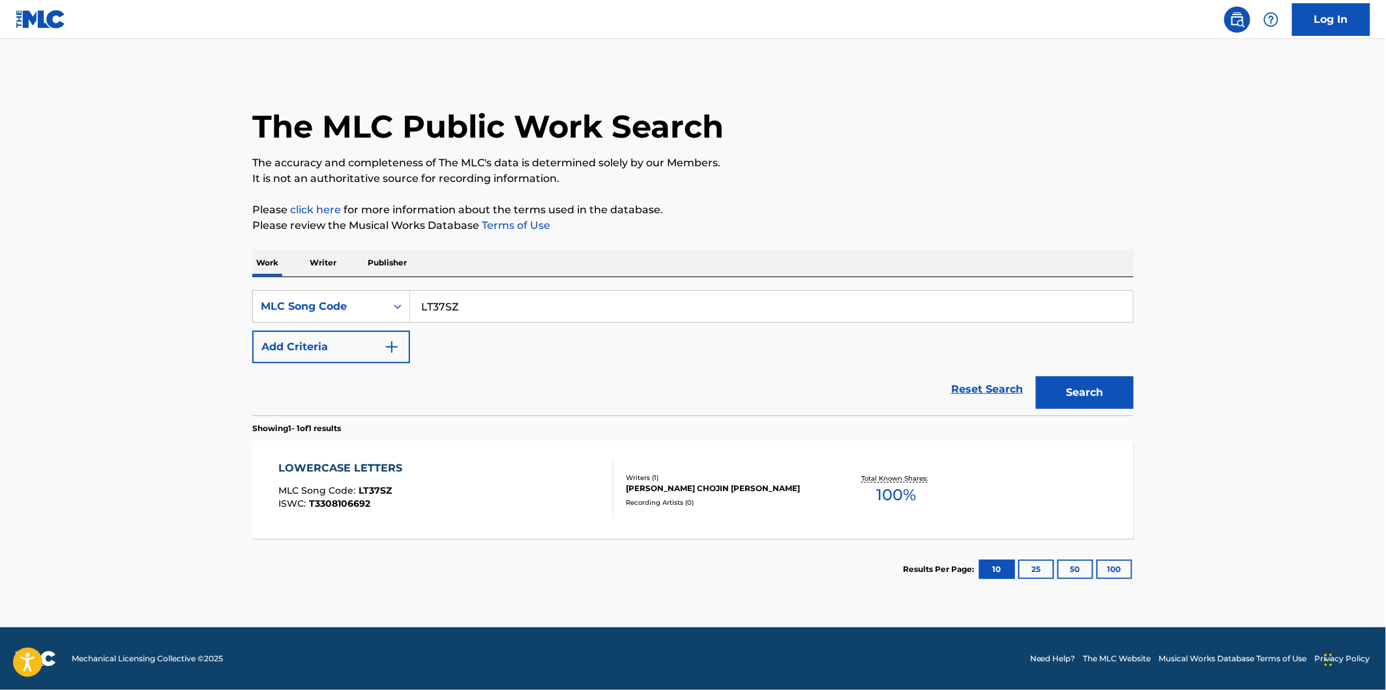
click at [479, 304] on input "LT37SZ" at bounding box center [771, 306] width 723 height 31
type input "IZ47G3"
click at [1036, 376] on button "Search" at bounding box center [1085, 392] width 98 height 33
click at [544, 467] on div "I THINK I LIKE IT MLC Song Code : IZ47G3 ISWC : T3305325586" at bounding box center [446, 489] width 335 height 59
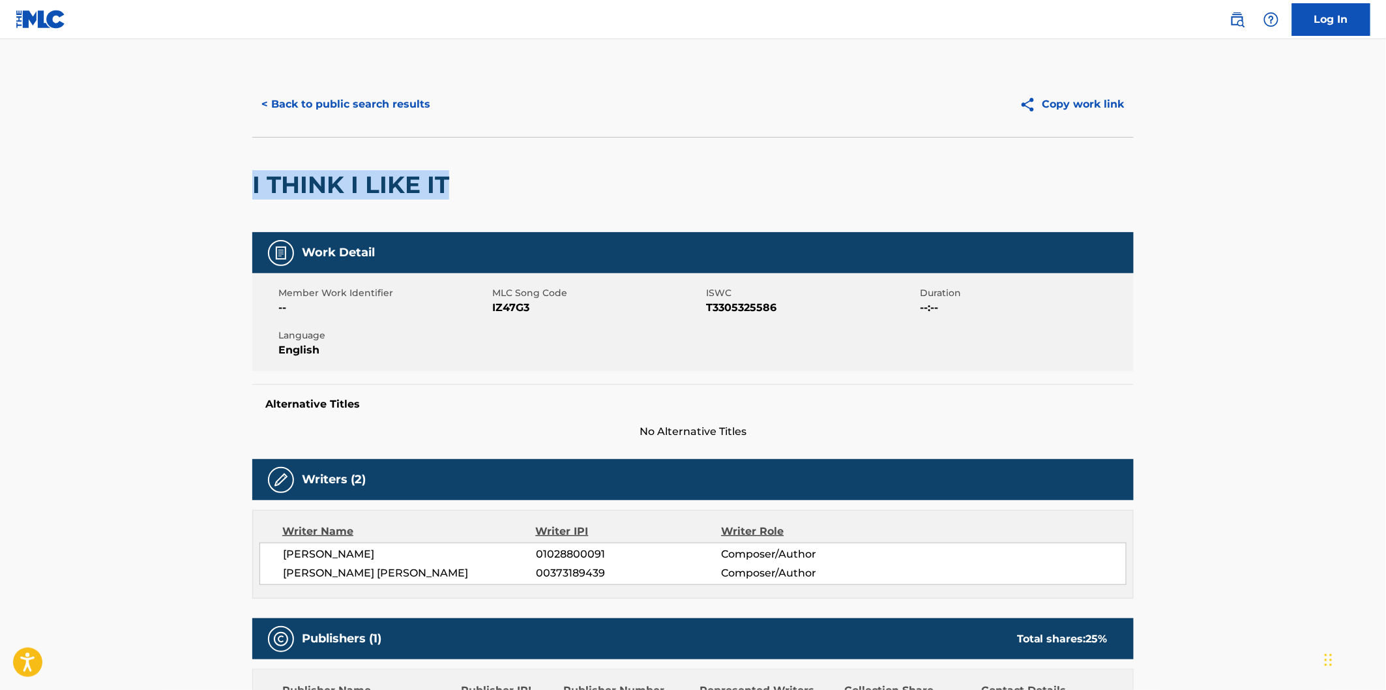
drag, startPoint x: 250, startPoint y: 180, endPoint x: 471, endPoint y: 178, distance: 220.4
click at [471, 178] on div "< Back to public search results Copy work link I THINK I LIKE IT Work Detail Me…" at bounding box center [693, 476] width 913 height 808
